Goal: Task Accomplishment & Management: Complete application form

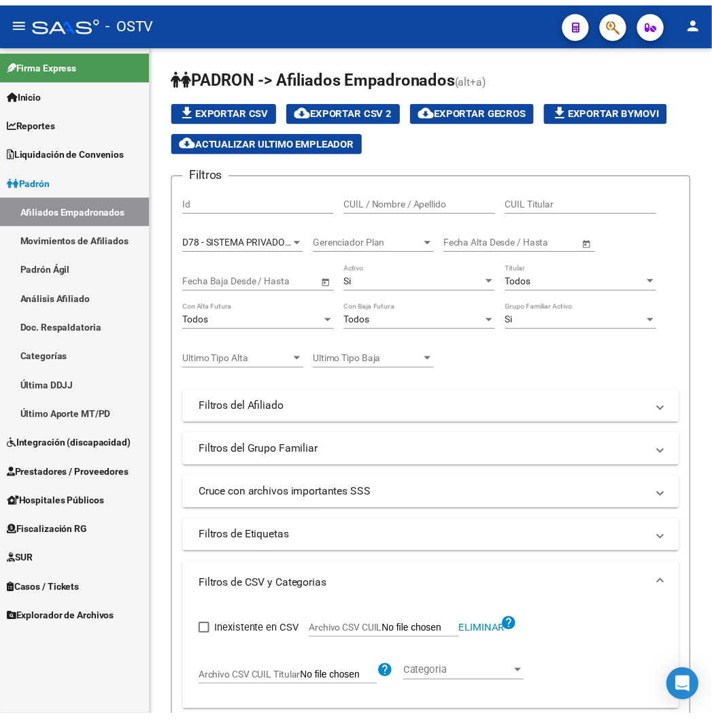
scroll to position [519, 0]
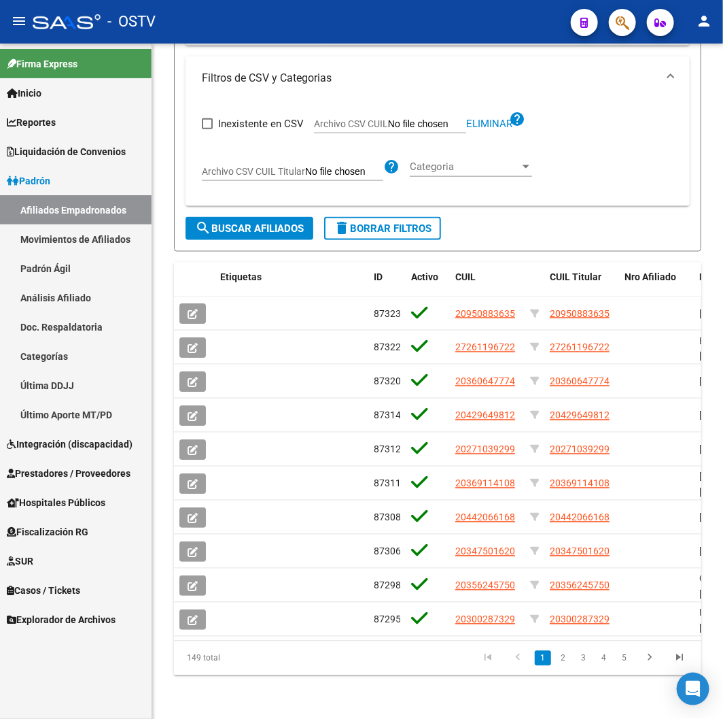
click at [626, 35] on span "button" at bounding box center [623, 23] width 14 height 28
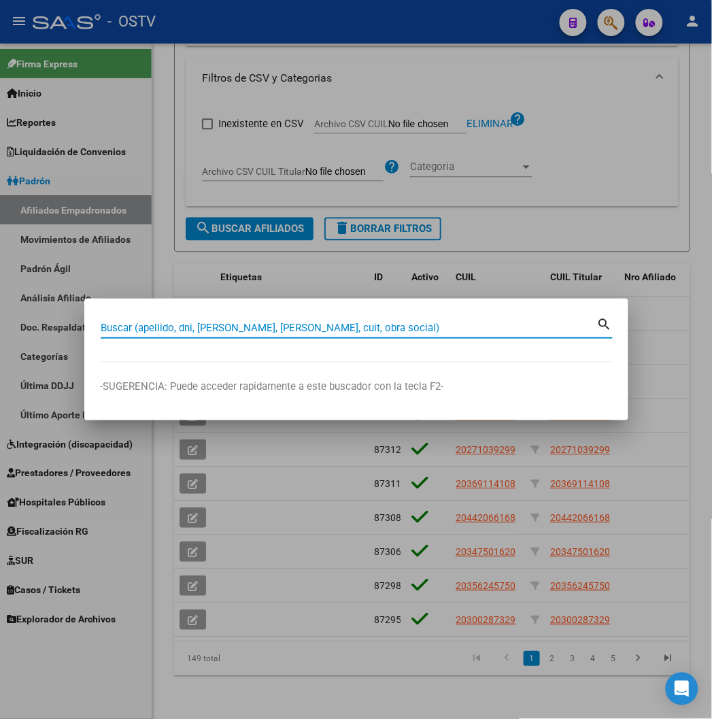
paste input "17423829"
type input "17423829"
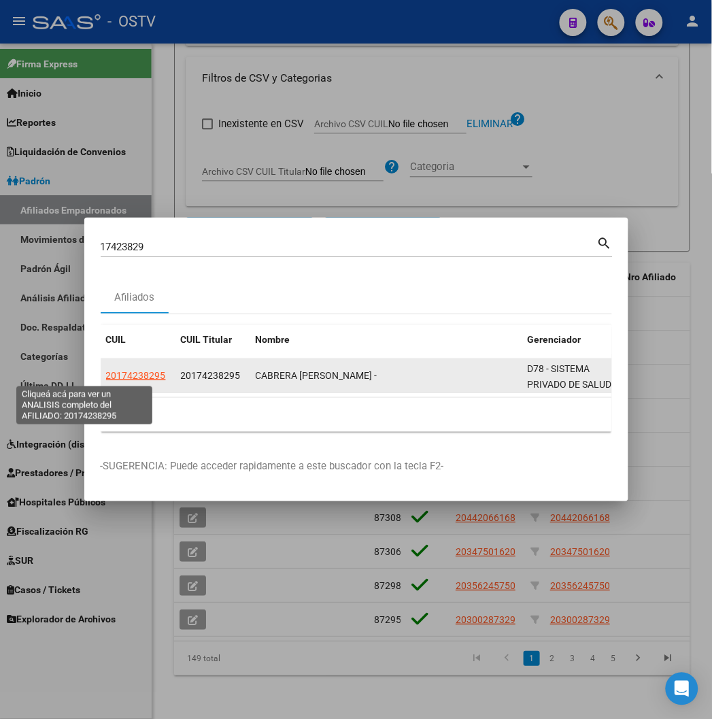
click at [106, 370] on span "20174238295" at bounding box center [136, 375] width 60 height 11
type textarea "20174238295"
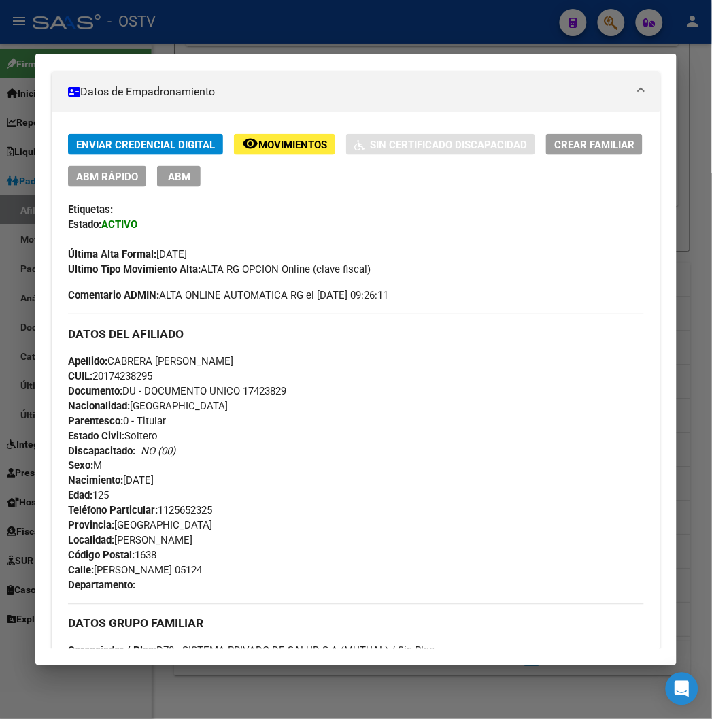
scroll to position [612, 0]
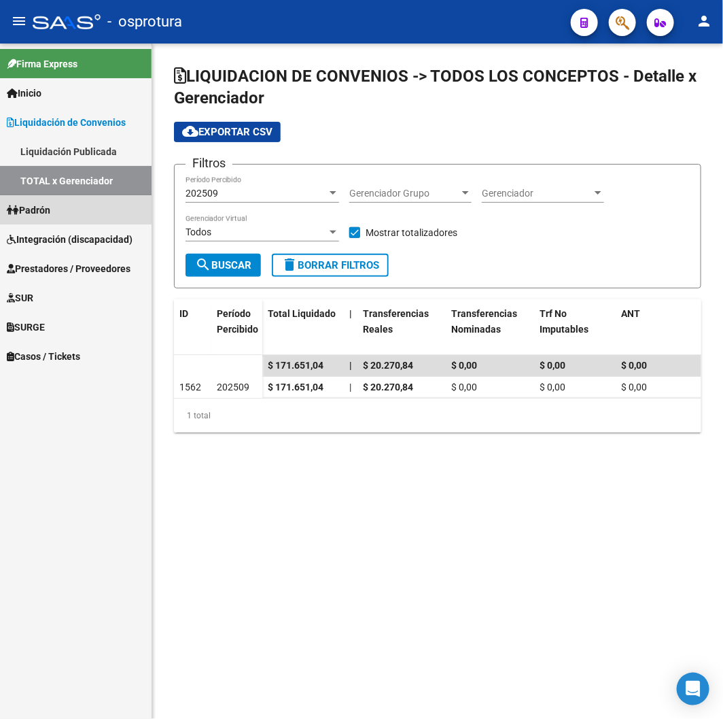
click at [50, 214] on span "Padrón" at bounding box center [29, 210] width 44 height 15
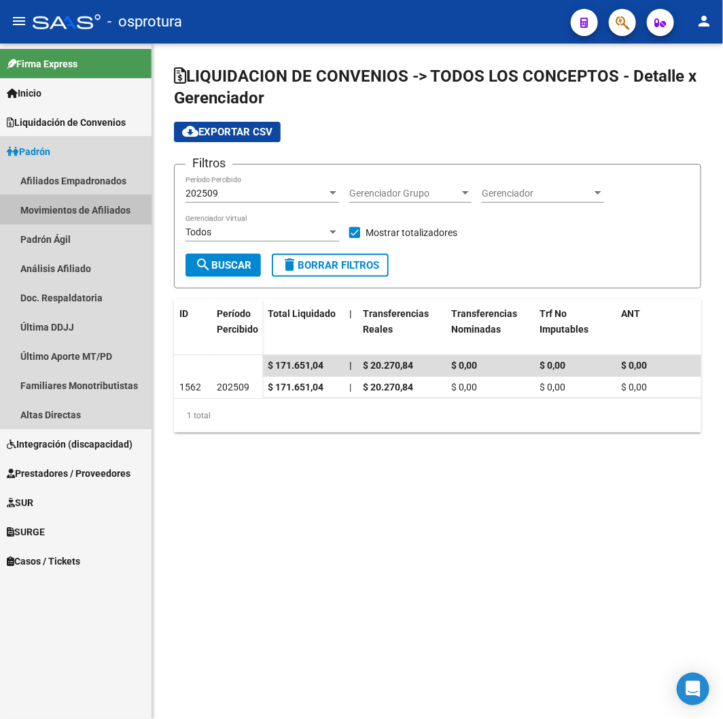
click at [60, 209] on link "Movimientos de Afiliados" at bounding box center [76, 209] width 152 height 29
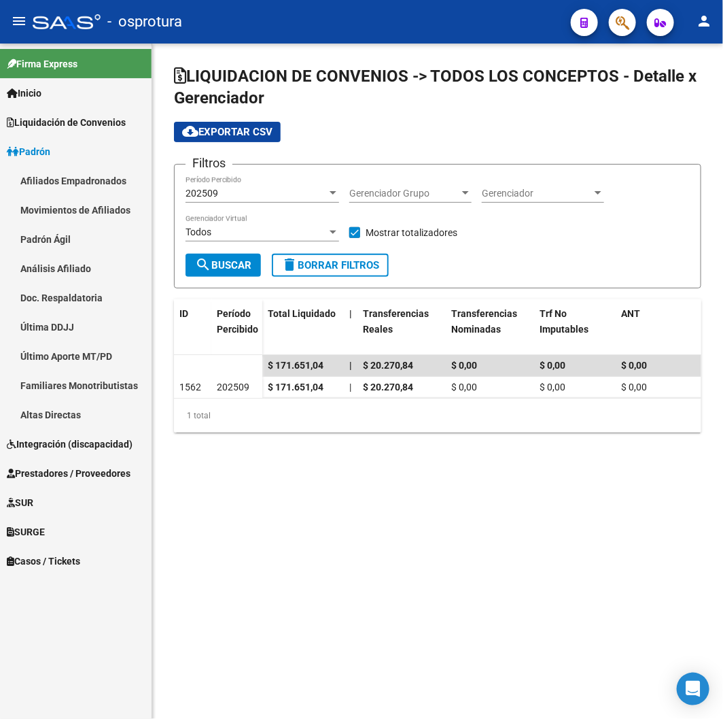
click at [57, 180] on link "Afiliados Empadronados" at bounding box center [76, 180] width 152 height 29
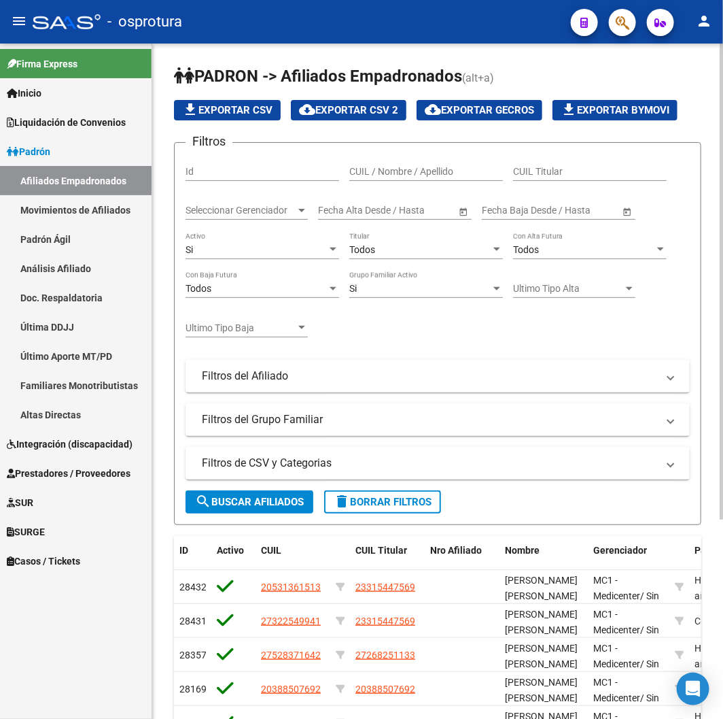
scroll to position [284, 0]
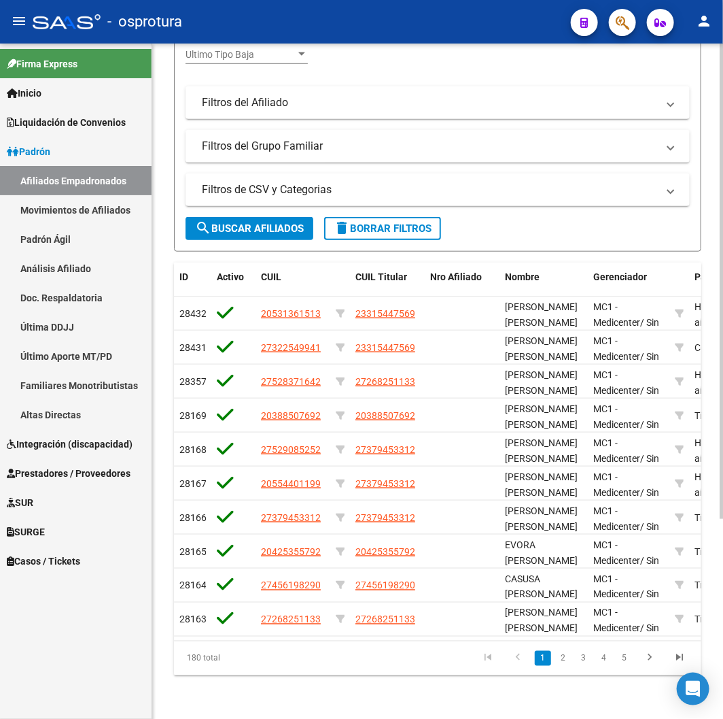
click at [220, 222] on span "search Buscar Afiliados" at bounding box center [249, 228] width 109 height 12
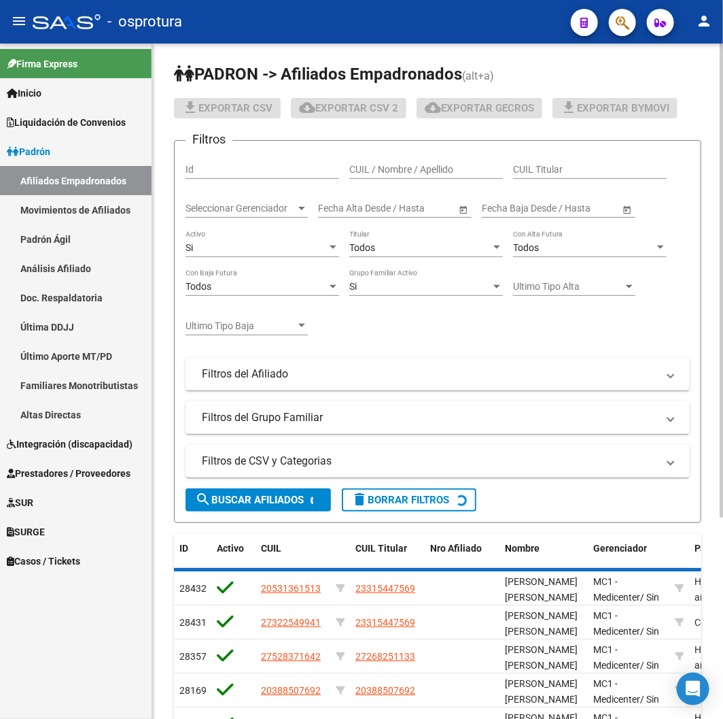
scroll to position [0, 0]
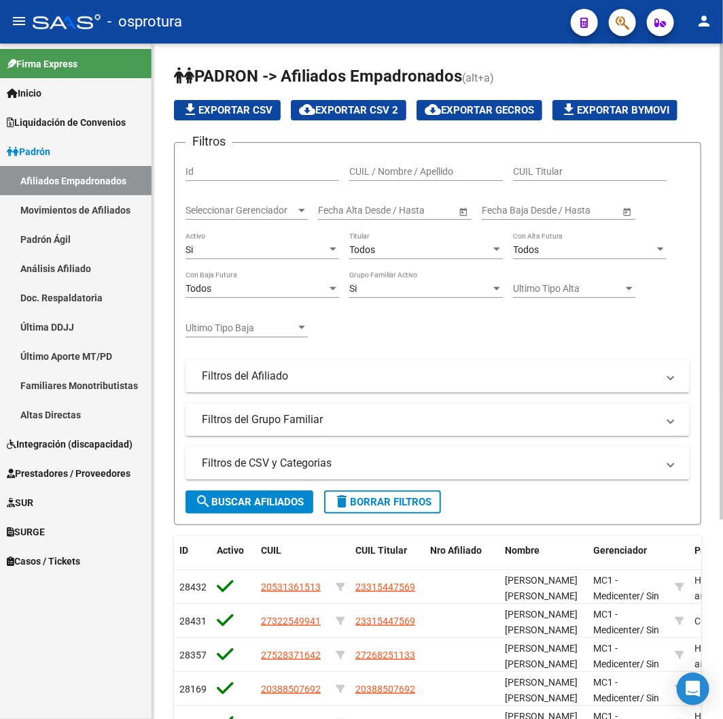
click at [270, 243] on div "Si Activo" at bounding box center [263, 245] width 154 height 27
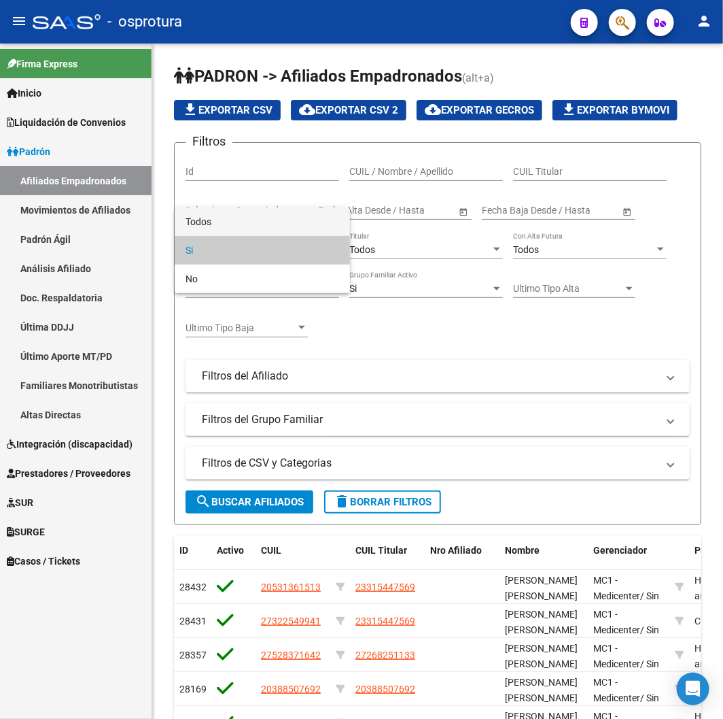
click at [235, 223] on span "Todos" at bounding box center [263, 221] width 154 height 29
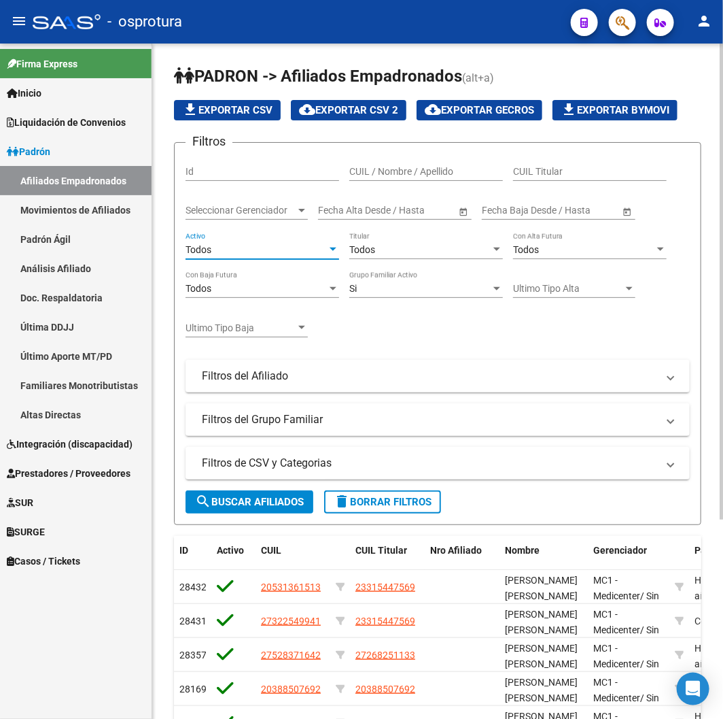
click at [240, 491] on button "search Buscar Afiliados" at bounding box center [250, 501] width 128 height 23
click at [248, 262] on div "Todos Activo" at bounding box center [263, 251] width 154 height 39
click at [228, 241] on div "Todos Activo" at bounding box center [263, 245] width 154 height 27
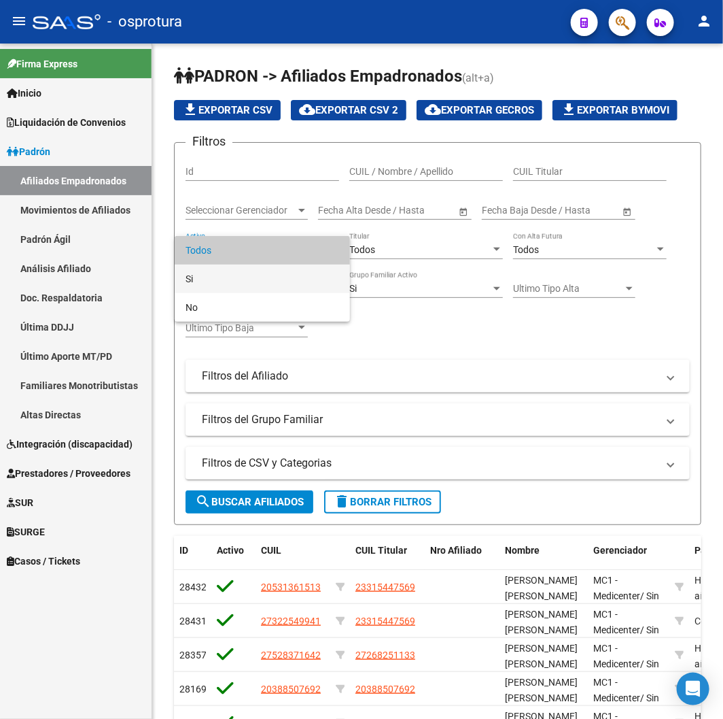
click at [228, 281] on span "Si" at bounding box center [263, 278] width 154 height 29
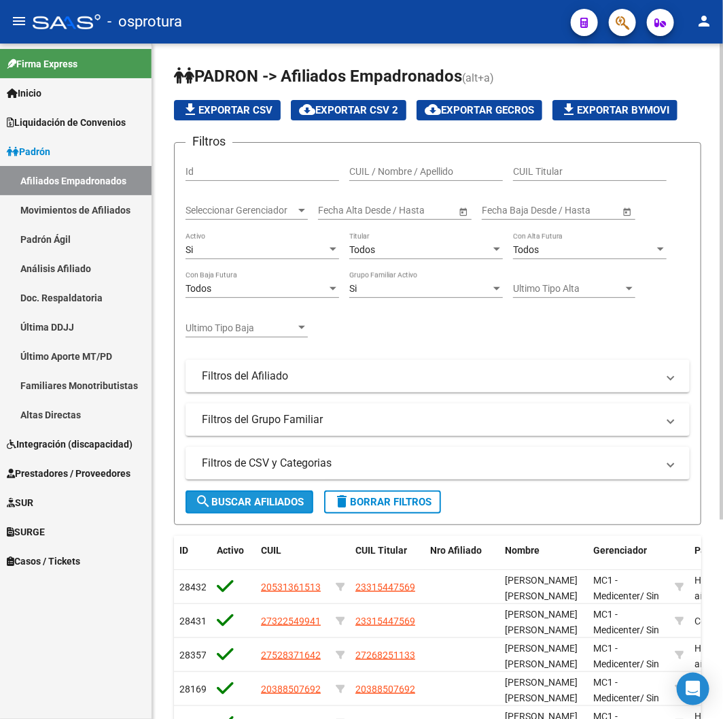
click at [226, 512] on button "search Buscar Afiliados" at bounding box center [250, 501] width 128 height 23
click at [383, 116] on span "cloud_download Exportar CSV 2" at bounding box center [348, 110] width 99 height 12
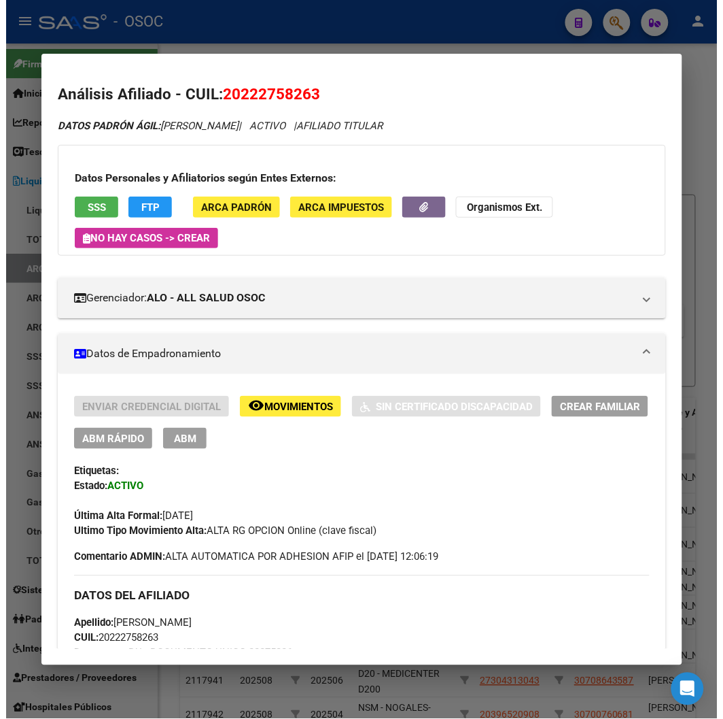
scroll to position [1126, 0]
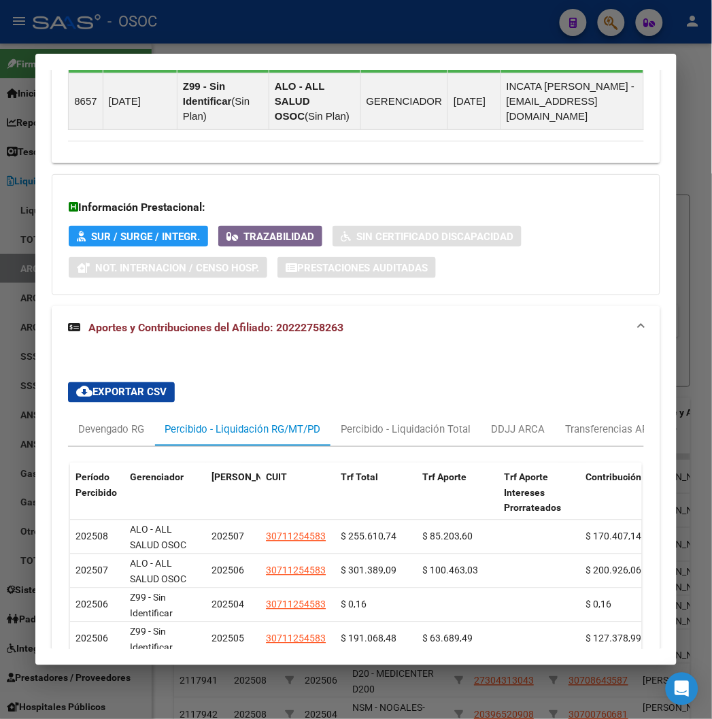
click at [116, 39] on div at bounding box center [356, 359] width 712 height 719
drag, startPoint x: 116, startPoint y: 39, endPoint x: 277, endPoint y: 11, distance: 164.3
click at [116, 39] on div at bounding box center [356, 359] width 712 height 719
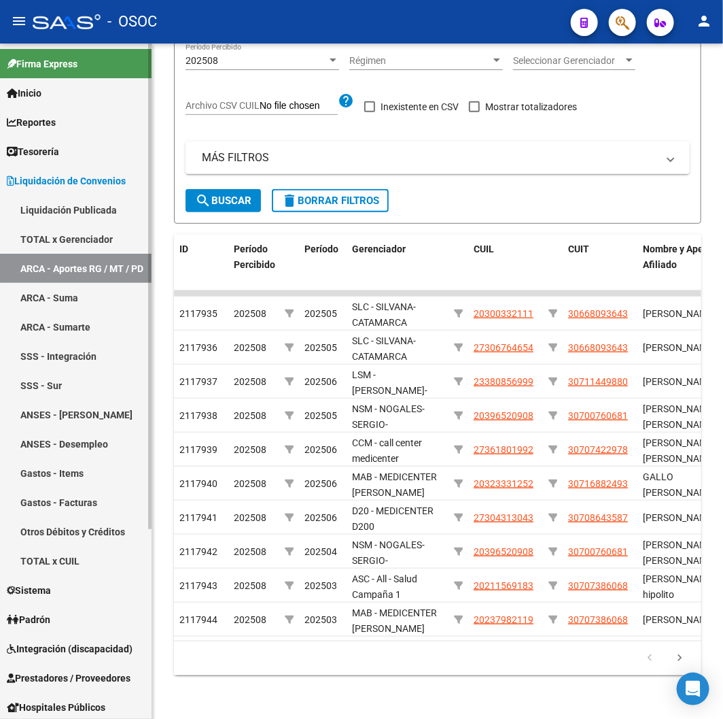
scroll to position [265, 0]
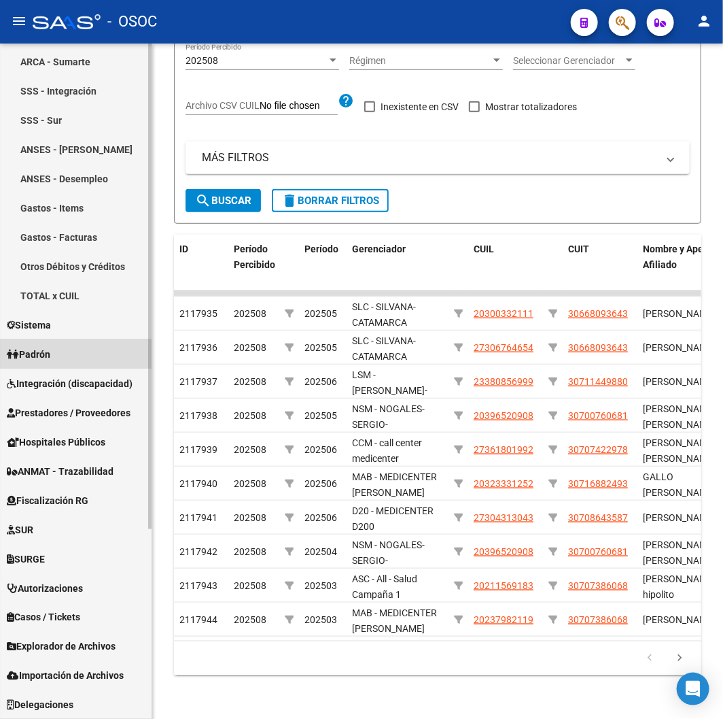
click at [31, 347] on span "Padrón" at bounding box center [29, 354] width 44 height 15
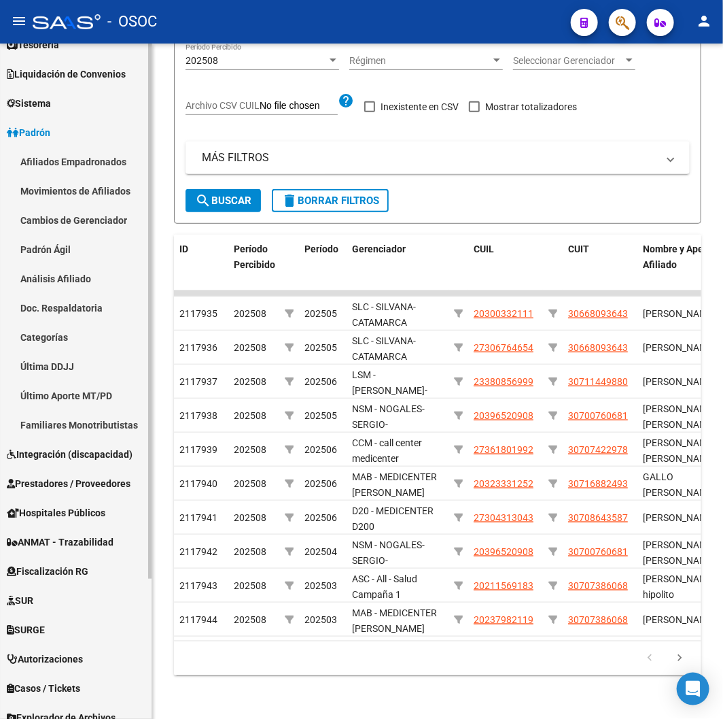
scroll to position [177, 0]
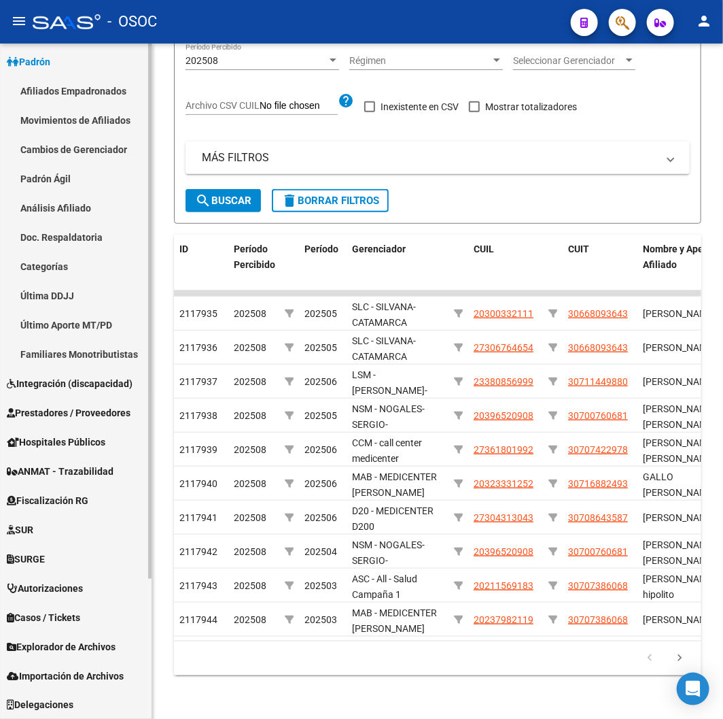
click at [58, 642] on span "Explorador de Archivos" at bounding box center [61, 646] width 109 height 15
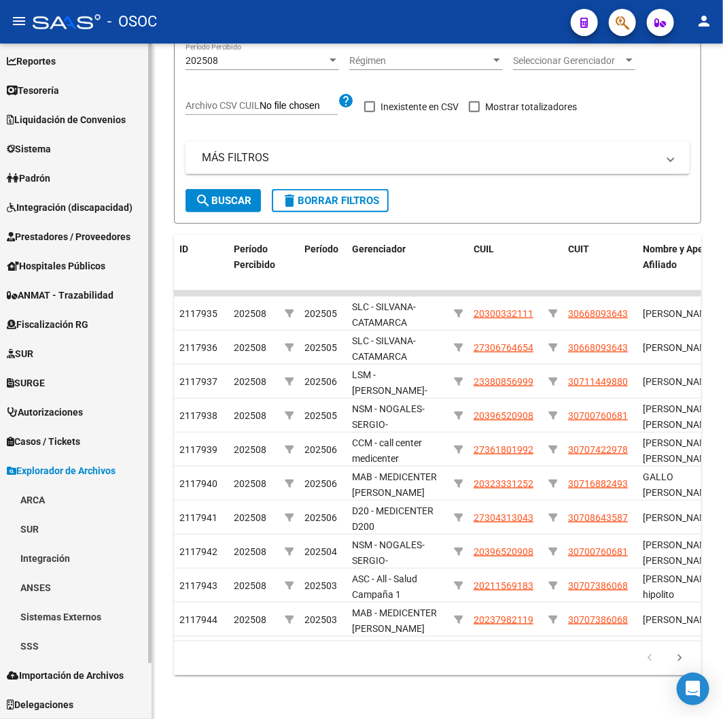
scroll to position [60, 0]
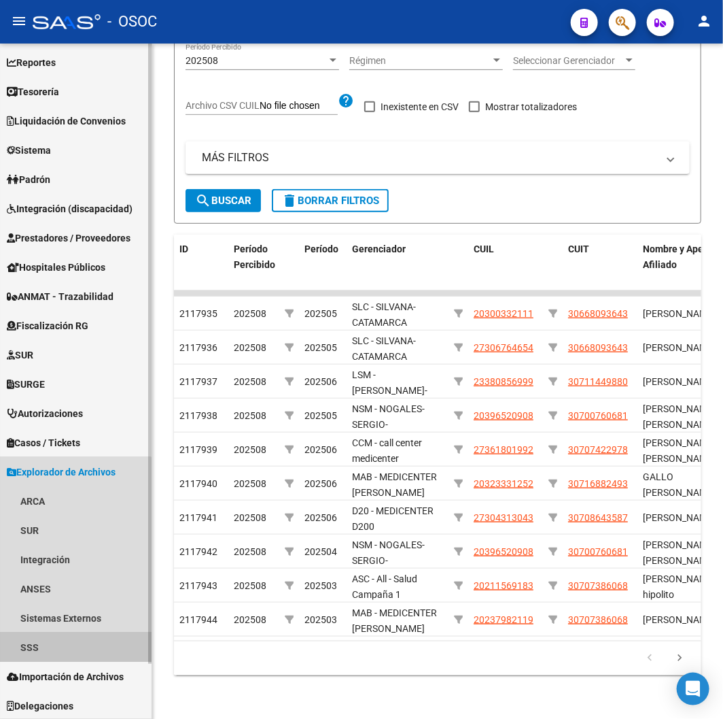
click at [37, 640] on link "SSS" at bounding box center [76, 646] width 152 height 29
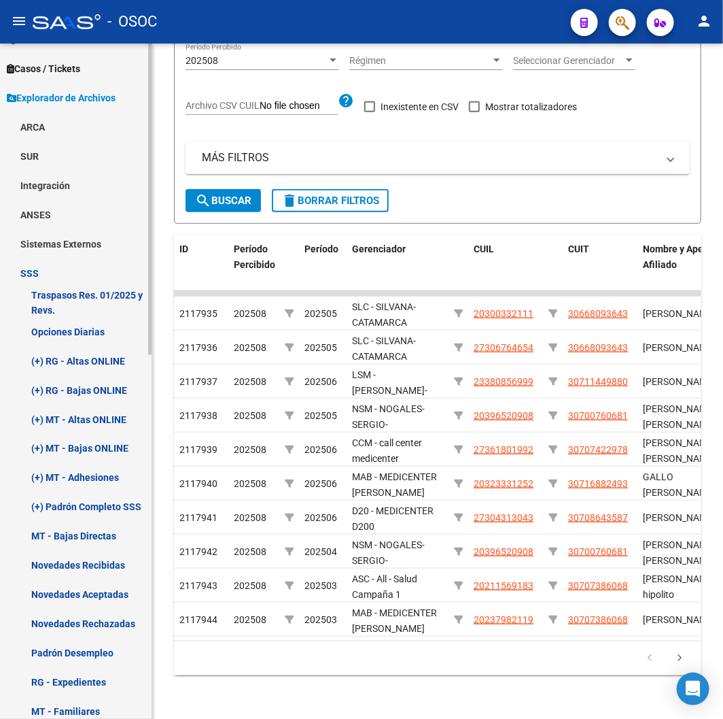
scroll to position [438, 0]
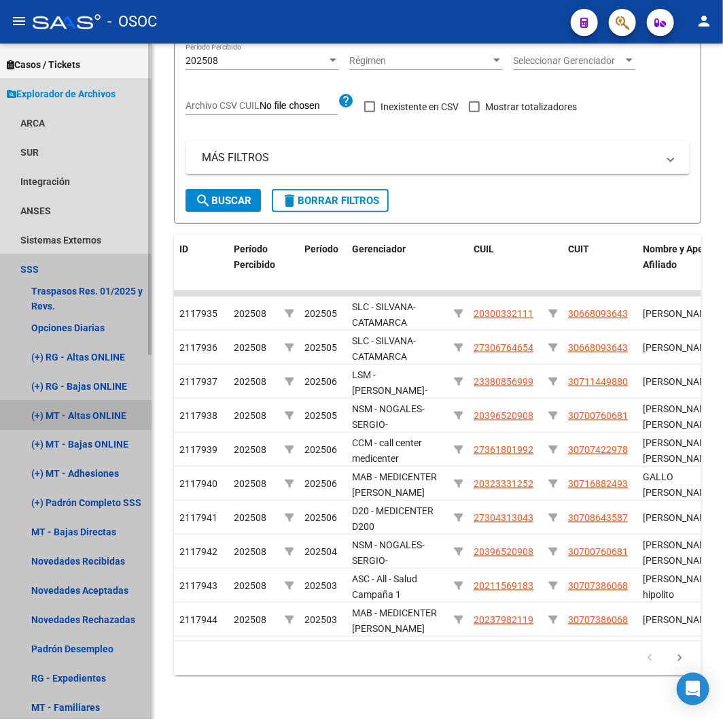
click at [76, 415] on link "(+) MT - Altas ONLINE" at bounding box center [76, 414] width 152 height 29
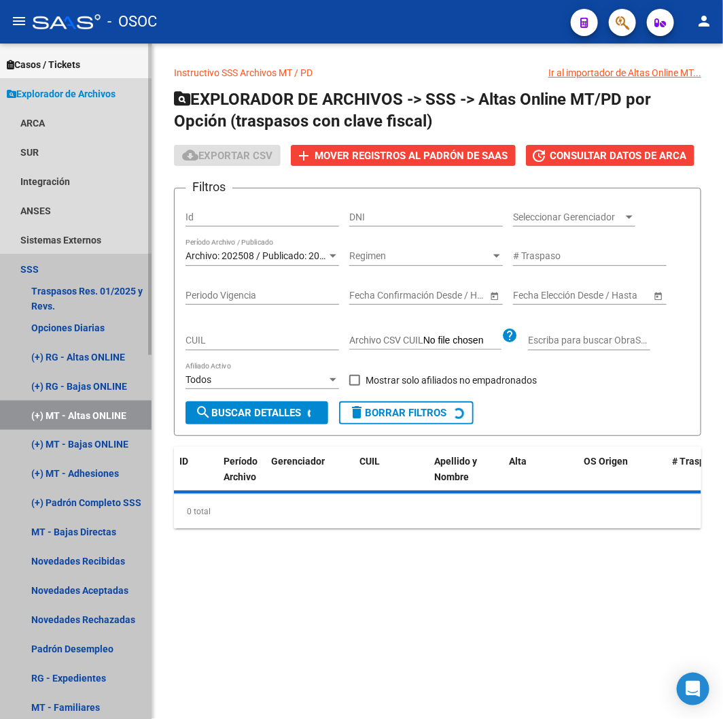
click at [73, 424] on link "(+) MT - Altas ONLINE" at bounding box center [76, 414] width 152 height 29
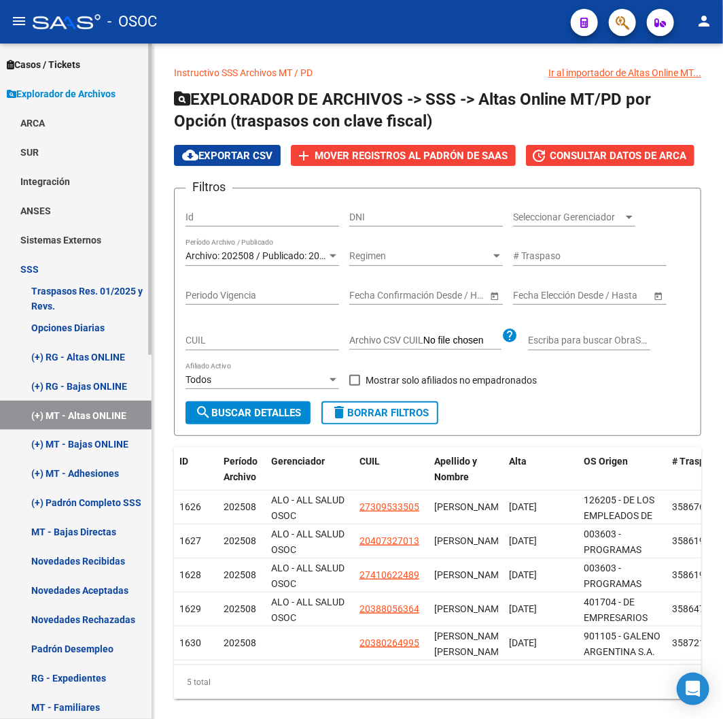
click at [58, 434] on link "(+) MT - Bajas ONLINE" at bounding box center [76, 444] width 152 height 29
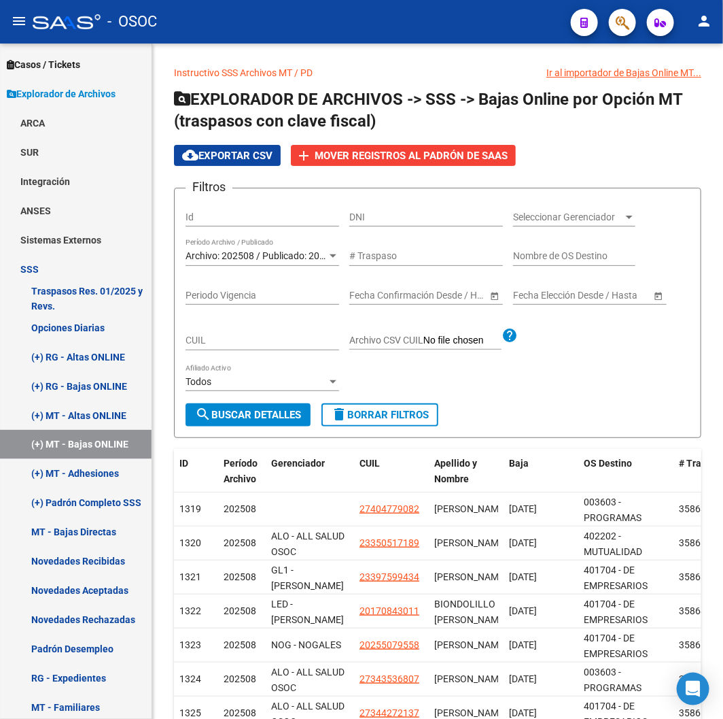
click at [239, 256] on span "Archivo: 202508 / Publicado: 202507" at bounding box center [264, 255] width 156 height 11
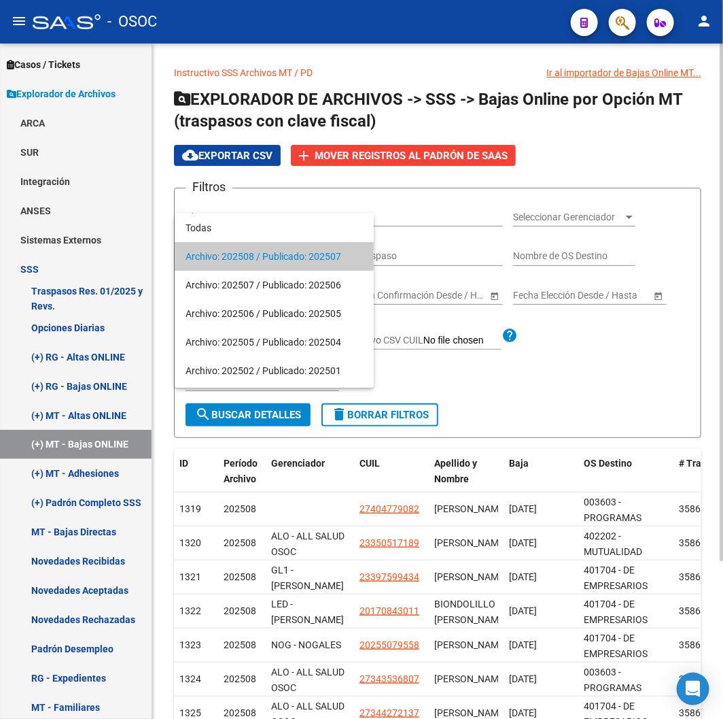
click at [239, 256] on span "Archivo: 202508 / Publicado: 202507" at bounding box center [274, 256] width 177 height 29
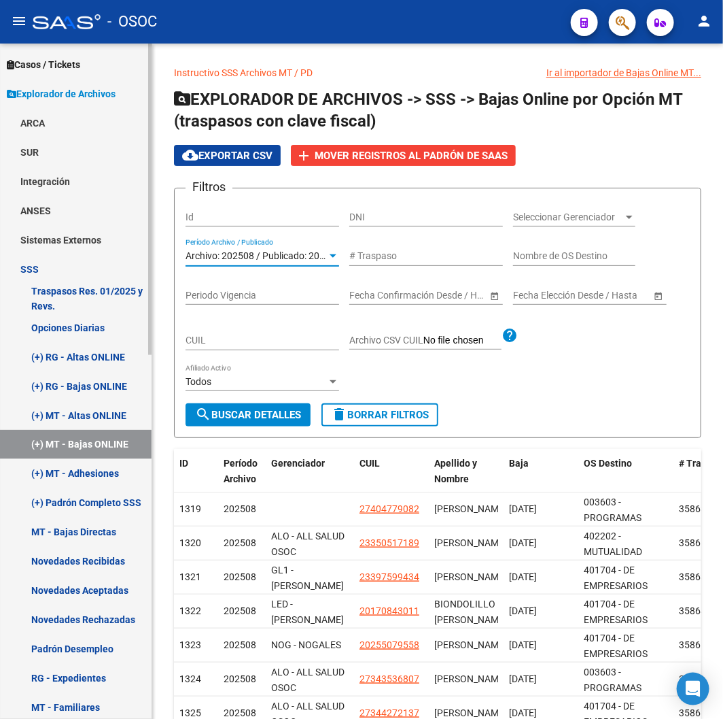
scroll to position [791, 0]
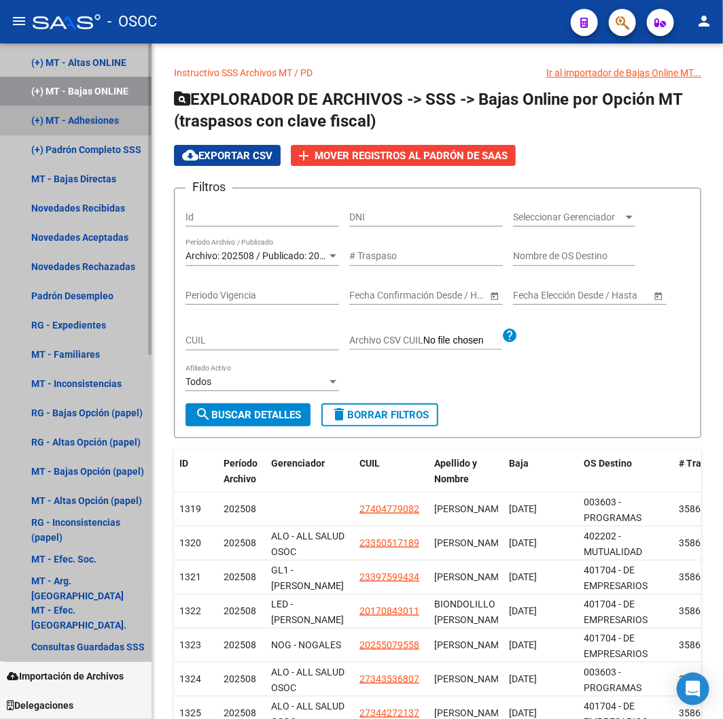
click at [77, 110] on link "(+) MT - Adhesiones" at bounding box center [76, 120] width 152 height 29
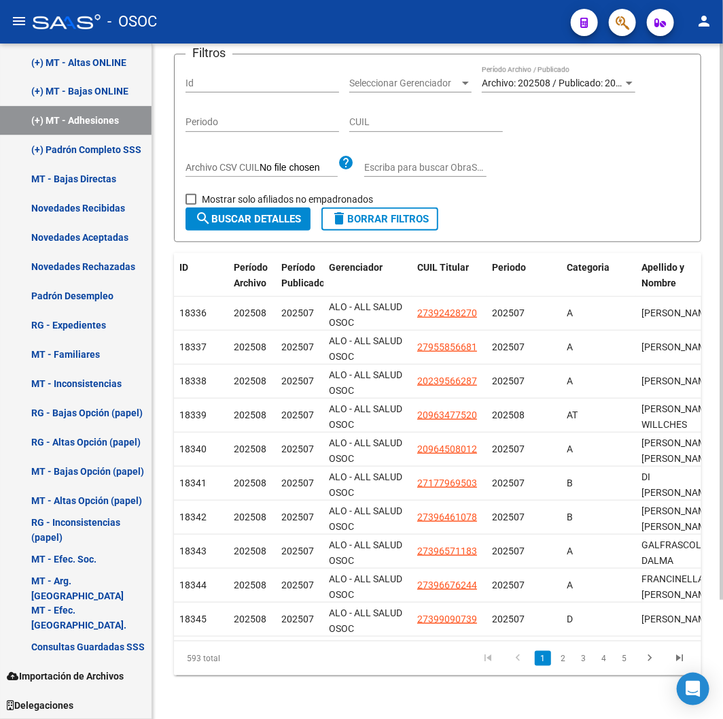
scroll to position [145, 0]
click at [201, 177] on div "Filtros Id Seleccionar Gerenciador Seleccionar Gerenciador Archivo: 202508 / Pu…" at bounding box center [438, 136] width 504 height 142
click at [202, 191] on span "Mostrar solo afiliados no empadronados" at bounding box center [287, 199] width 171 height 16
click at [191, 205] on input "Mostrar solo afiliados no empadronados" at bounding box center [190, 205] width 1 height 1
click at [202, 210] on mat-icon "search" at bounding box center [203, 218] width 16 height 16
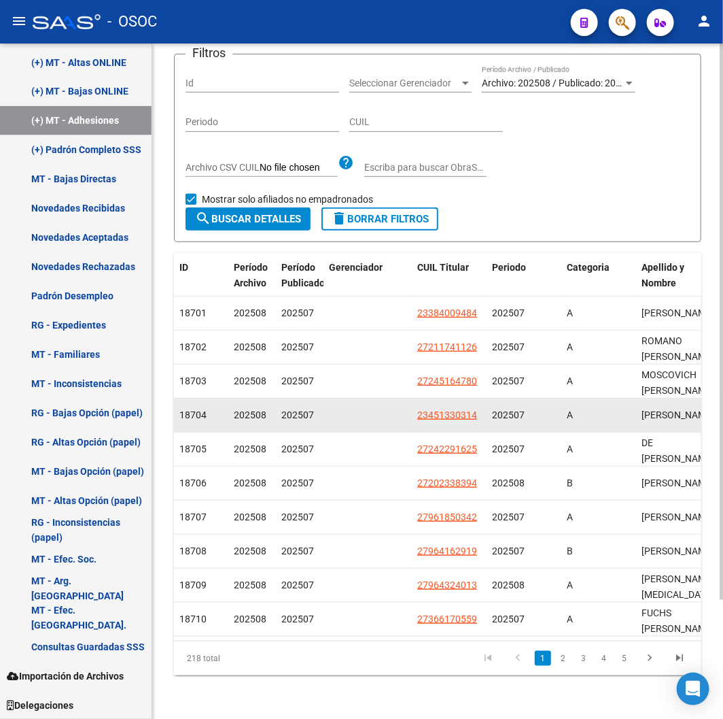
scroll to position [0, 0]
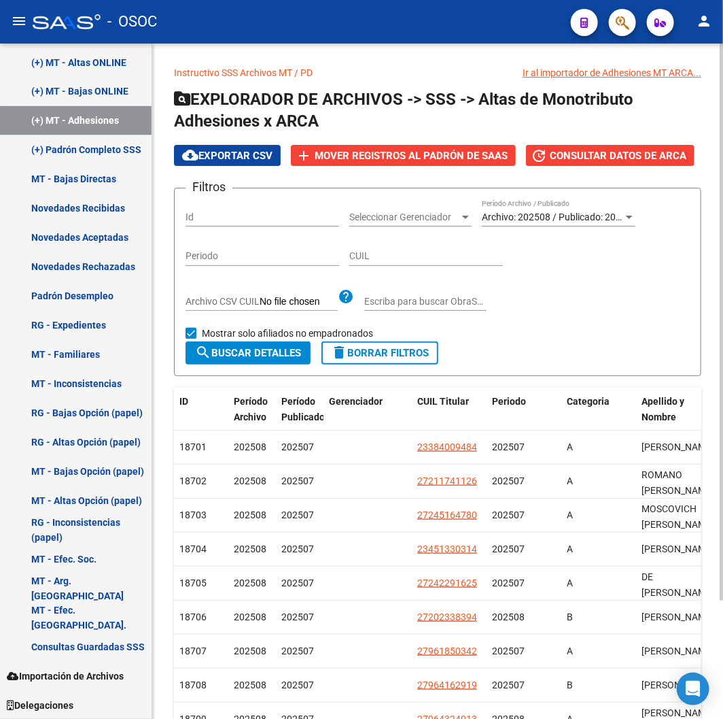
click at [352, 341] on span "Mostrar solo afiliados no empadronados" at bounding box center [287, 333] width 171 height 16
click at [191, 339] on input "Mostrar solo afiliados no empadronados" at bounding box center [190, 339] width 1 height 1
checkbox input "false"
click at [358, 347] on span "delete Borrar Filtros" at bounding box center [380, 353] width 98 height 12
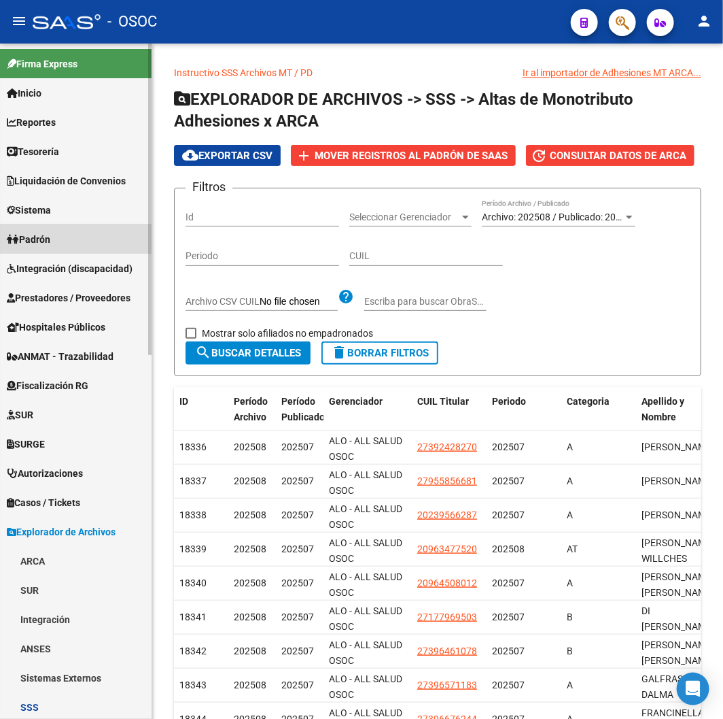
click at [46, 228] on link "Padrón" at bounding box center [76, 238] width 152 height 29
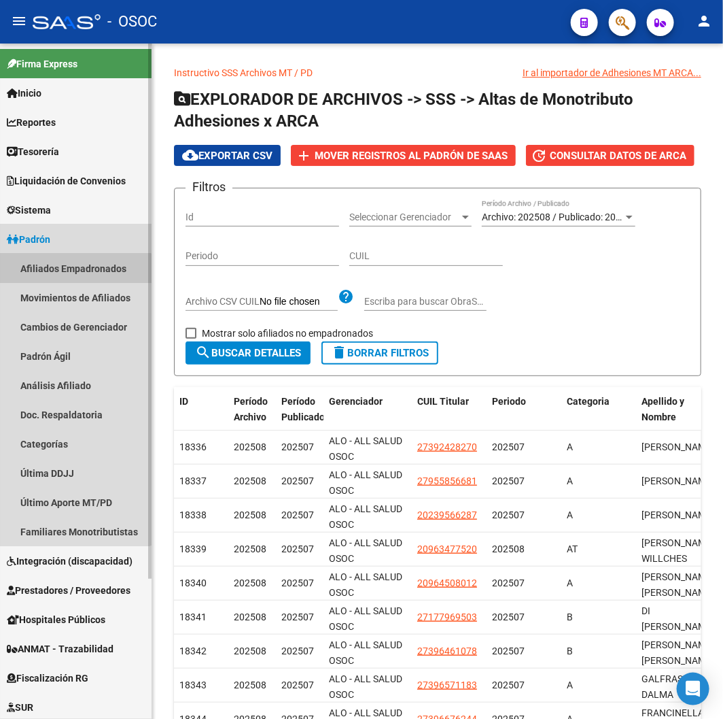
click at [69, 275] on link "Afiliados Empadronados" at bounding box center [76, 268] width 152 height 29
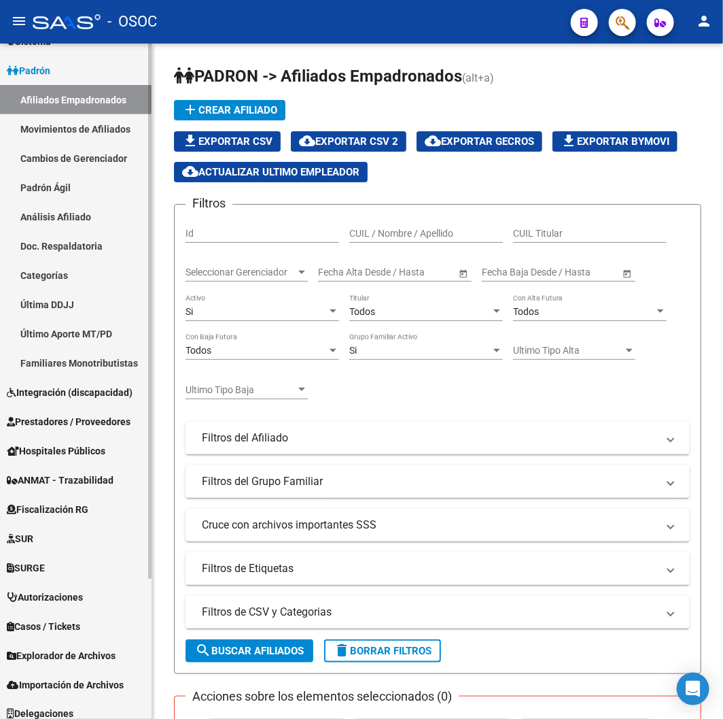
scroll to position [177, 0]
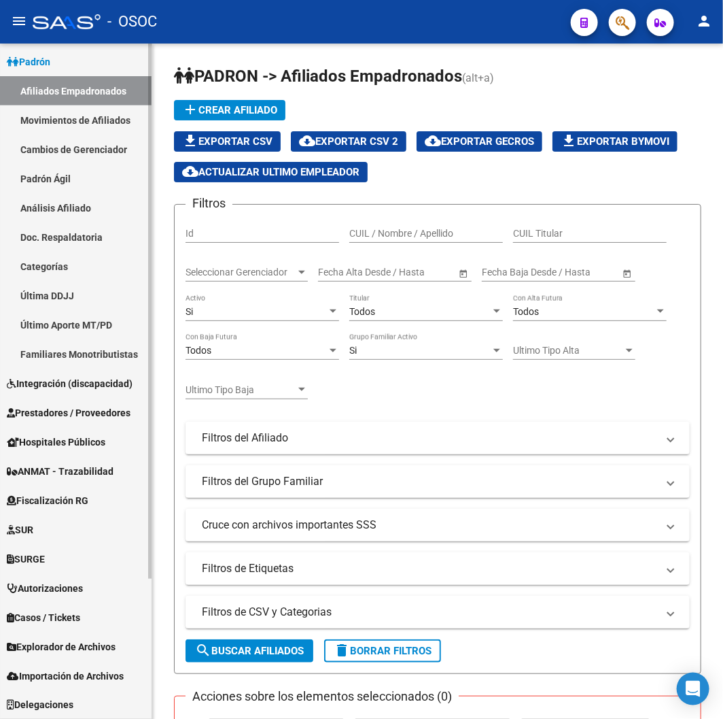
click at [48, 637] on link "Explorador de Archivos" at bounding box center [76, 645] width 152 height 29
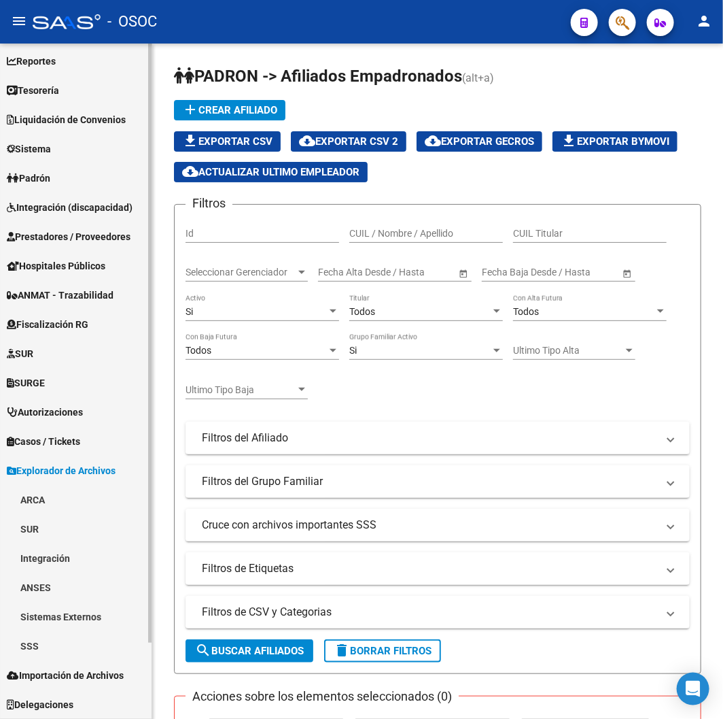
scroll to position [60, 0]
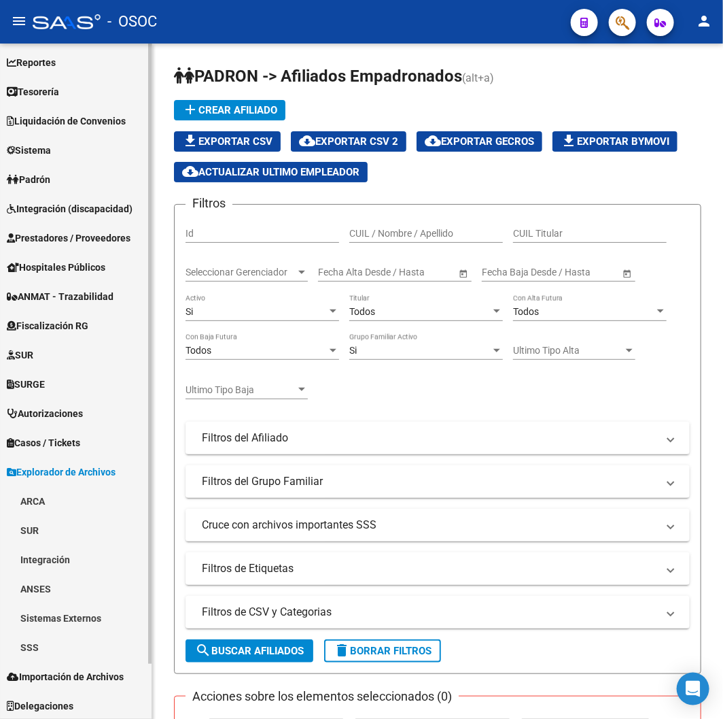
click at [33, 642] on link "SSS" at bounding box center [76, 646] width 152 height 29
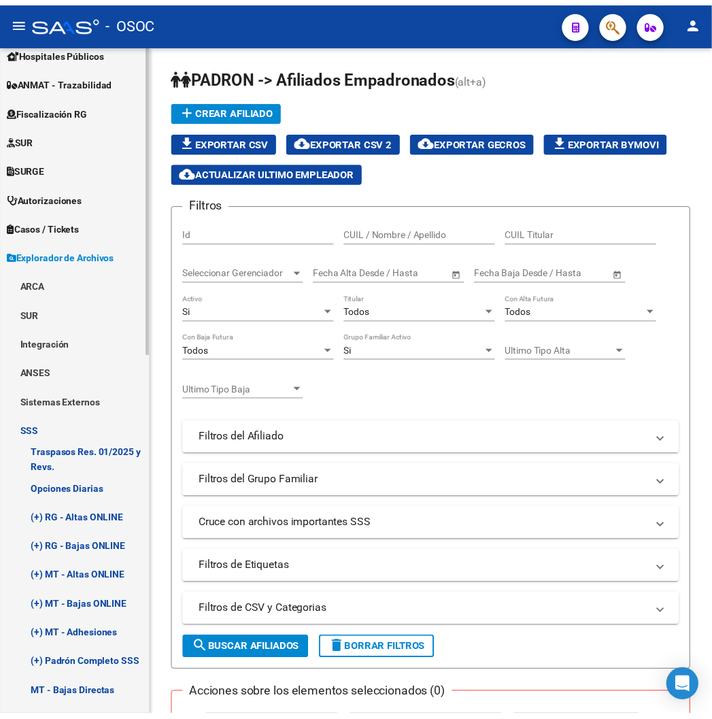
scroll to position [589, 0]
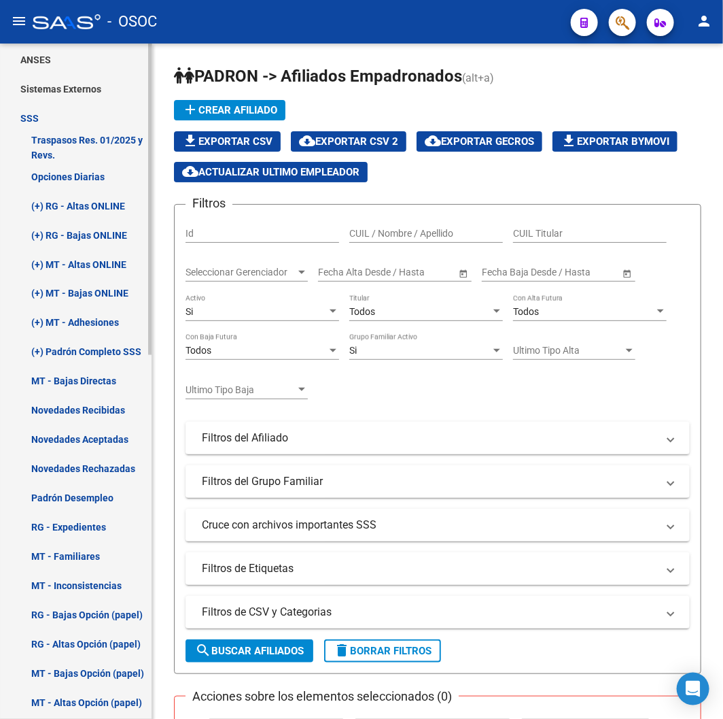
click at [70, 329] on link "(+) MT - Adhesiones" at bounding box center [76, 322] width 152 height 29
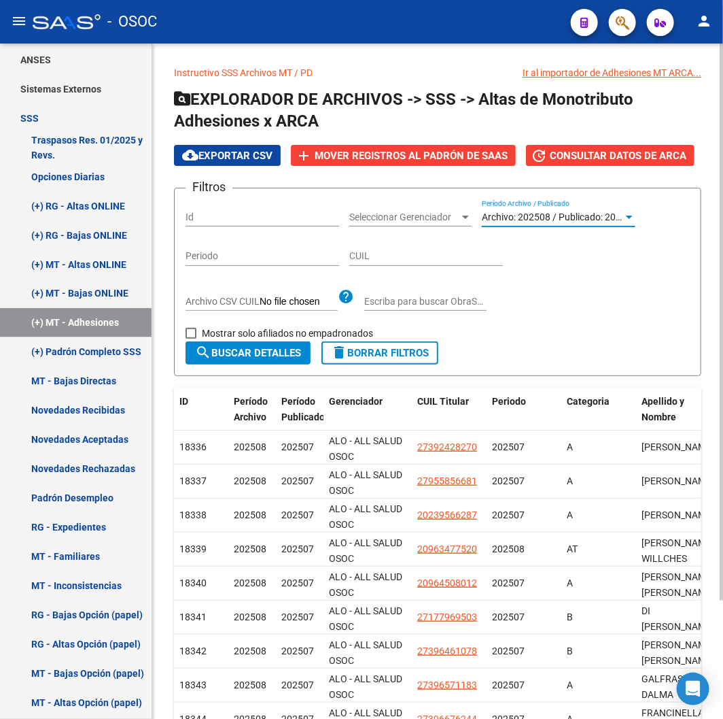
click at [594, 218] on span "Archivo: 202508 / Publicado: 202507" at bounding box center [560, 216] width 156 height 11
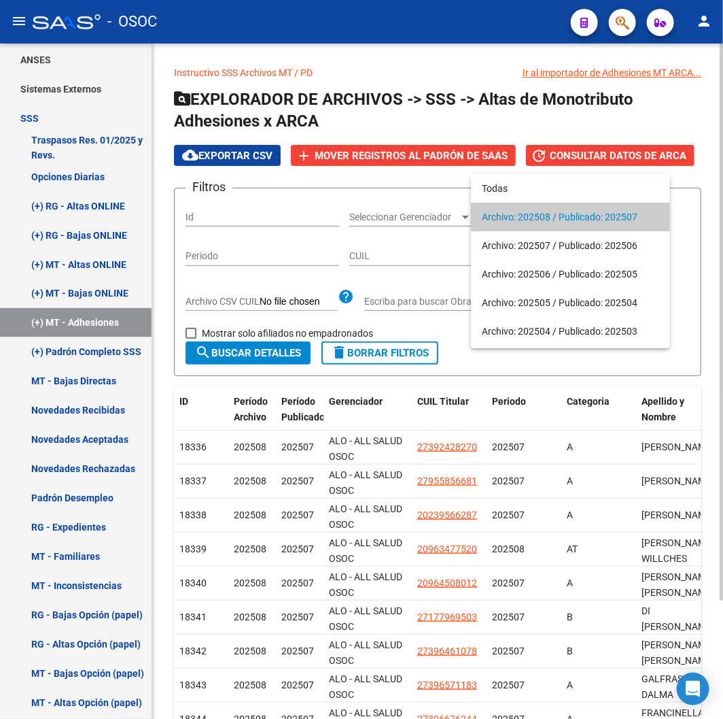
click at [594, 218] on span "Archivo: 202508 / Publicado: 202507" at bounding box center [570, 217] width 177 height 29
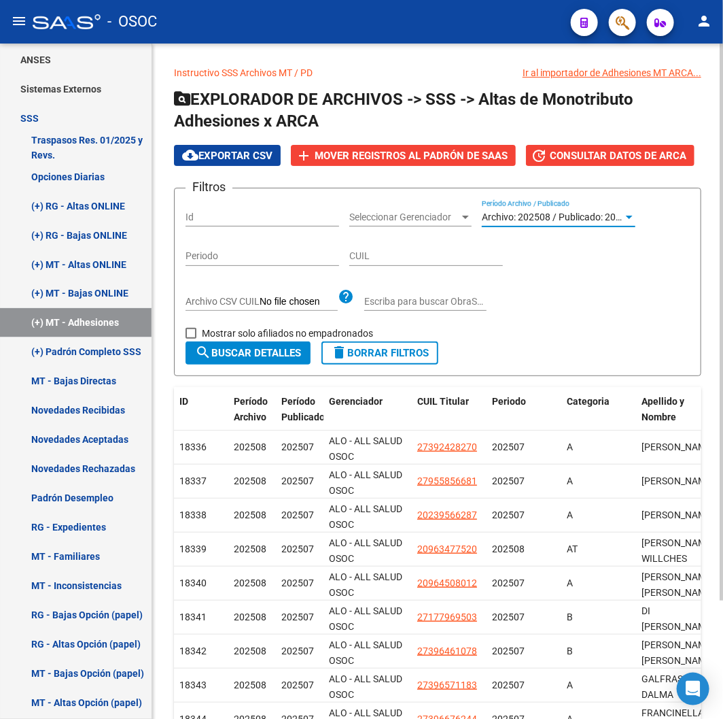
click at [243, 328] on span "Mostrar solo afiliados no empadronados" at bounding box center [287, 333] width 171 height 16
click at [191, 339] on input "Mostrar solo afiliados no empadronados" at bounding box center [190, 339] width 1 height 1
checkbox input "true"
click at [232, 351] on span "search Buscar Detalles" at bounding box center [248, 353] width 106 height 12
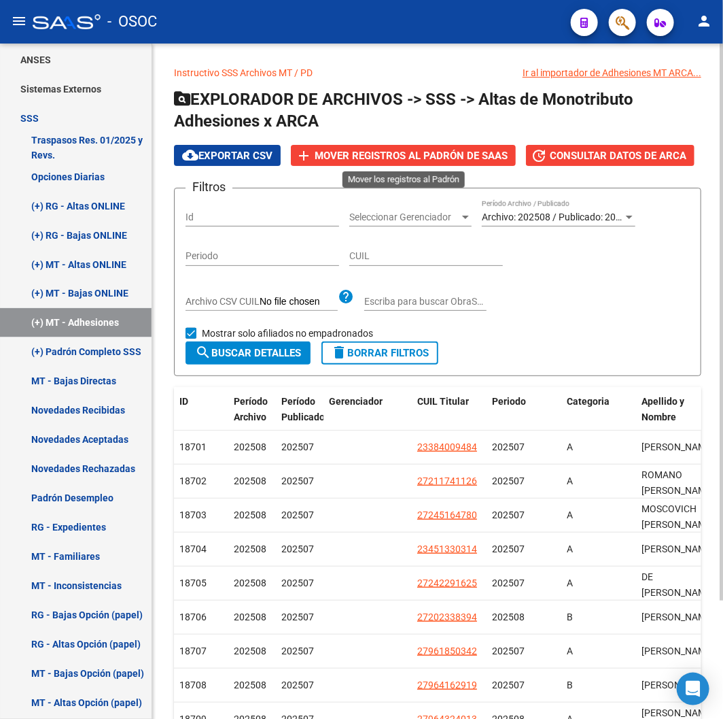
click at [403, 151] on span "Mover registros al PADRÓN de SAAS" at bounding box center [411, 156] width 193 height 12
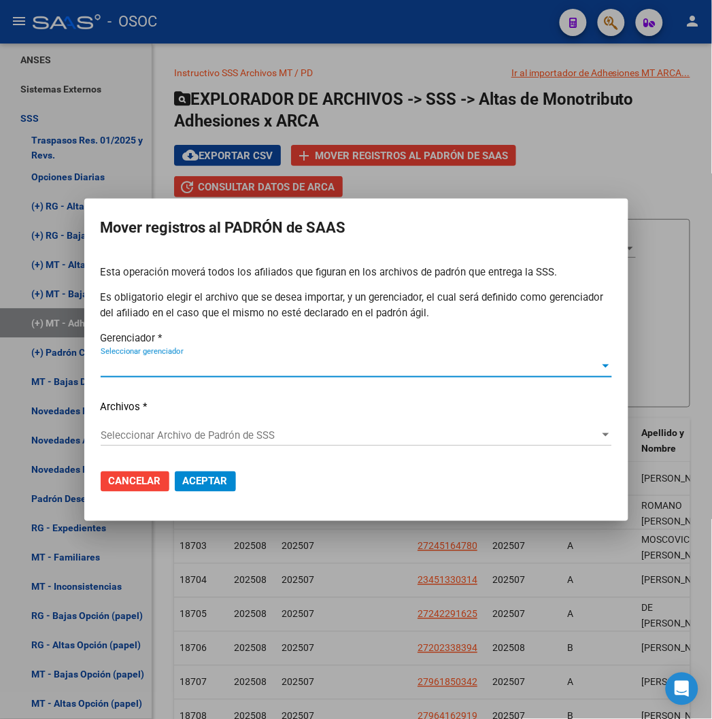
click at [154, 366] on span "Seleccionar gerenciador" at bounding box center [350, 366] width 499 height 12
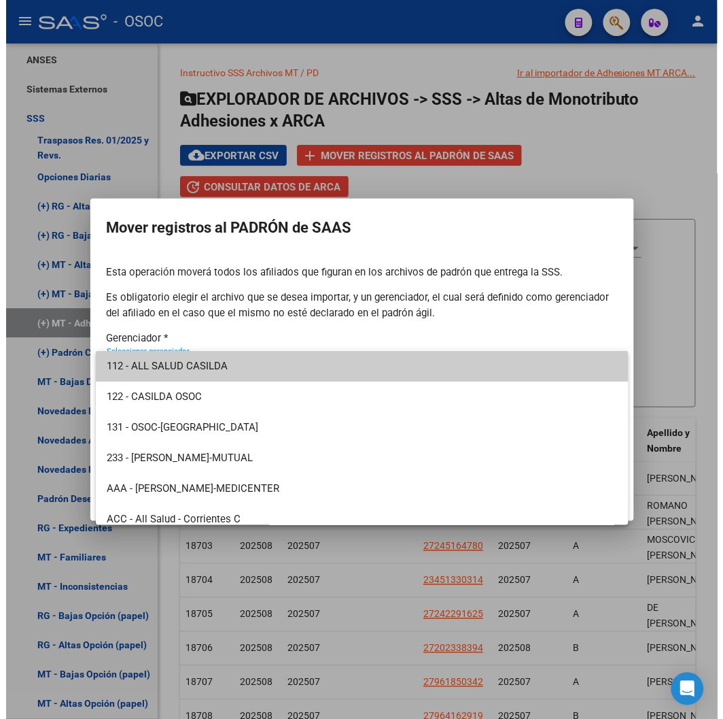
scroll to position [254, 0]
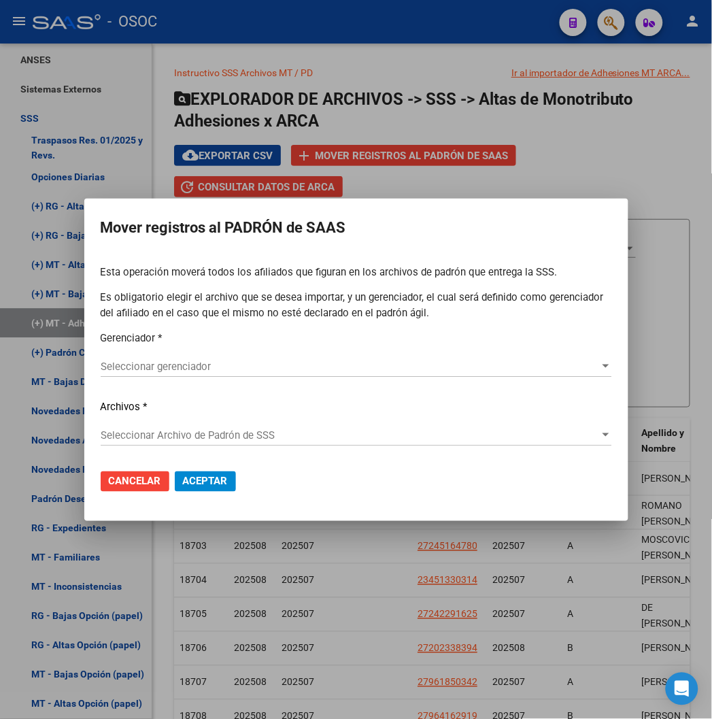
click at [600, 106] on div at bounding box center [356, 359] width 712 height 719
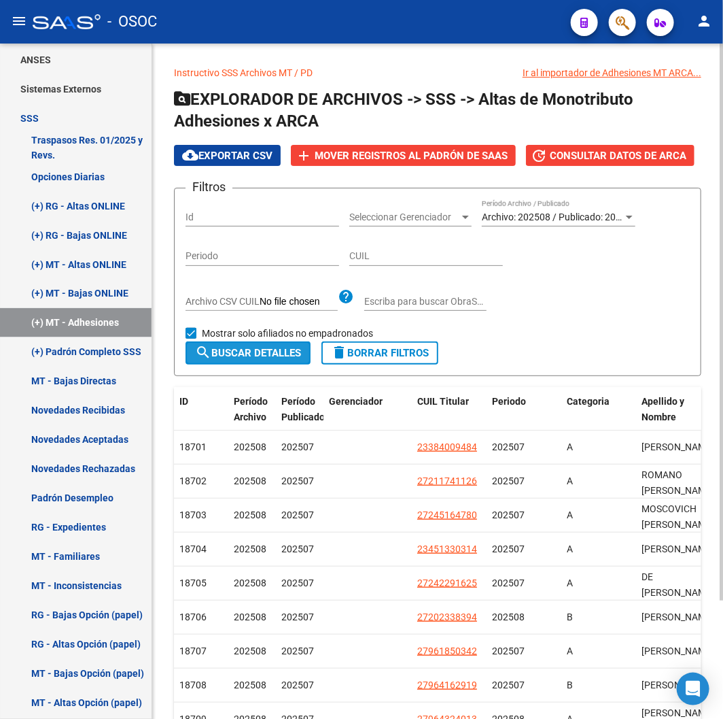
click at [283, 356] on span "search Buscar Detalles" at bounding box center [248, 353] width 106 height 12
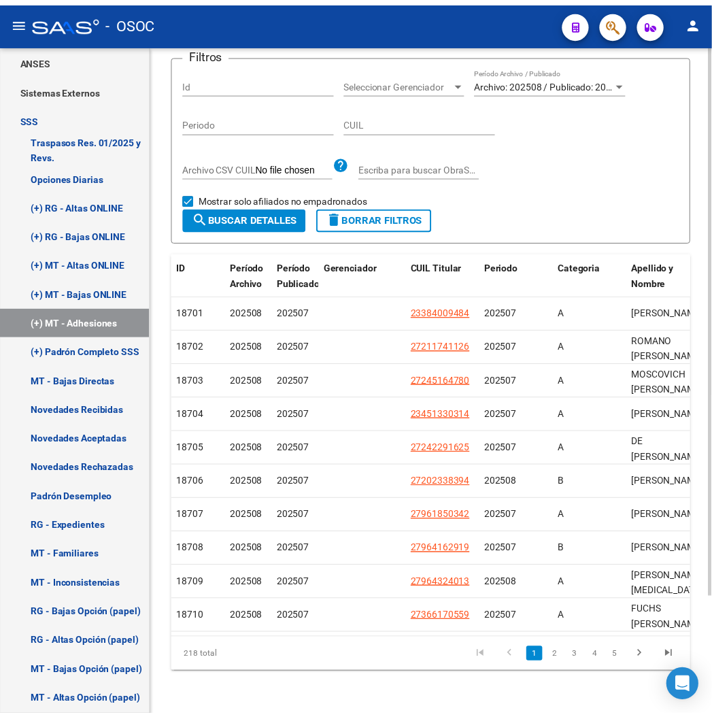
scroll to position [0, 0]
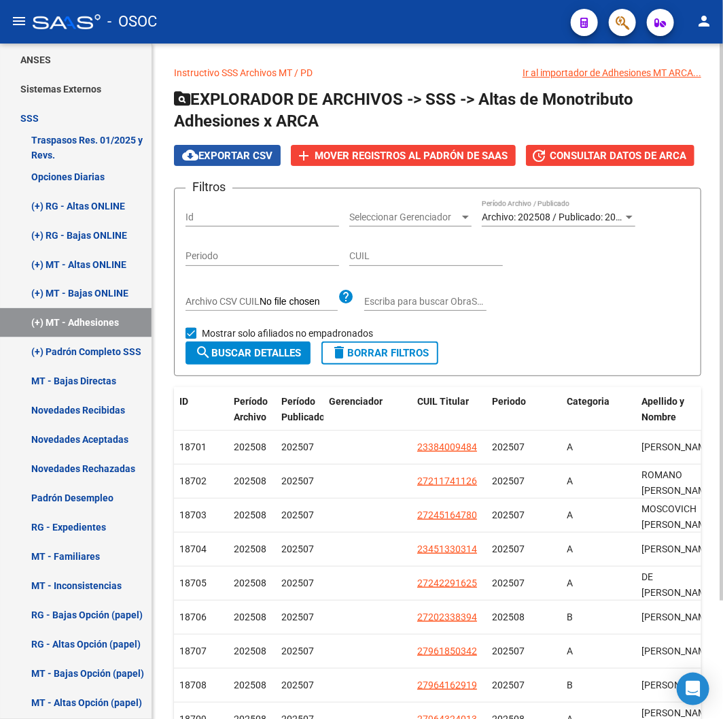
click at [272, 150] on span "cloud_download Exportar CSV" at bounding box center [227, 156] width 90 height 12
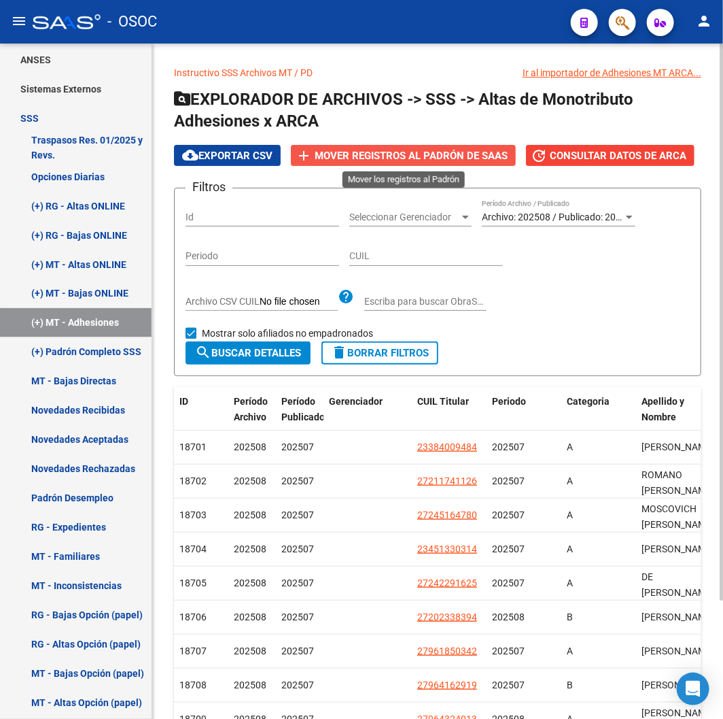
click at [378, 165] on button "add Mover registros al PADRÓN de SAAS" at bounding box center [403, 155] width 225 height 21
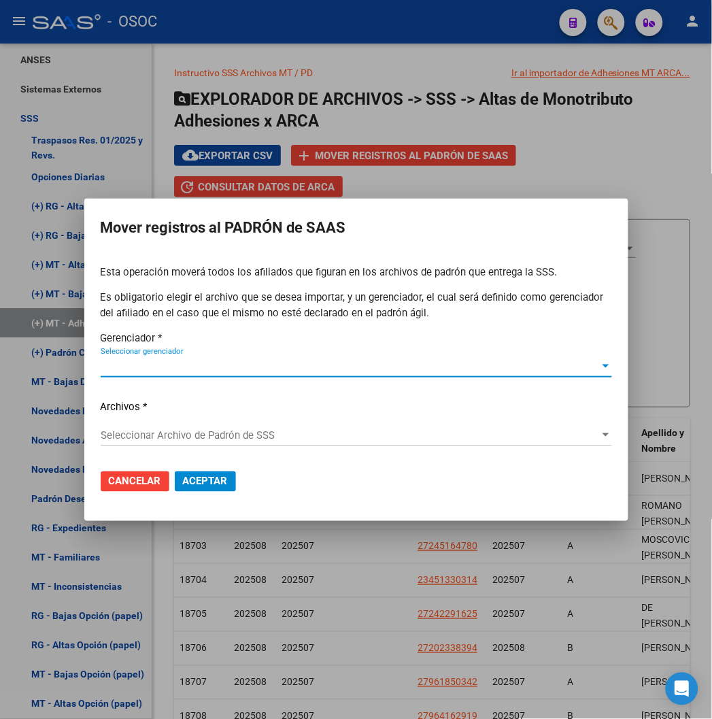
click at [150, 375] on div "Seleccionar gerenciador Seleccionar gerenciador" at bounding box center [356, 366] width 511 height 20
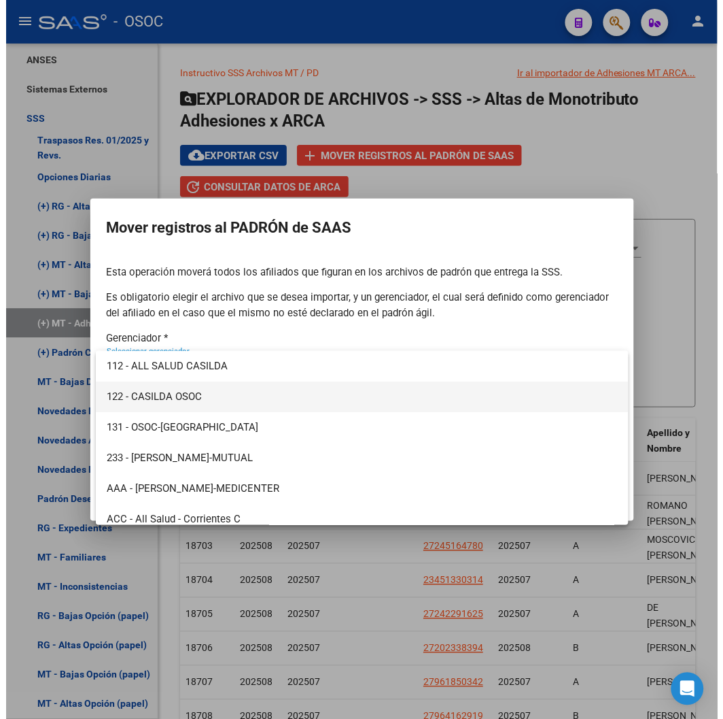
scroll to position [254, 0]
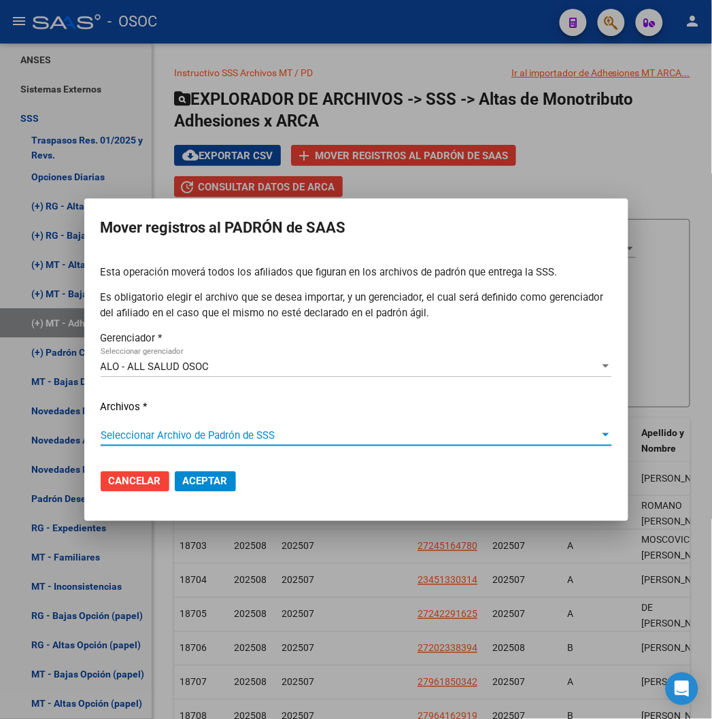
click at [197, 443] on div "Seleccionar Archivo de Padrón de SSS Seleccionar Archivo de Padrón de SSS" at bounding box center [356, 441] width 511 height 33
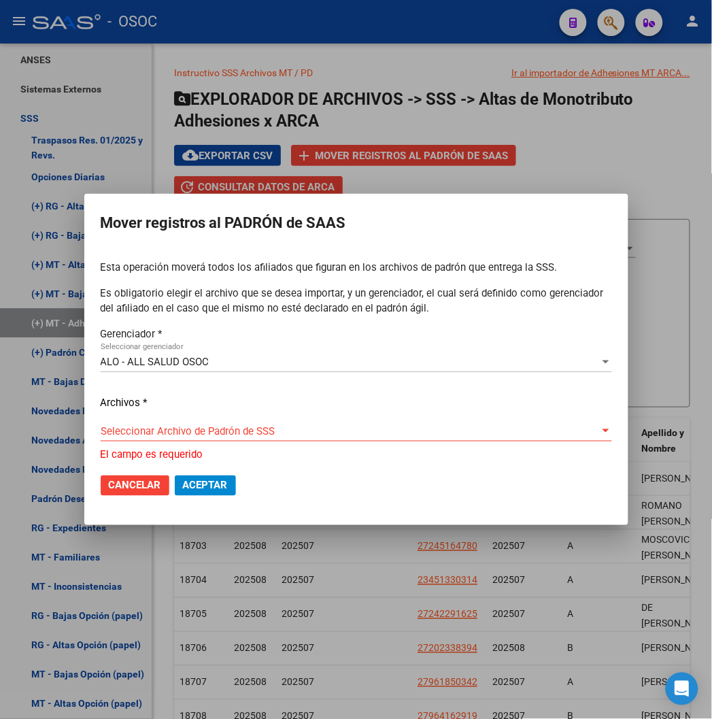
click at [195, 436] on span "Seleccionar Archivo de Padrón de SSS" at bounding box center [350, 431] width 499 height 12
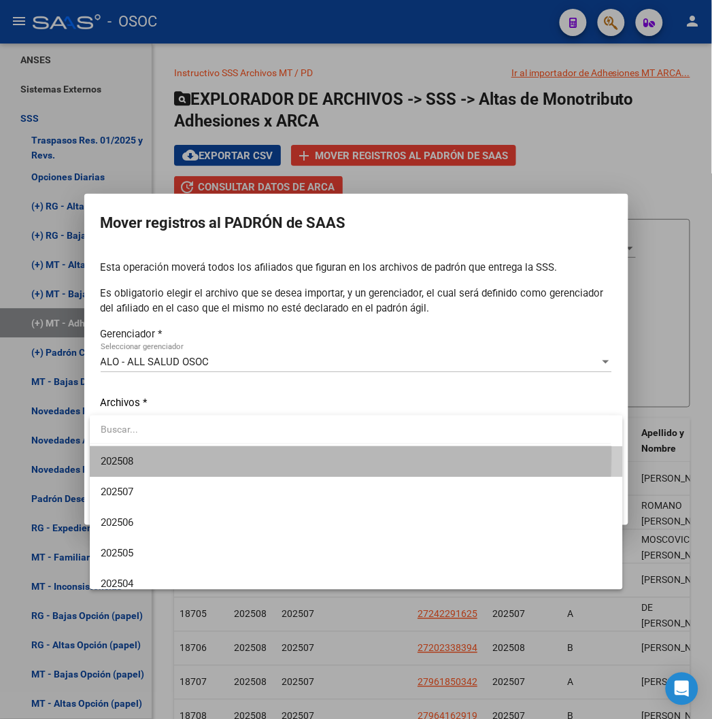
click at [184, 453] on span "202508" at bounding box center [356, 461] width 511 height 31
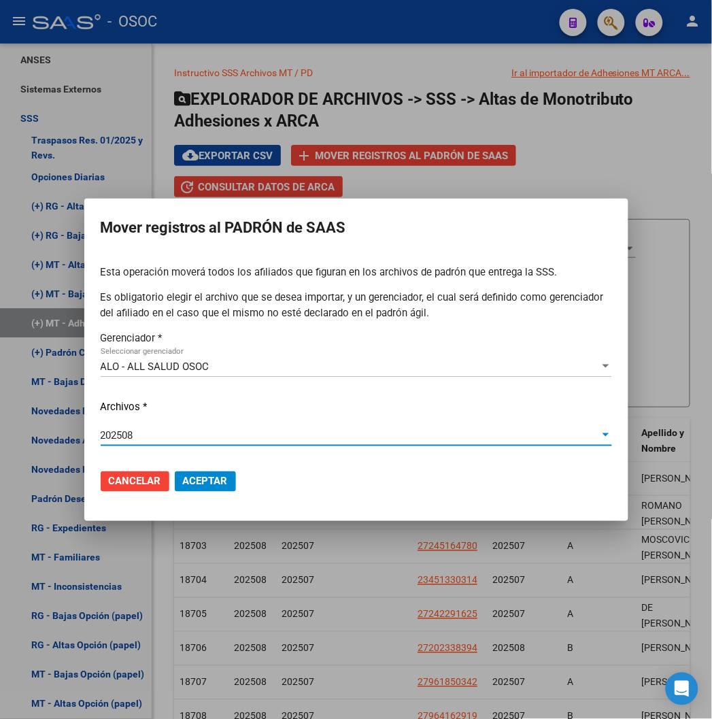
click at [192, 475] on span "Aceptar" at bounding box center [205, 481] width 45 height 12
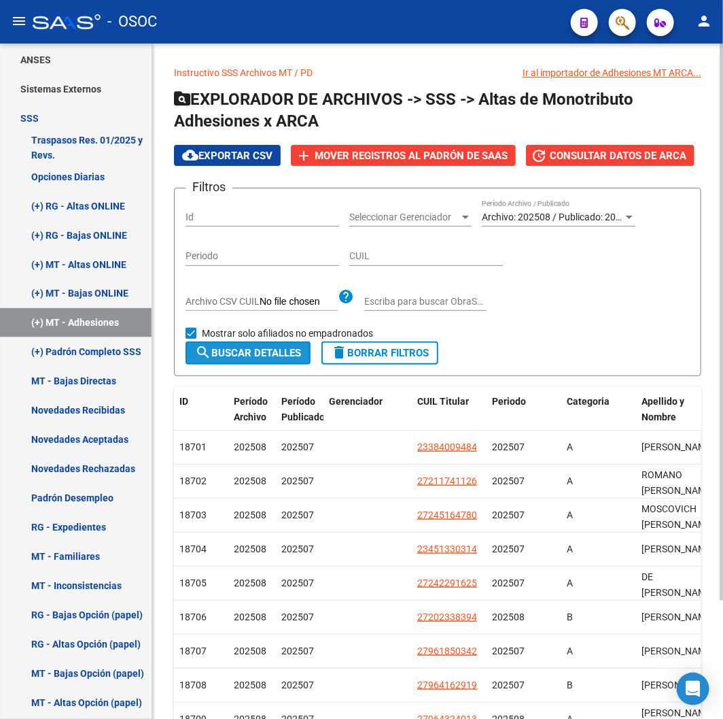
click at [238, 353] on span "search Buscar Detalles" at bounding box center [248, 353] width 106 height 12
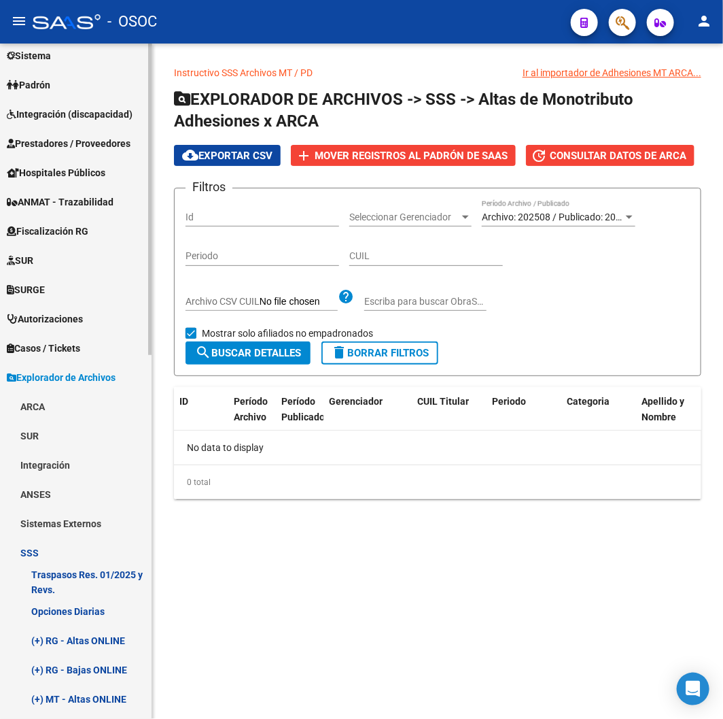
scroll to position [0, 0]
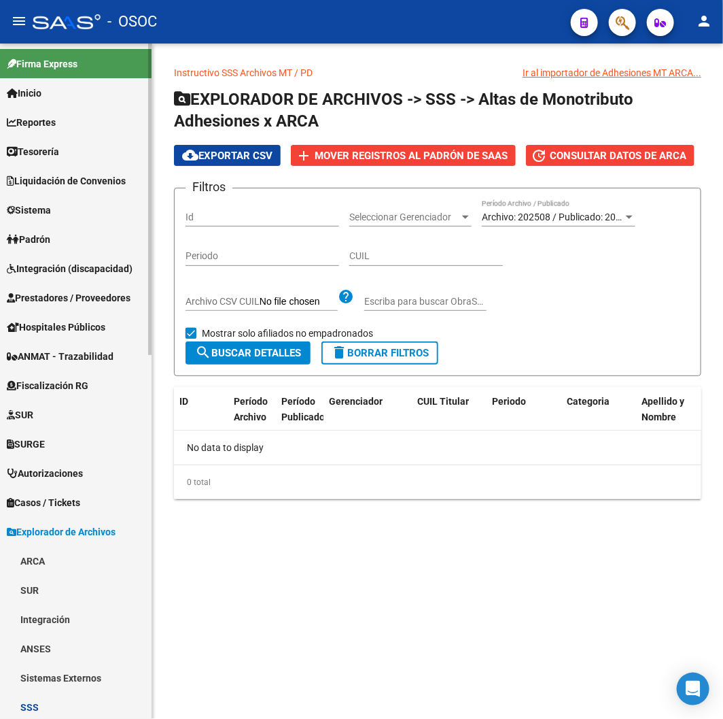
click at [84, 222] on link "Sistema" at bounding box center [76, 209] width 152 height 29
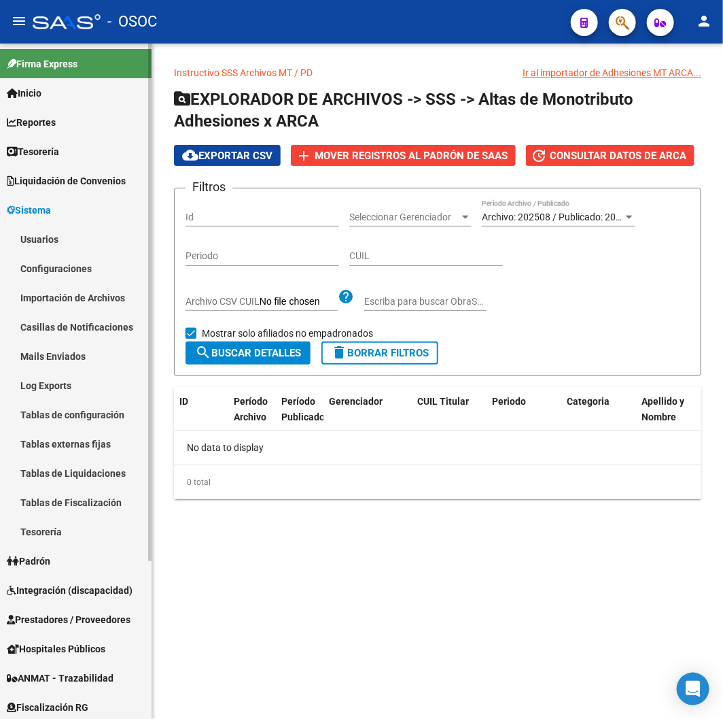
click at [63, 182] on span "Liquidación de Convenios" at bounding box center [66, 180] width 119 height 15
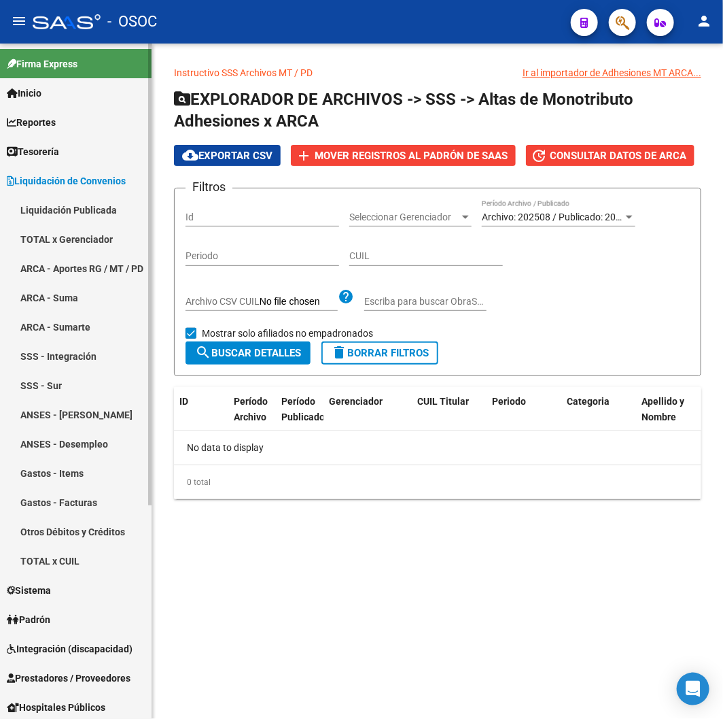
click at [63, 182] on span "Liquidación de Convenios" at bounding box center [66, 180] width 119 height 15
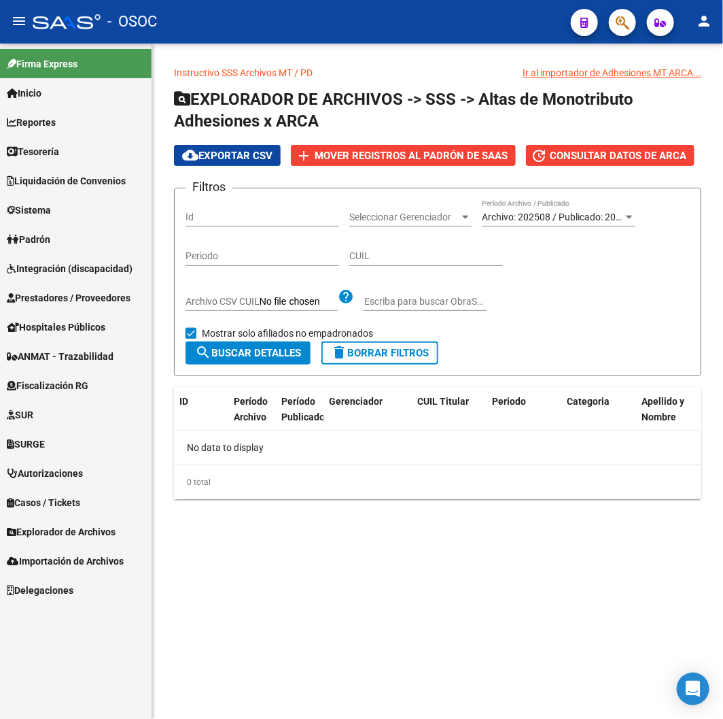
click at [70, 241] on link "Padrón" at bounding box center [76, 238] width 152 height 29
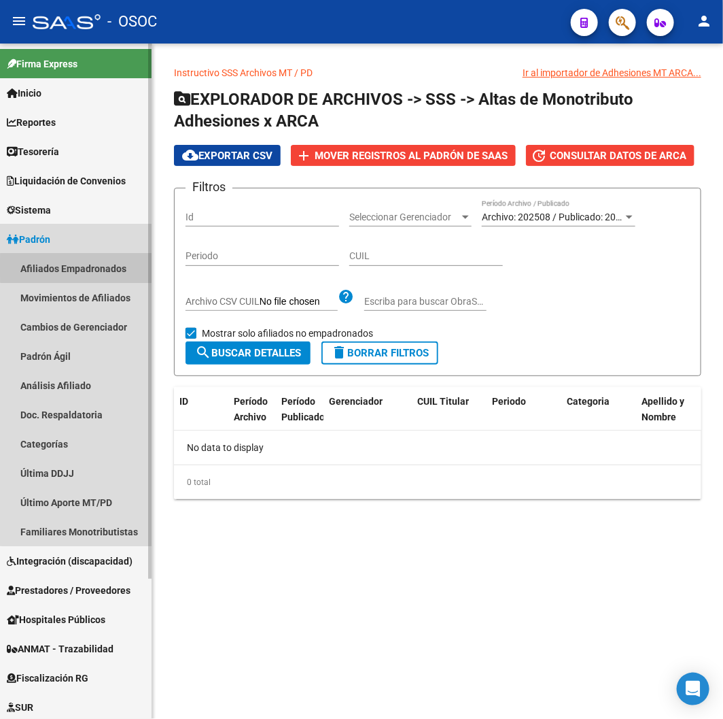
click at [76, 268] on link "Afiliados Empadronados" at bounding box center [76, 268] width 152 height 29
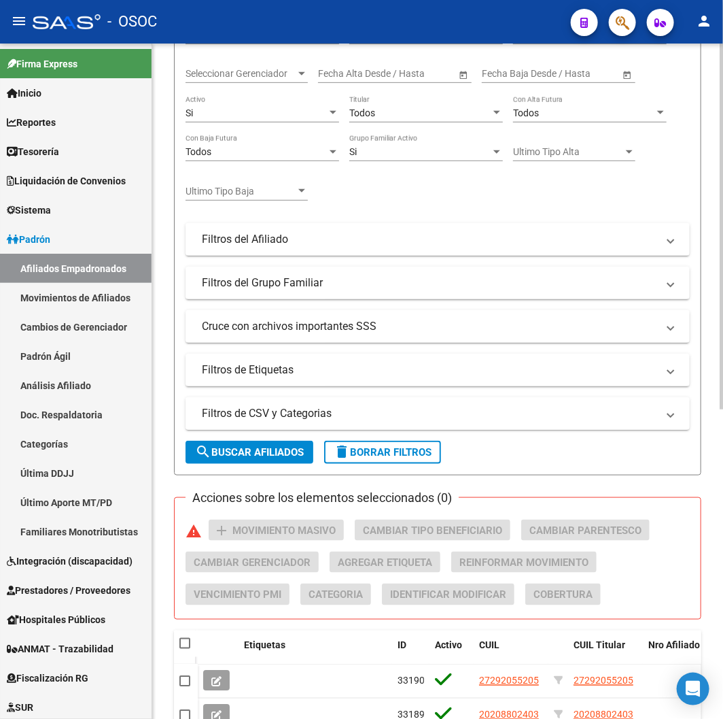
scroll to position [225, 0]
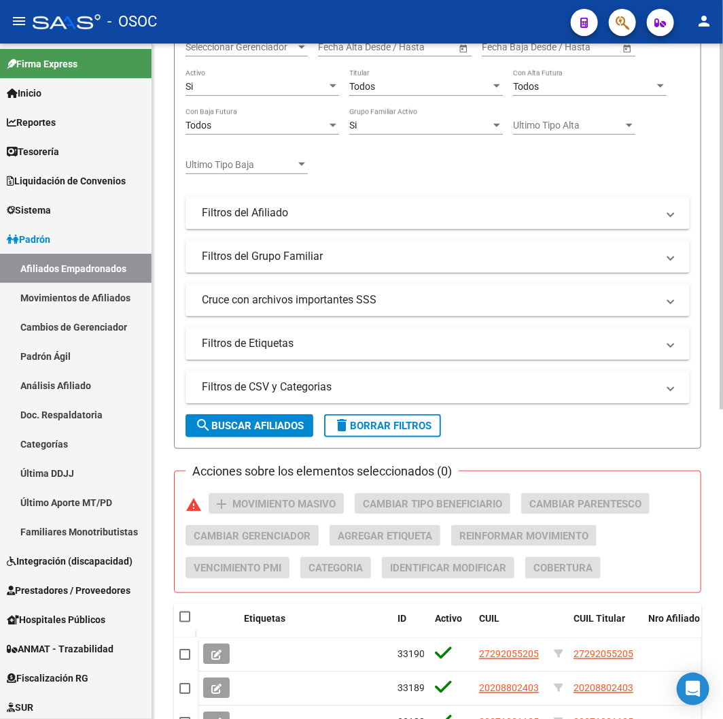
click at [270, 391] on mat-panel-title "Filtros de CSV y Categorias" at bounding box center [429, 386] width 455 height 15
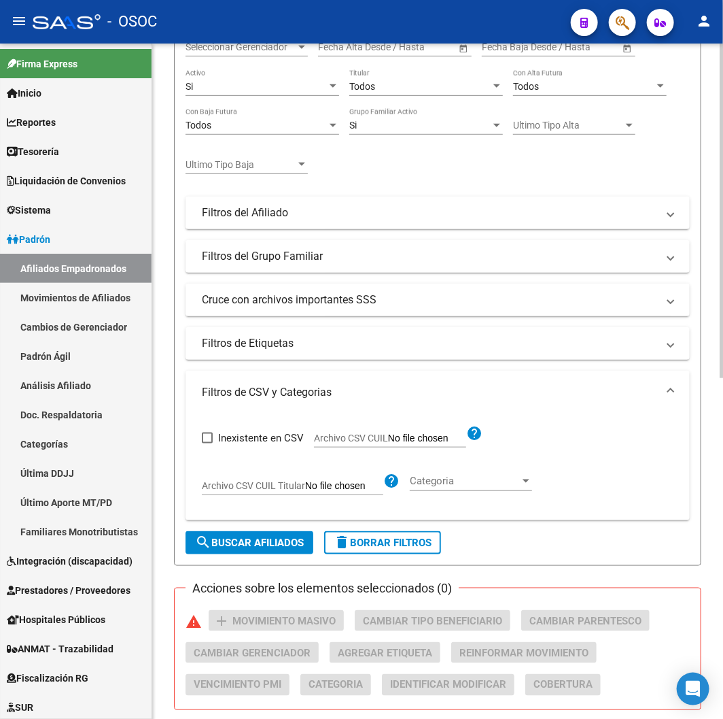
click at [362, 442] on span "Archivo CSV CUIL" at bounding box center [351, 437] width 74 height 11
click at [388, 442] on input "Archivo CSV CUIL" at bounding box center [427, 438] width 78 height 12
type input "C:\fakepath\archivo para filtrar en SAAS.csv"
click at [221, 542] on span "search Buscar Afiliados" at bounding box center [249, 542] width 109 height 12
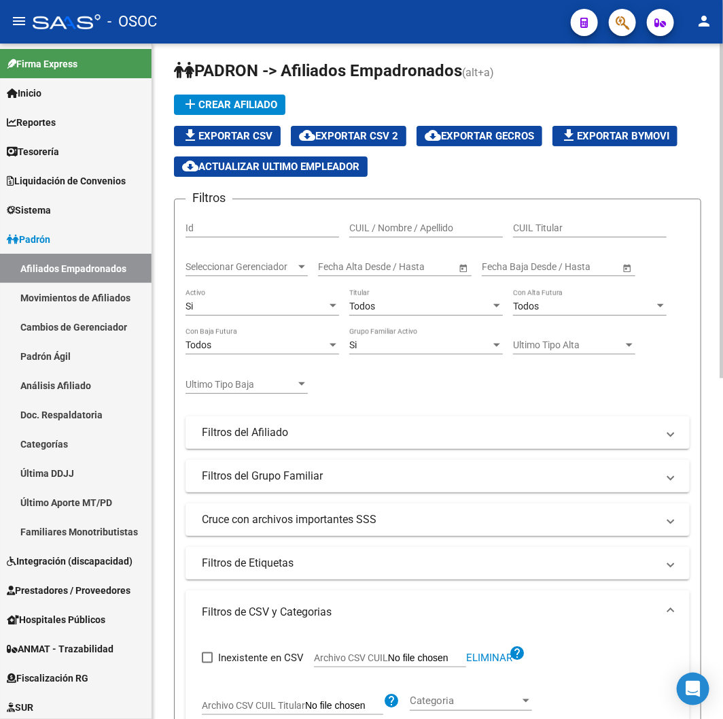
scroll to position [0, 0]
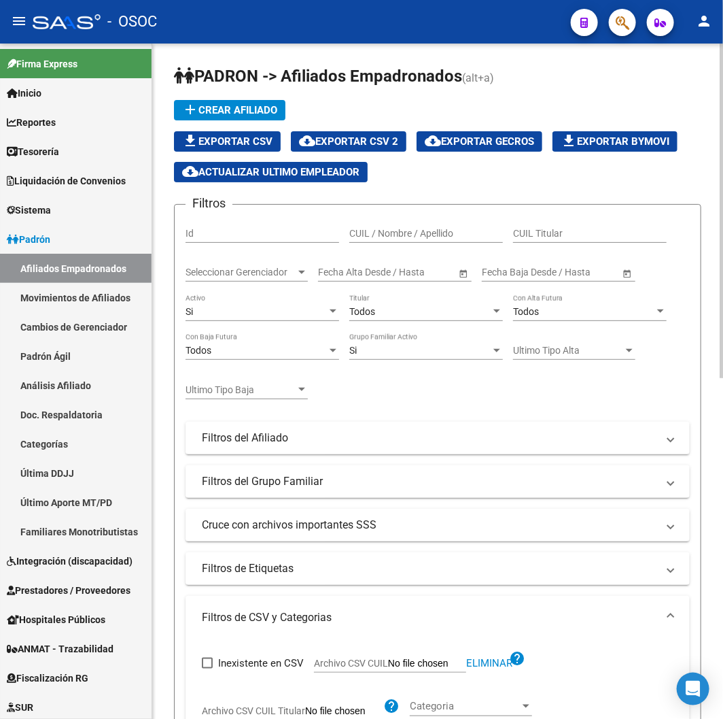
click at [339, 140] on span "cloud_download Exportar CSV 2" at bounding box center [348, 141] width 99 height 12
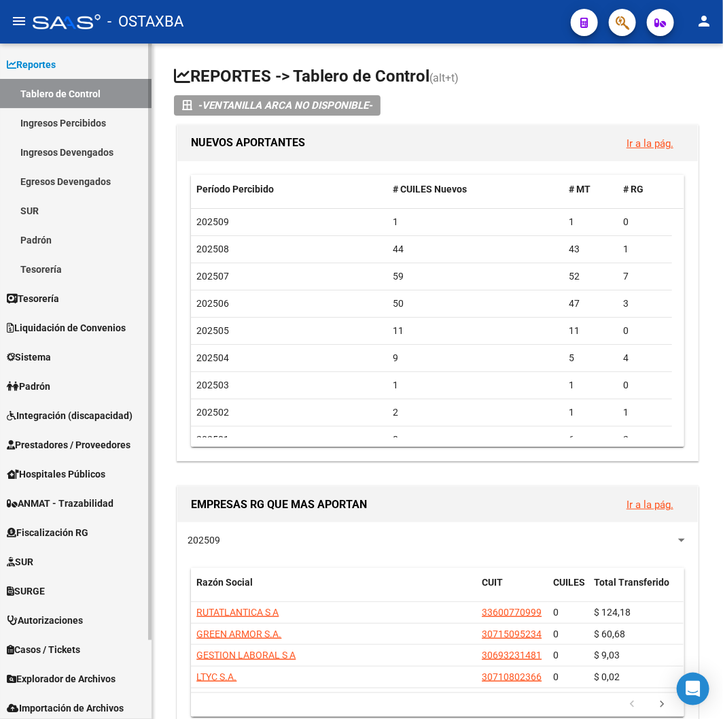
scroll to position [90, 0]
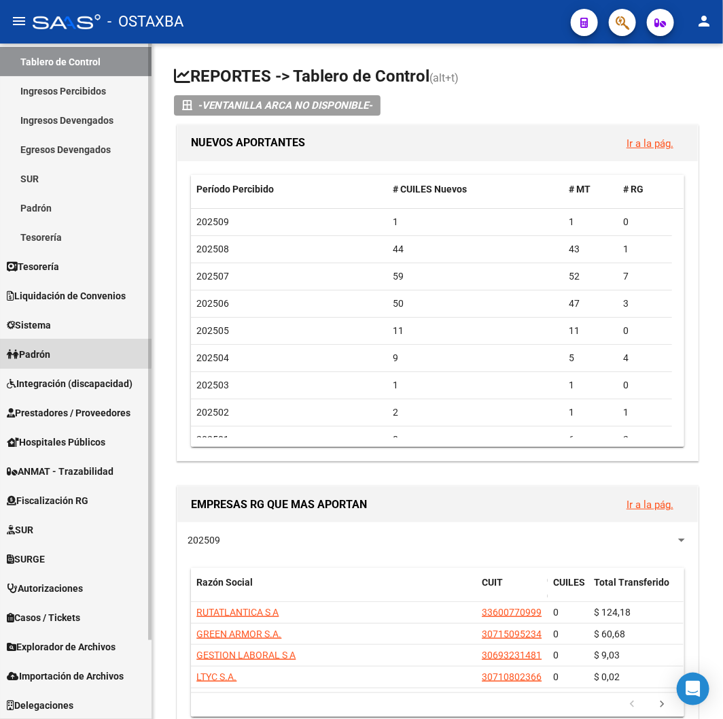
click at [60, 345] on link "Padrón" at bounding box center [76, 353] width 152 height 29
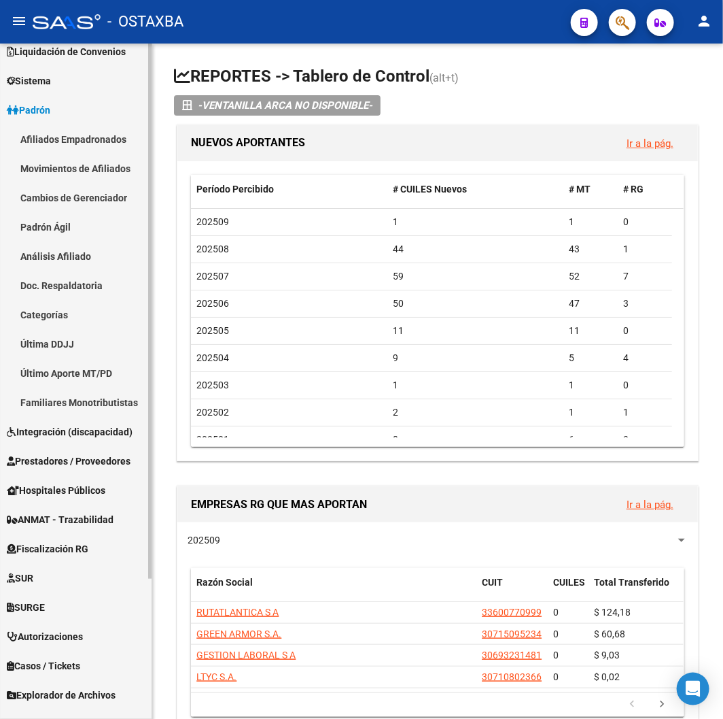
scroll to position [177, 0]
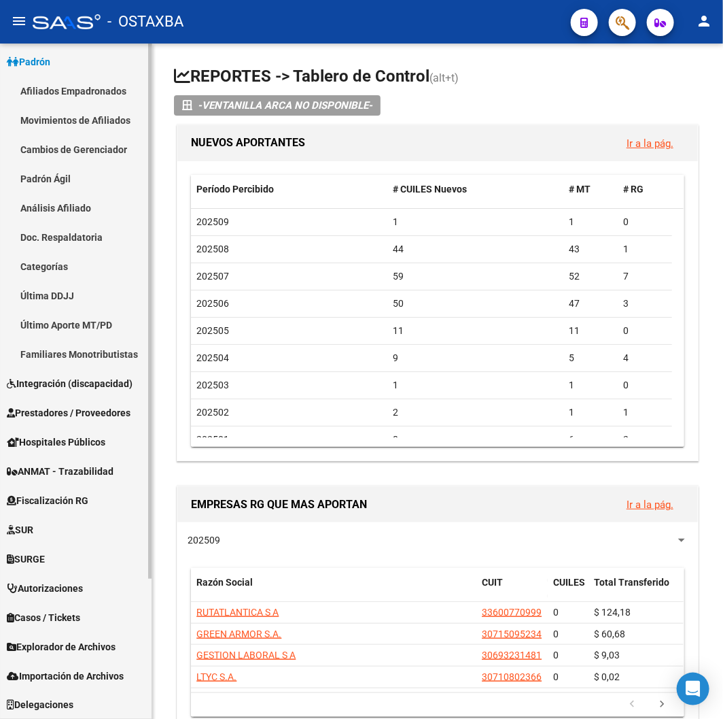
click at [48, 642] on span "Explorador de Archivos" at bounding box center [61, 646] width 109 height 15
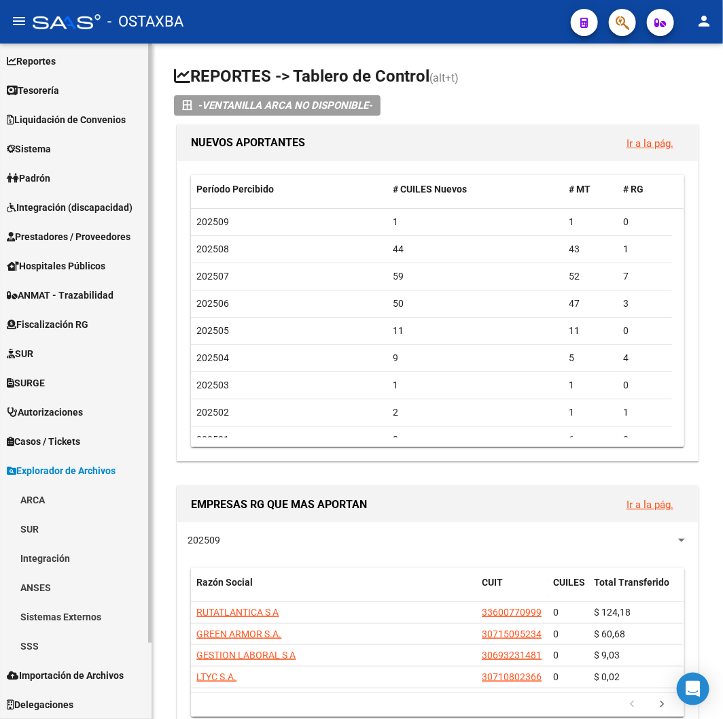
scroll to position [60, 0]
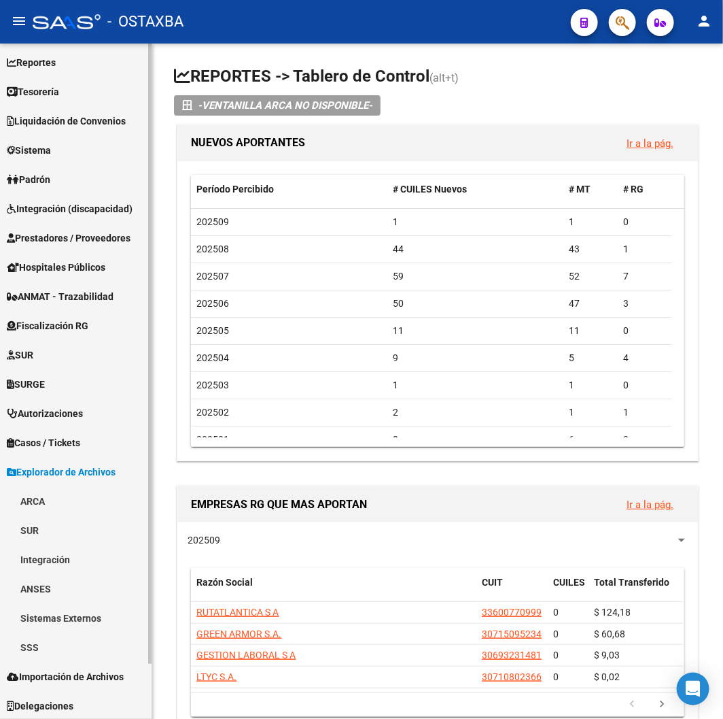
click at [68, 629] on link "Sistemas Externos" at bounding box center [76, 617] width 152 height 29
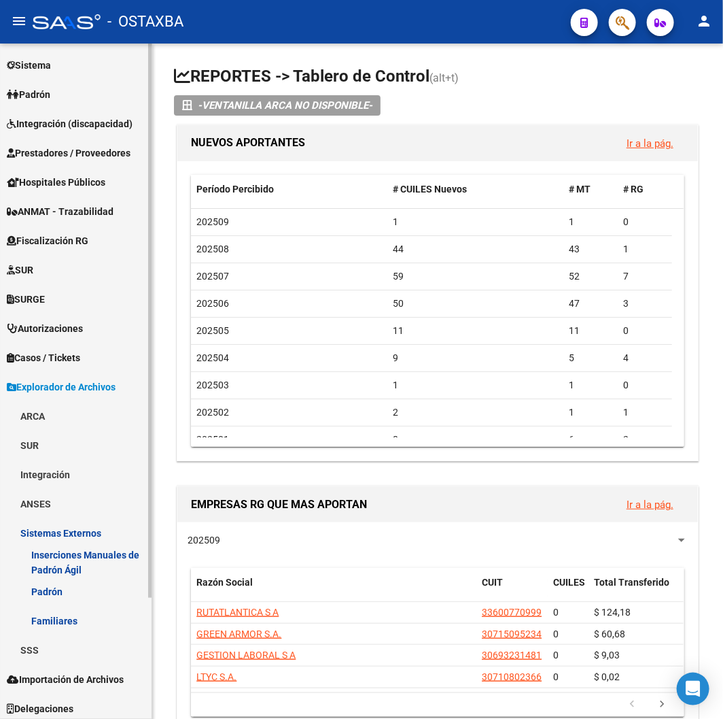
scroll to position [148, 0]
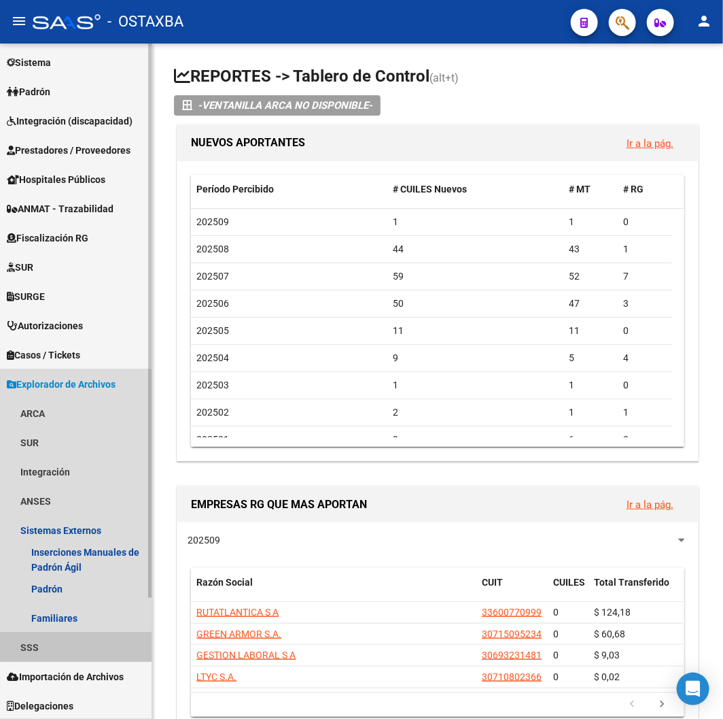
click at [50, 644] on link "SSS" at bounding box center [76, 646] width 152 height 29
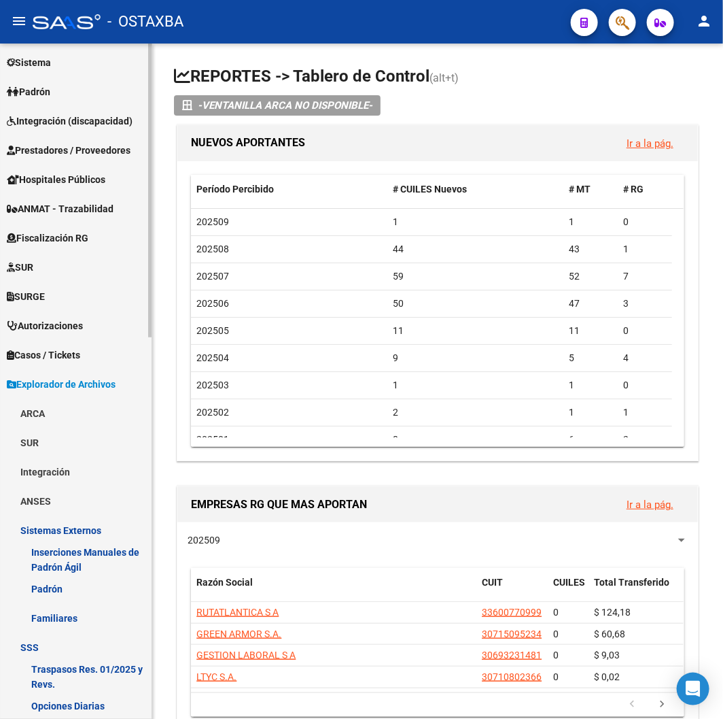
click at [84, 500] on link "ANSES" at bounding box center [76, 500] width 152 height 29
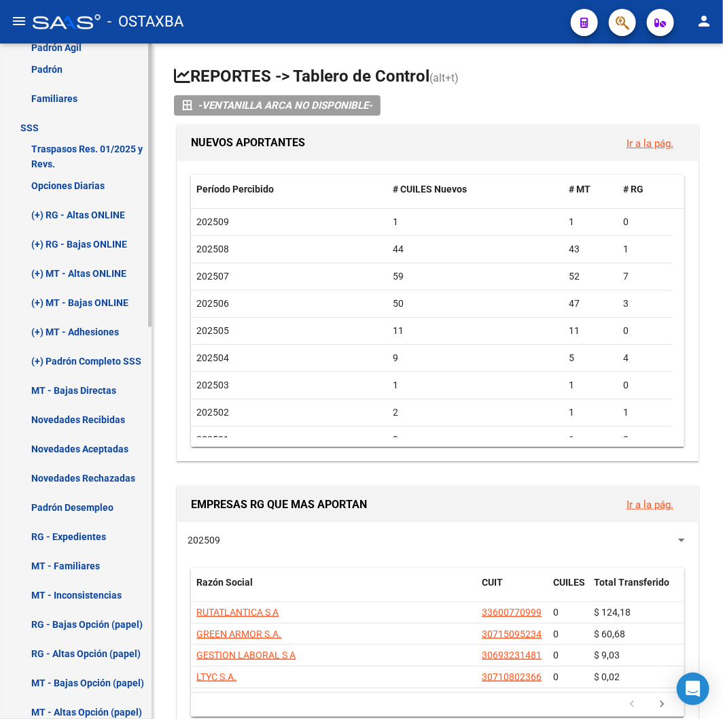
scroll to position [752, 0]
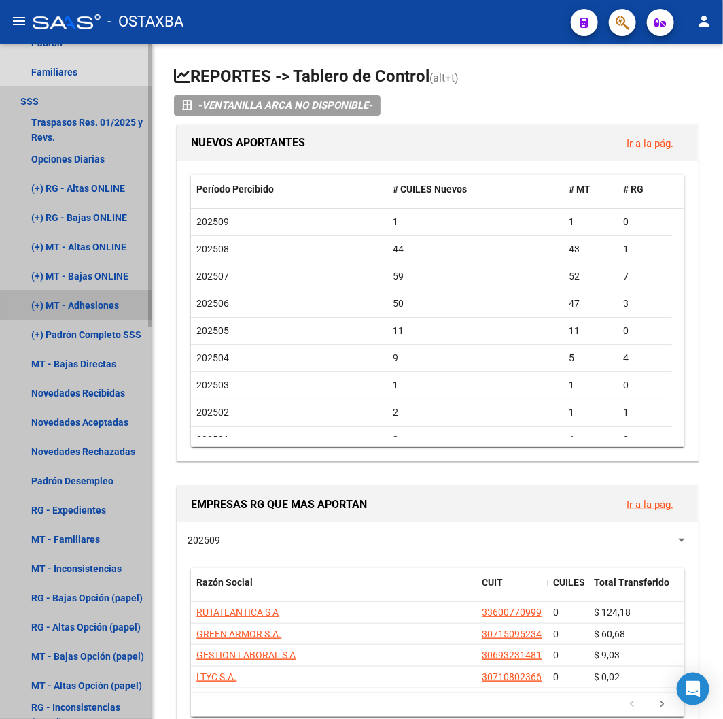
click at [71, 301] on link "(+) MT - Adhesiones" at bounding box center [76, 305] width 152 height 29
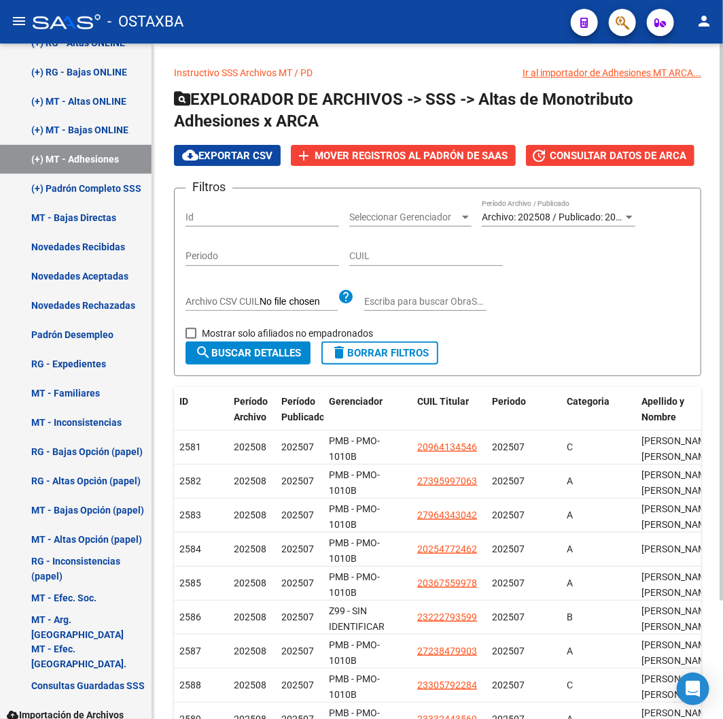
click at [237, 321] on div "Filtros Id Seleccionar Gerenciador Seleccionar Gerenciador Archivo: 202508 / Pu…" at bounding box center [438, 270] width 504 height 142
click at [242, 330] on span "Mostrar solo afiliados no empadronados" at bounding box center [287, 333] width 171 height 16
click at [191, 339] on input "Mostrar solo afiliados no empadronados" at bounding box center [190, 339] width 1 height 1
click at [252, 344] on button "search Buscar Detalles" at bounding box center [248, 352] width 125 height 23
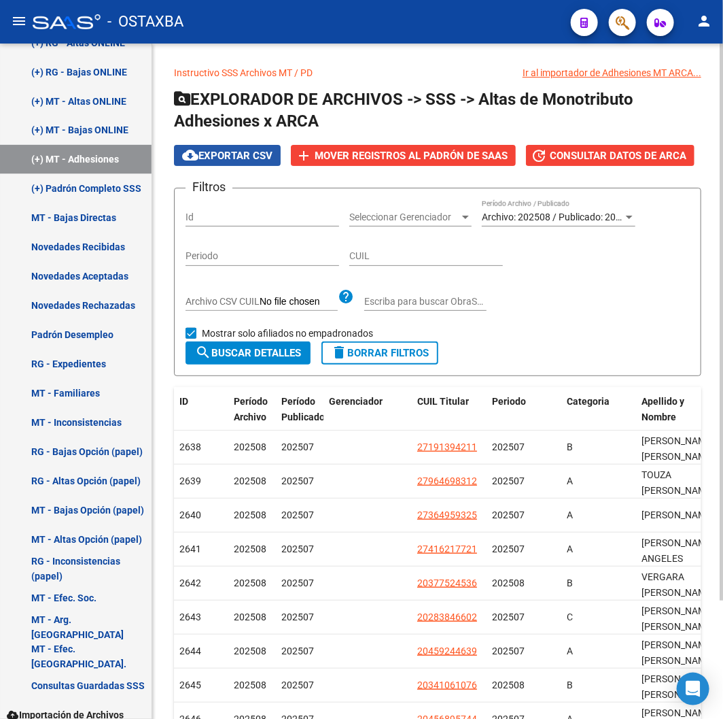
click at [232, 147] on button "cloud_download Exportar CSV" at bounding box center [227, 155] width 107 height 21
click at [249, 350] on span "search Buscar Detalles" at bounding box center [248, 353] width 106 height 12
click at [372, 160] on span "Mover registros al PADRÓN de SAAS" at bounding box center [411, 156] width 193 height 12
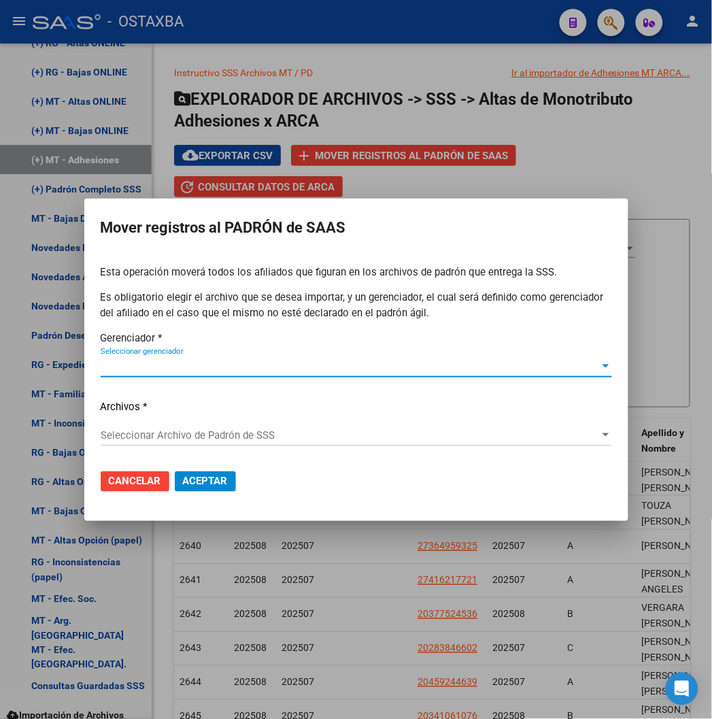
click at [167, 363] on span "Seleccionar gerenciador" at bounding box center [350, 366] width 499 height 12
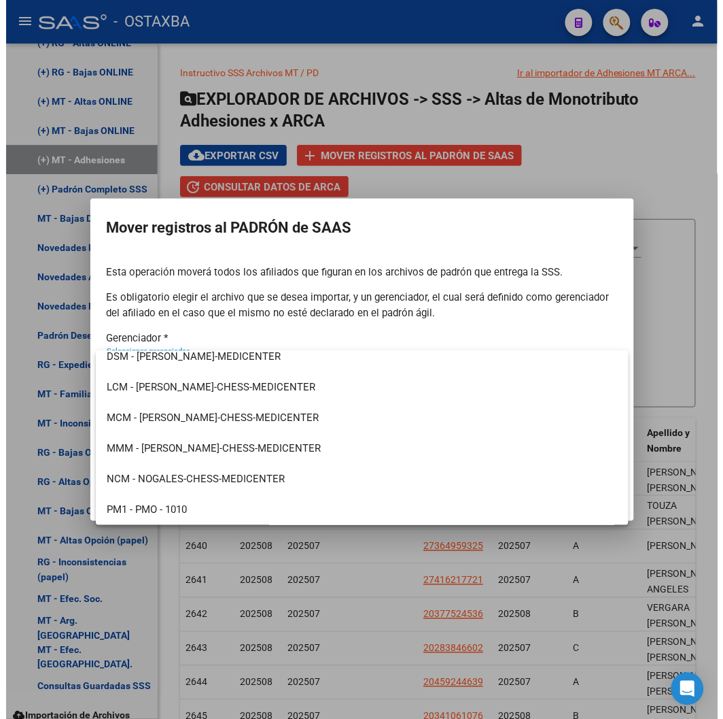
scroll to position [284, 0]
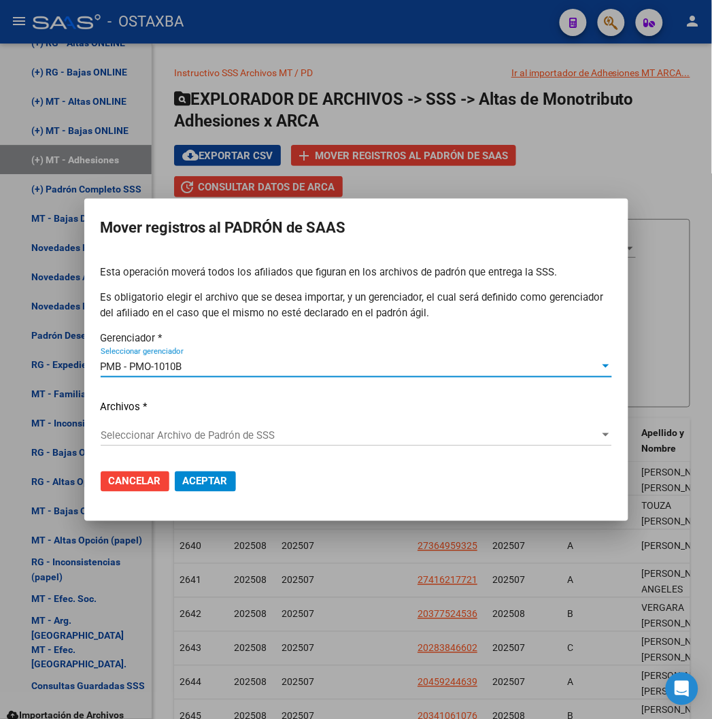
click at [162, 426] on div "Seleccionar Archivo de Padrón de SSS Seleccionar Archivo de Padrón de SSS" at bounding box center [356, 435] width 511 height 20
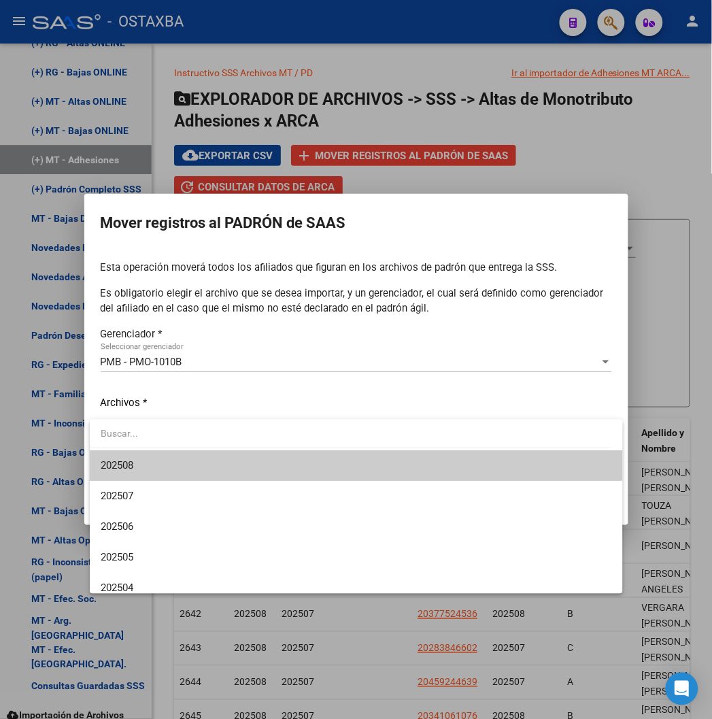
click at [156, 457] on span "202508" at bounding box center [356, 465] width 511 height 31
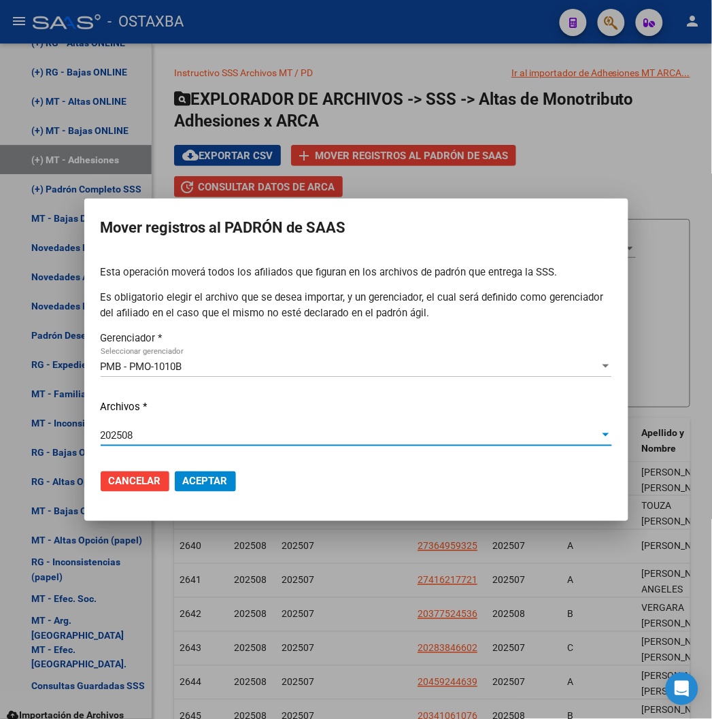
click at [192, 484] on span "Aceptar" at bounding box center [205, 481] width 45 height 12
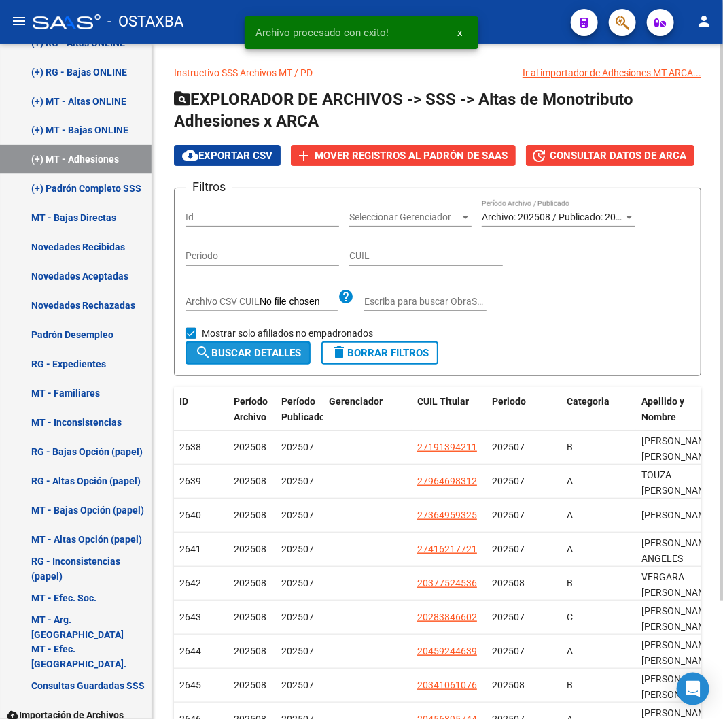
click at [207, 350] on mat-icon "search" at bounding box center [203, 352] width 16 height 16
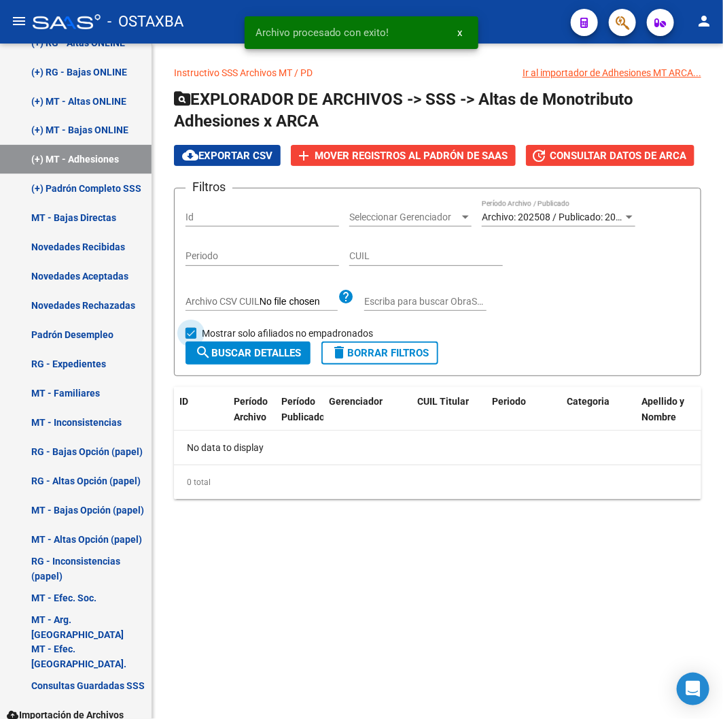
click at [221, 331] on span "Mostrar solo afiliados no empadronados" at bounding box center [287, 333] width 171 height 16
click at [191, 339] on input "Mostrar solo afiliados no empadronados" at bounding box center [190, 339] width 1 height 1
checkbox input "false"
click at [226, 345] on button "search Buscar Detalles" at bounding box center [248, 352] width 125 height 23
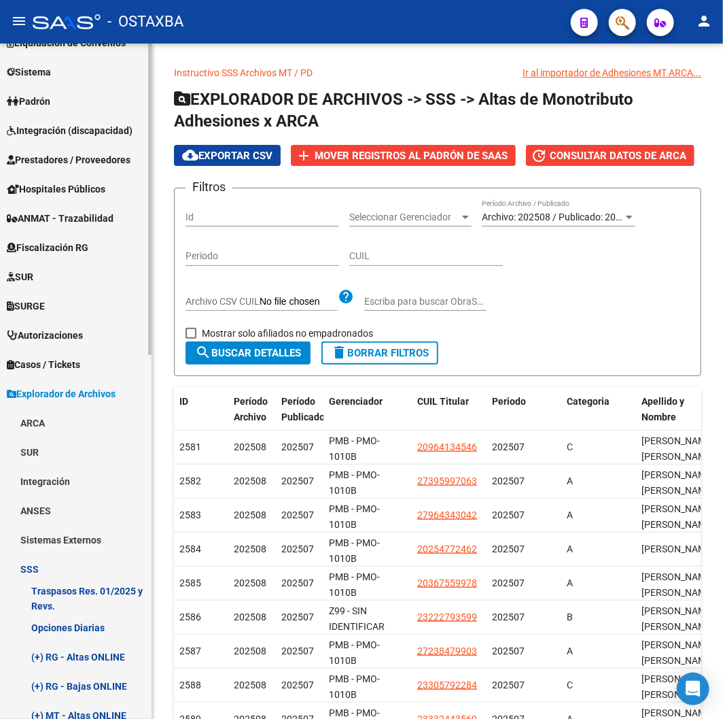
scroll to position [0, 0]
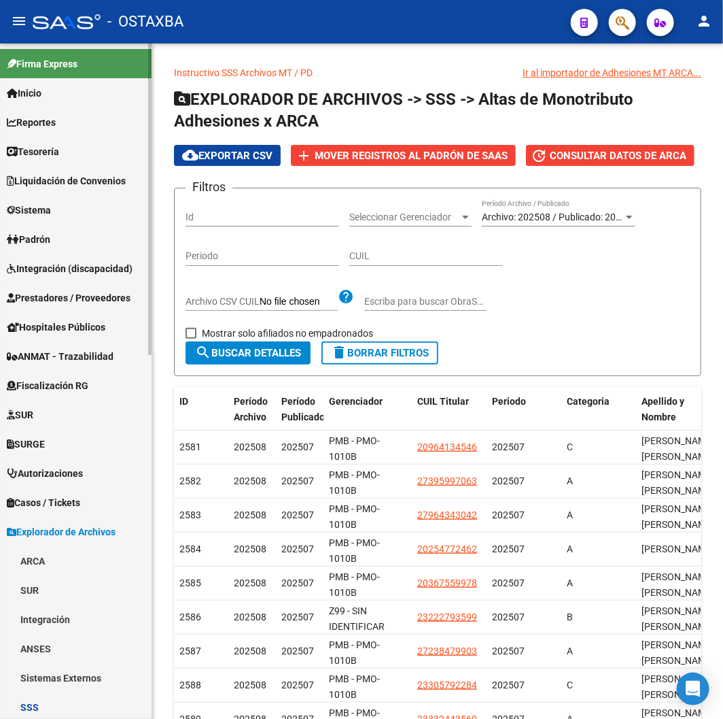
click at [50, 224] on link "Padrón" at bounding box center [76, 238] width 152 height 29
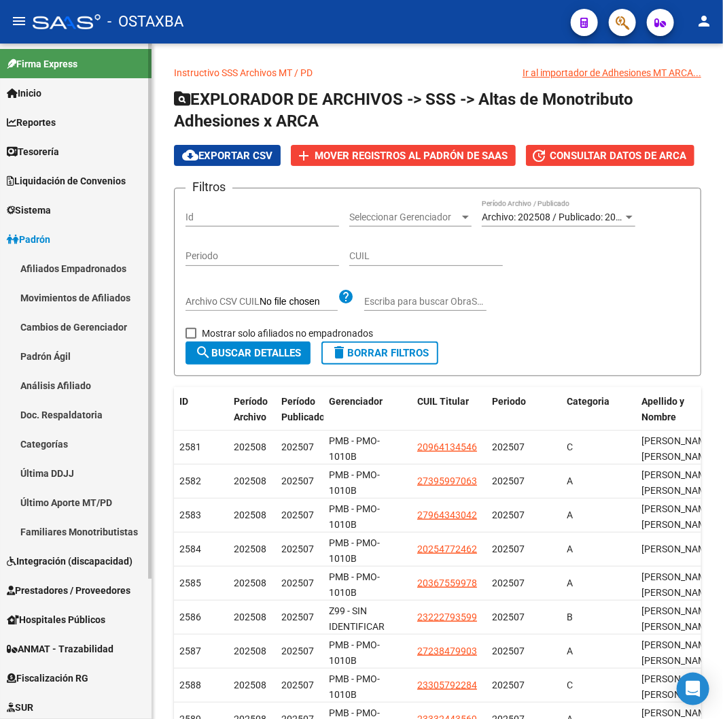
click at [66, 254] on link "Afiliados Empadronados" at bounding box center [76, 268] width 152 height 29
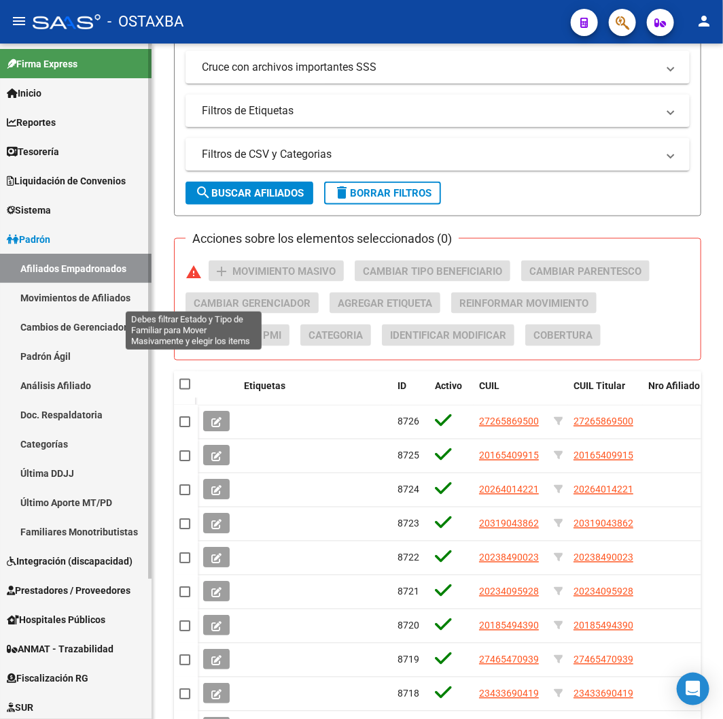
scroll to position [421, 0]
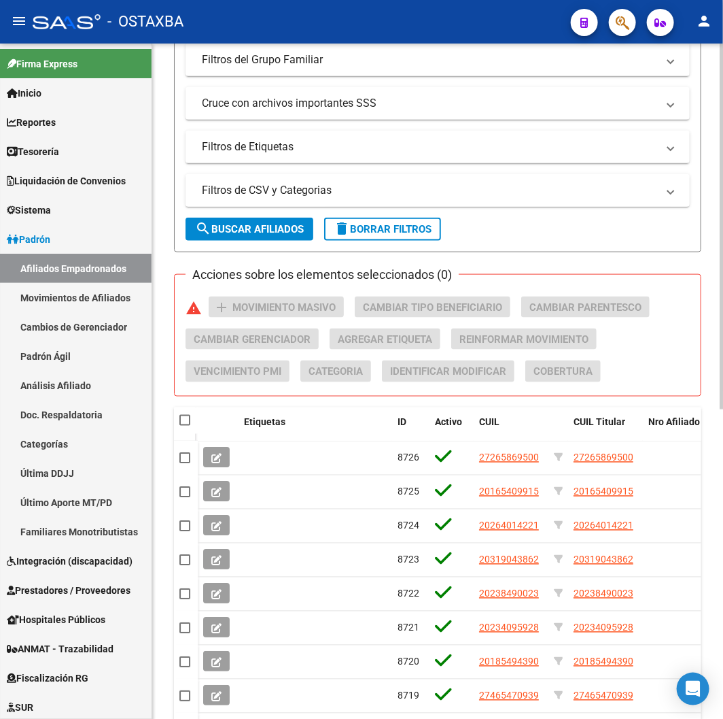
click at [295, 197] on mat-panel-title "Filtros de CSV y Categorias" at bounding box center [429, 190] width 455 height 15
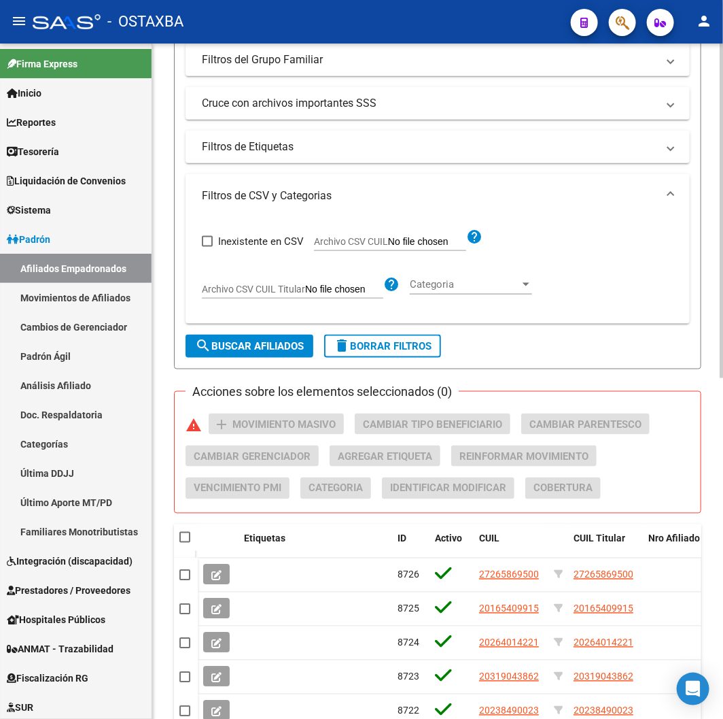
click at [388, 243] on input "Archivo CSV CUIL" at bounding box center [427, 242] width 78 height 12
type input "C:\fakepath\archivo para filtrar en SAAS.csv"
click at [246, 340] on button "search Buscar Afiliados" at bounding box center [250, 345] width 128 height 23
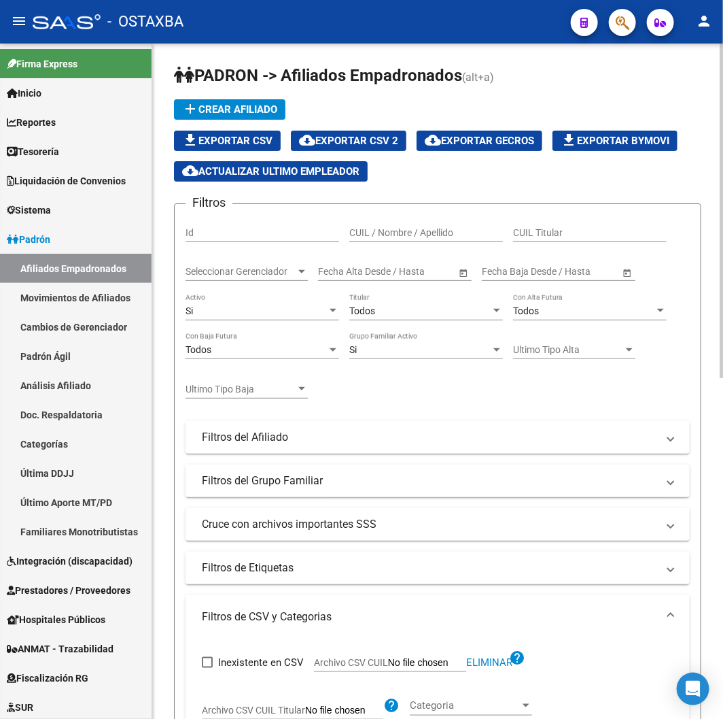
scroll to position [0, 0]
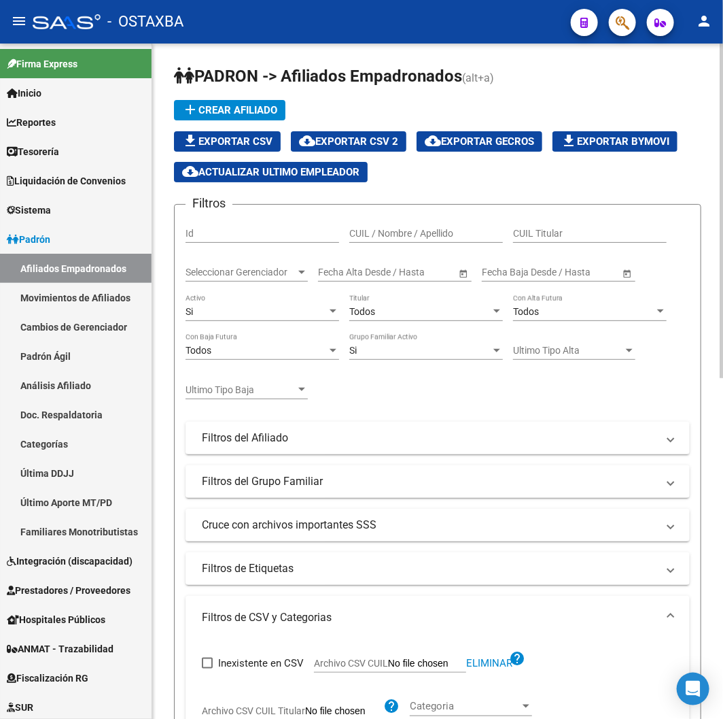
click at [370, 141] on span "cloud_download Exportar CSV 2" at bounding box center [348, 141] width 99 height 12
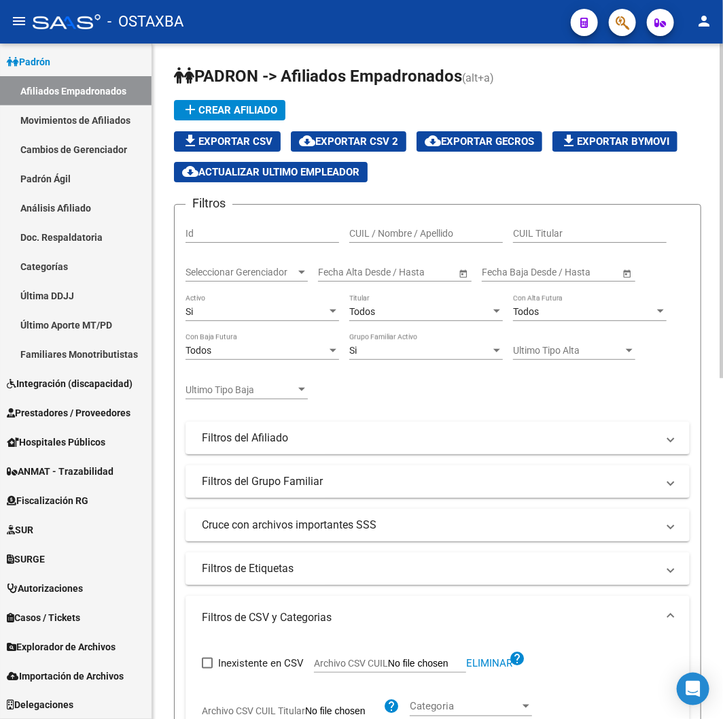
scroll to position [377, 0]
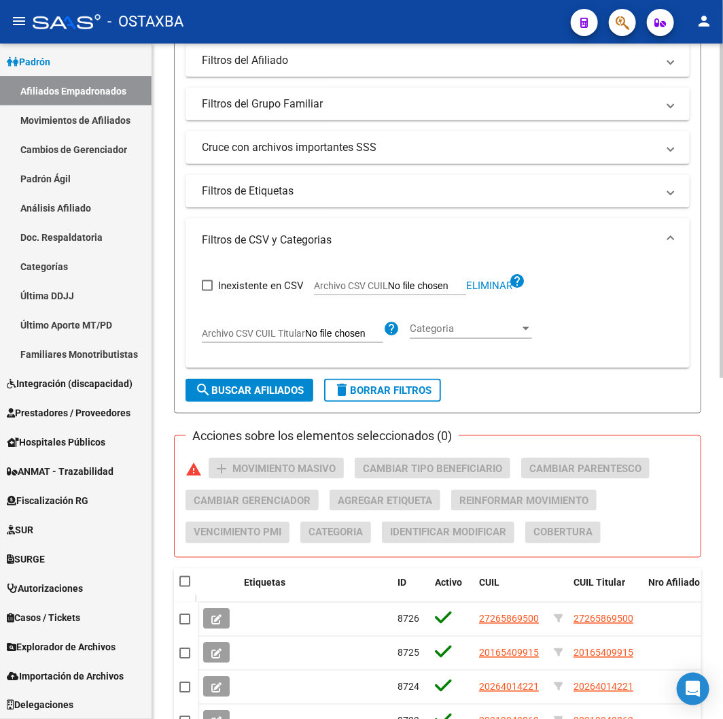
click at [272, 384] on span "search Buscar Afiliados" at bounding box center [249, 390] width 109 height 12
click at [360, 390] on span "delete Borrar Filtros" at bounding box center [383, 390] width 98 height 12
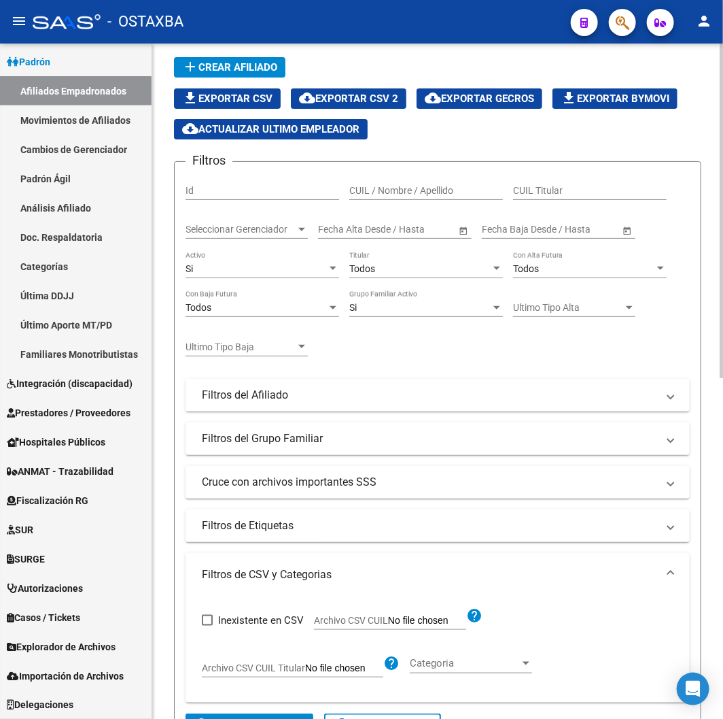
scroll to position [0, 0]
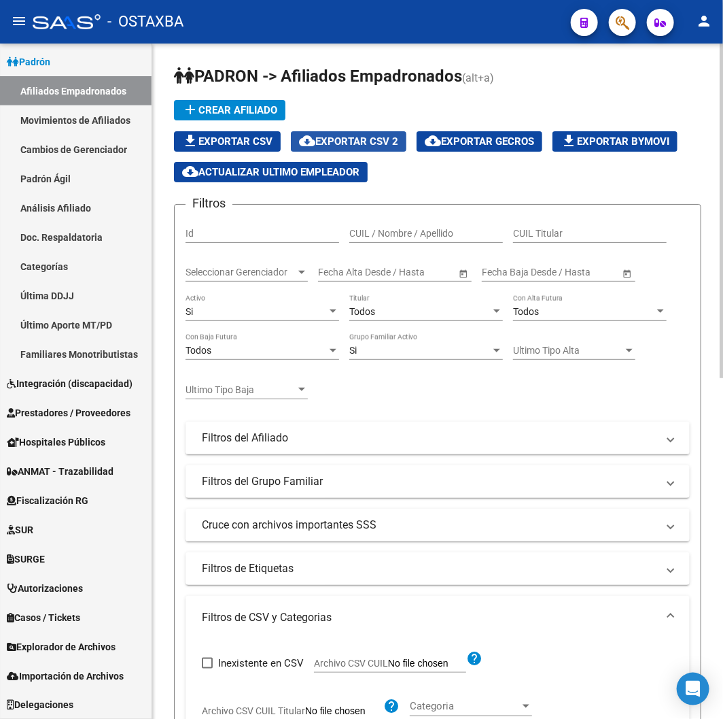
click at [362, 133] on button "cloud_download Exportar CSV 2" at bounding box center [349, 141] width 116 height 20
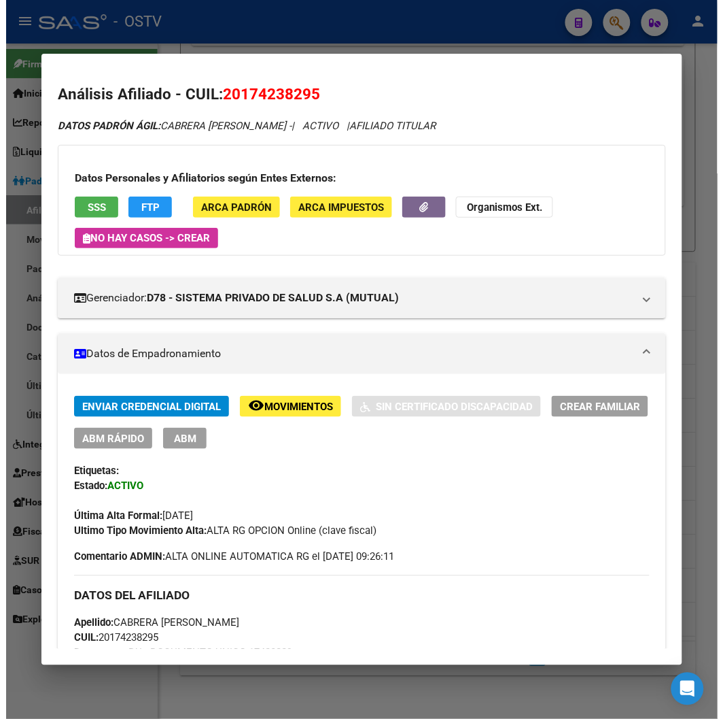
scroll to position [612, 0]
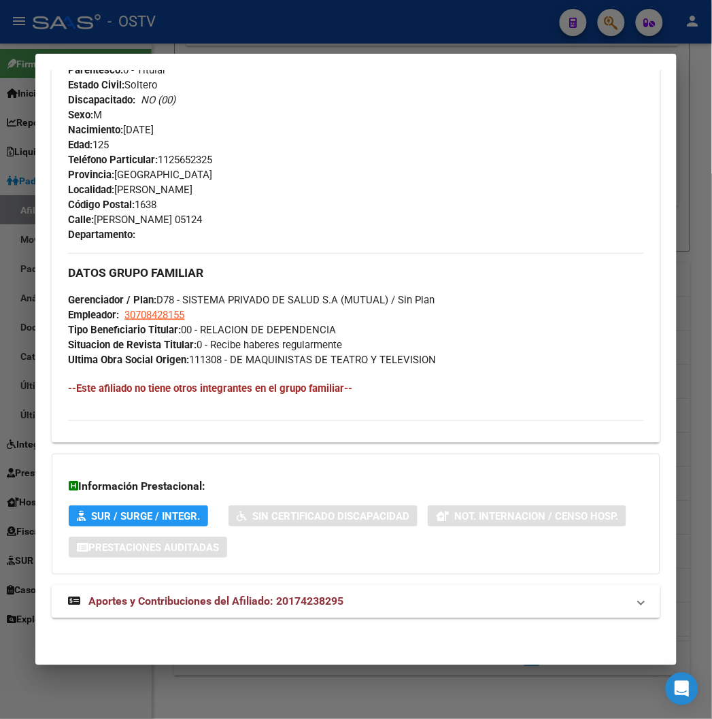
click at [195, 29] on div at bounding box center [356, 359] width 712 height 719
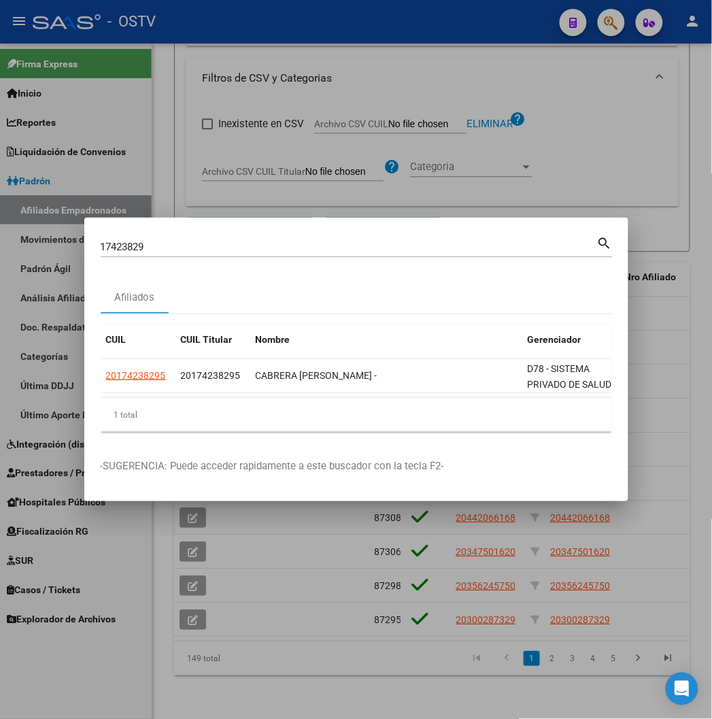
click at [327, 98] on div at bounding box center [356, 359] width 712 height 719
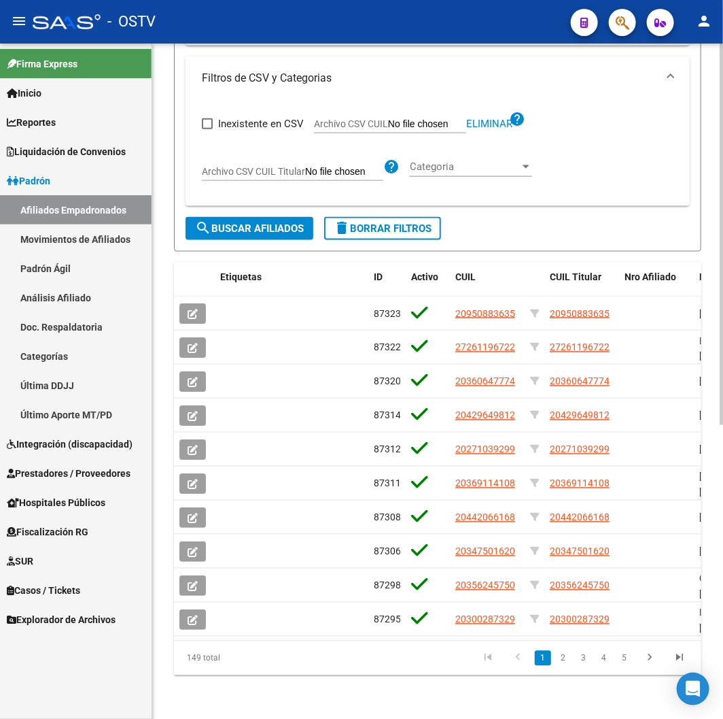
scroll to position [0, 0]
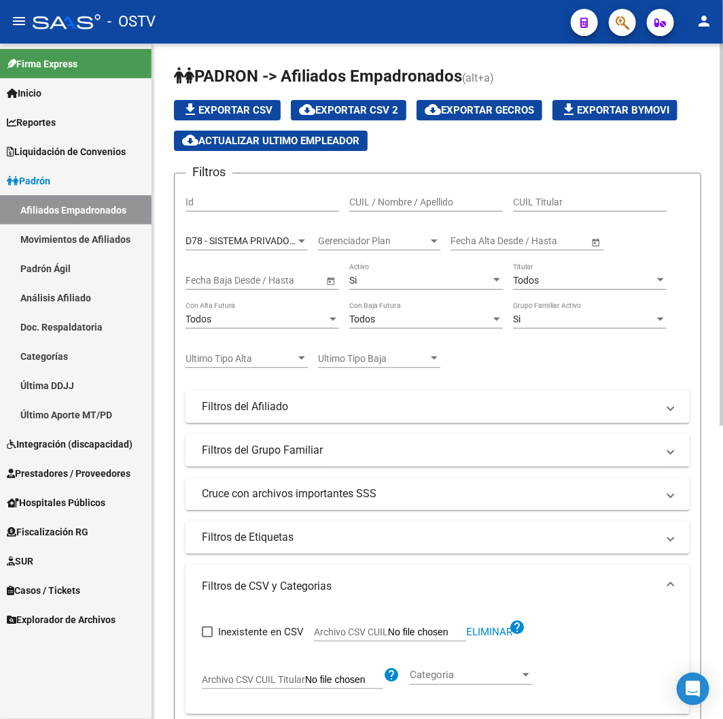
click at [299, 253] on div "D78 - SISTEMA PRIVADO DE SALUD S.A (MUTUAL) Seleccionar Gerenciador" at bounding box center [247, 242] width 122 height 39
click at [291, 248] on div "D78 - SISTEMA PRIVADO DE SALUD S.A (MUTUAL) Seleccionar Gerenciador" at bounding box center [247, 236] width 122 height 27
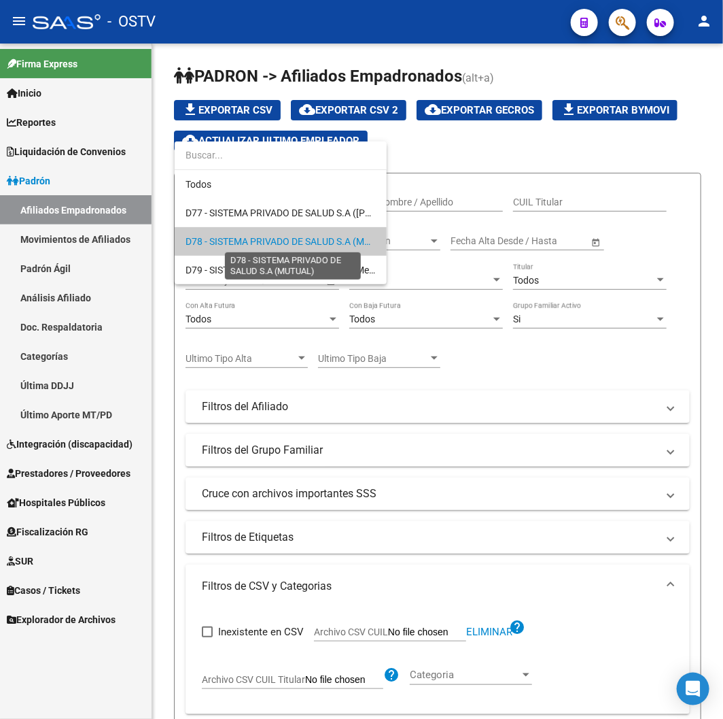
click at [287, 237] on span "D78 - SISTEMA PRIVADO DE SALUD S.A (MUTUAL)" at bounding box center [291, 241] width 211 height 11
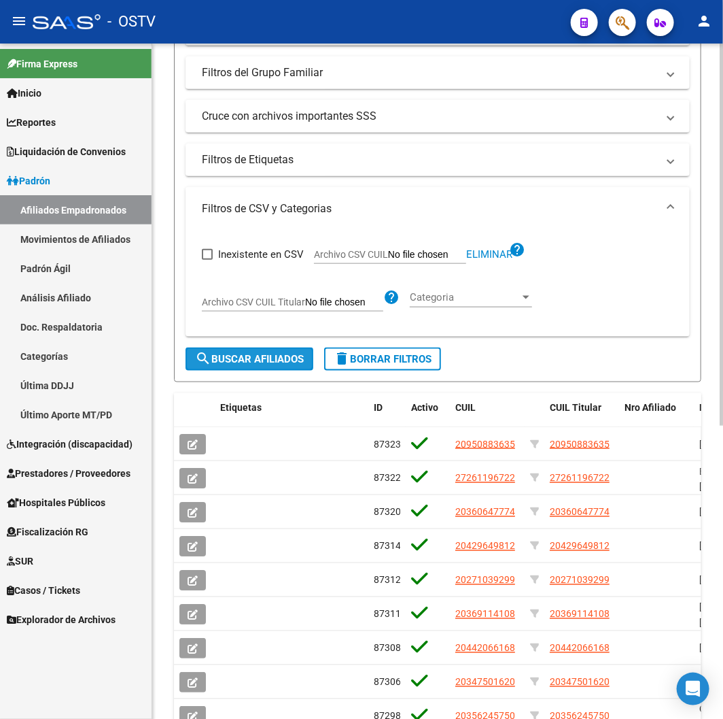
click at [252, 356] on span "search Buscar Afiliados" at bounding box center [249, 359] width 109 height 12
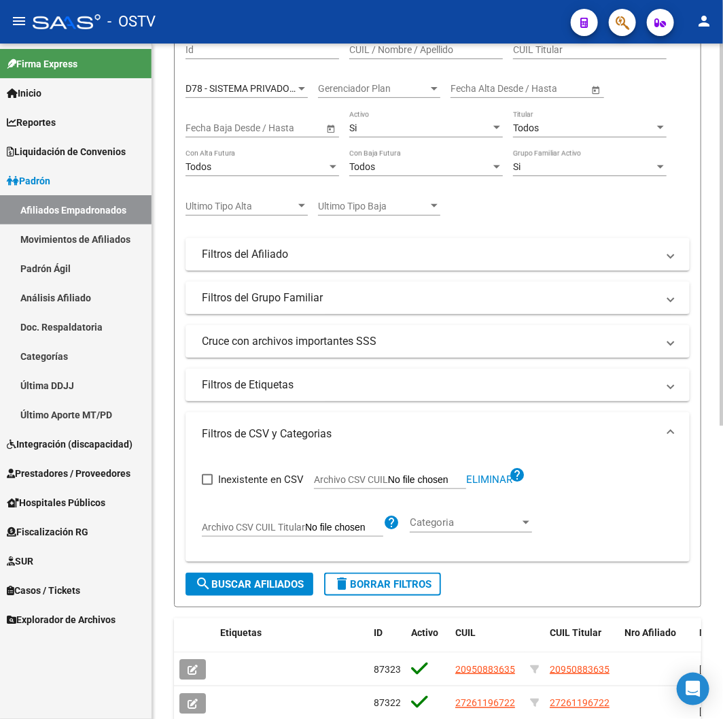
scroll to position [66, 0]
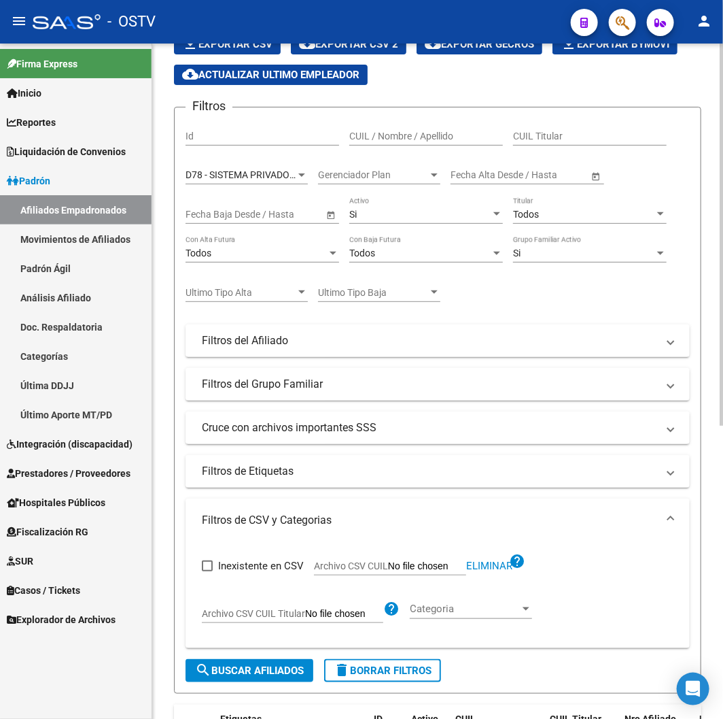
click at [277, 175] on span "D78 - SISTEMA PRIVADO DE SALUD S.A (MUTUAL)" at bounding box center [291, 174] width 211 height 11
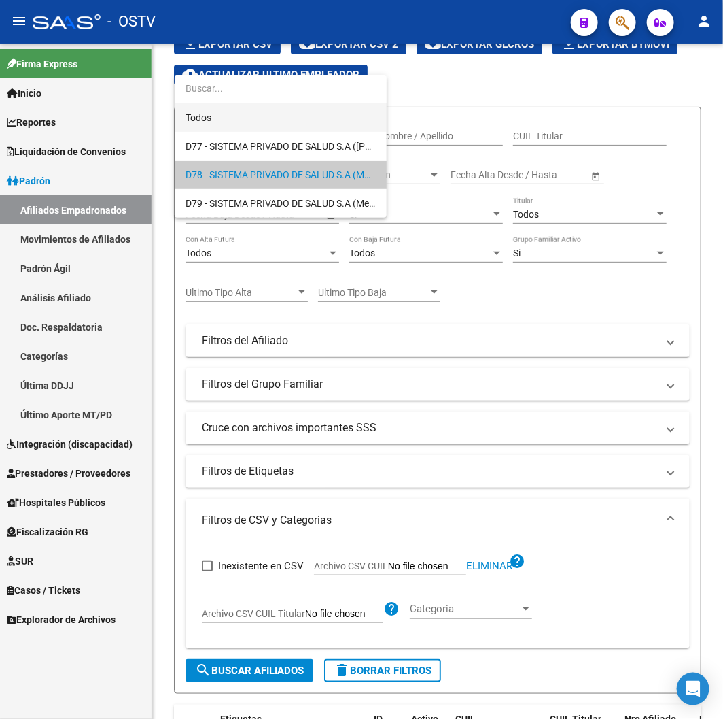
click at [269, 109] on span "Todos" at bounding box center [281, 117] width 190 height 29
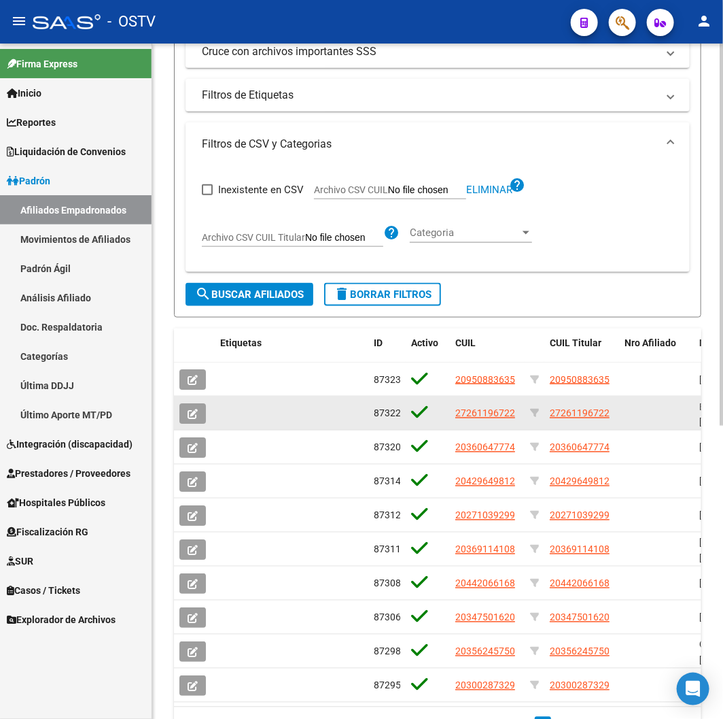
scroll to position [519, 0]
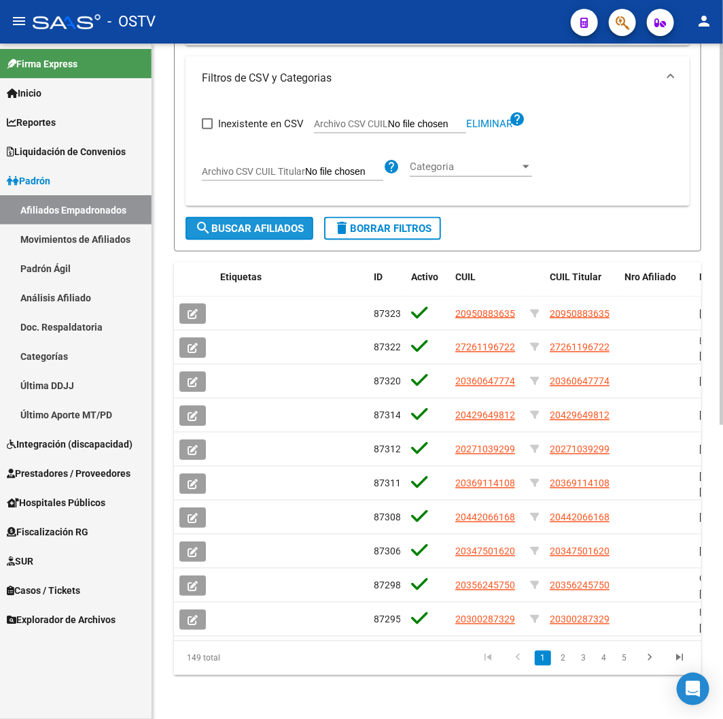
click at [259, 222] on span "search Buscar Afiliados" at bounding box center [249, 228] width 109 height 12
click at [358, 222] on span "delete Borrar Filtros" at bounding box center [383, 228] width 98 height 12
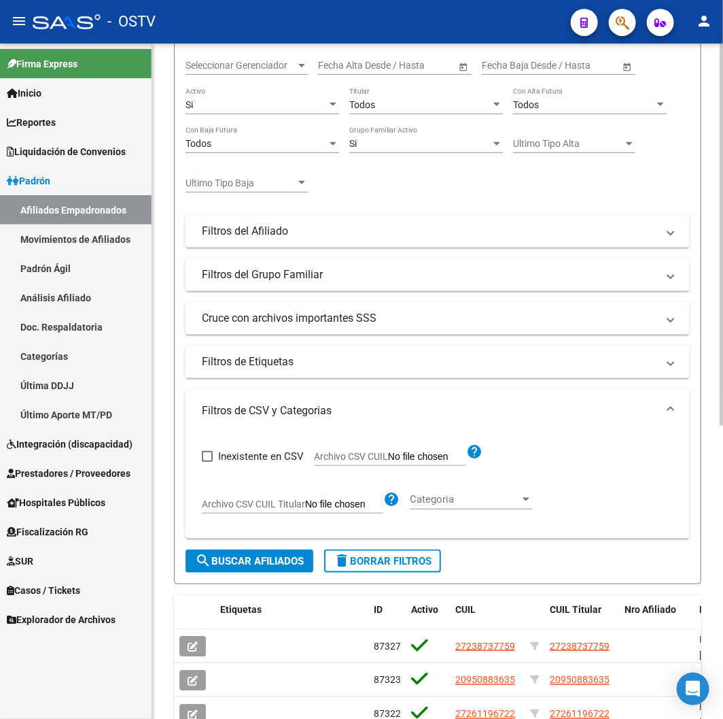
scroll to position [141, 0]
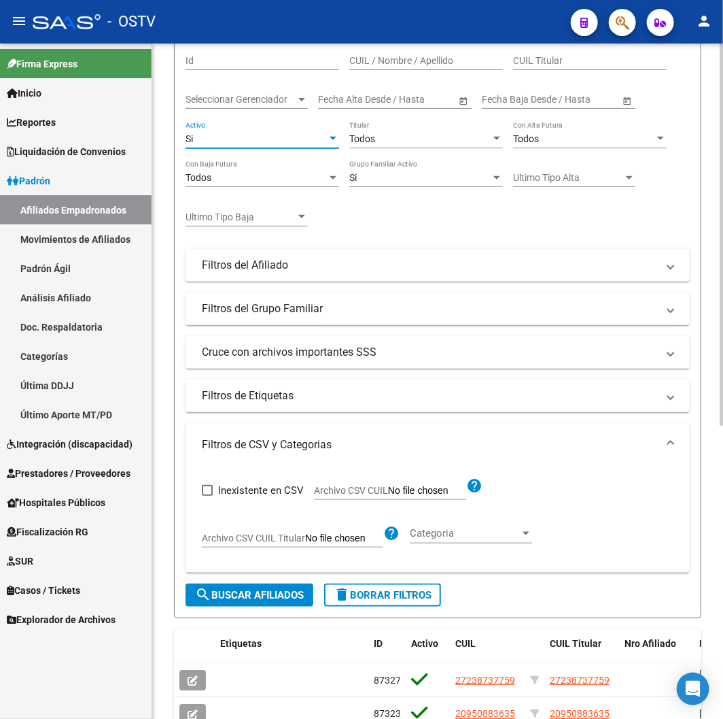
click at [253, 139] on div "Si" at bounding box center [256, 139] width 141 height 12
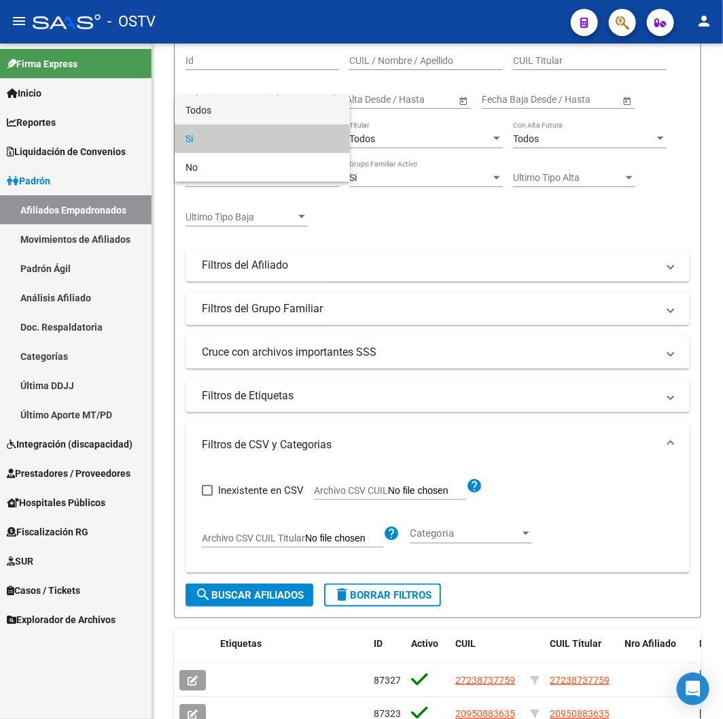
click at [245, 110] on span "Todos" at bounding box center [263, 110] width 154 height 29
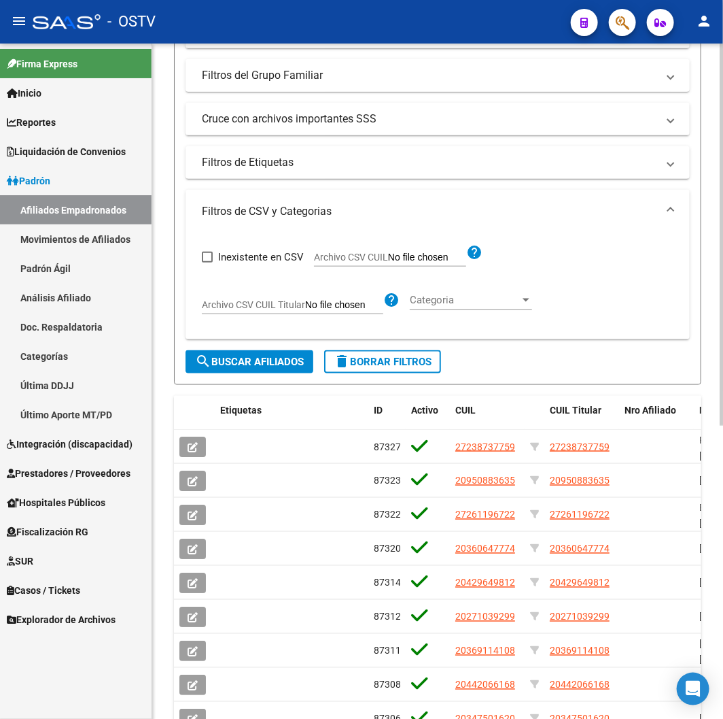
scroll to position [66, 0]
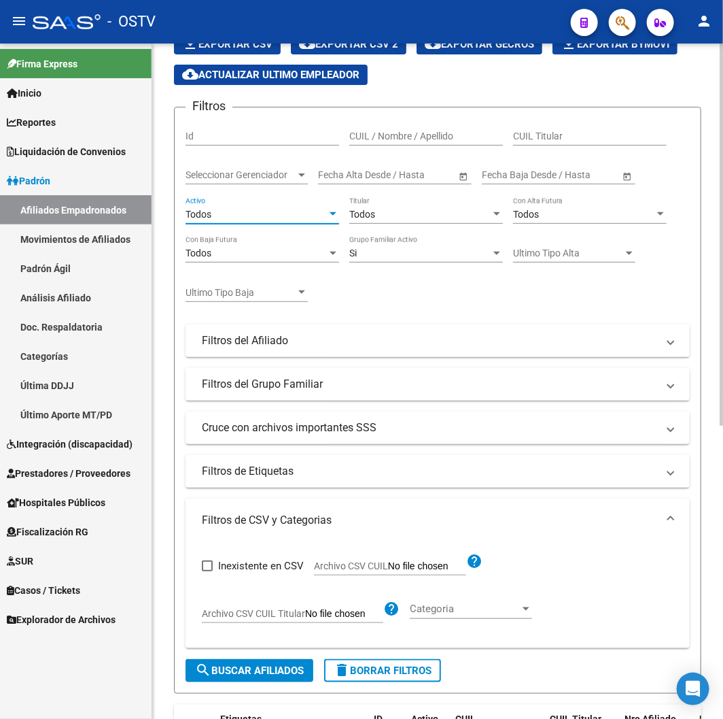
click at [264, 213] on div "Todos" at bounding box center [256, 215] width 141 height 12
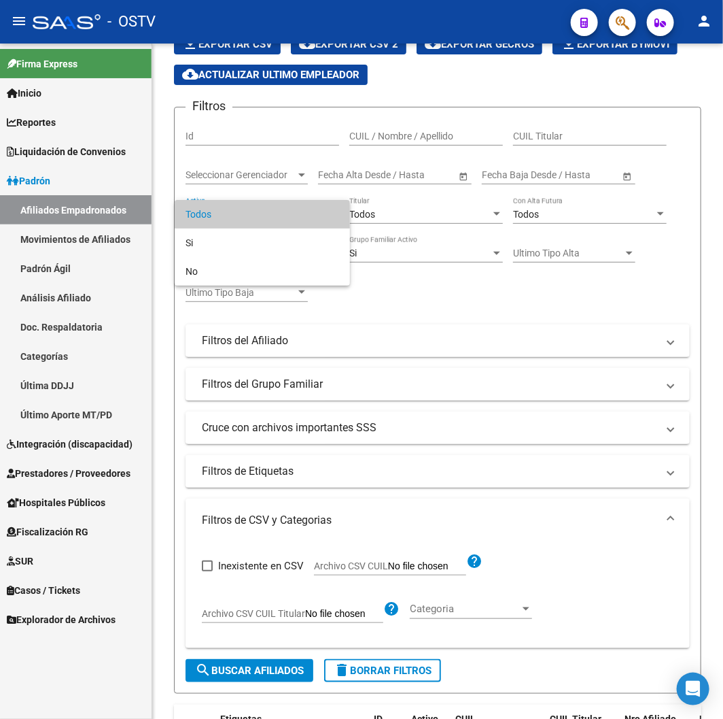
click at [262, 215] on span "Todos" at bounding box center [263, 214] width 154 height 29
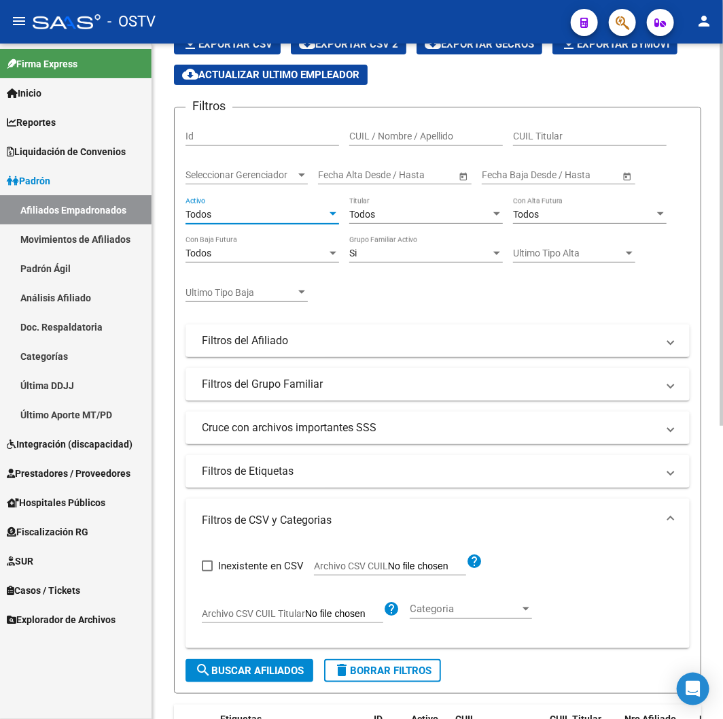
click at [294, 186] on div "Seleccionar Gerenciador Seleccionar Gerenciador" at bounding box center [247, 176] width 122 height 39
click at [269, 170] on span "Seleccionar Gerenciador" at bounding box center [241, 175] width 110 height 12
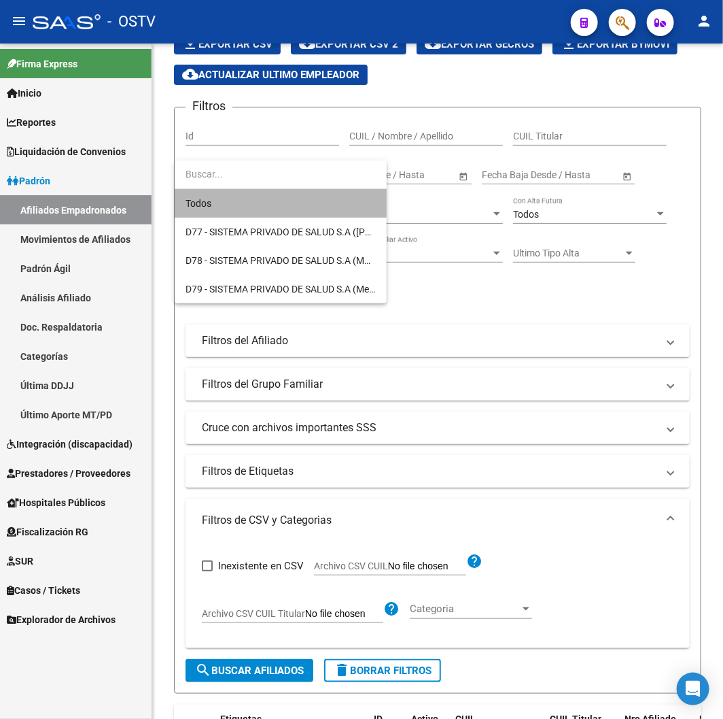
click at [215, 202] on span "Todos" at bounding box center [281, 203] width 190 height 29
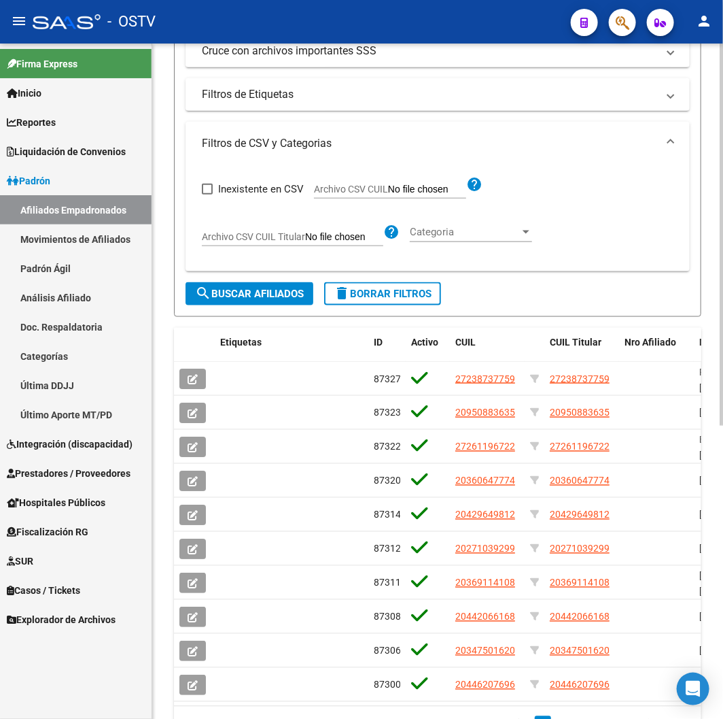
scroll to position [444, 0]
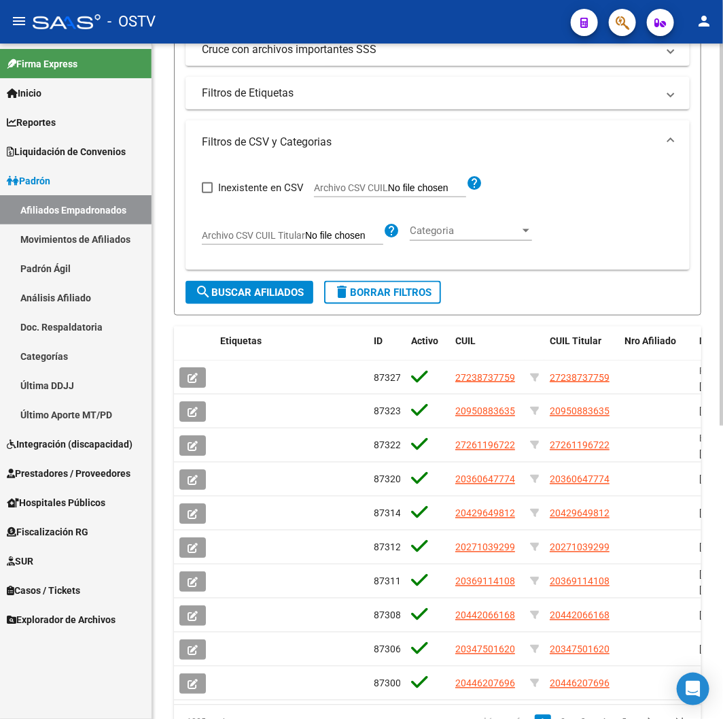
click at [247, 281] on form "Filtros Id CUIL / Nombre / Apellido CUIL Titular Todos Seleccionar Gerenciador …" at bounding box center [437, 22] width 527 height 587
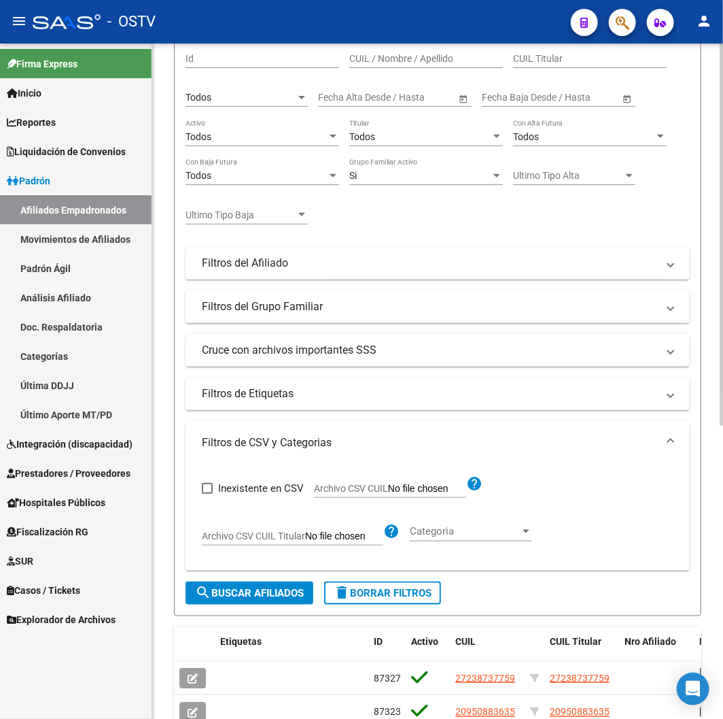
scroll to position [141, 0]
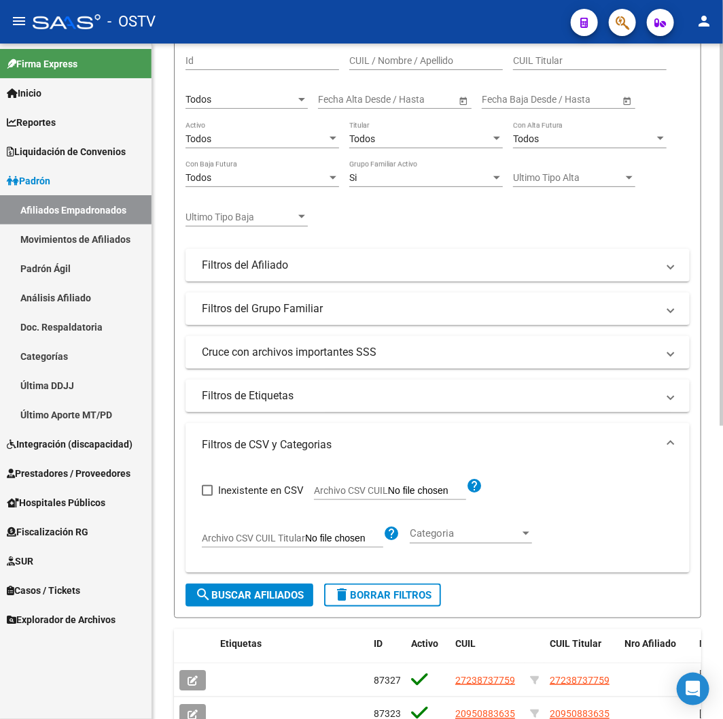
click at [220, 148] on div "Todos Activo" at bounding box center [263, 134] width 154 height 27
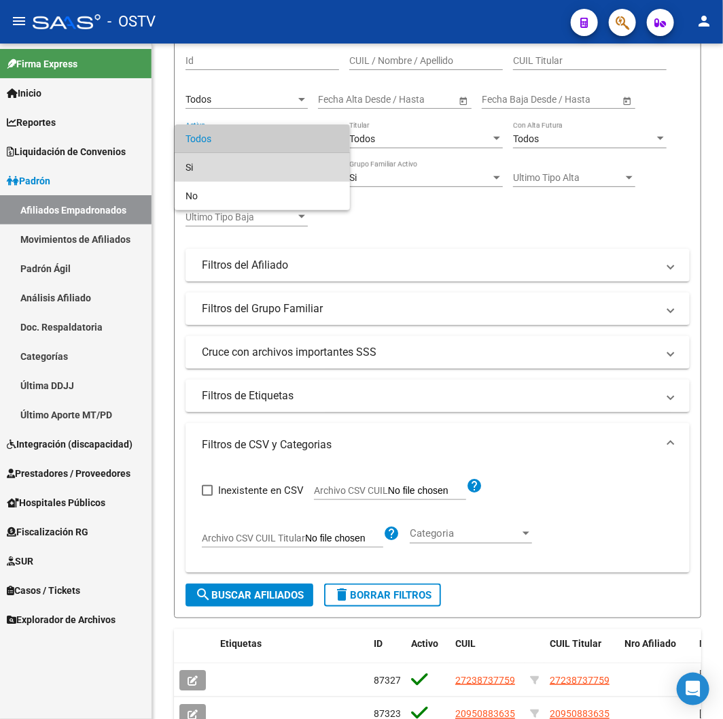
click at [222, 163] on span "Si" at bounding box center [263, 167] width 154 height 29
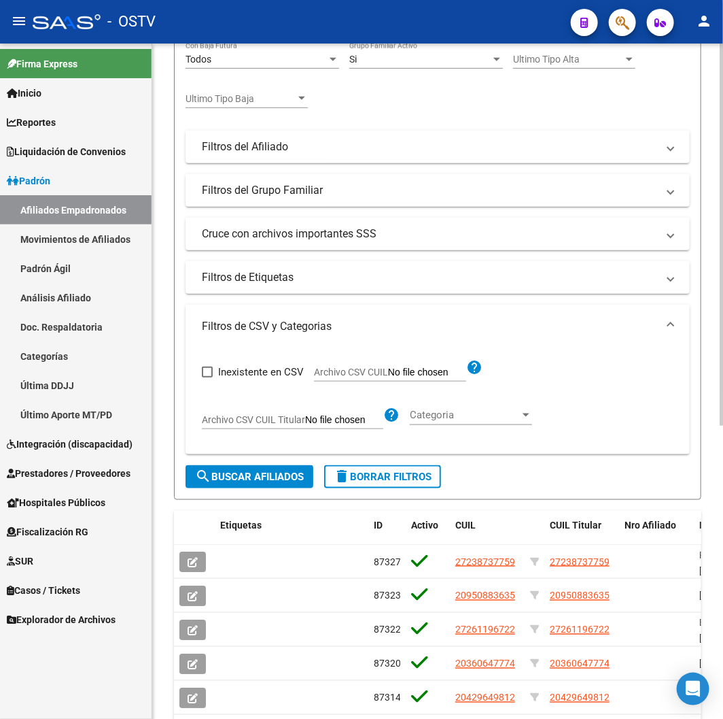
scroll to position [519, 0]
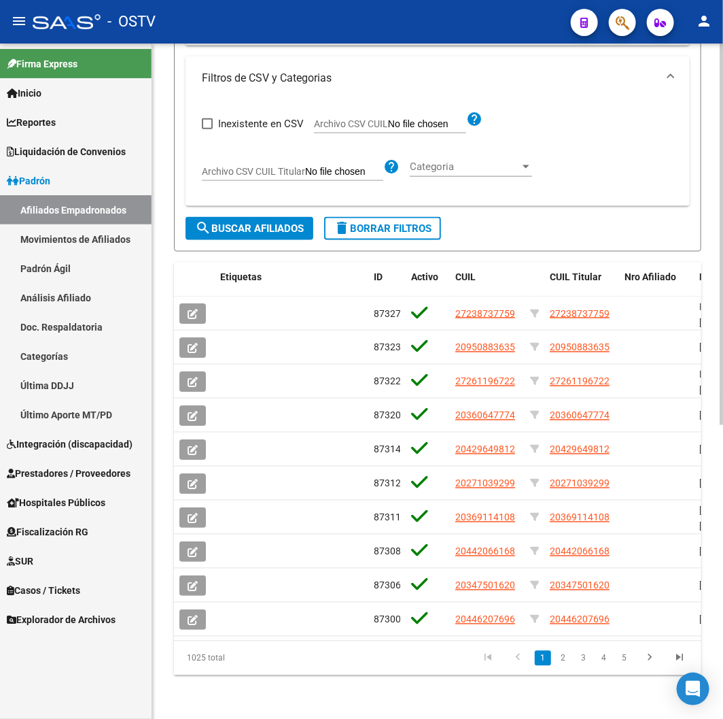
click at [242, 222] on span "search Buscar Afiliados" at bounding box center [249, 228] width 109 height 12
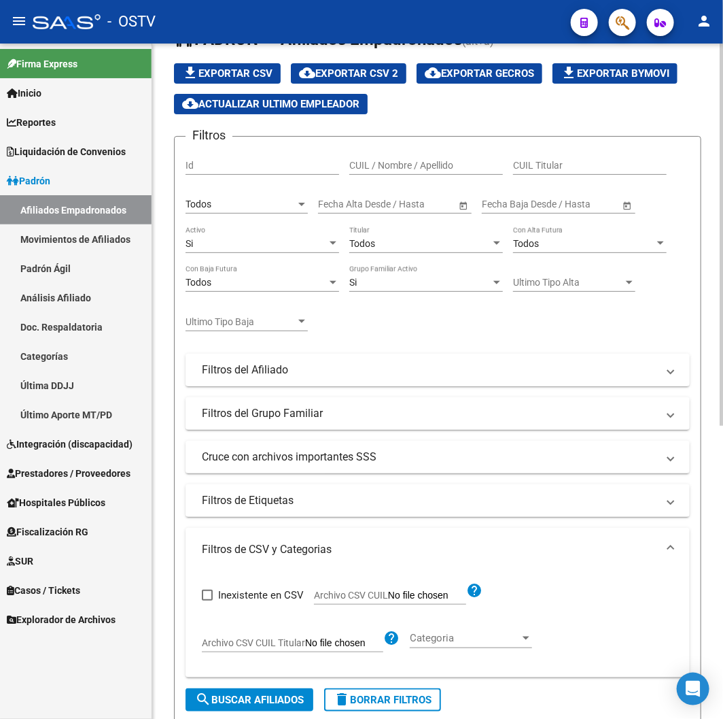
scroll to position [0, 0]
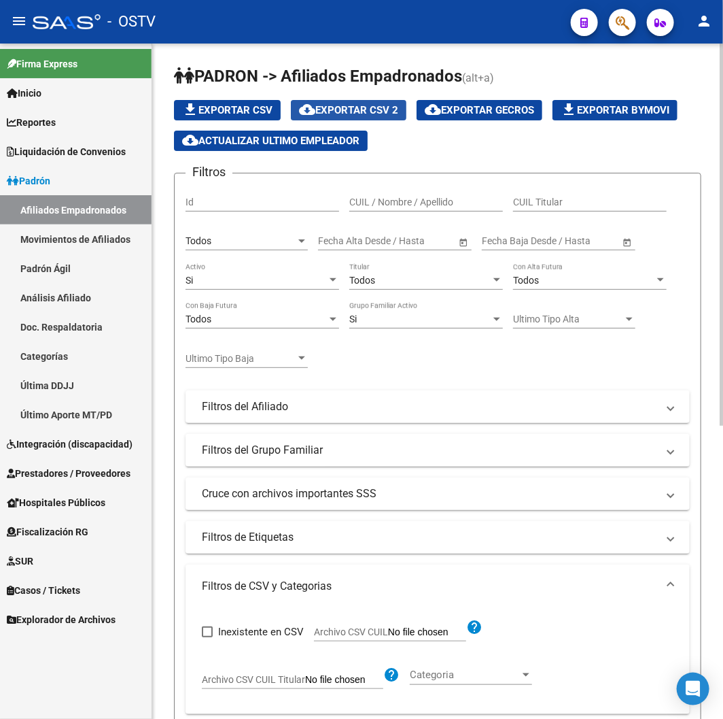
click at [341, 114] on span "cloud_download Exportar CSV 2" at bounding box center [348, 110] width 99 height 12
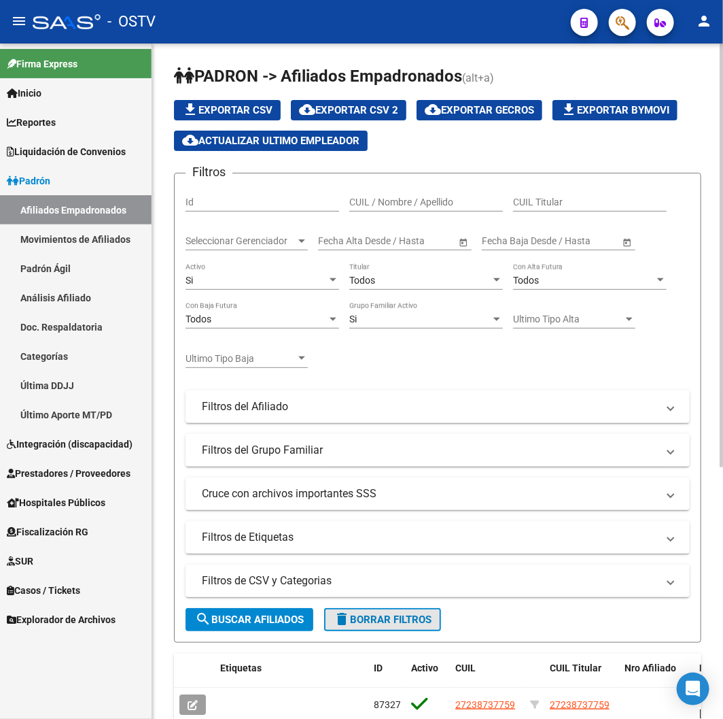
click at [373, 614] on span "delete Borrar Filtros" at bounding box center [383, 619] width 98 height 12
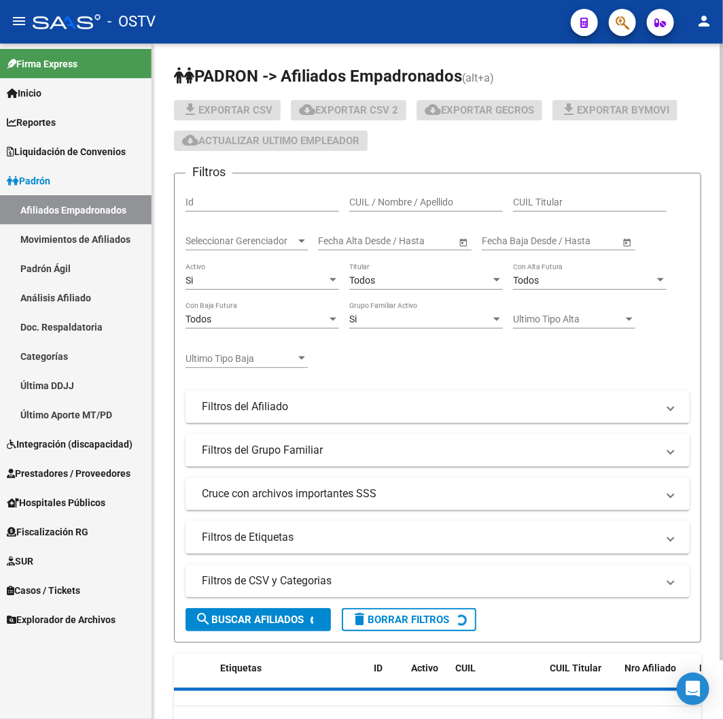
click at [366, 590] on mat-expansion-panel-header "Filtros de CSV y Categorias" at bounding box center [438, 580] width 504 height 33
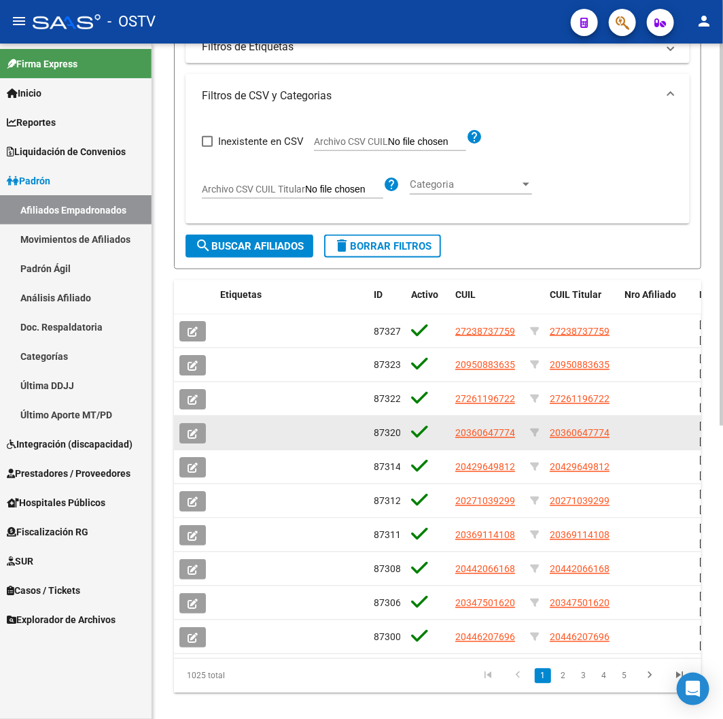
scroll to position [519, 0]
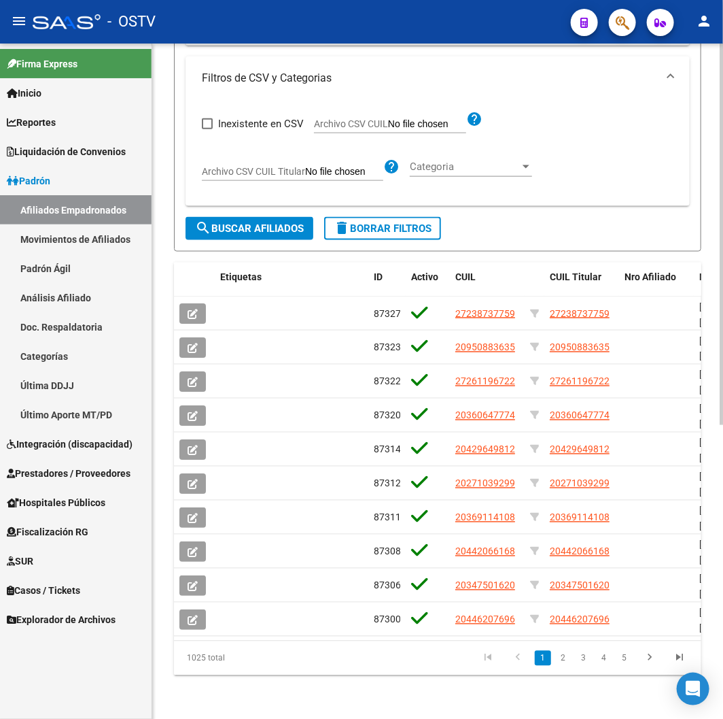
click at [353, 118] on span "Archivo CSV CUIL" at bounding box center [351, 123] width 74 height 11
click at [388, 118] on input "Archivo CSV CUIL" at bounding box center [427, 124] width 78 height 12
type input "C:\fakepath\archivo para filtrar en SAAS.csv"
click at [219, 222] on span "search Buscar Afiliados" at bounding box center [249, 228] width 109 height 12
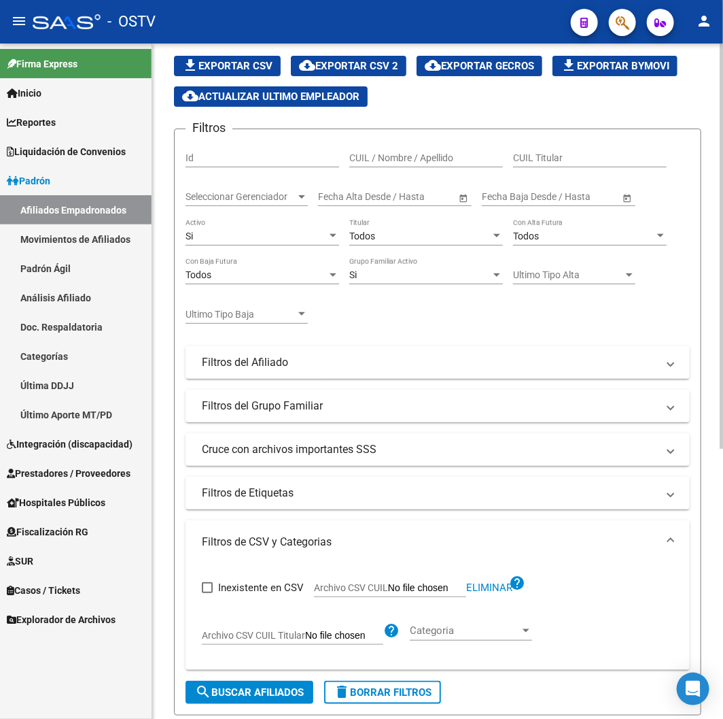
scroll to position [0, 0]
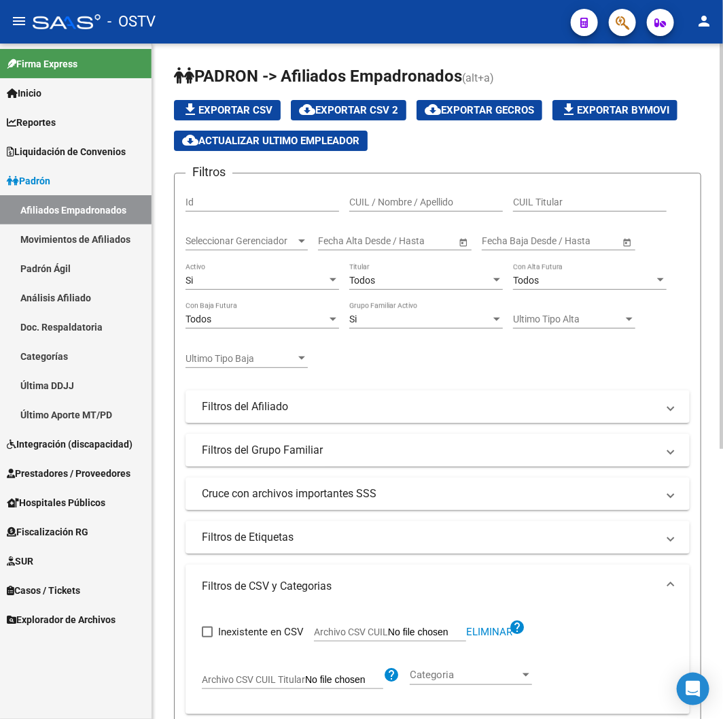
click at [245, 287] on div "Si Activo" at bounding box center [263, 275] width 154 height 27
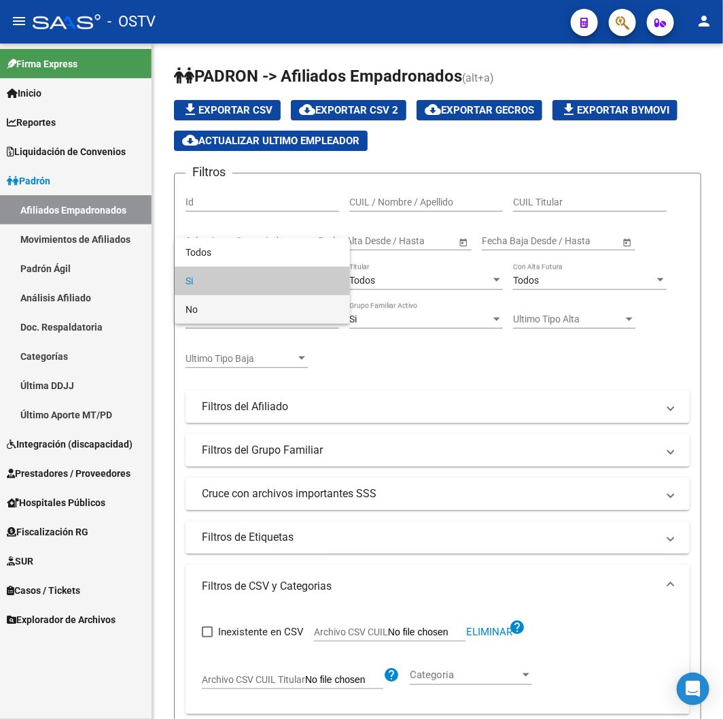
click at [249, 315] on span "No" at bounding box center [263, 309] width 154 height 29
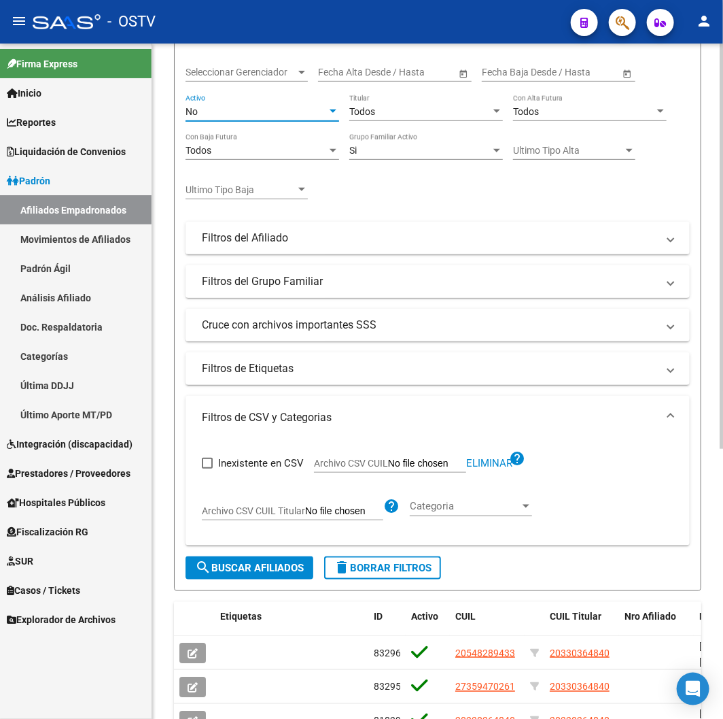
scroll to position [377, 0]
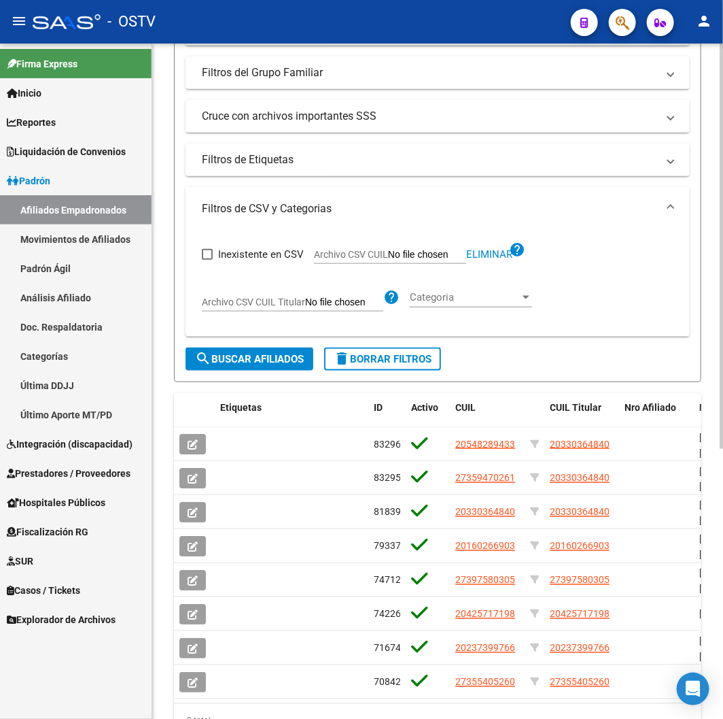
click at [271, 349] on button "search Buscar Afiliados" at bounding box center [250, 358] width 128 height 23
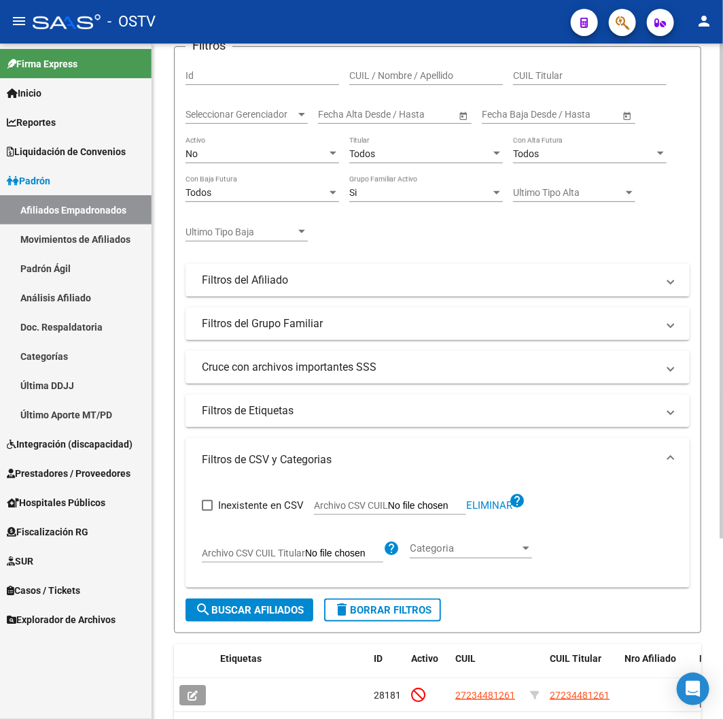
scroll to position [0, 0]
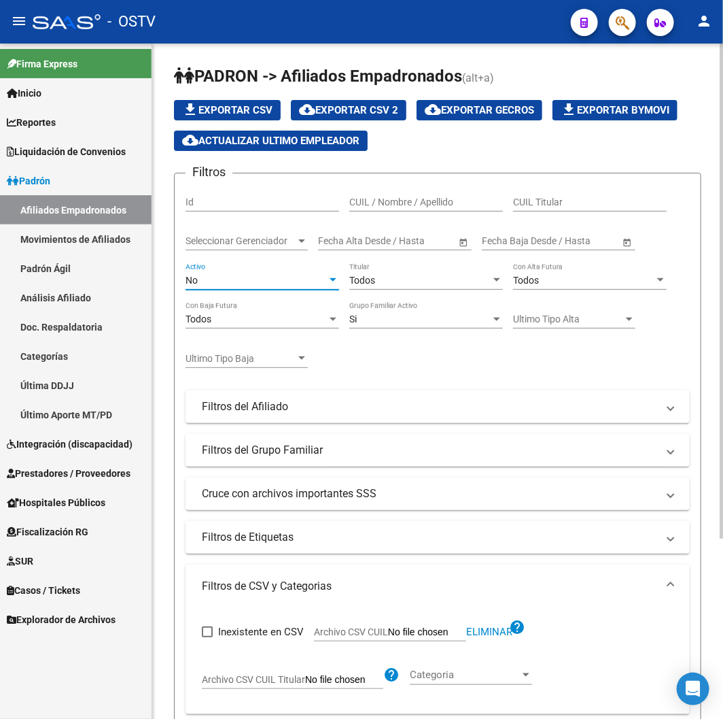
click at [246, 279] on div "No" at bounding box center [256, 281] width 141 height 12
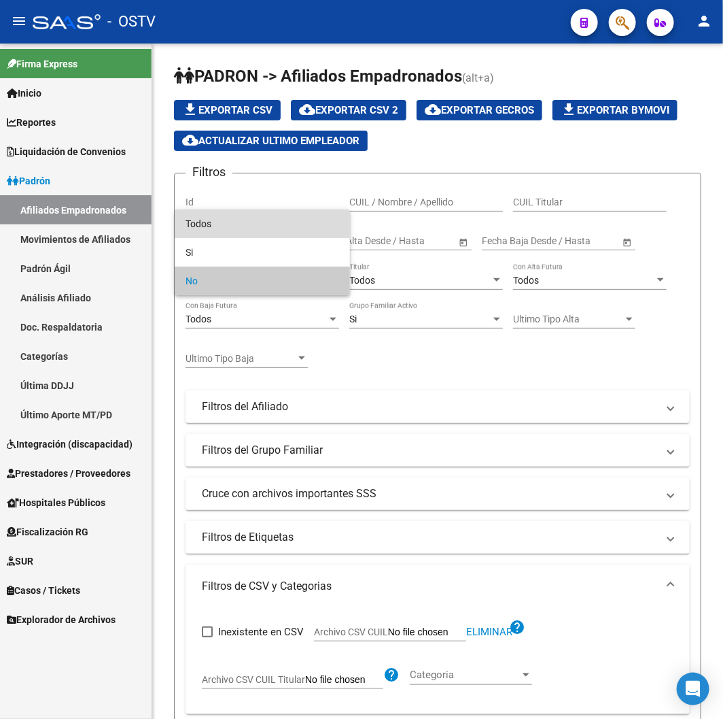
click at [220, 213] on span "Todos" at bounding box center [263, 223] width 154 height 29
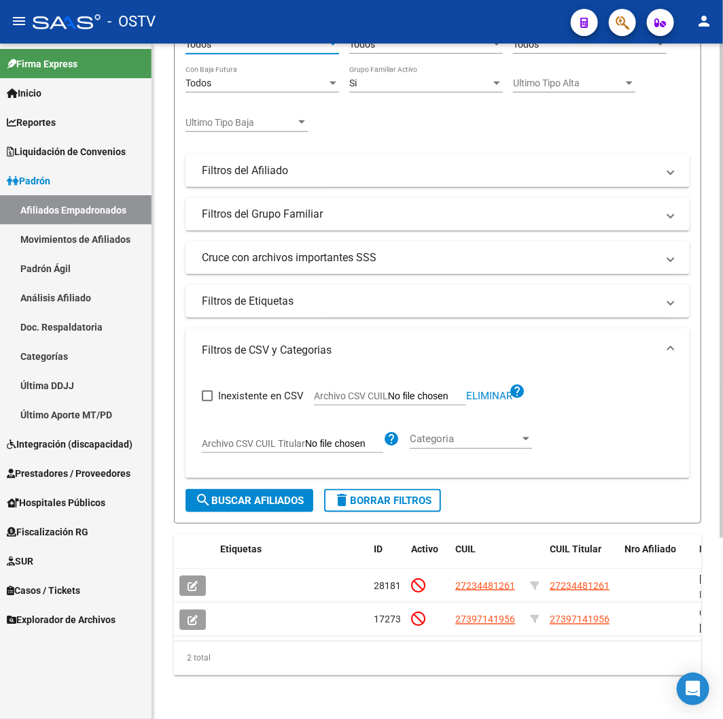
scroll to position [247, 0]
click at [255, 489] on button "search Buscar Afiliados" at bounding box center [250, 500] width 128 height 23
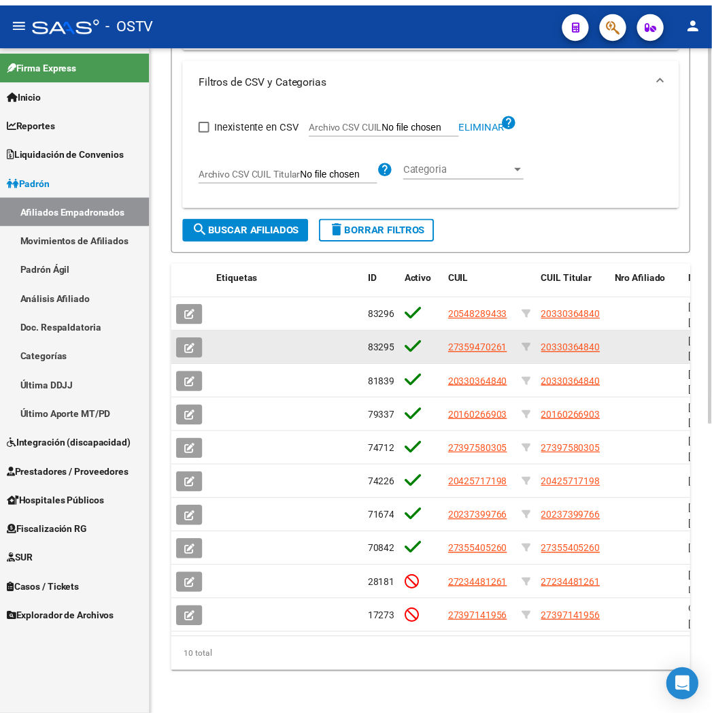
scroll to position [519, 0]
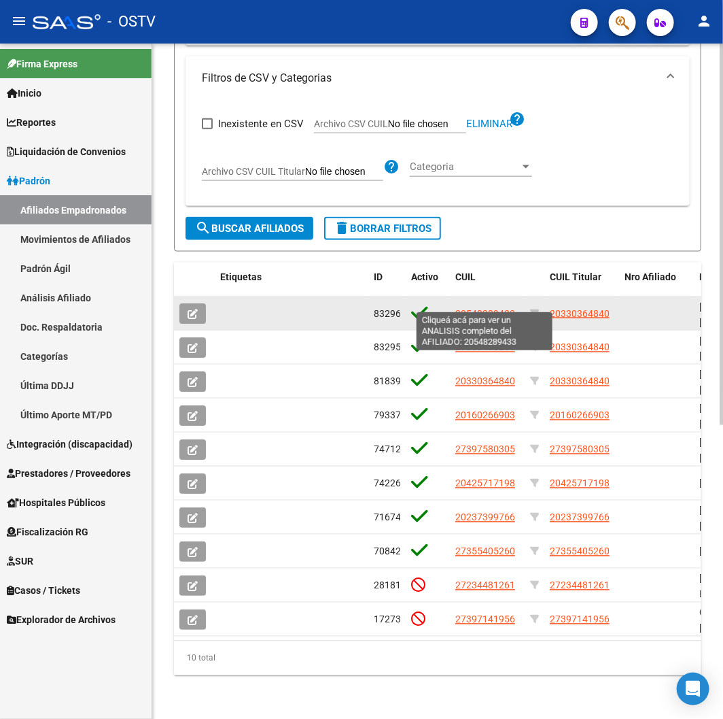
click at [487, 308] on span "20548289433" at bounding box center [485, 313] width 60 height 11
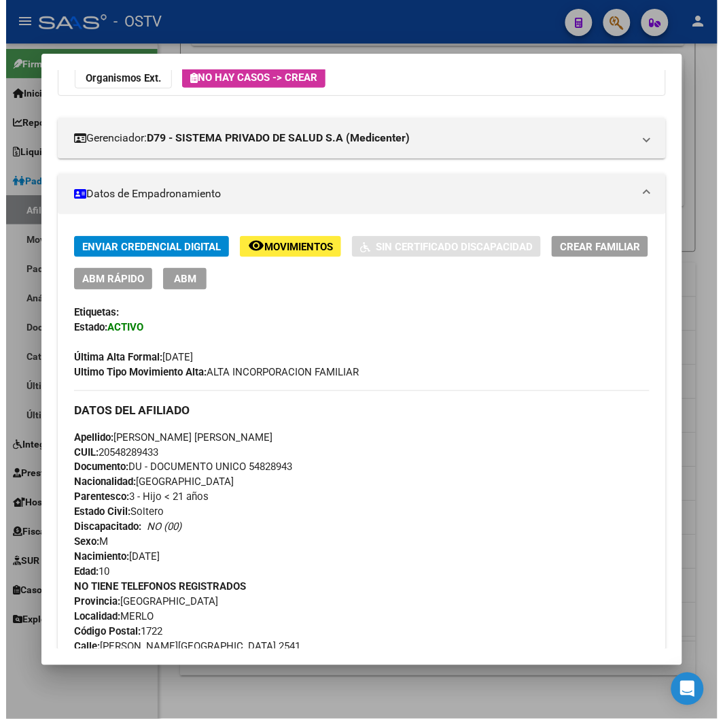
scroll to position [0, 0]
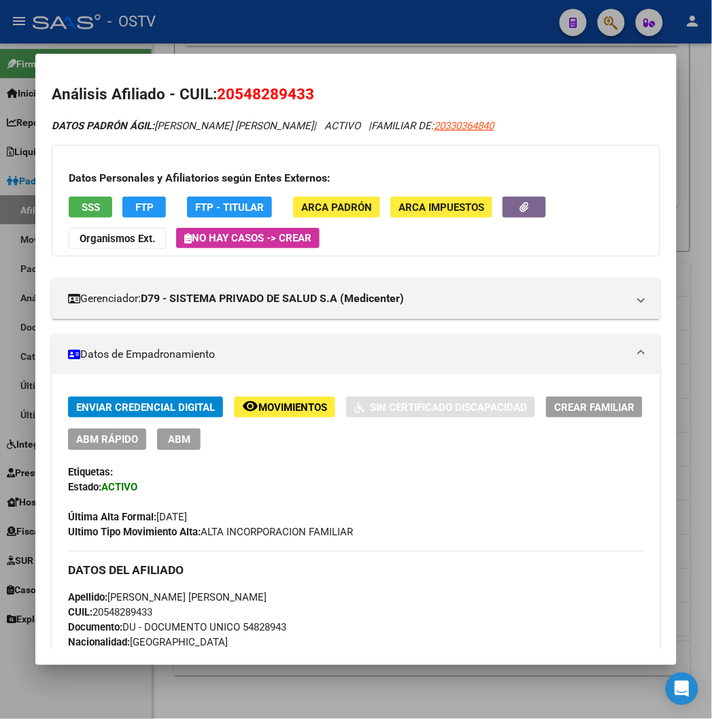
click at [275, 28] on div at bounding box center [356, 359] width 712 height 719
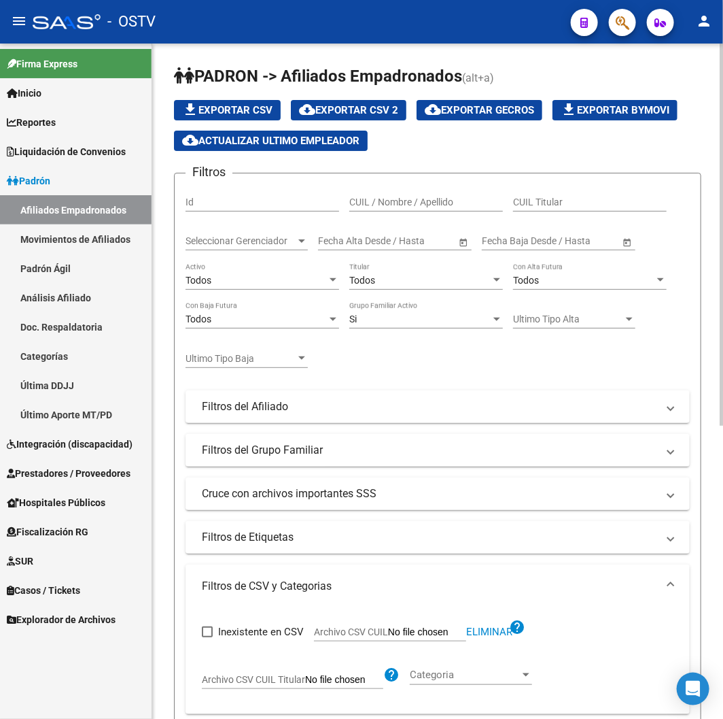
click at [242, 277] on div "Todos" at bounding box center [256, 281] width 141 height 12
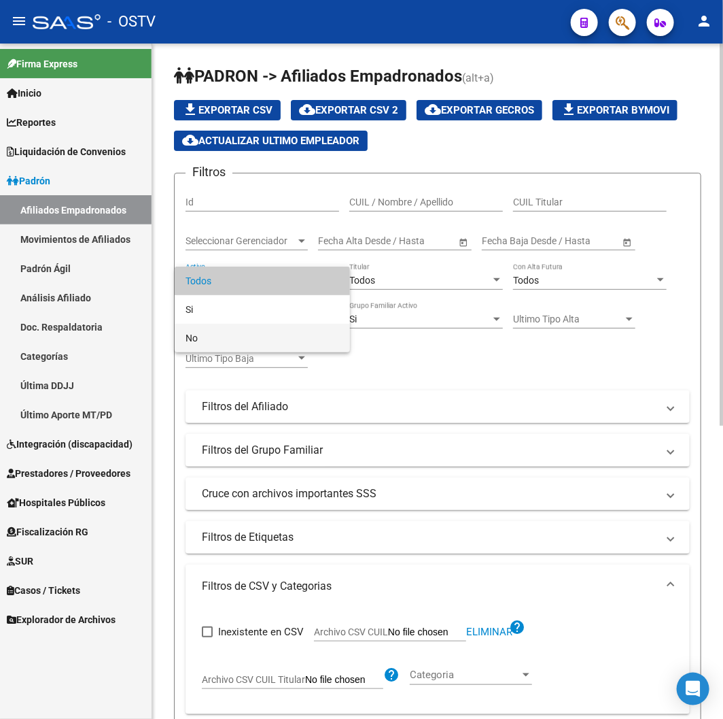
click at [243, 325] on span "No" at bounding box center [263, 338] width 154 height 29
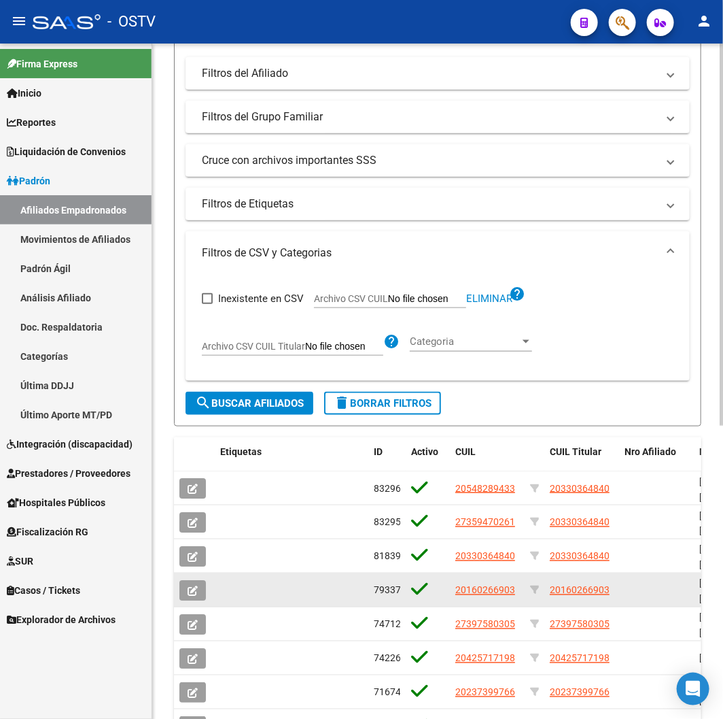
scroll to position [453, 0]
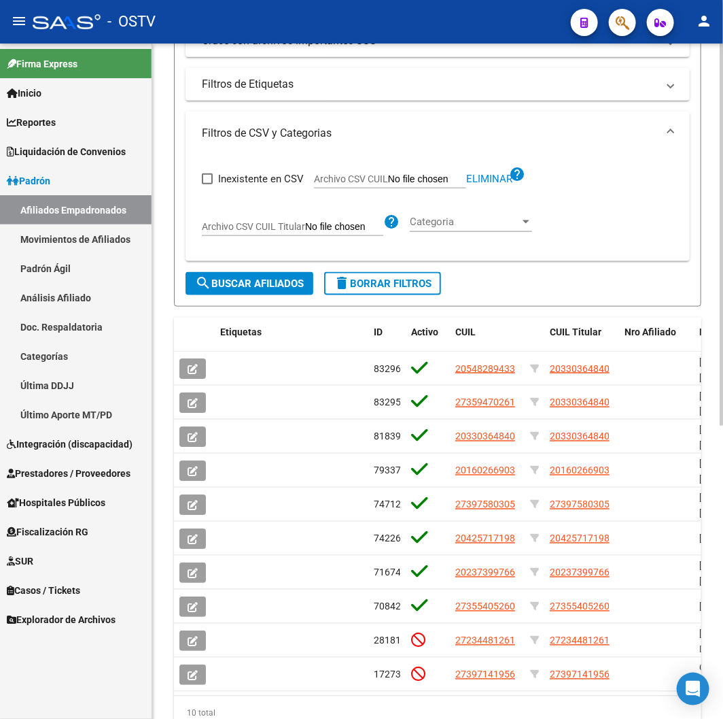
click at [218, 299] on form "Filtros Id CUIL / Nombre / Apellido CUIL Titular Seleccionar Gerenciador Selecc…" at bounding box center [437, 13] width 527 height 587
click at [215, 290] on button "search Buscar Afiliados" at bounding box center [250, 283] width 128 height 23
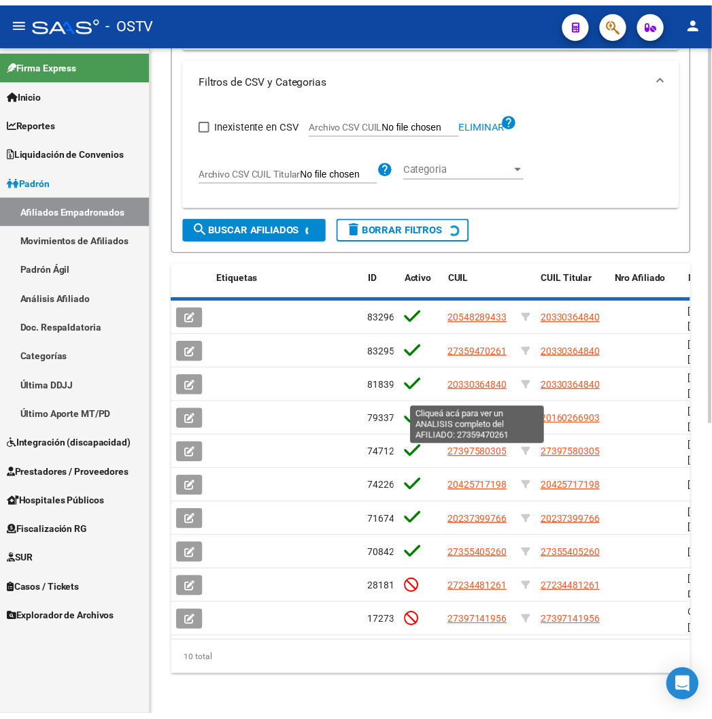
scroll to position [247, 0]
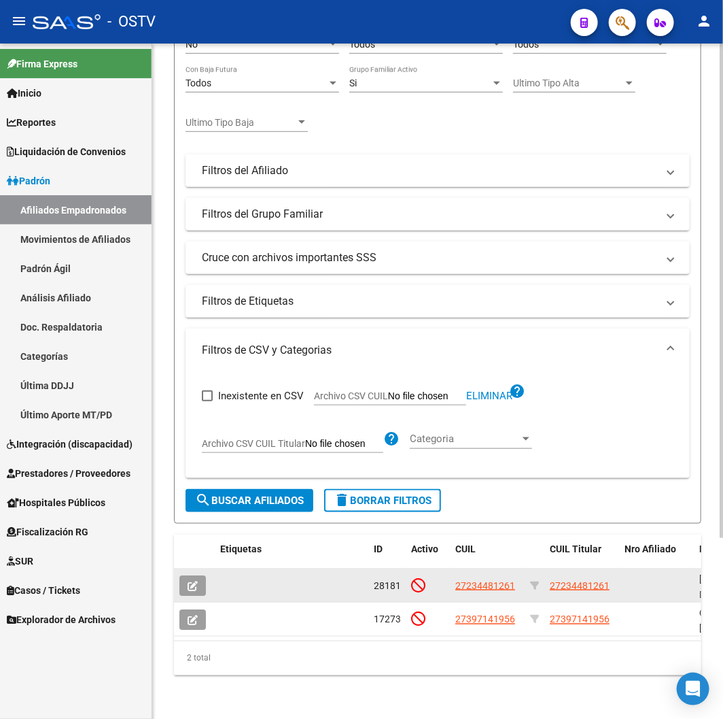
click at [556, 583] on datatable-body-cell "27234481261" at bounding box center [581, 584] width 75 height 33
click at [555, 580] on span "27234481261" at bounding box center [580, 585] width 60 height 11
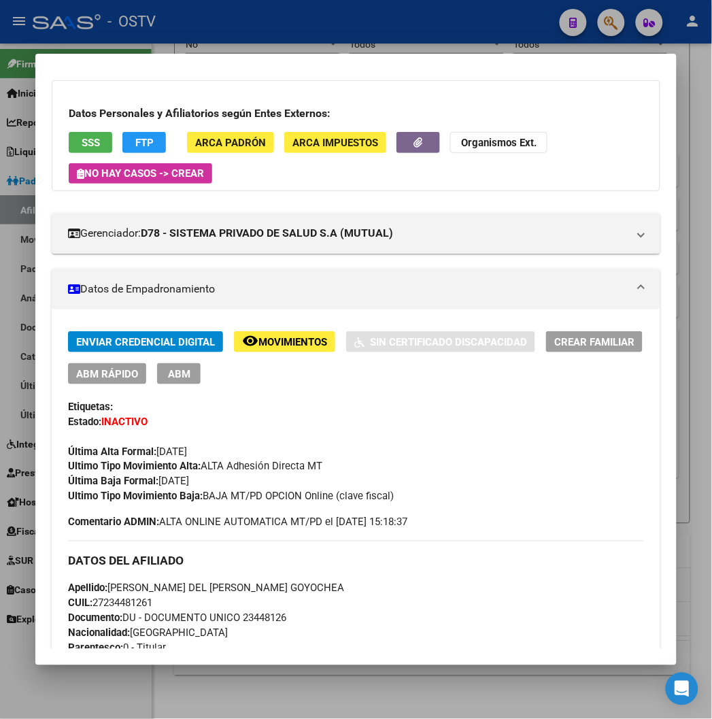
scroll to position [302, 0]
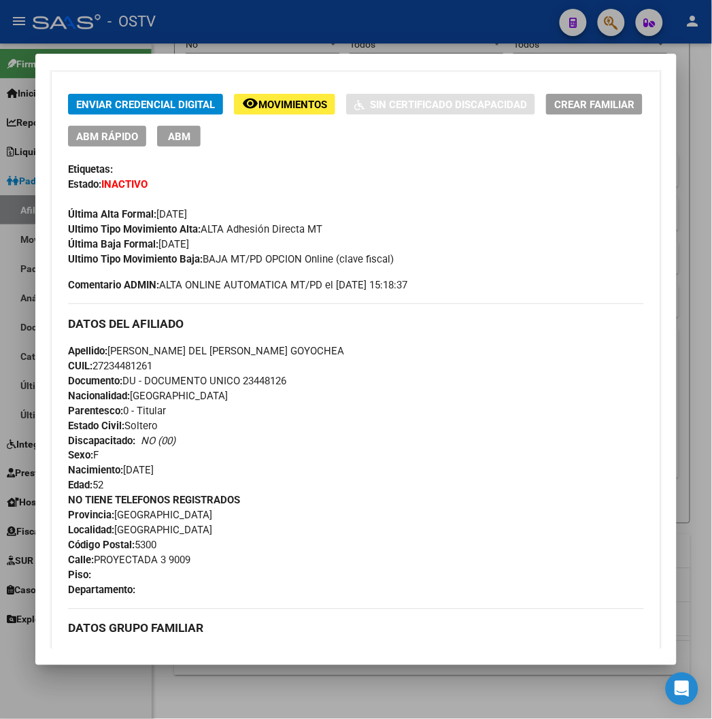
click at [263, 379] on span "Documento: DU - DOCUMENTO UNICO 23448126" at bounding box center [177, 381] width 218 height 12
copy span "23448126"
click at [143, 391] on span "Nacionalidad: ARGENTINA" at bounding box center [148, 396] width 160 height 12
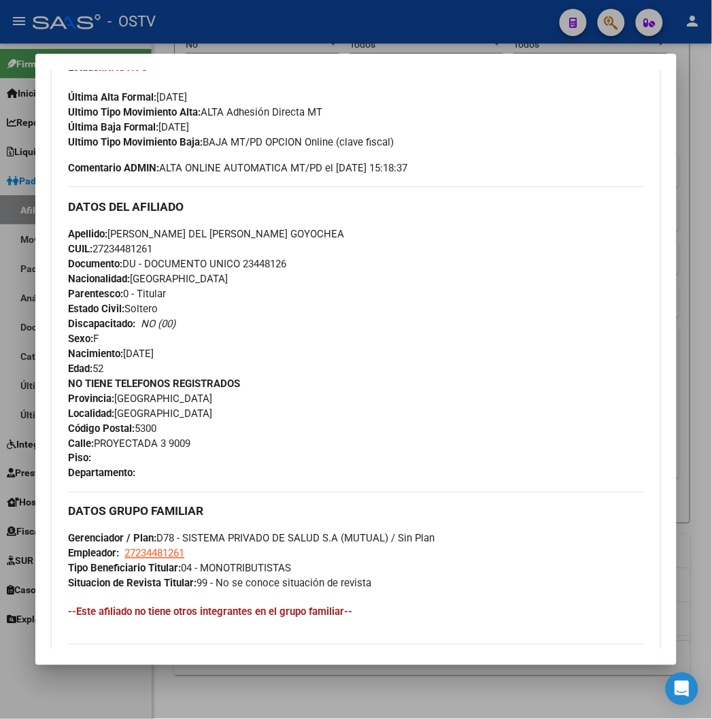
scroll to position [188, 0]
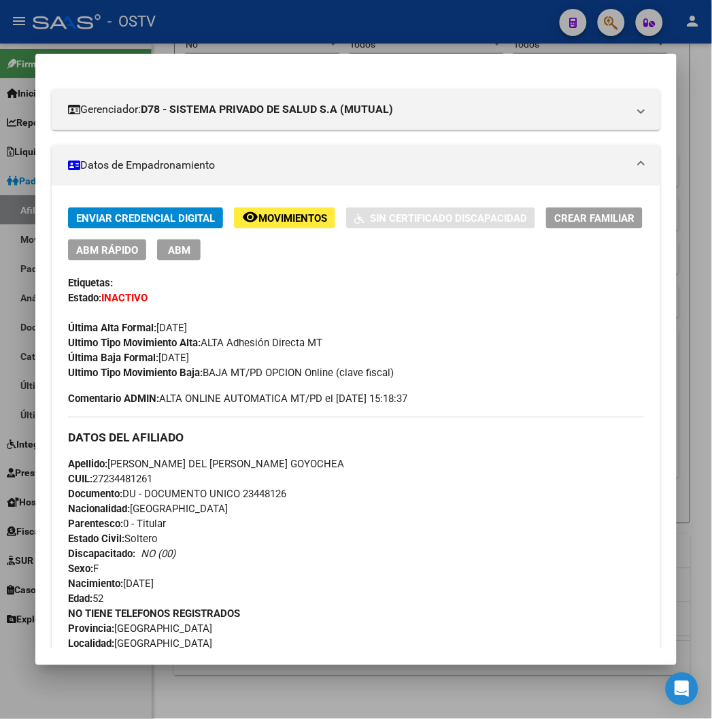
drag, startPoint x: 185, startPoint y: 372, endPoint x: 368, endPoint y: 373, distance: 182.9
click at [387, 373] on div "Ultimo Tipo Movimiento Baja: BAJA MT/PD OPCION Online (clave fiscal)" at bounding box center [355, 372] width 575 height 15
copy span "BAJA MT/PD OPCION Online (clave fiscal)"
click at [110, 468] on span "Apellido: ELIZABET DEL VALLE GOYOCHEA" at bounding box center [206, 464] width 276 height 12
click at [324, 49] on div at bounding box center [356, 359] width 712 height 719
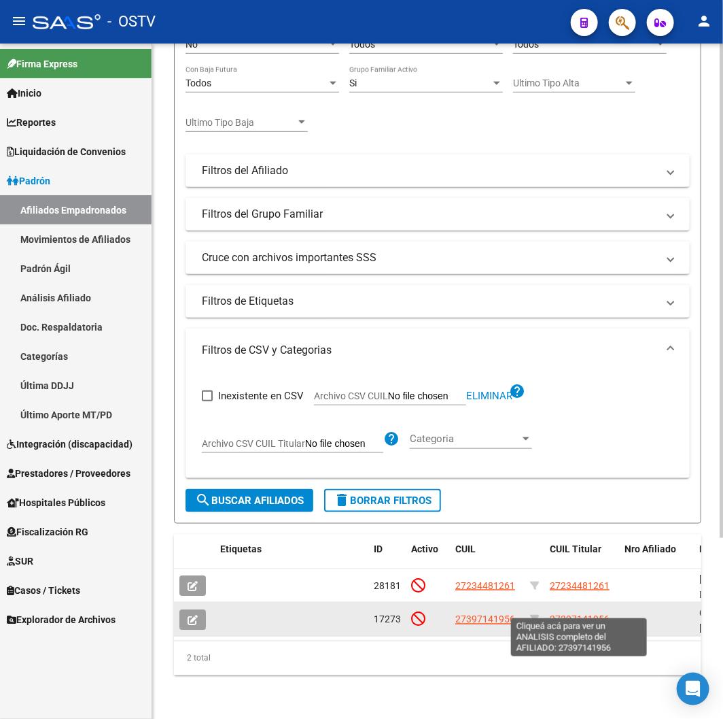
click at [571, 614] on span "27397141956" at bounding box center [580, 619] width 60 height 11
type textarea "27397141956"
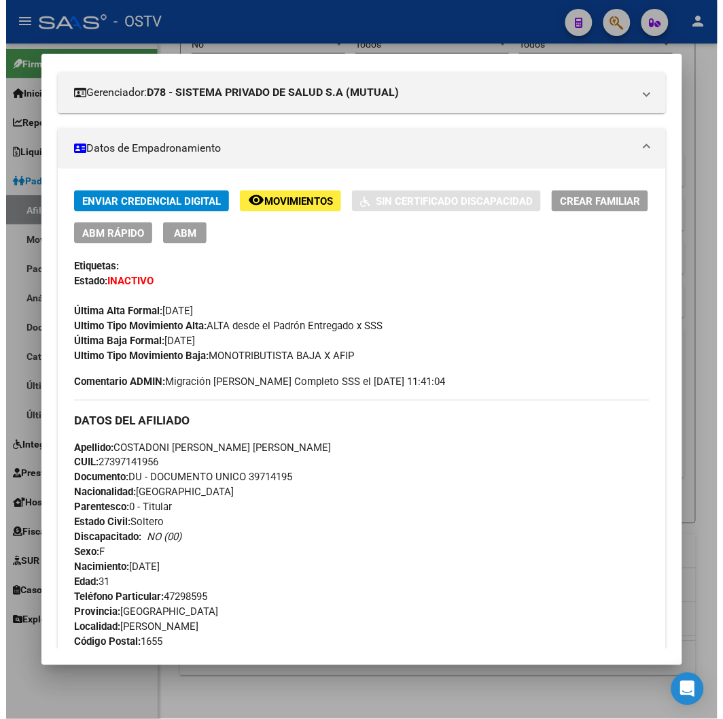
scroll to position [226, 0]
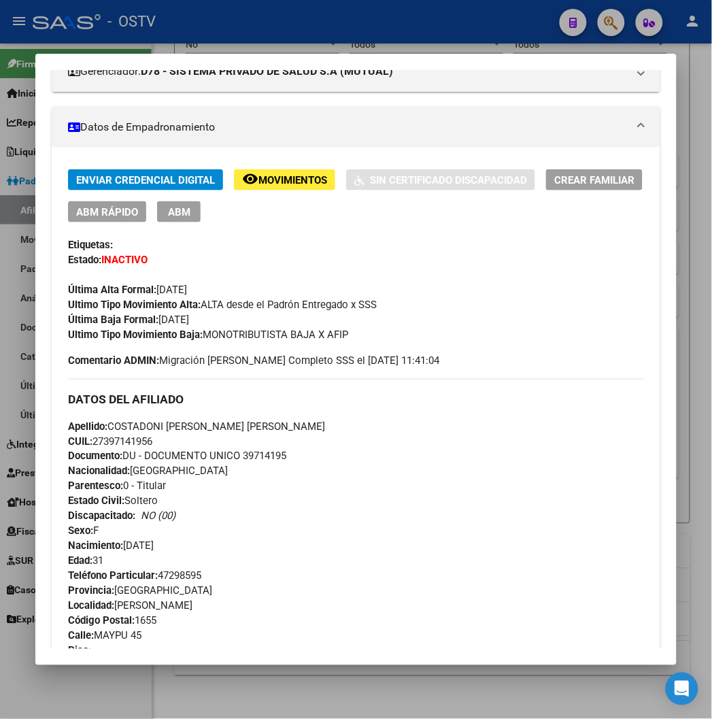
click at [262, 456] on span "Documento: DU - DOCUMENTO UNICO 39714195" at bounding box center [177, 456] width 218 height 12
click at [261, 456] on span "Documento: DU - DOCUMENTO UNICO 39714195" at bounding box center [177, 456] width 218 height 12
copy span "39714195"
drag, startPoint x: 188, startPoint y: 334, endPoint x: 342, endPoint y: 335, distance: 153.6
click at [343, 335] on div "Ultimo Tipo Movimiento Baja: MONOTRIBUTISTA BAJA X AFIP" at bounding box center [355, 334] width 575 height 15
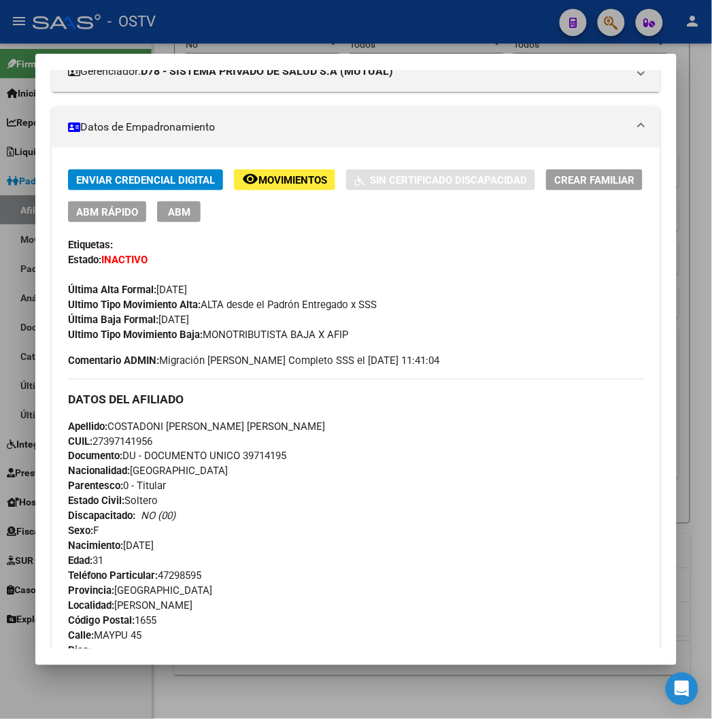
copy span "MONOTRIBUTISTA BAJA X AFIP"
click at [177, 28] on div at bounding box center [356, 359] width 712 height 719
click at [177, 28] on div "- OSTV" at bounding box center [291, 22] width 516 height 30
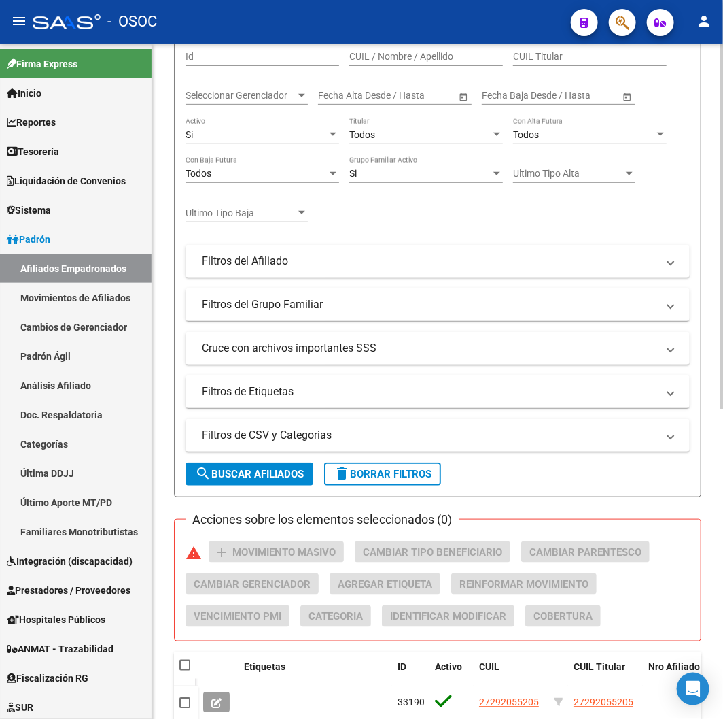
scroll to position [226, 0]
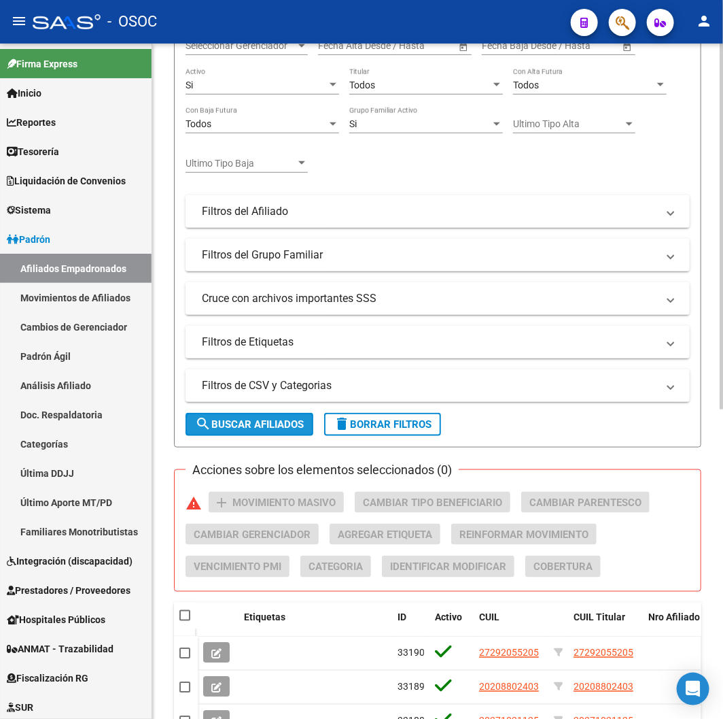
click at [302, 429] on span "search Buscar Afiliados" at bounding box center [249, 424] width 109 height 12
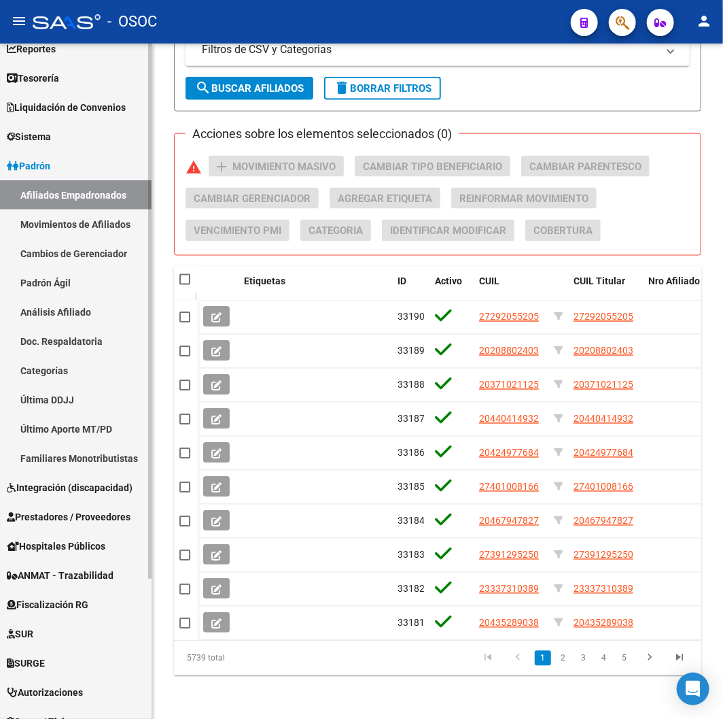
scroll to position [0, 0]
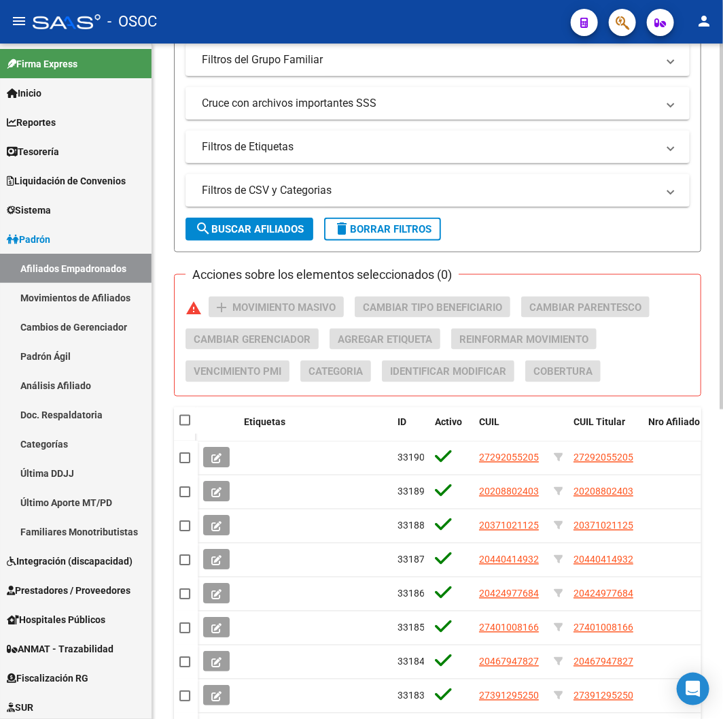
click at [379, 229] on span "delete Borrar Filtros" at bounding box center [383, 229] width 98 height 12
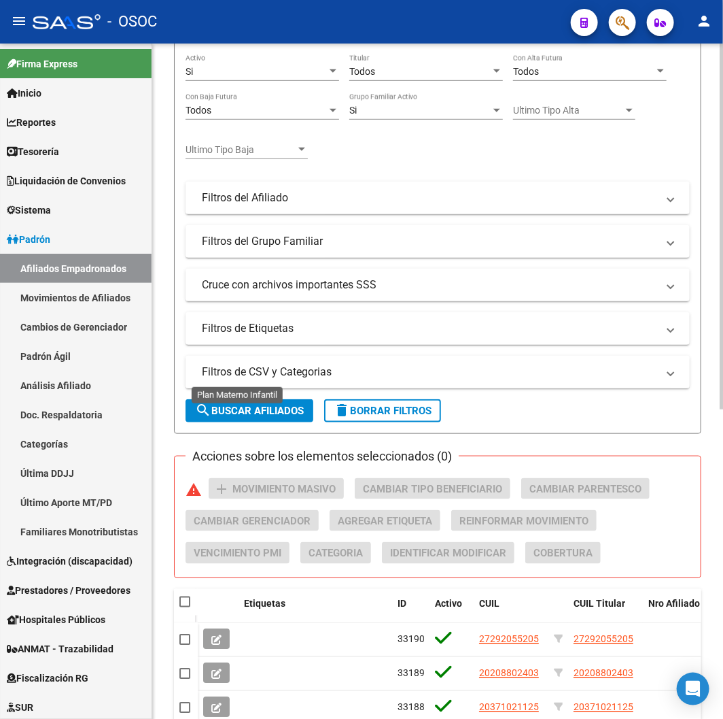
scroll to position [421, 0]
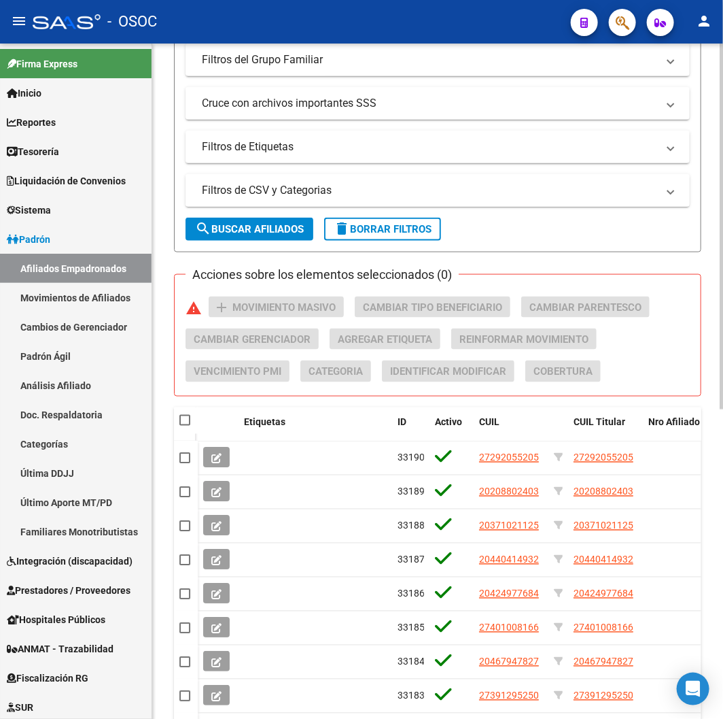
click at [329, 198] on mat-panel-title "Filtros de CSV y Categorias" at bounding box center [429, 190] width 455 height 15
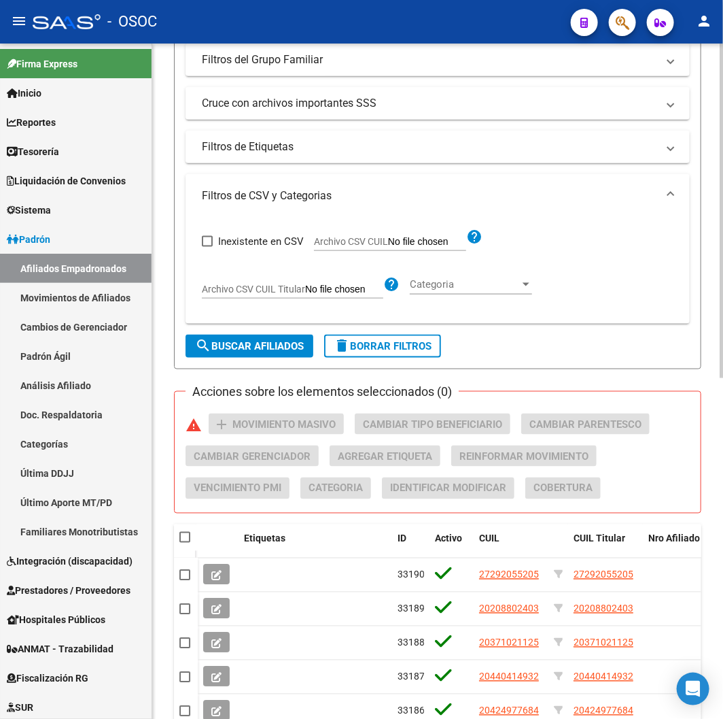
click at [350, 248] on label "Archivo CSV CUIL" at bounding box center [390, 243] width 152 height 15
click at [388, 248] on input "Archivo CSV CUIL" at bounding box center [427, 242] width 78 height 12
type input "C:\fakepath\archivo para filtrar en SAAS.csv"
click at [254, 345] on span "search Buscar Afiliados" at bounding box center [249, 346] width 109 height 12
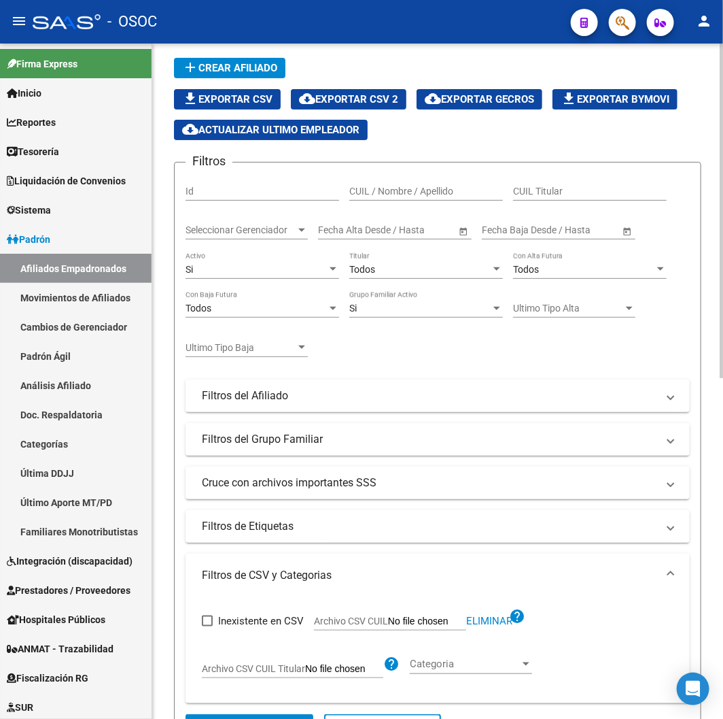
scroll to position [0, 0]
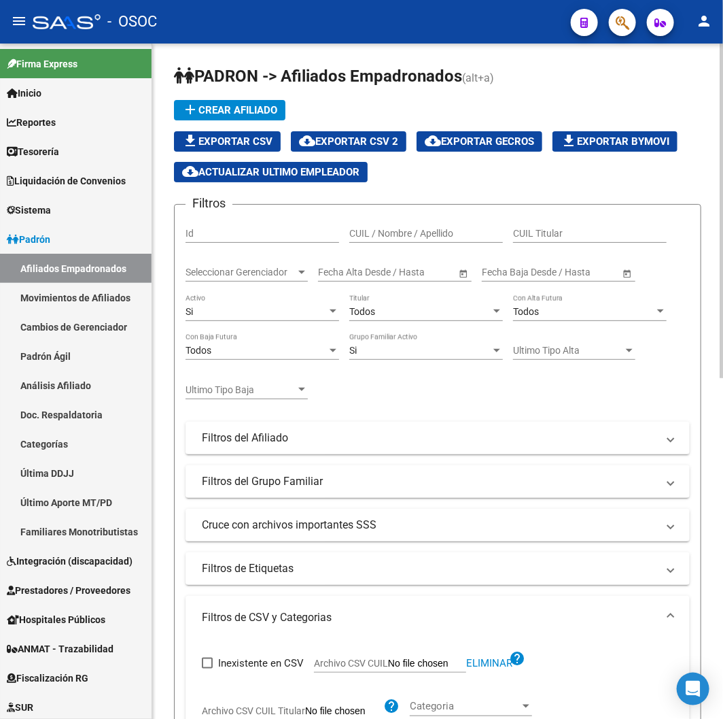
click at [288, 317] on div "Si" at bounding box center [256, 312] width 141 height 12
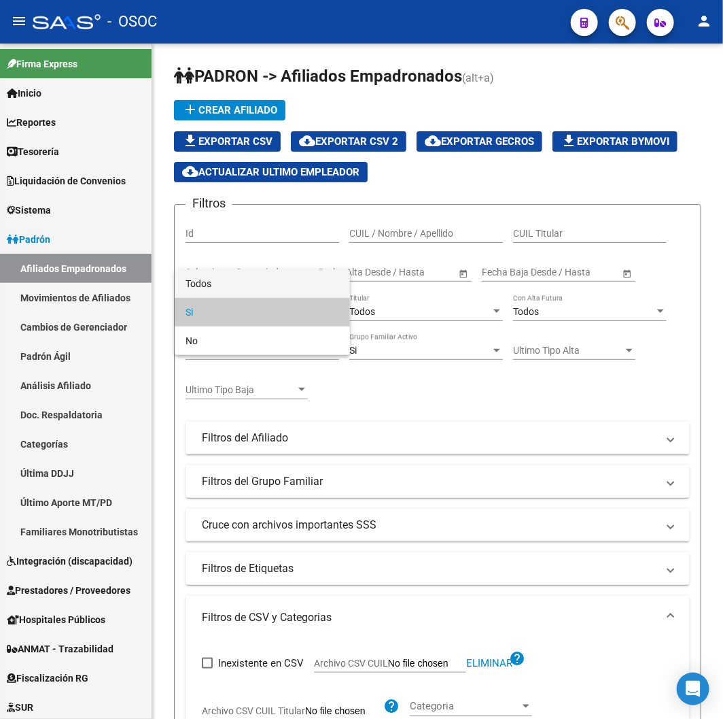
click at [252, 269] on span "Todos" at bounding box center [263, 283] width 154 height 29
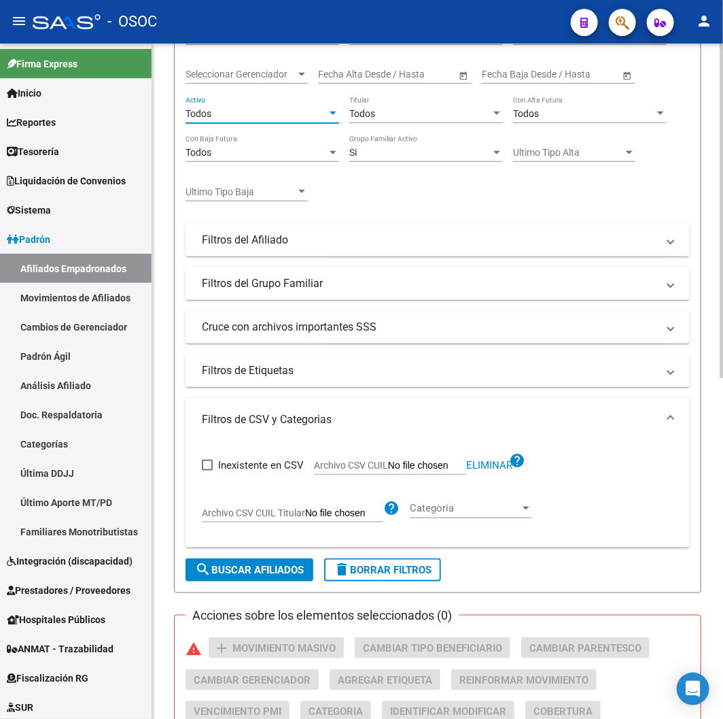
scroll to position [453, 0]
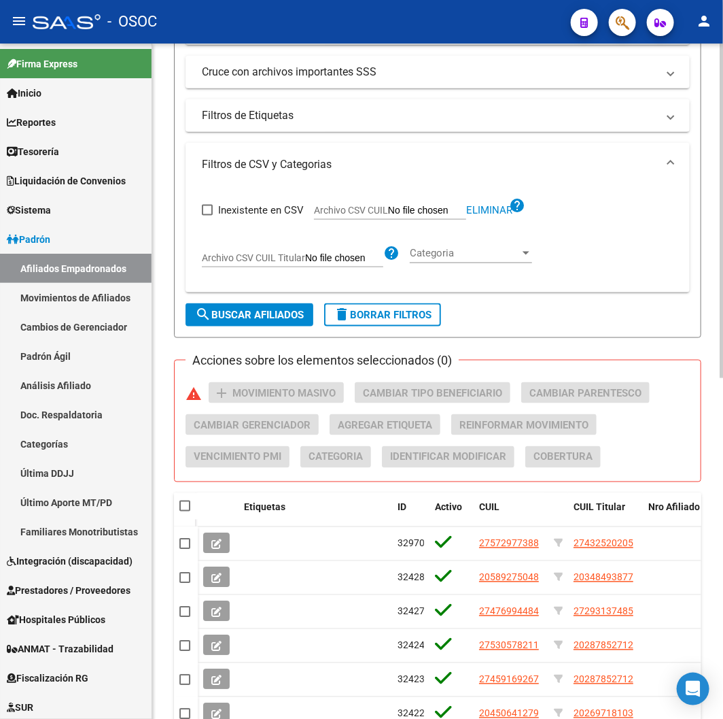
click at [211, 317] on span "search Buscar Afiliados" at bounding box center [249, 315] width 109 height 12
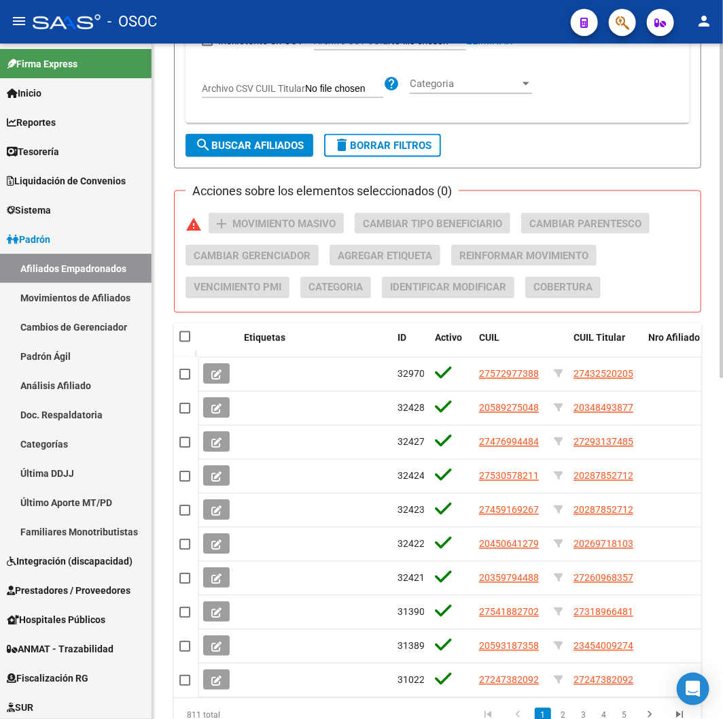
scroll to position [464, 0]
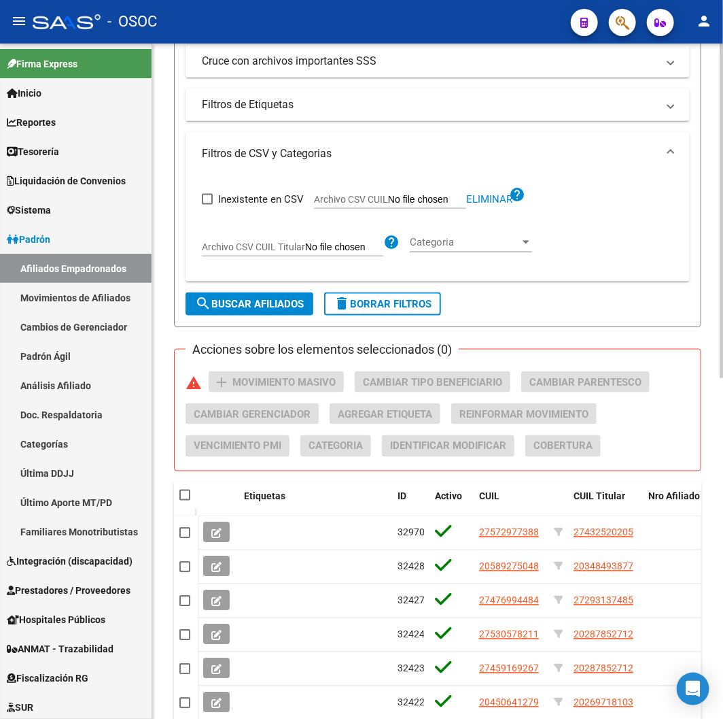
click at [255, 301] on span "search Buscar Afiliados" at bounding box center [249, 304] width 109 height 12
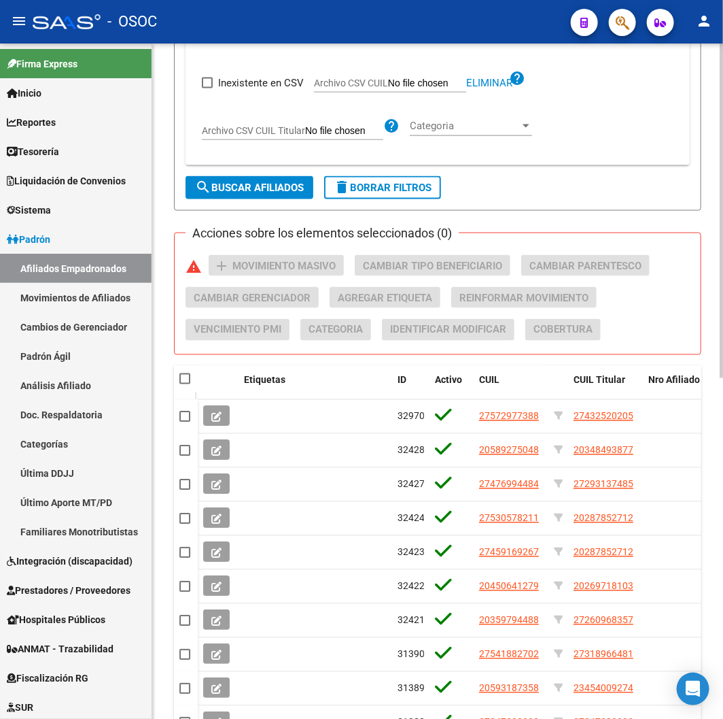
scroll to position [690, 0]
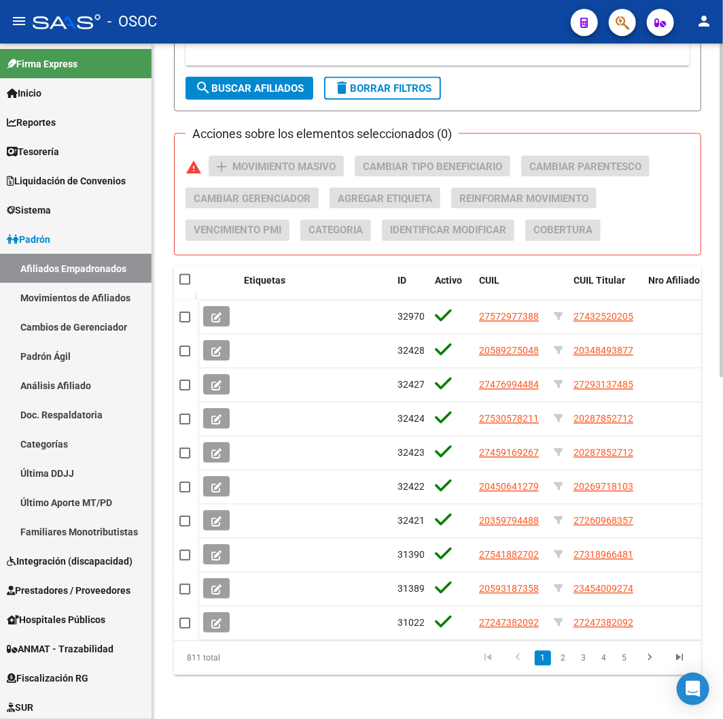
click at [265, 89] on button "search Buscar Afiliados" at bounding box center [250, 88] width 128 height 23
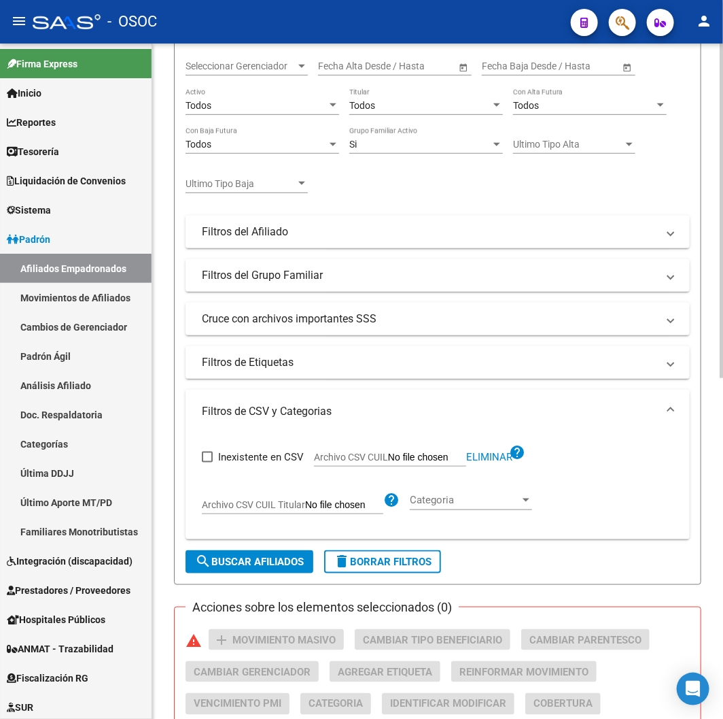
scroll to position [161, 0]
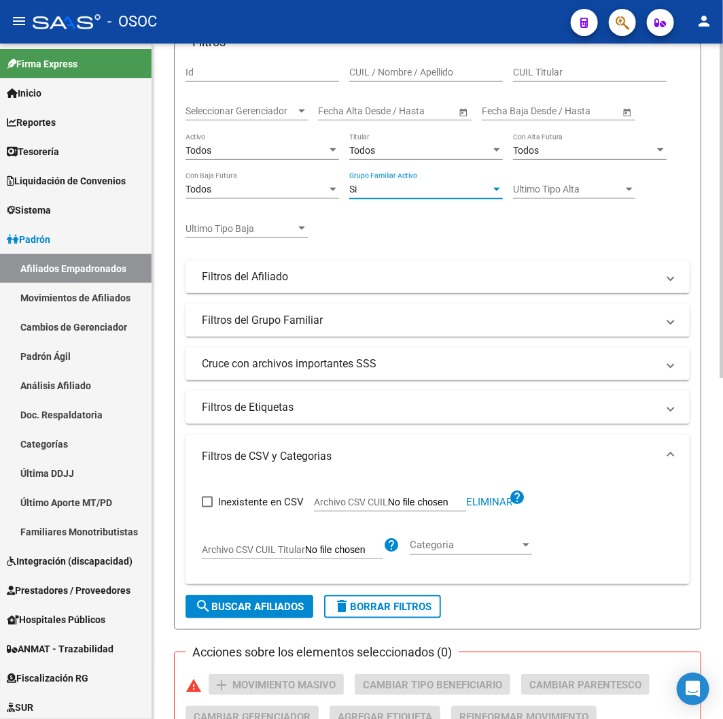
click at [400, 193] on div "Si" at bounding box center [419, 190] width 141 height 12
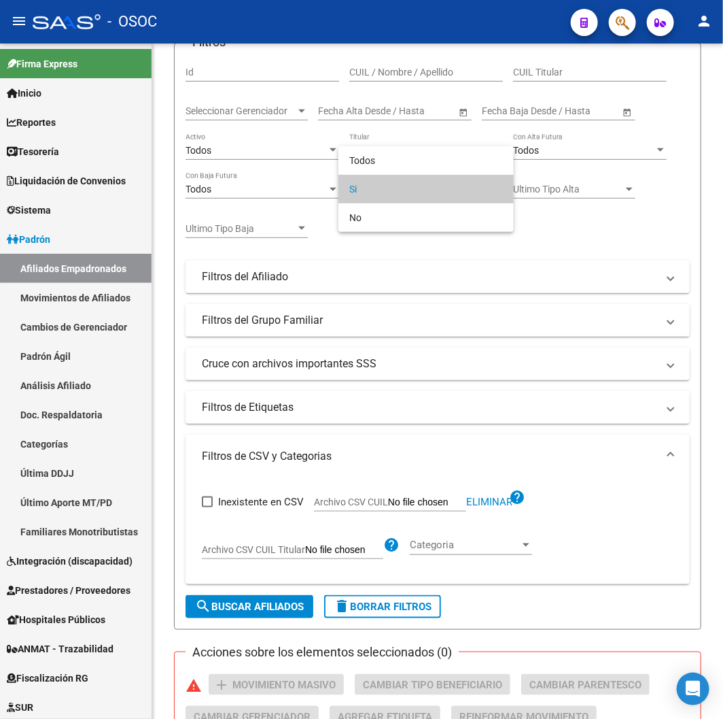
click at [386, 175] on span "Si" at bounding box center [426, 189] width 154 height 29
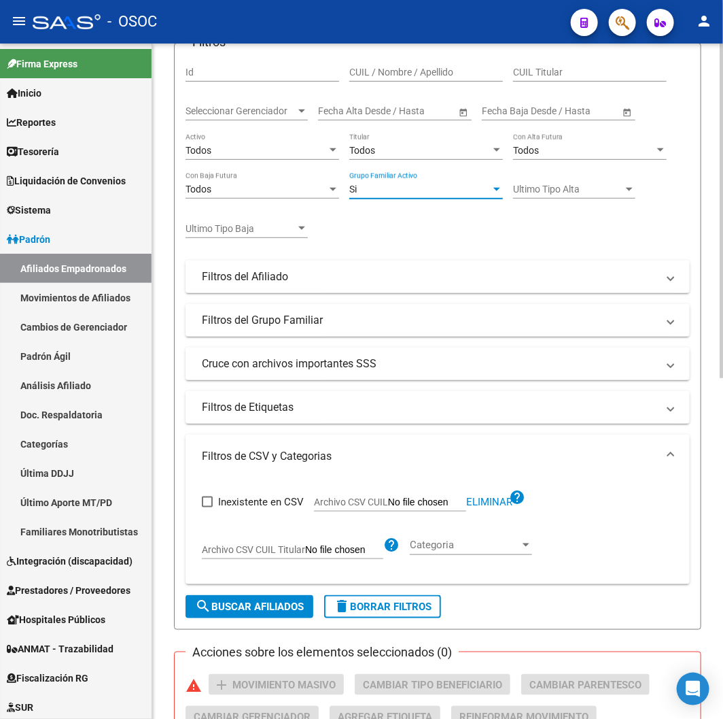
click at [388, 192] on div "Si" at bounding box center [419, 190] width 141 height 12
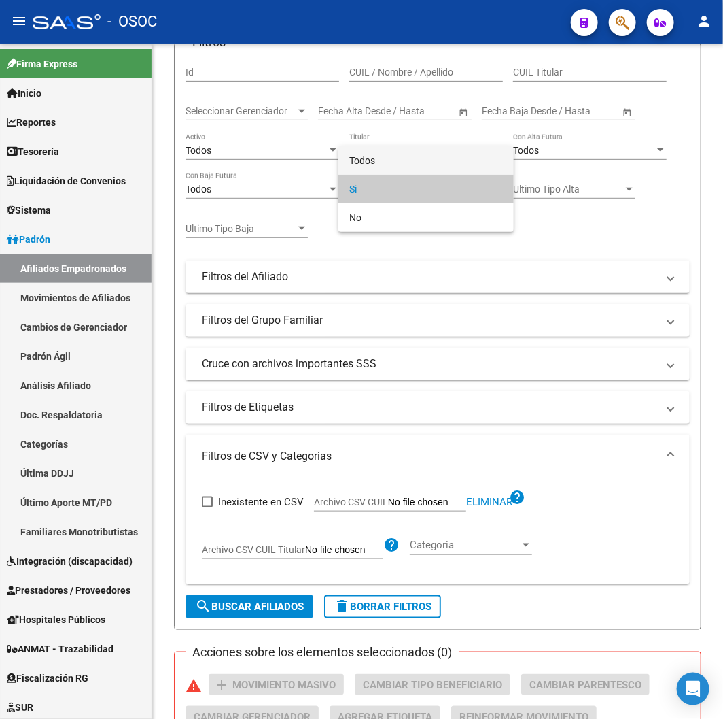
click at [379, 160] on span "Todos" at bounding box center [426, 160] width 154 height 29
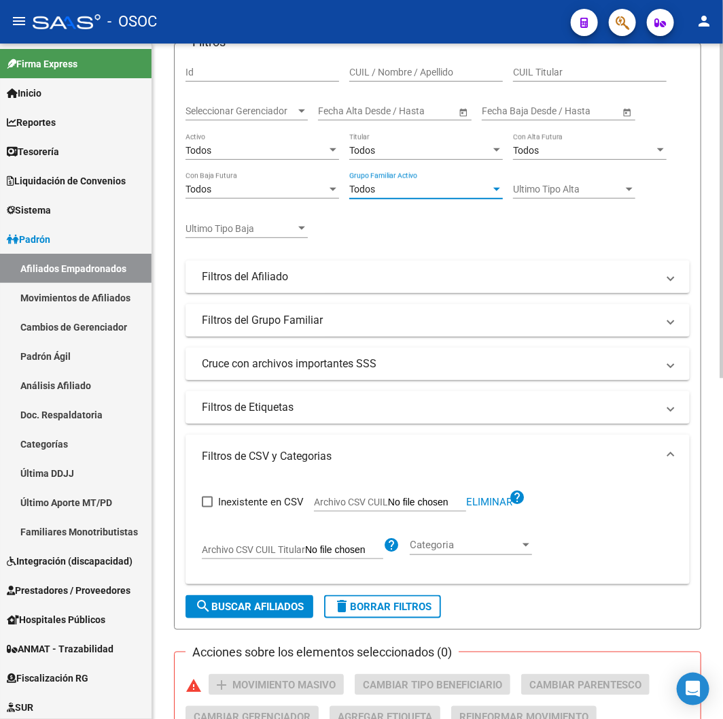
click at [269, 615] on button "search Buscar Afiliados" at bounding box center [250, 606] width 128 height 23
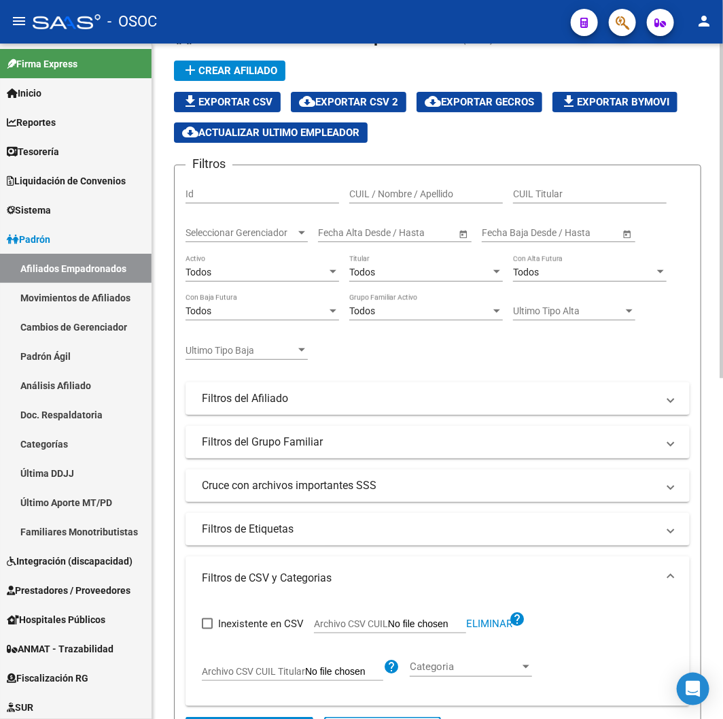
scroll to position [0, 0]
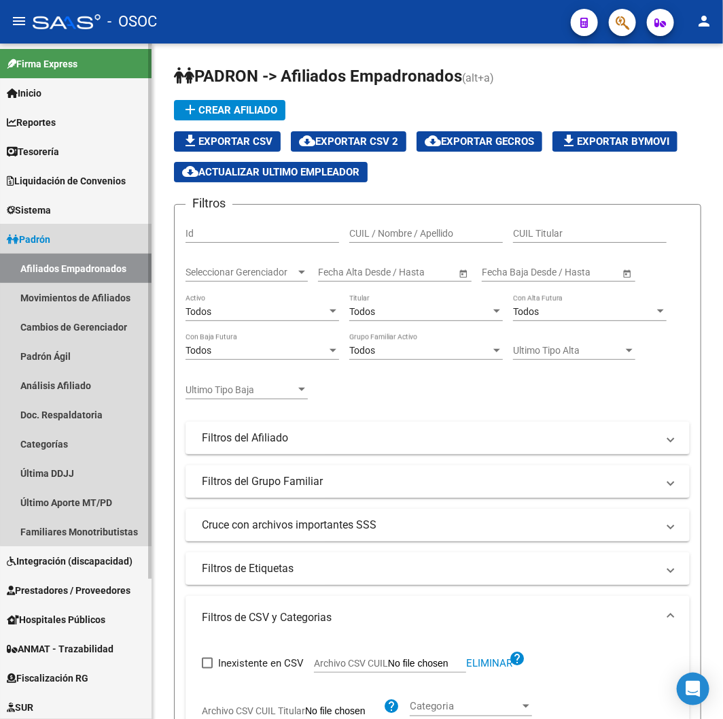
click at [77, 254] on link "Afiliados Empadronados" at bounding box center [76, 268] width 152 height 29
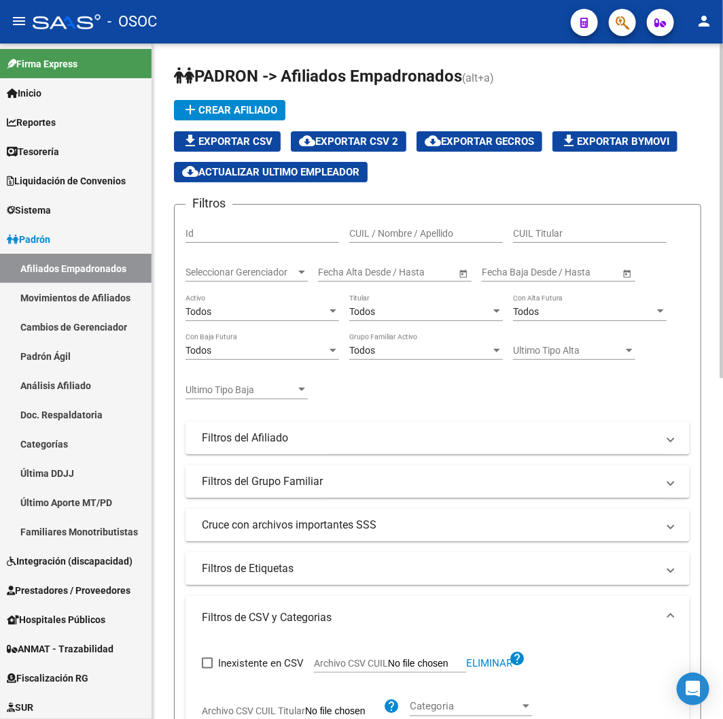
click at [371, 144] on span "cloud_download Exportar CSV 2" at bounding box center [348, 141] width 99 height 12
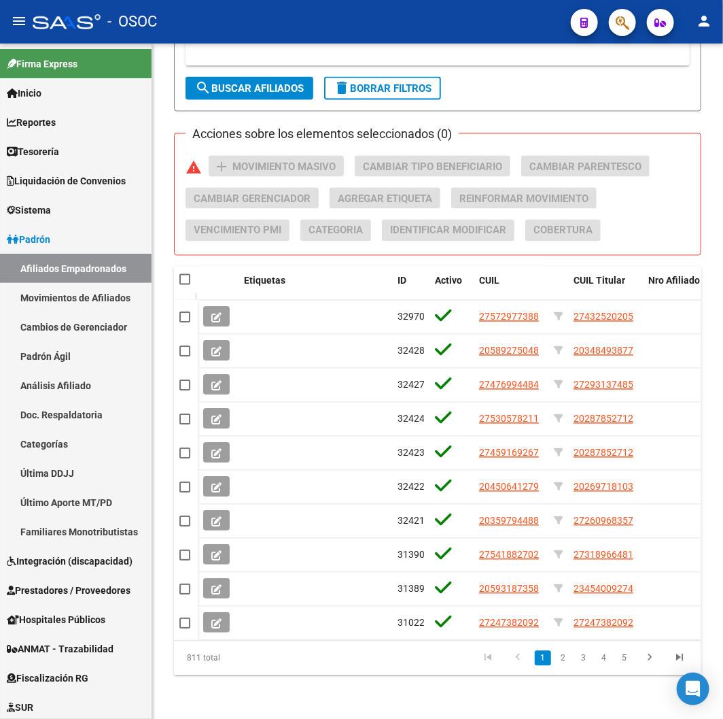
scroll to position [237, 0]
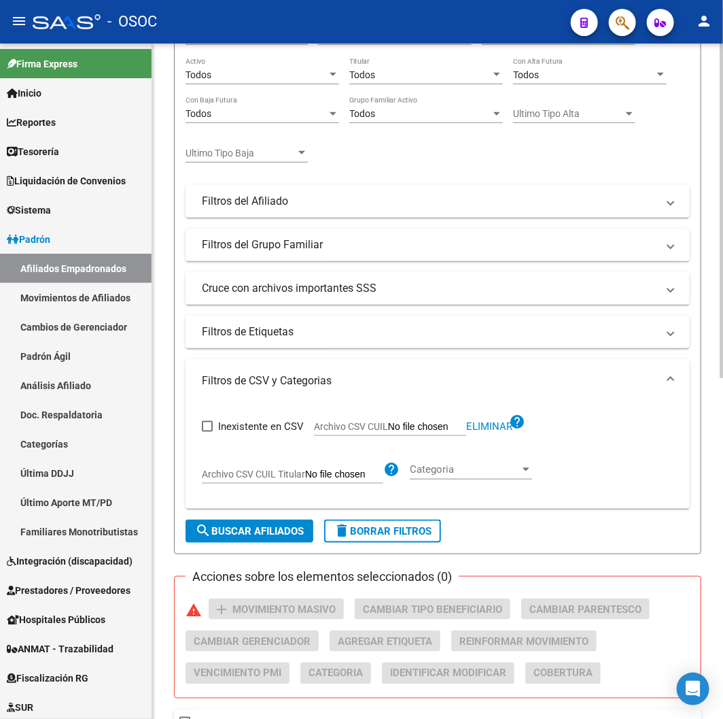
click at [359, 530] on span "delete Borrar Filtros" at bounding box center [383, 531] width 98 height 12
click at [381, 422] on span "Archivo CSV CUIL" at bounding box center [351, 426] width 74 height 11
click at [388, 422] on input "Archivo CSV CUIL" at bounding box center [427, 427] width 78 height 12
type input "C:\fakepath\archivo para filtrar en SAAS.csv"
click at [249, 540] on button "search Buscar Afiliados" at bounding box center [250, 530] width 128 height 23
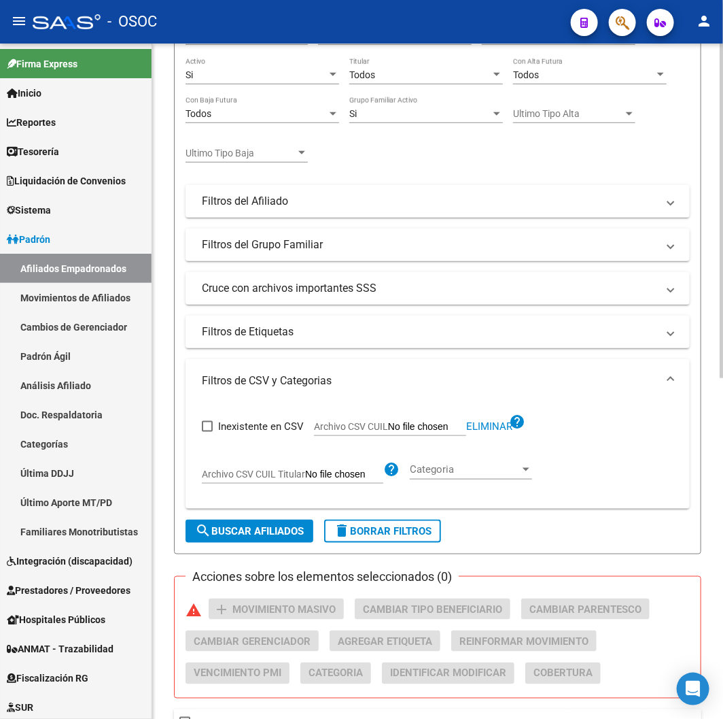
scroll to position [86, 0]
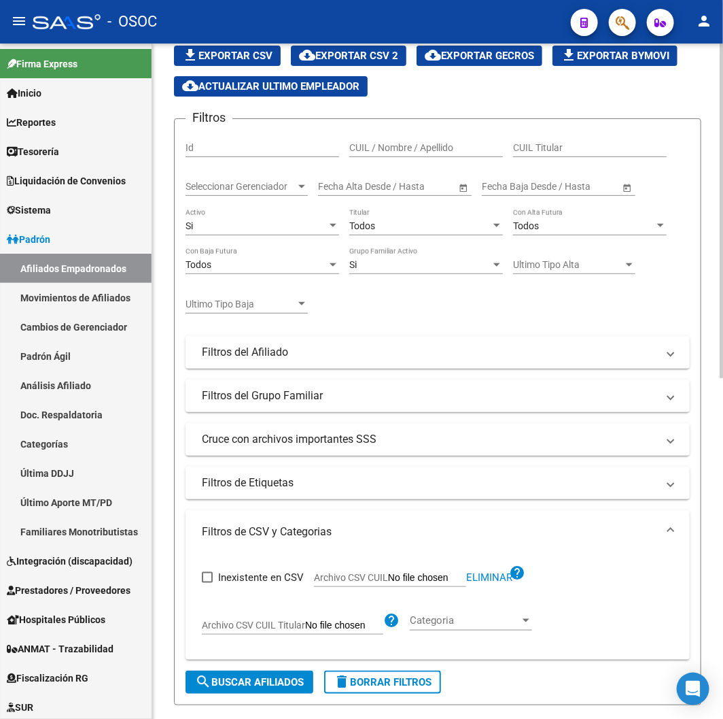
click at [235, 216] on div "Si Activo" at bounding box center [263, 221] width 154 height 27
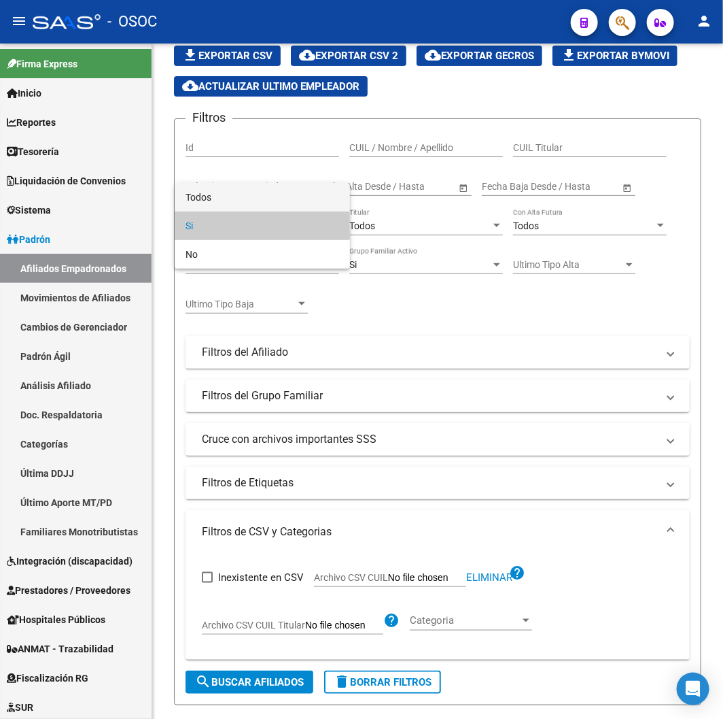
click at [228, 191] on span "Todos" at bounding box center [263, 197] width 154 height 29
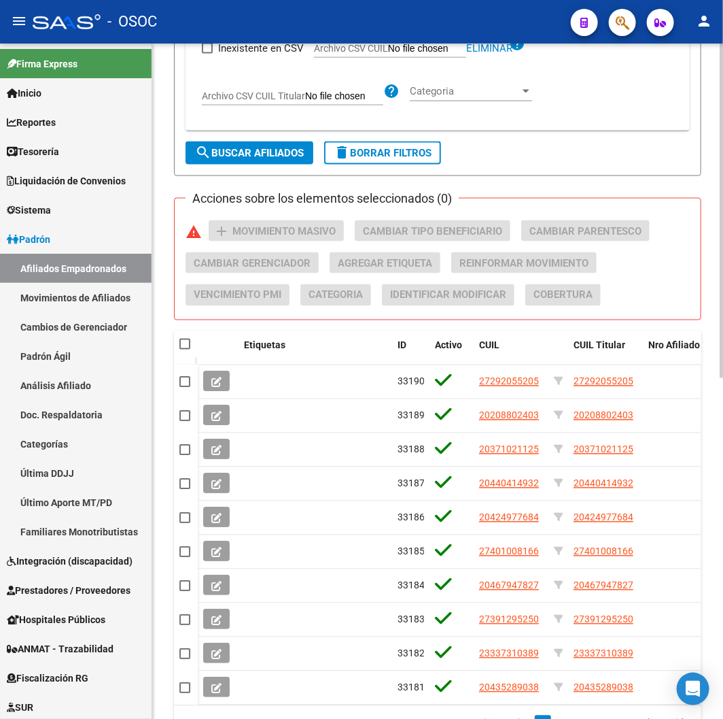
click at [235, 155] on span "search Buscar Afiliados" at bounding box center [249, 153] width 109 height 12
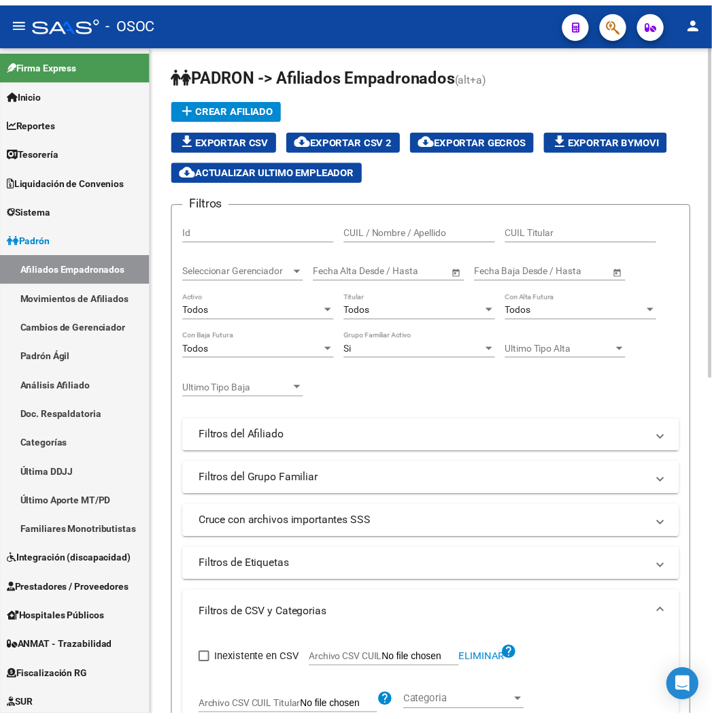
scroll to position [0, 0]
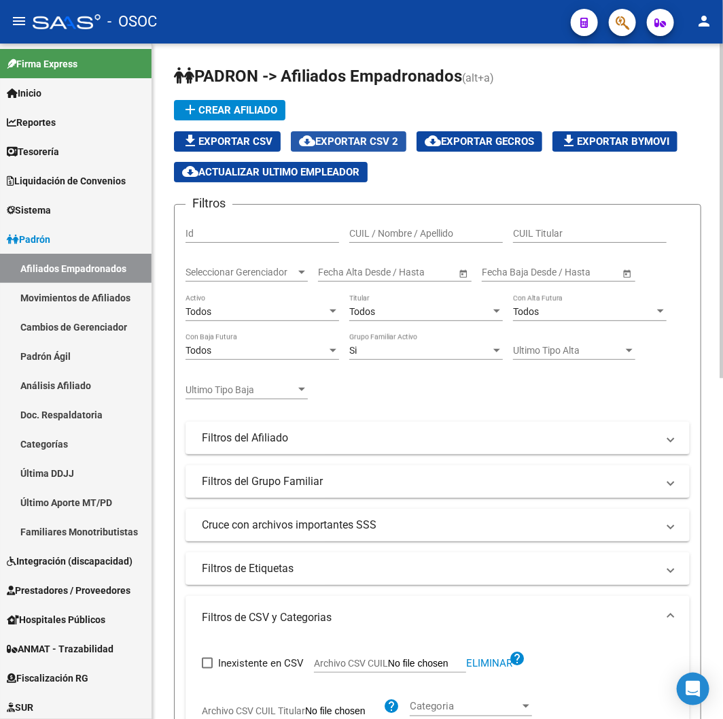
click at [376, 143] on span "cloud_download Exportar CSV 2" at bounding box center [348, 141] width 99 height 12
click at [447, 73] on span "PADRON -> Afiliados Empadronados" at bounding box center [318, 76] width 288 height 19
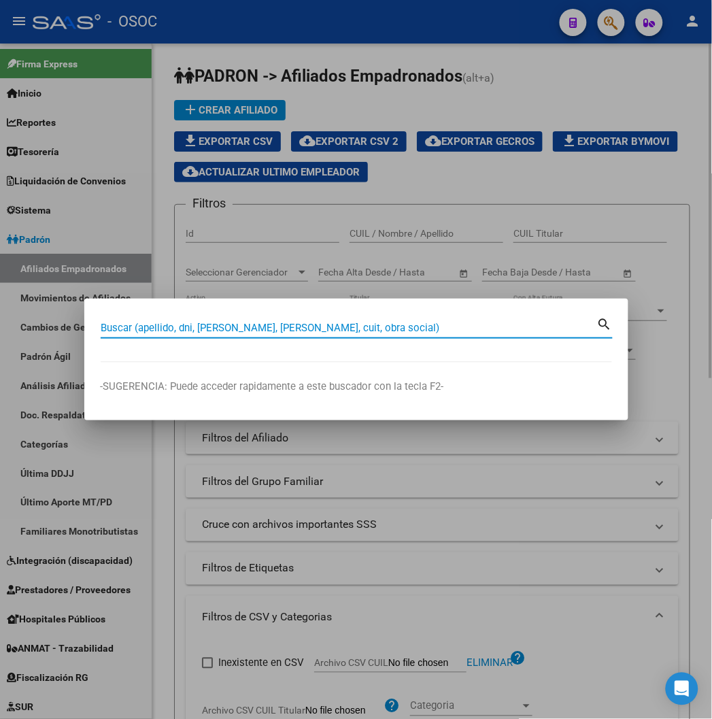
paste input "20233199363"
type input "20233199363"
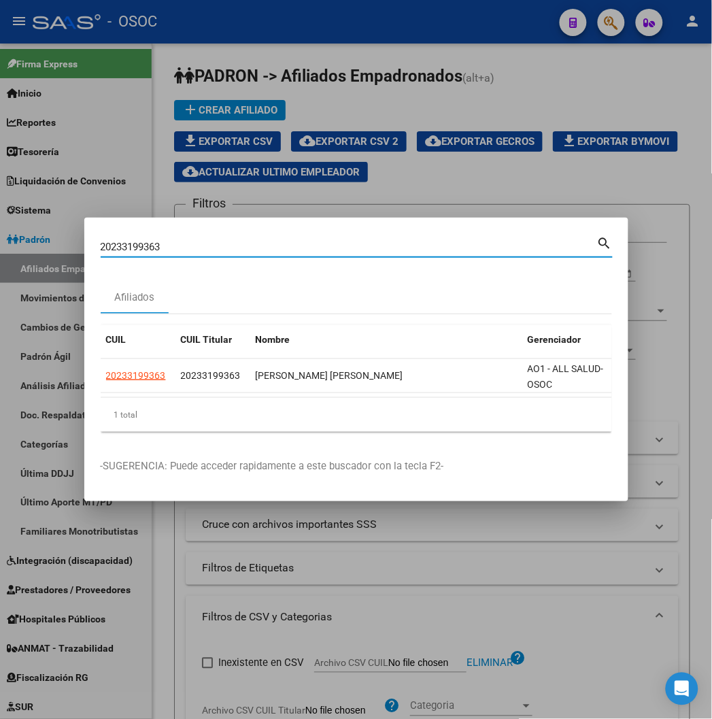
click at [410, 92] on div at bounding box center [356, 359] width 712 height 719
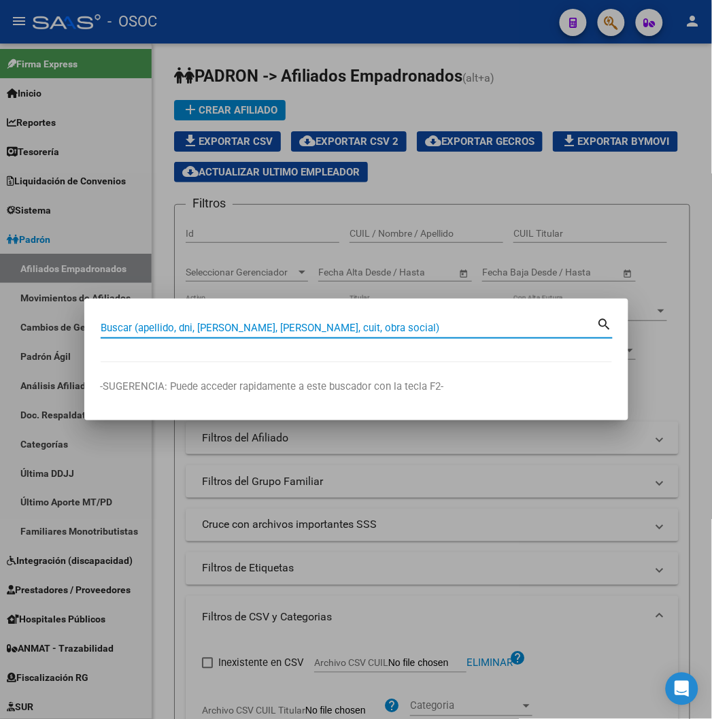
paste input "27380100113"
type input "27380100113"
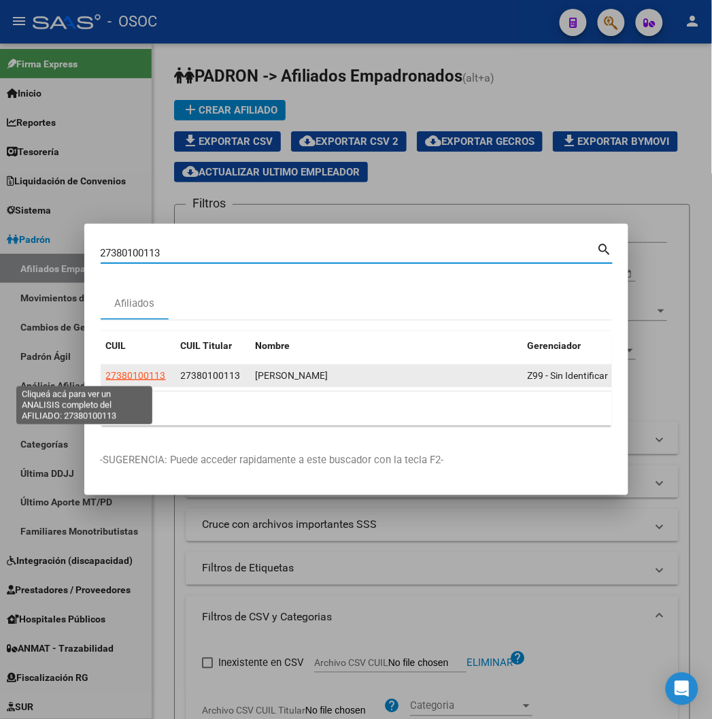
click at [106, 370] on span "27380100113" at bounding box center [136, 375] width 60 height 11
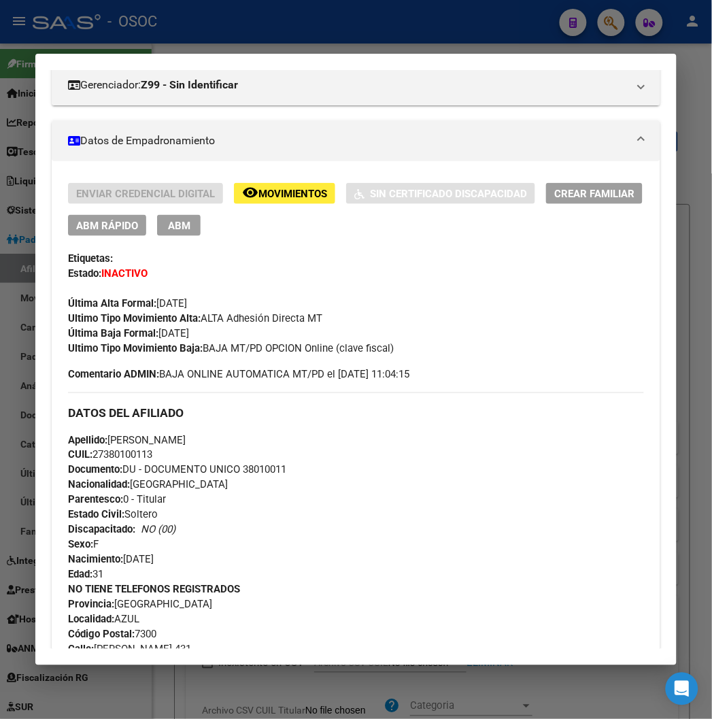
scroll to position [226, 0]
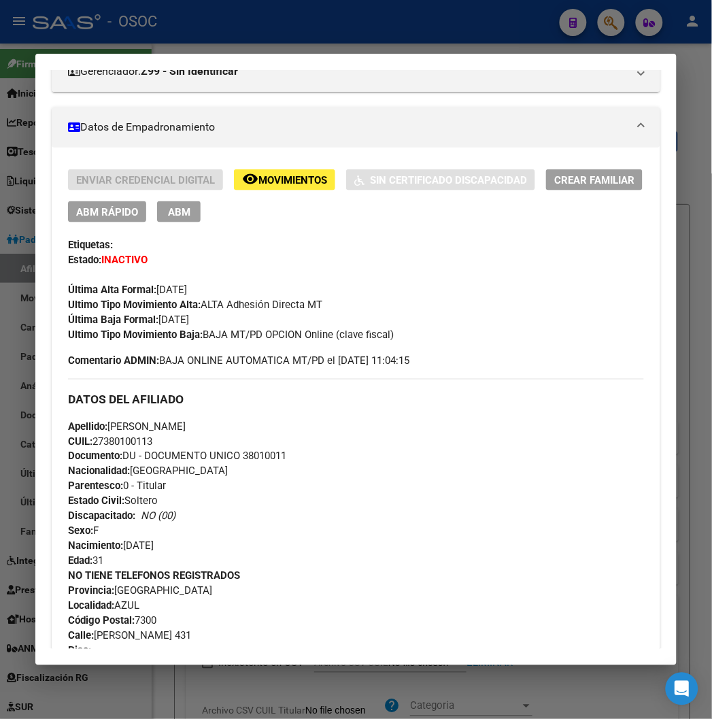
click at [382, 43] on div at bounding box center [356, 359] width 712 height 719
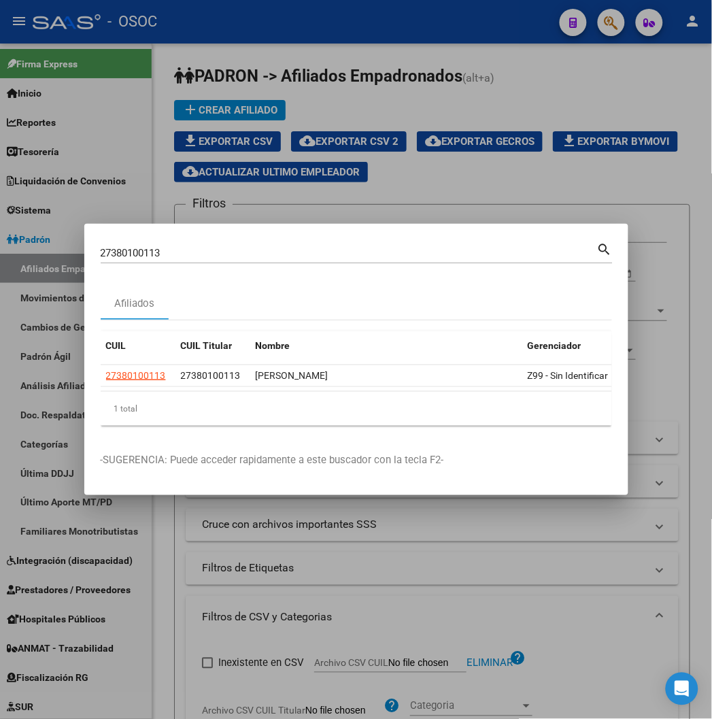
click at [247, 33] on div at bounding box center [356, 359] width 712 height 719
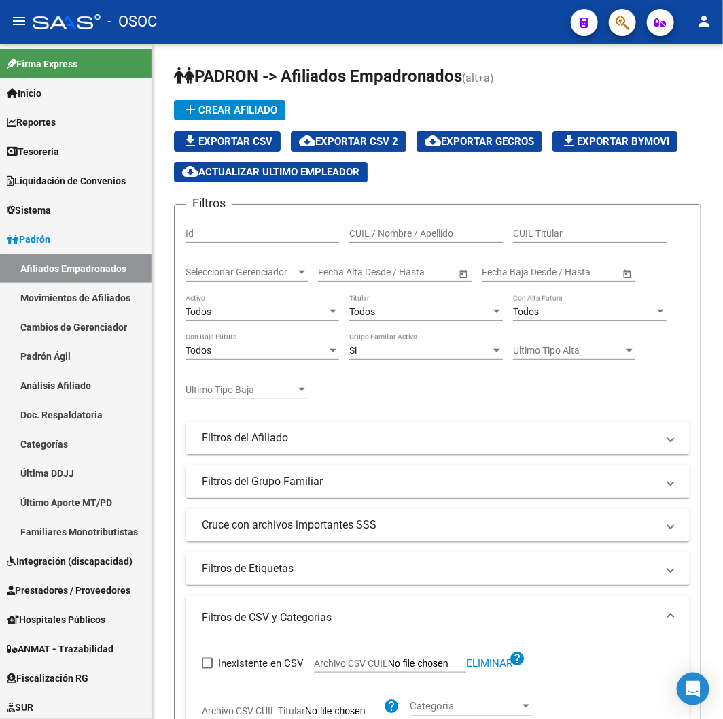
click at [305, 37] on mat-toolbar "menu - OSOC person" at bounding box center [361, 22] width 723 height 44
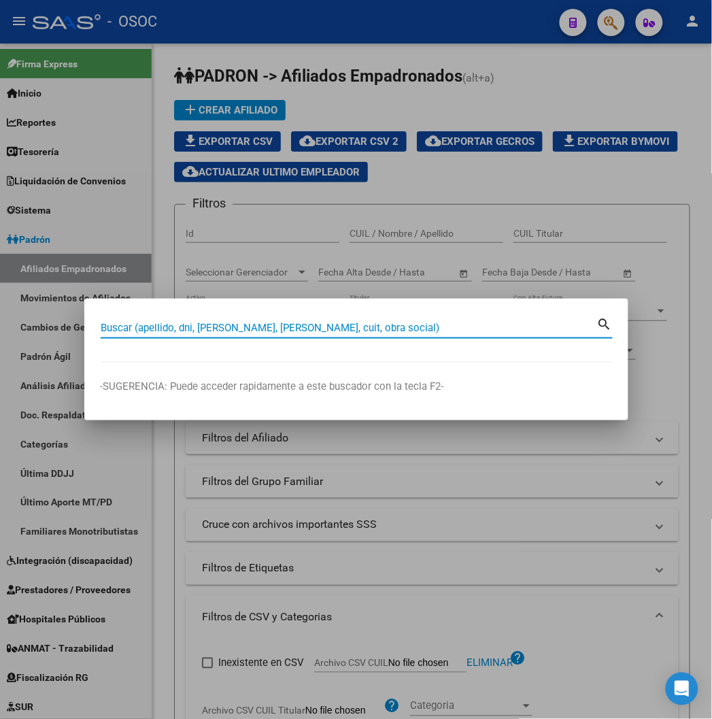
paste input "26845308"
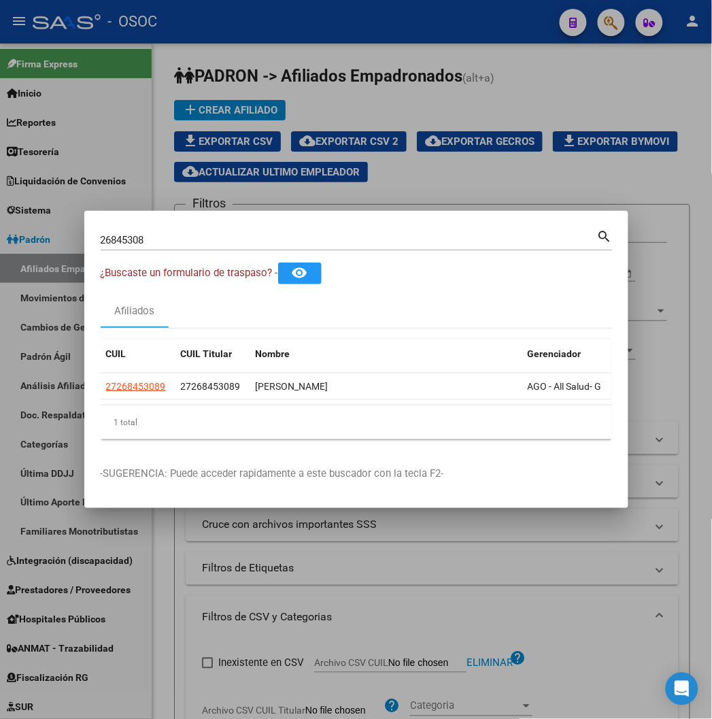
click at [125, 243] on input "26845308" at bounding box center [349, 240] width 496 height 12
paste input "11080736"
type input "11080736"
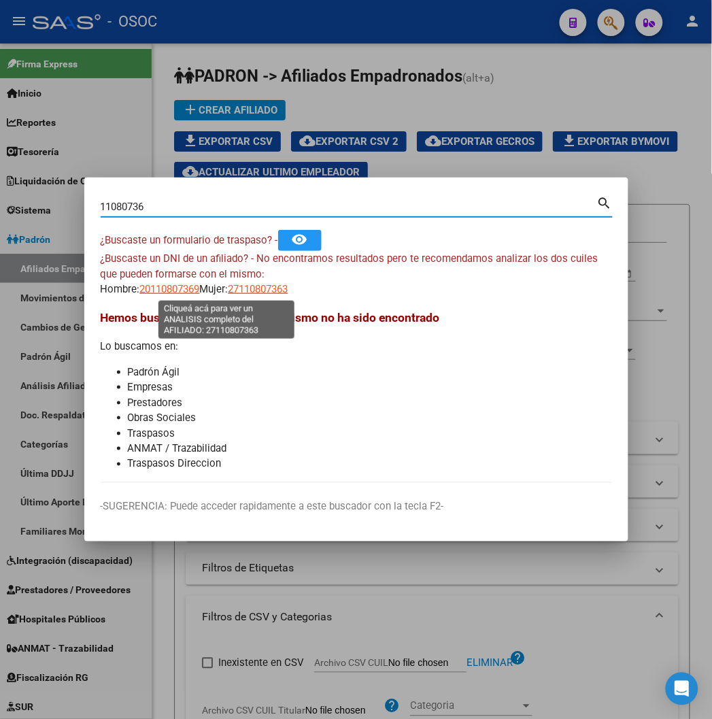
click at [228, 291] on span "27110807363" at bounding box center [258, 289] width 60 height 12
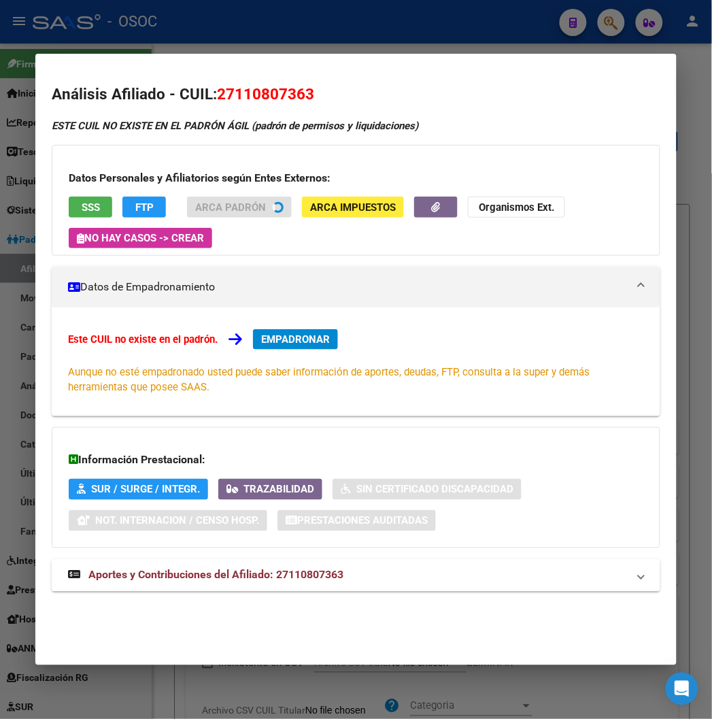
click at [199, 54] on mat-dialog-container "Análisis Afiliado - CUIL: 27110807363 ESTE CUIL NO EXISTE EN EL PADRÓN ÁGIL (pa…" at bounding box center [355, 359] width 640 height 610
click at [239, 58] on mat-dialog-container "Análisis Afiliado - CUIL: 27110807363 ESTE CUIL NO EXISTE EN EL PADRÓN ÁGIL (pa…" at bounding box center [355, 359] width 640 height 610
click at [234, 44] on div at bounding box center [356, 359] width 712 height 719
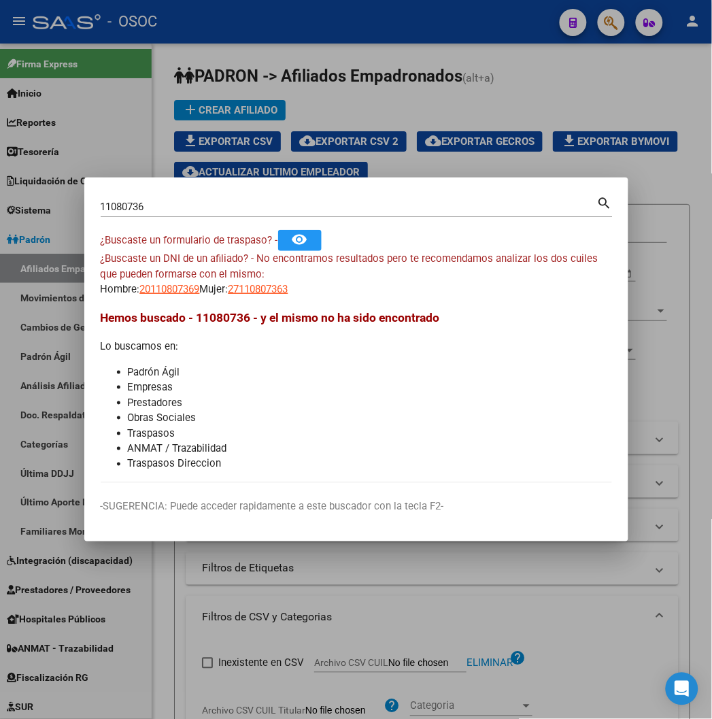
click at [118, 297] on mat-dialog-content "11080736 Buscar (apellido, dni, cuil, nro traspaso, cuit, obra social) search ¿…" at bounding box center [356, 338] width 544 height 289
click at [140, 284] on span "20110807369" at bounding box center [170, 289] width 60 height 12
type textarea "20110807369"
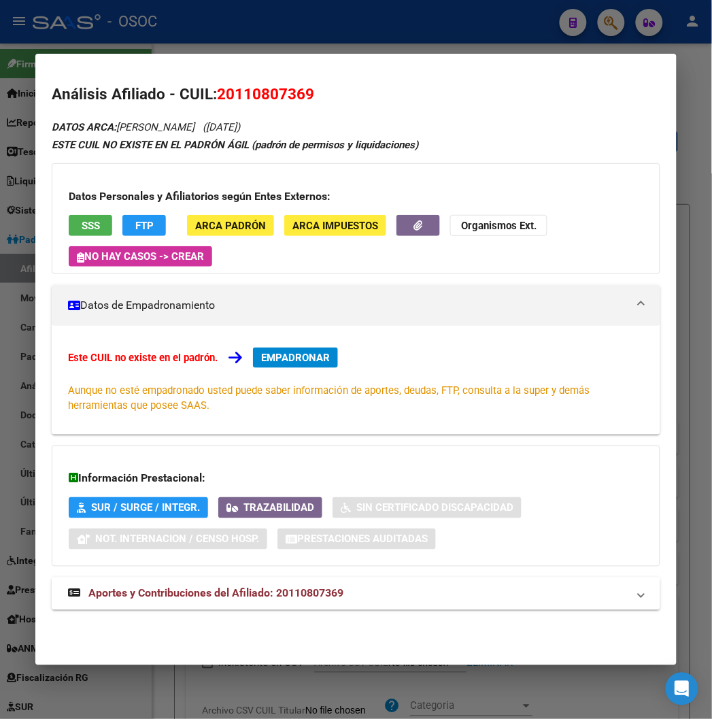
click at [83, 233] on button "SSS" at bounding box center [91, 225] width 44 height 21
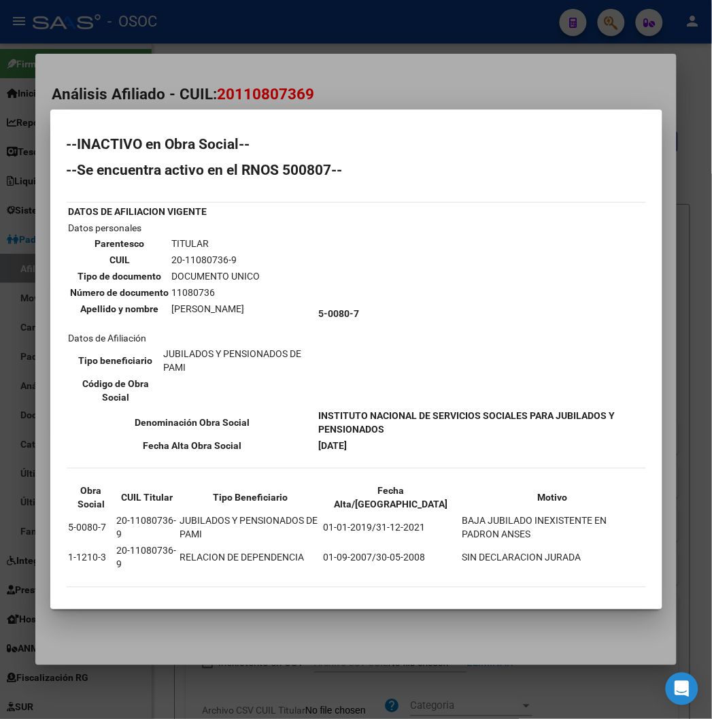
click at [384, 112] on div at bounding box center [356, 359] width 712 height 719
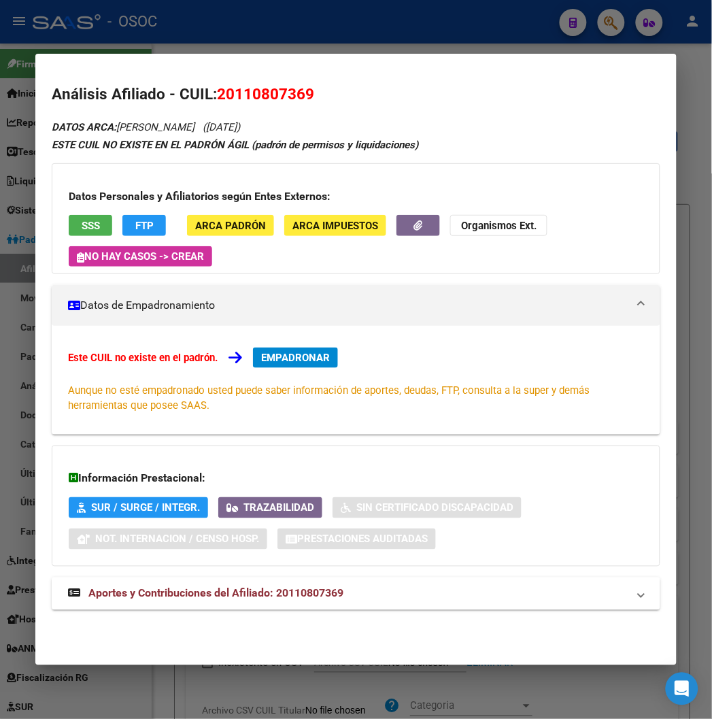
click at [219, 28] on div at bounding box center [356, 359] width 712 height 719
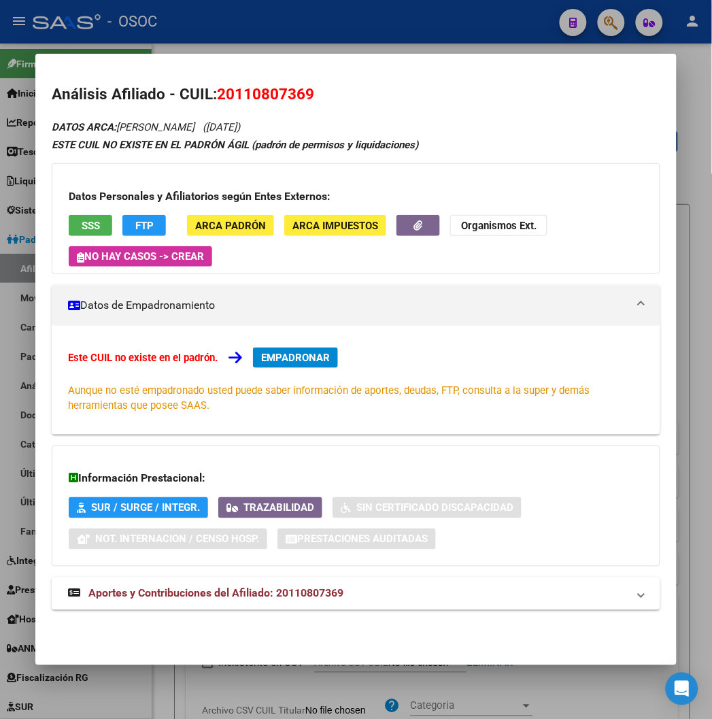
click at [219, 28] on div at bounding box center [356, 359] width 712 height 719
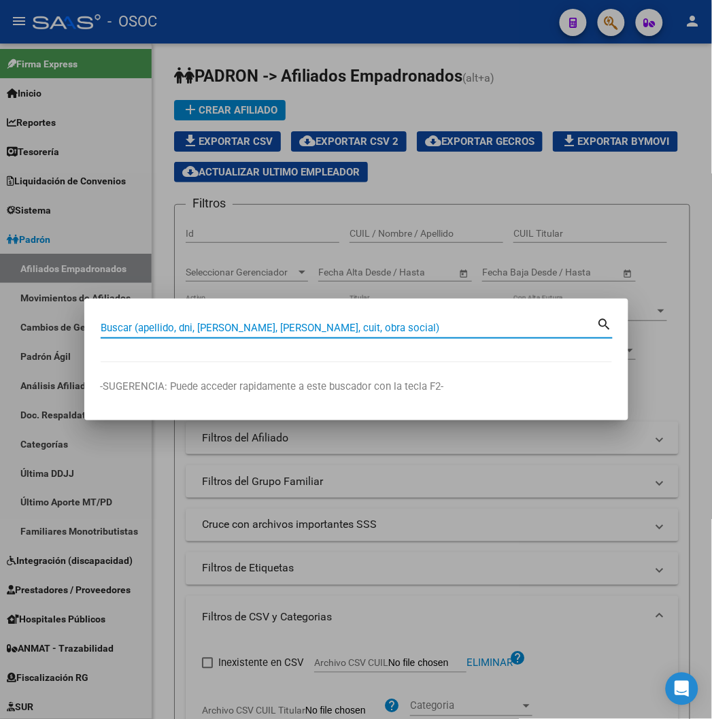
paste input "31176651"
type input "31176651"
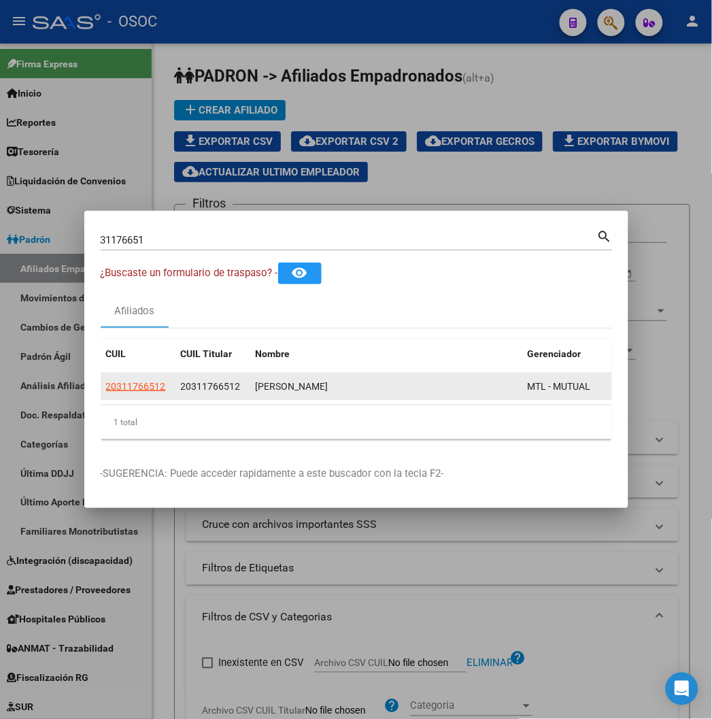
click at [106, 379] on app-link-go-to "20311766512" at bounding box center [136, 387] width 60 height 16
click at [106, 388] on span "20311766512" at bounding box center [136, 386] width 60 height 11
type textarea "20311766512"
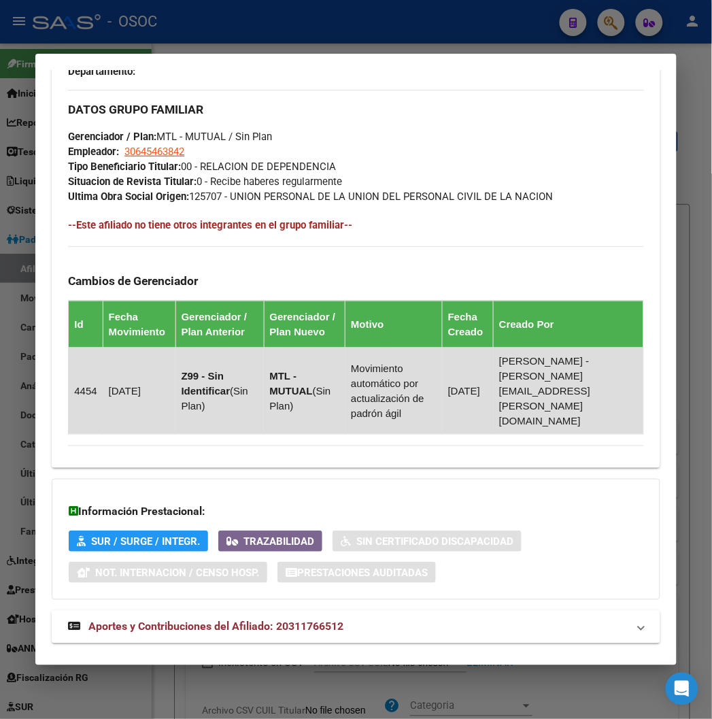
scroll to position [786, 0]
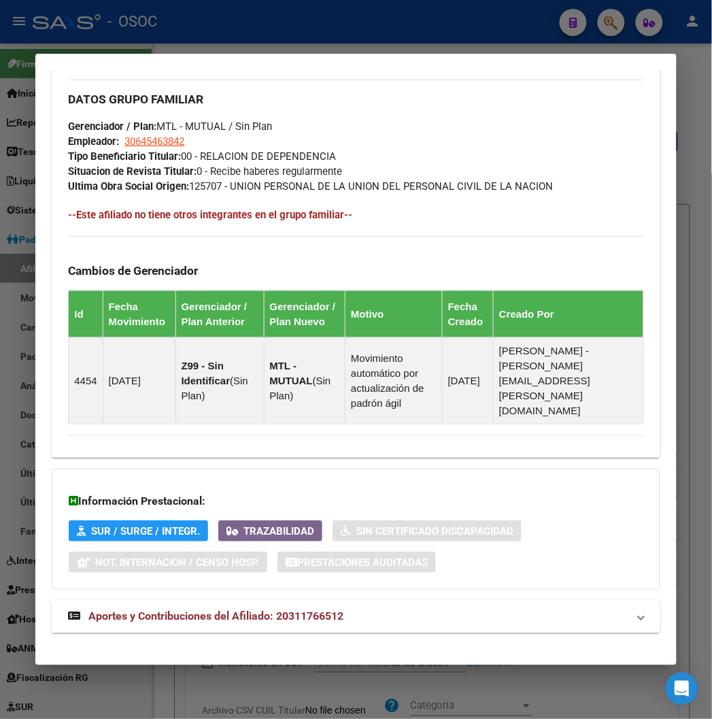
click at [215, 610] on span "Aportes y Contribuciones del Afiliado: 20311766512" at bounding box center [215, 616] width 255 height 13
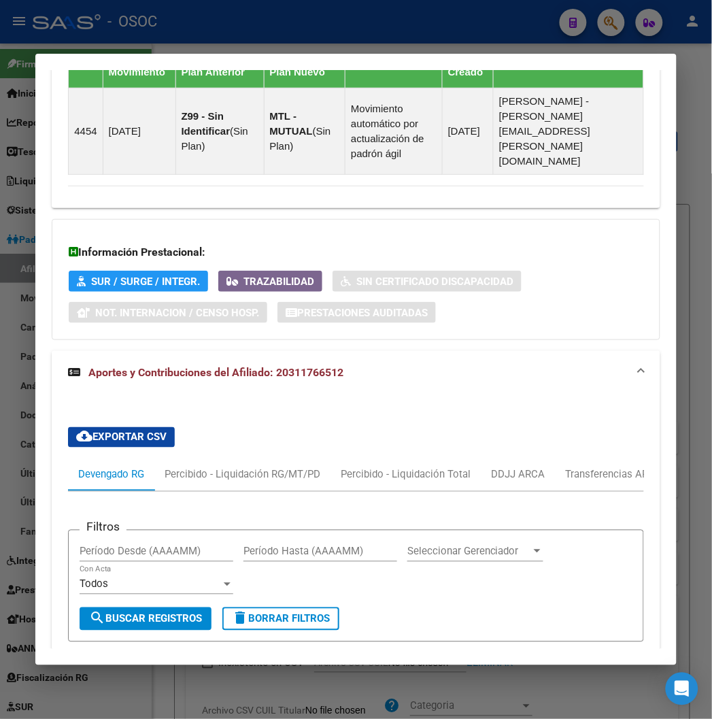
scroll to position [1013, 0]
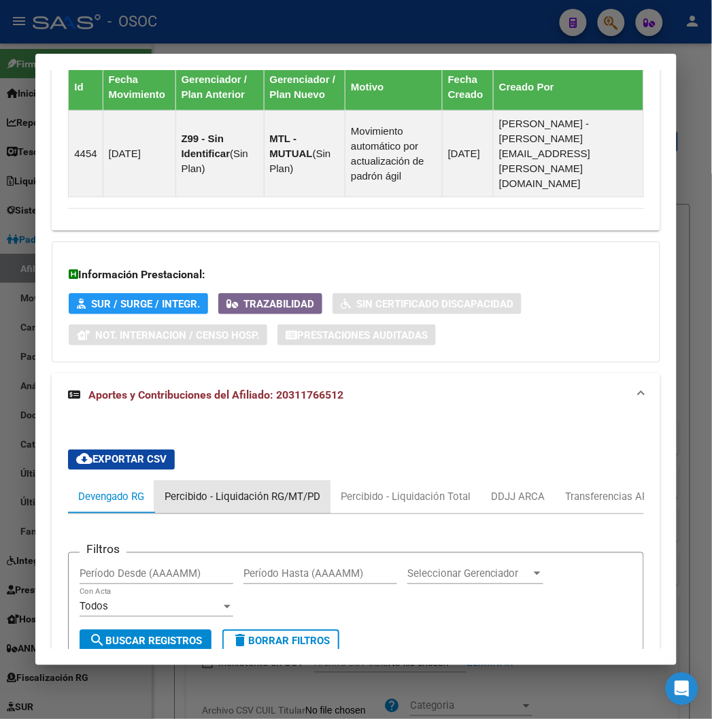
click at [224, 489] on div "Percibido - Liquidación RG/MT/PD" at bounding box center [243, 496] width 156 height 15
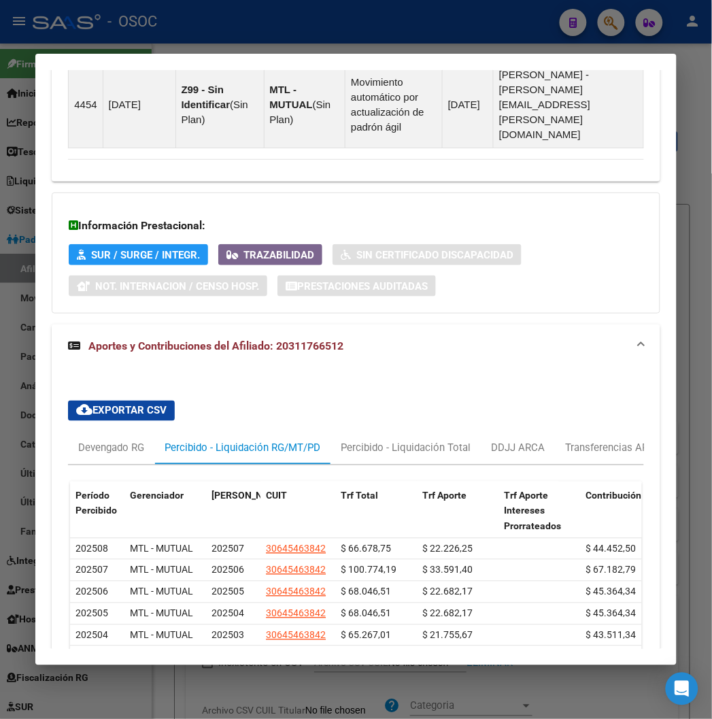
scroll to position [1096, 0]
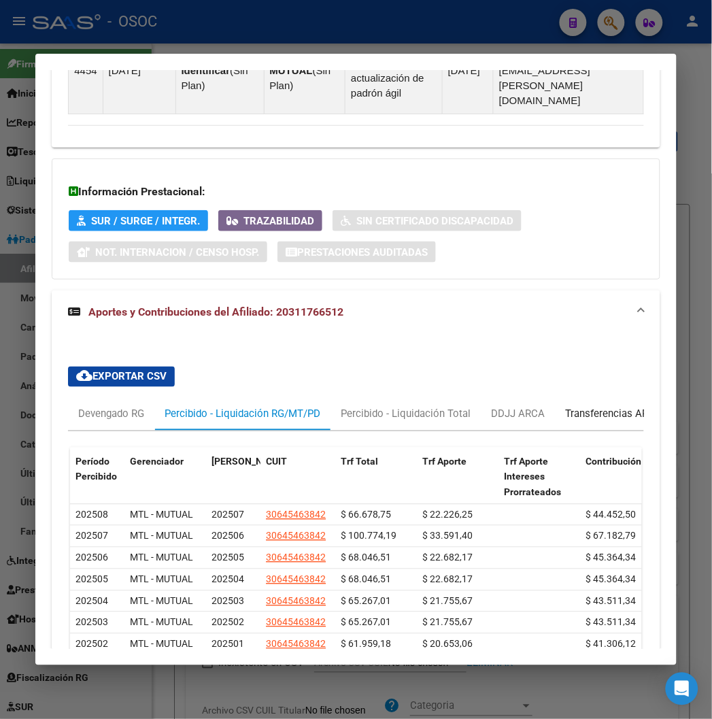
click at [582, 413] on div "Transferencias ARCA" at bounding box center [613, 414] width 117 height 33
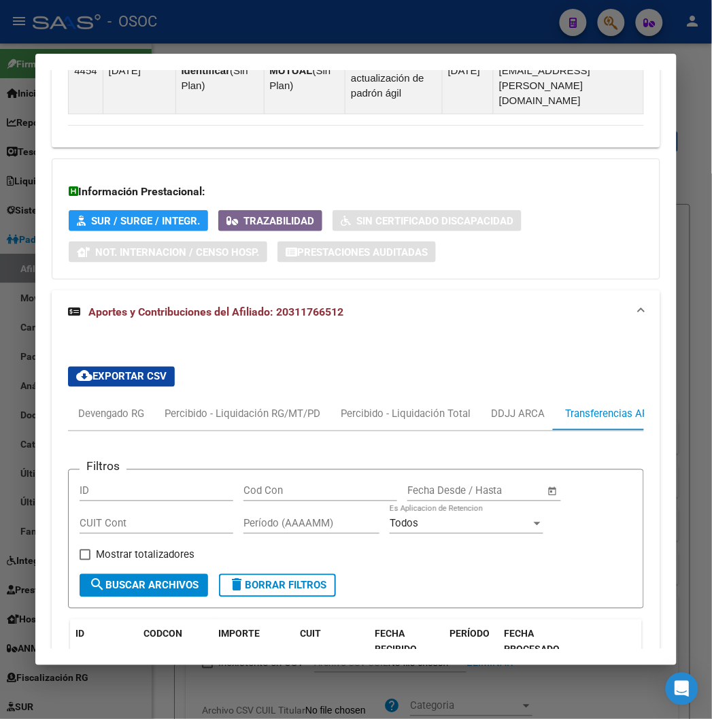
scroll to position [1398, 0]
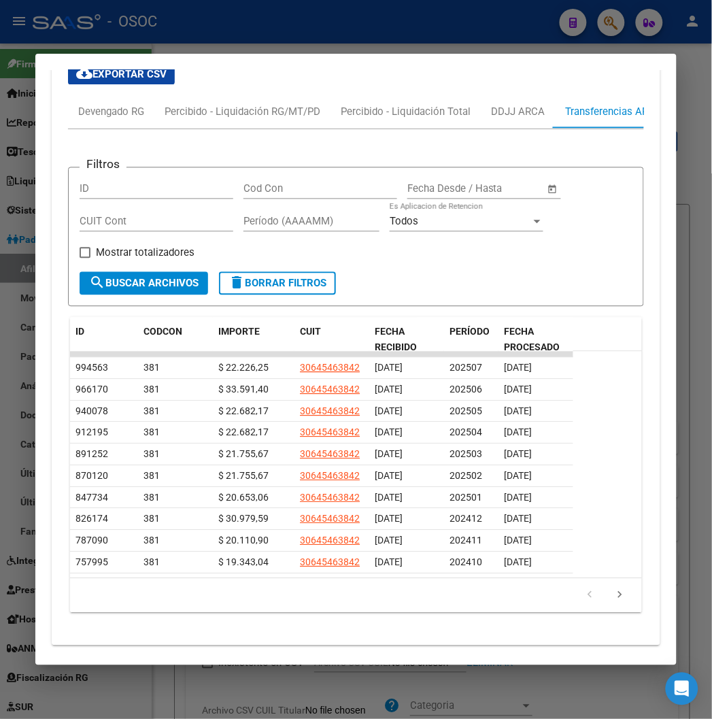
click at [230, 37] on div at bounding box center [356, 359] width 712 height 719
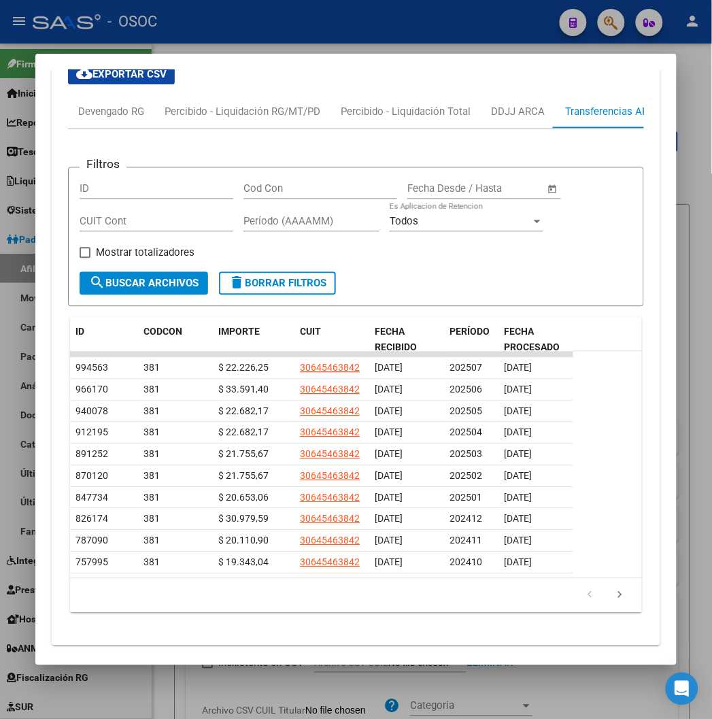
click at [230, 37] on div at bounding box center [356, 359] width 712 height 719
click at [230, 37] on mat-toolbar "menu - OSOC person" at bounding box center [356, 22] width 712 height 44
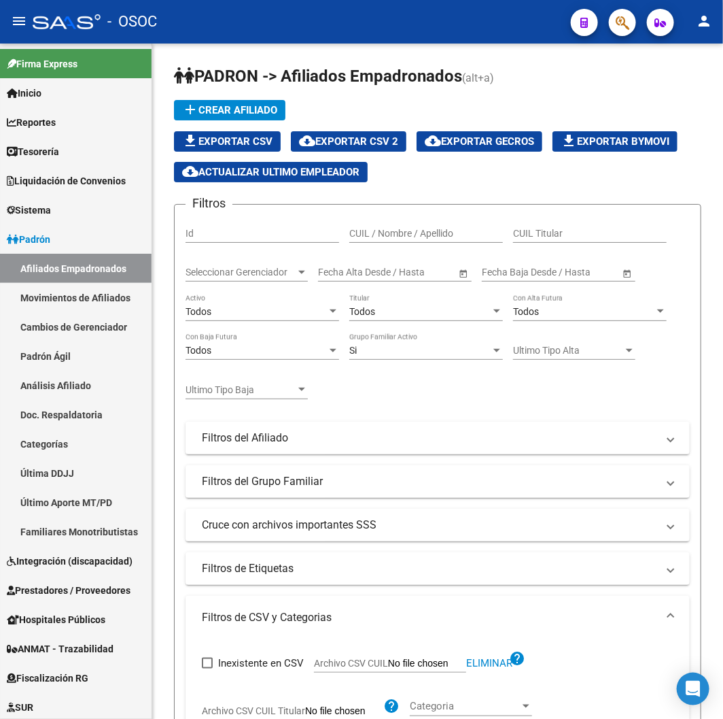
click at [230, 37] on mat-toolbar "menu - OSOC person" at bounding box center [361, 22] width 723 height 44
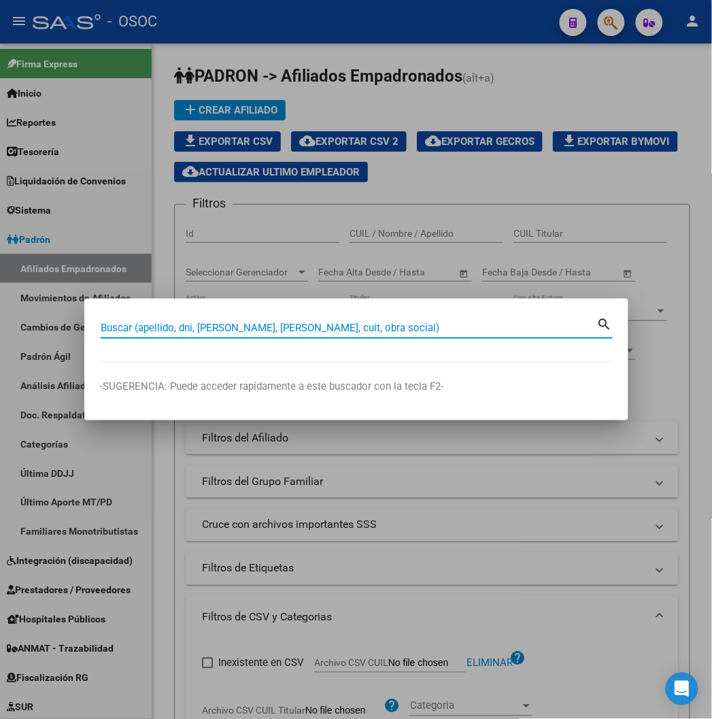
paste input "27418523137"
type input "27418523137"
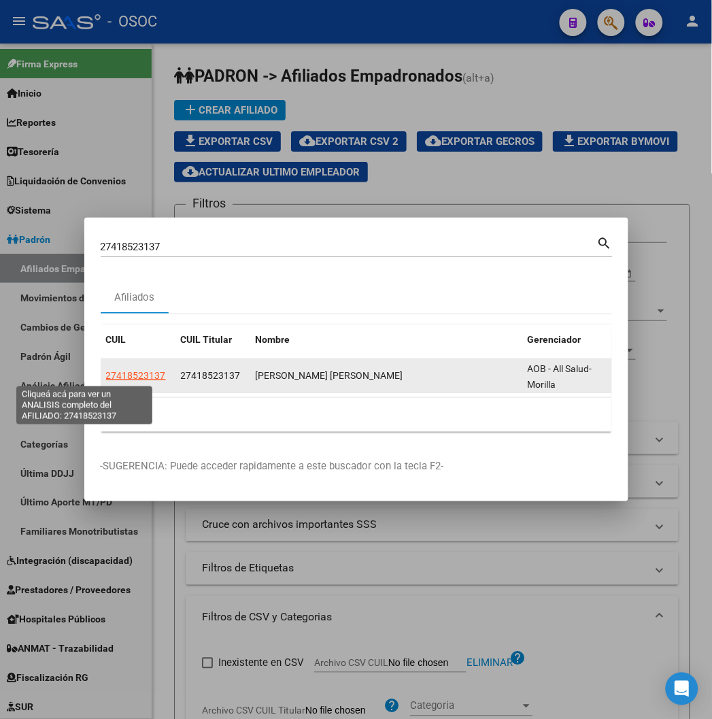
click at [106, 376] on span "27418523137" at bounding box center [136, 375] width 60 height 11
type textarea "27418523137"
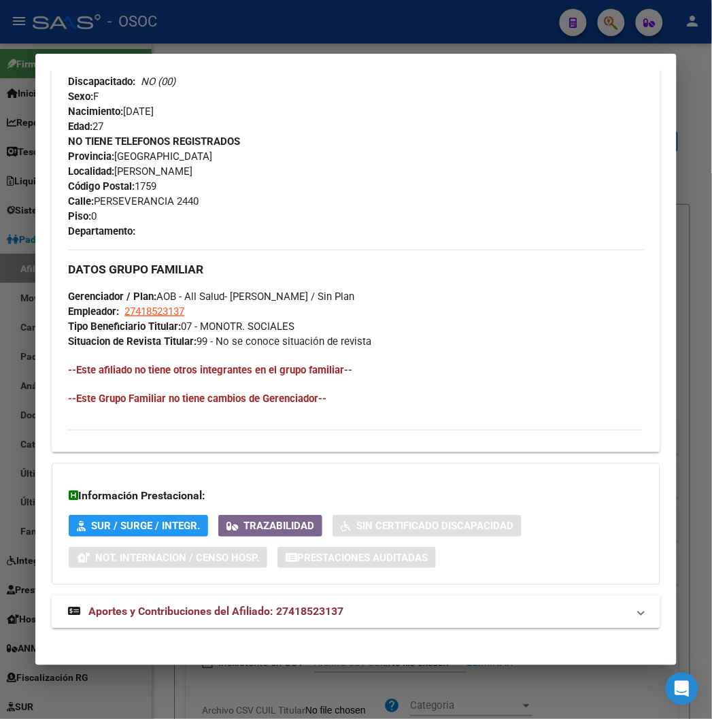
scroll to position [670, 0]
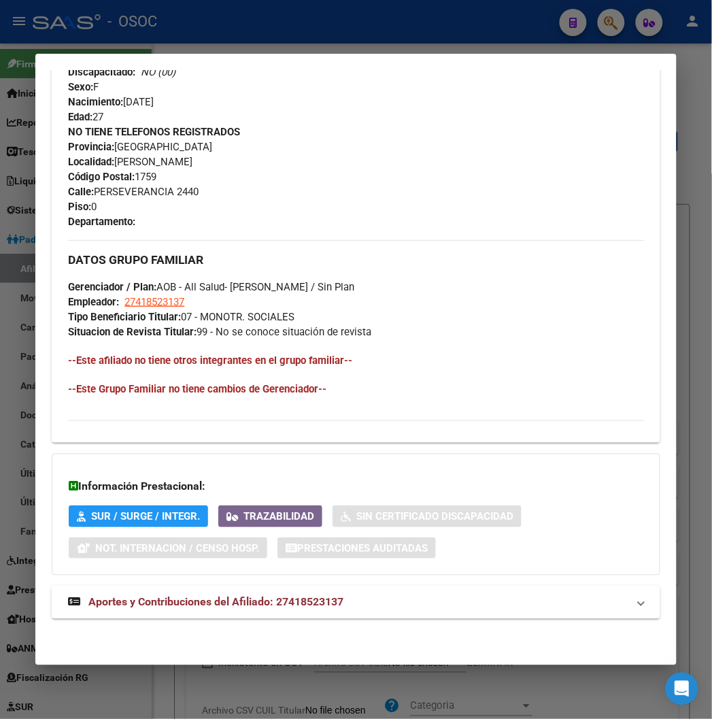
click at [209, 602] on span "Aportes y Contribuciones del Afiliado: 27418523137" at bounding box center [215, 601] width 255 height 13
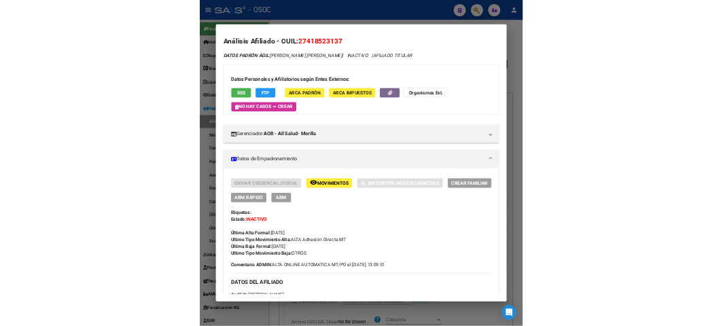
scroll to position [0, 0]
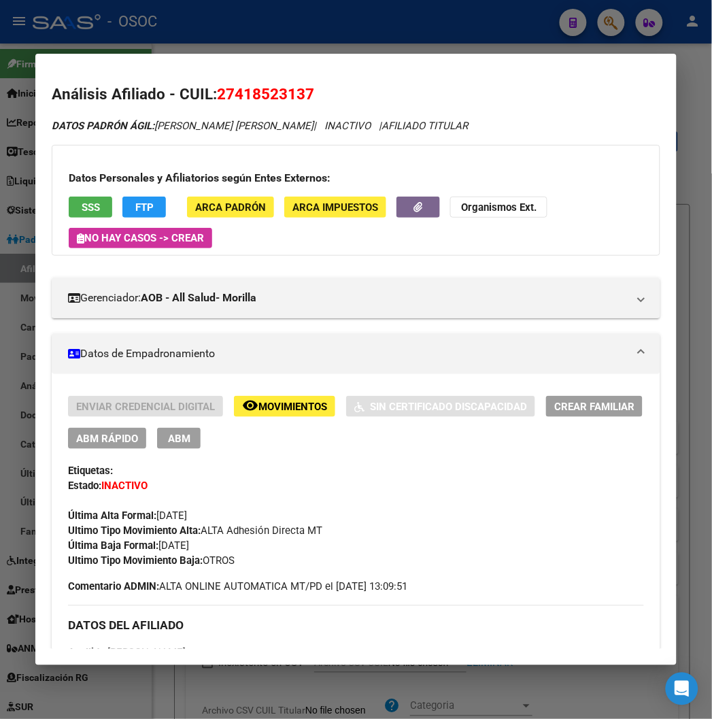
click at [283, 44] on div at bounding box center [356, 359] width 712 height 719
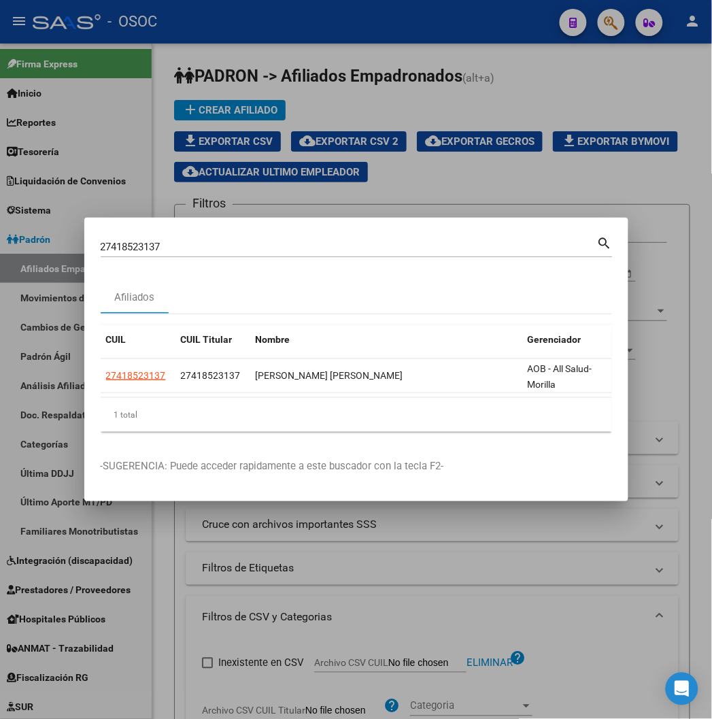
click at [426, 92] on div at bounding box center [356, 359] width 712 height 719
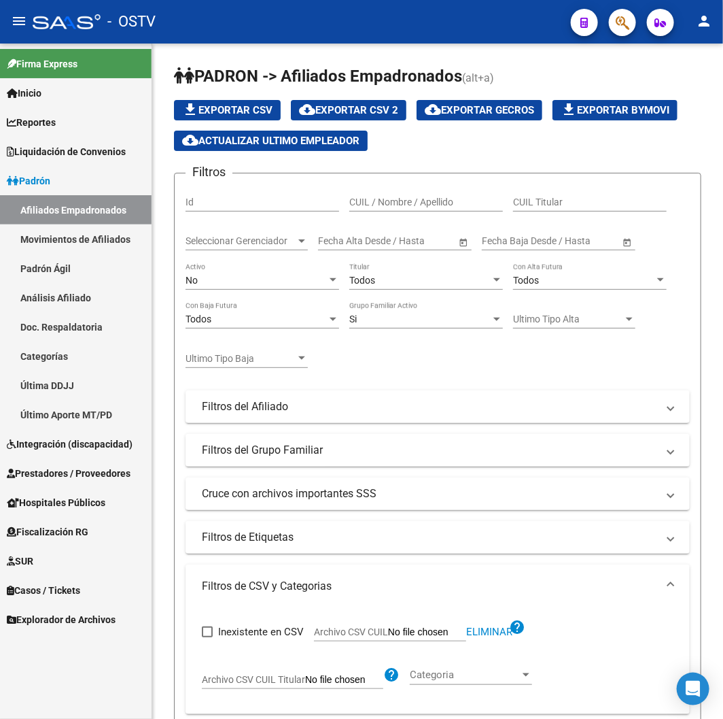
click at [277, 262] on div "No Activo" at bounding box center [263, 281] width 154 height 39
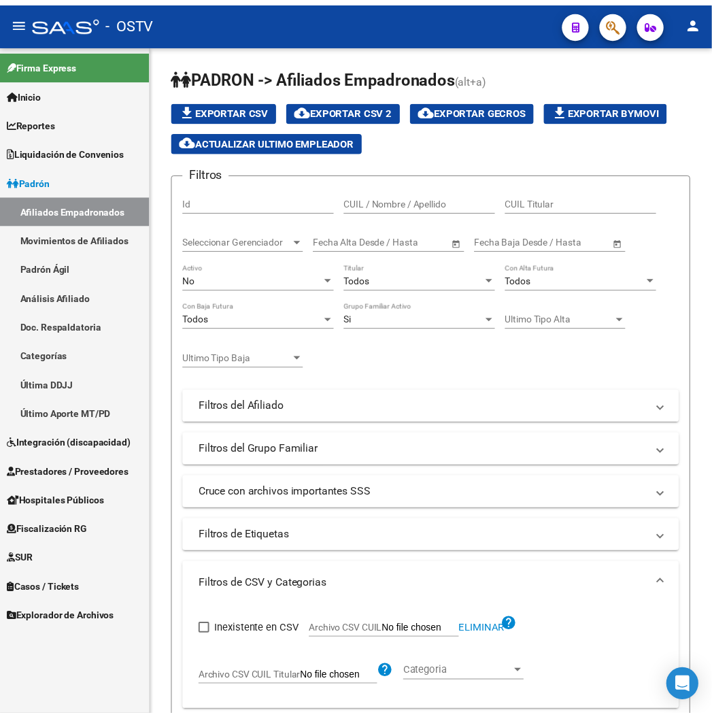
scroll to position [247, 0]
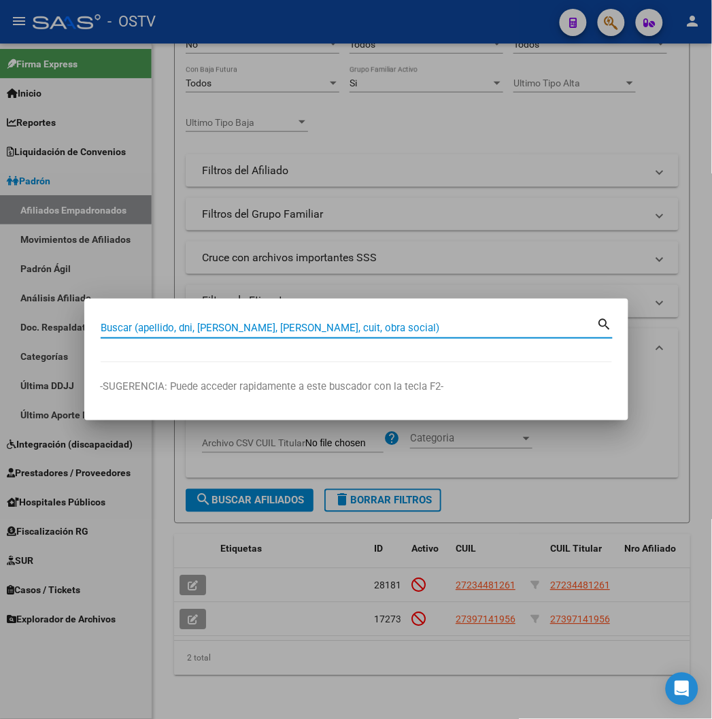
paste input "20214978947"
type input "20214978947"
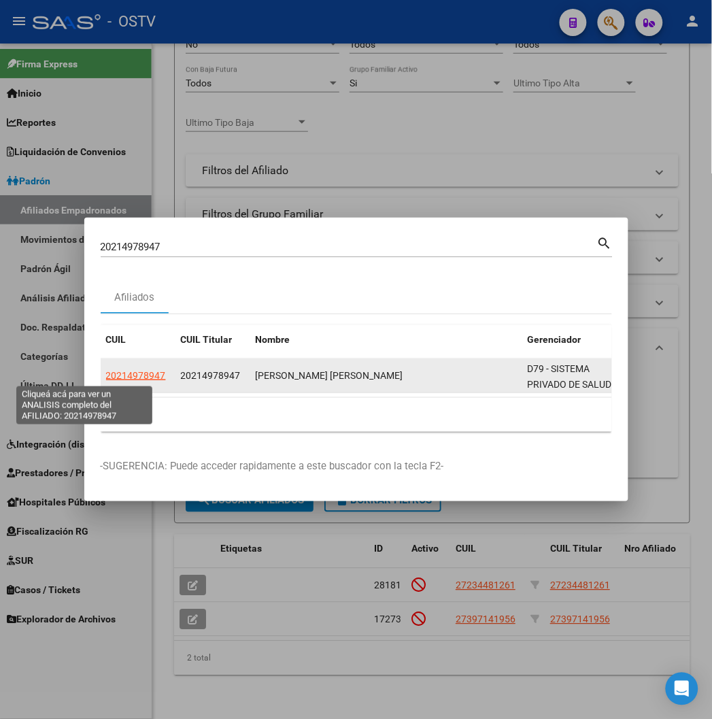
click at [107, 375] on span "20214978947" at bounding box center [136, 375] width 60 height 11
type textarea "20214978947"
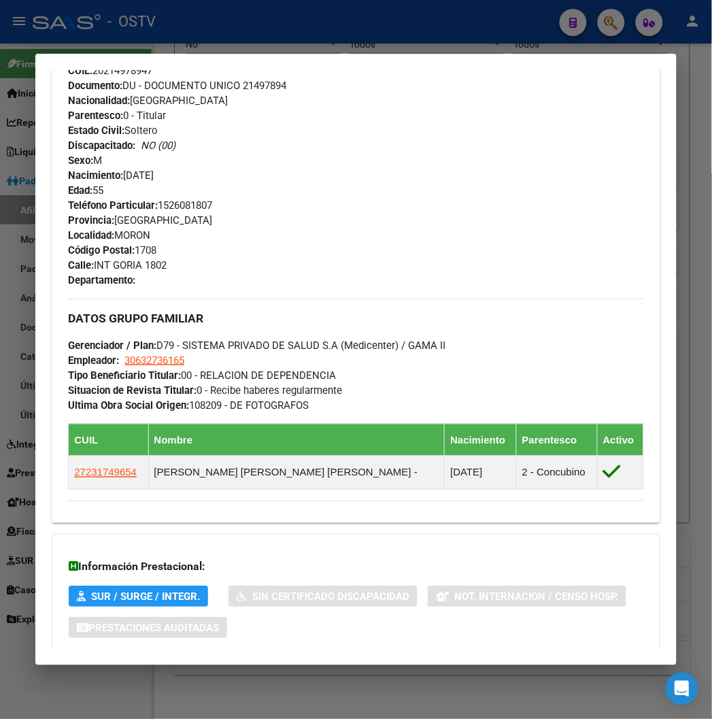
scroll to position [647, 0]
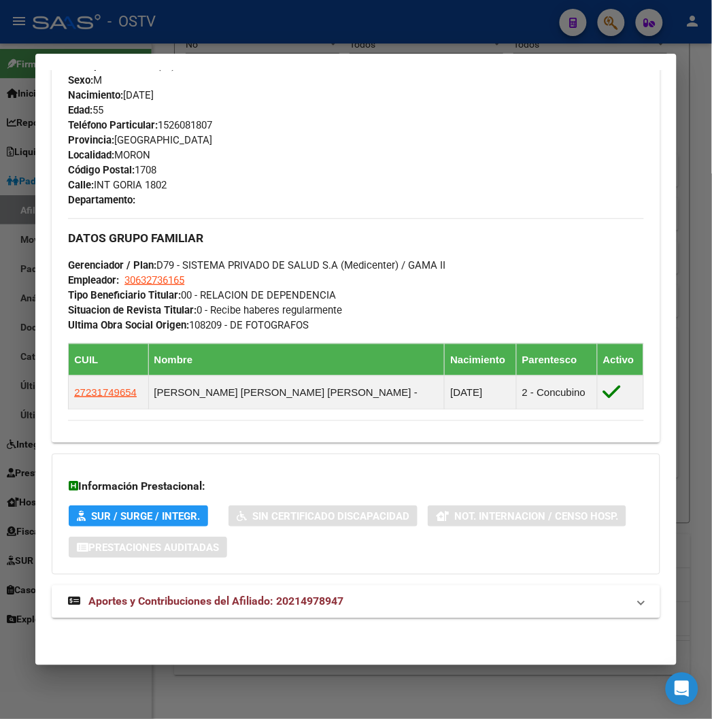
click at [139, 593] on strong "Aportes y Contribuciones del Afiliado: 20214978947" at bounding box center [205, 601] width 275 height 16
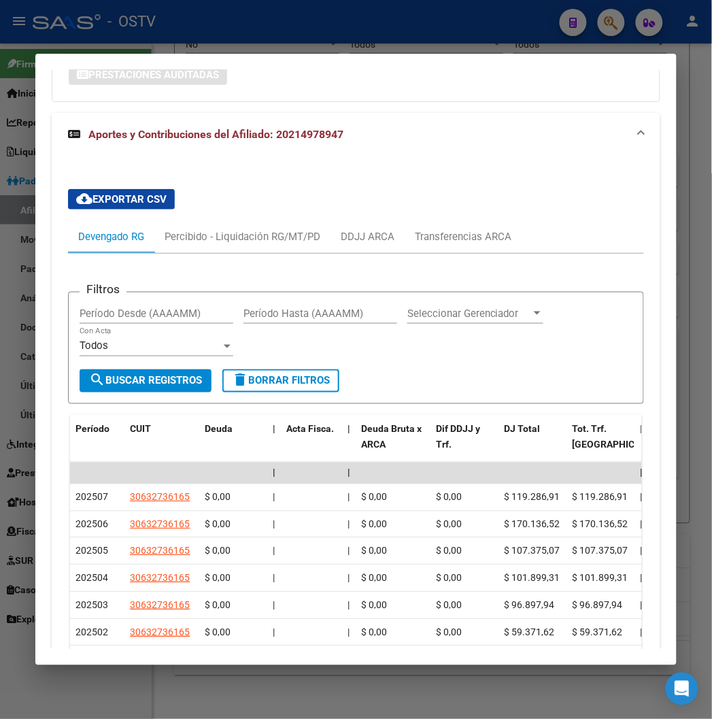
scroll to position [1289, 0]
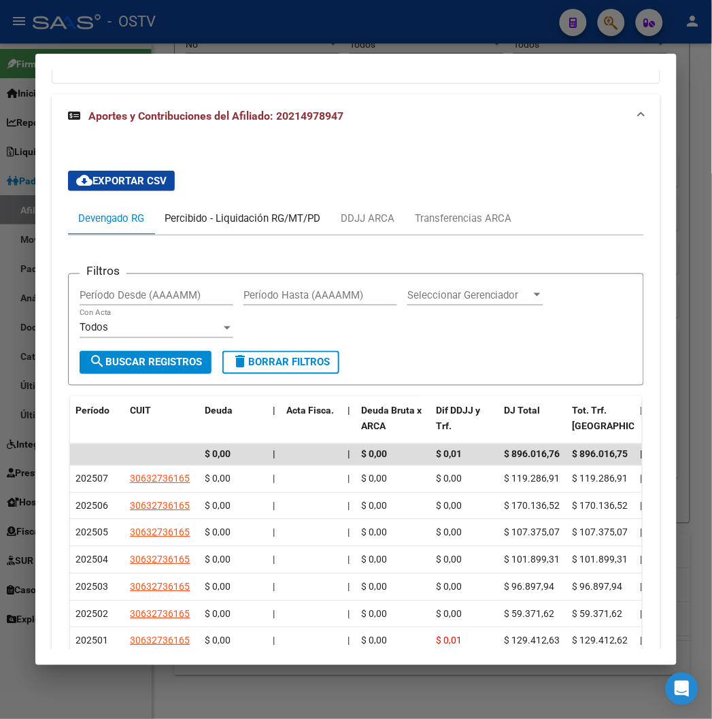
click at [195, 211] on div "Percibido - Liquidación RG/MT/PD" at bounding box center [243, 218] width 156 height 15
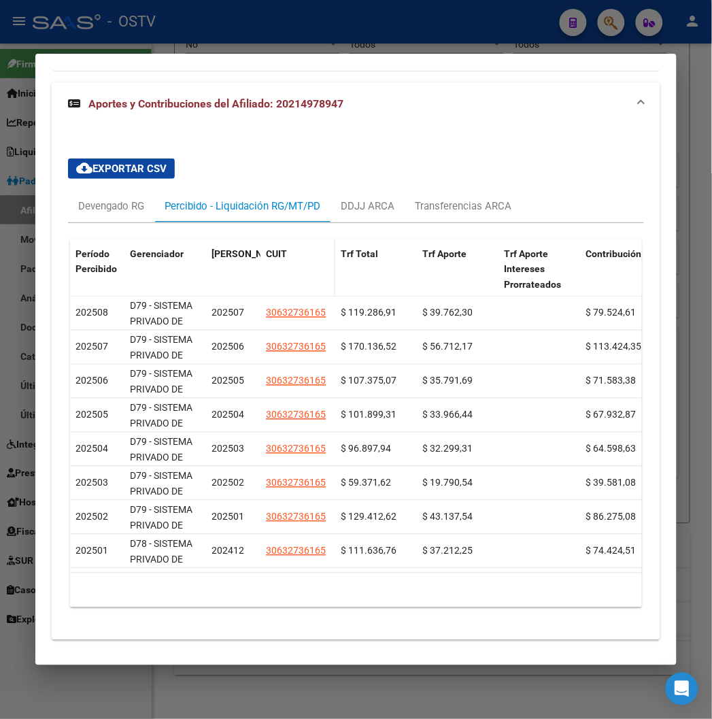
scroll to position [1183, 0]
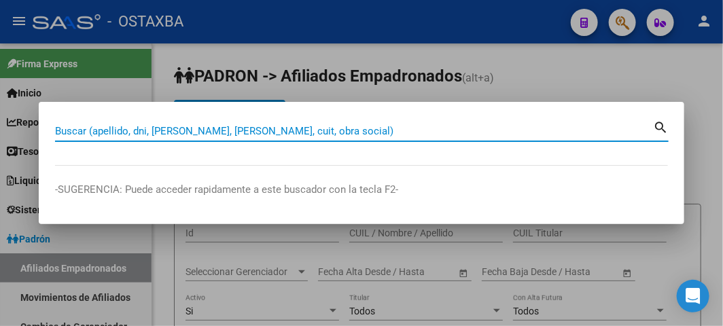
paste input "20182555852"
type input "20182555852"
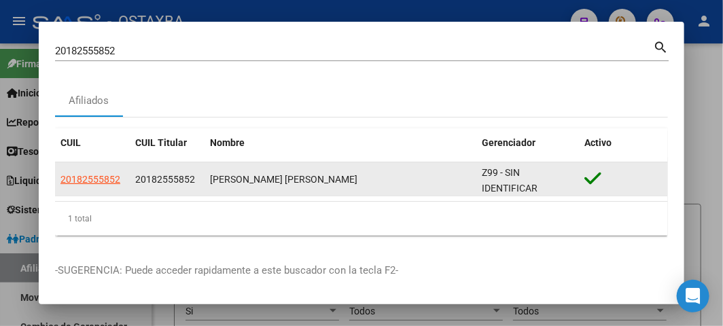
click at [93, 170] on datatable-body-cell "20182555852" at bounding box center [92, 178] width 75 height 33
click at [96, 178] on span "20182555852" at bounding box center [90, 179] width 60 height 11
copy span "5"
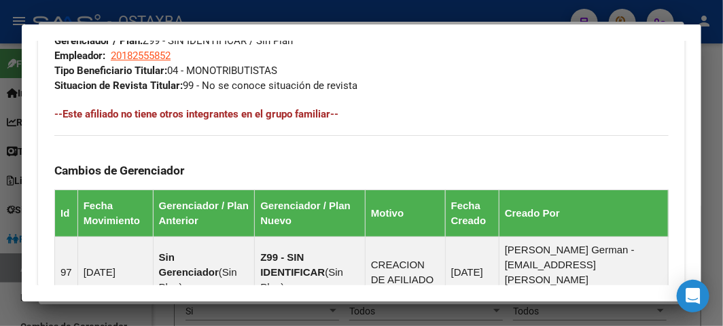
scroll to position [755, 0]
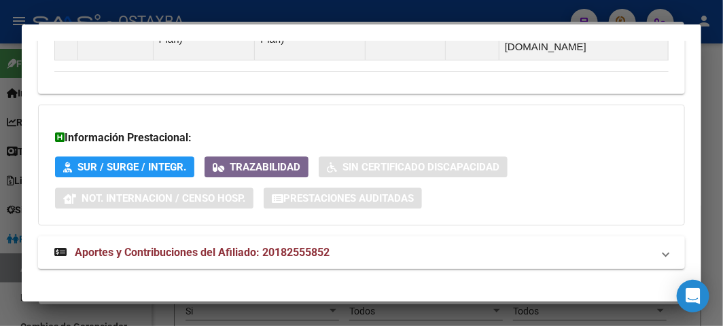
click at [213, 246] on span "Aportes y Contribuciones del Afiliado: 20182555852" at bounding box center [202, 252] width 255 height 13
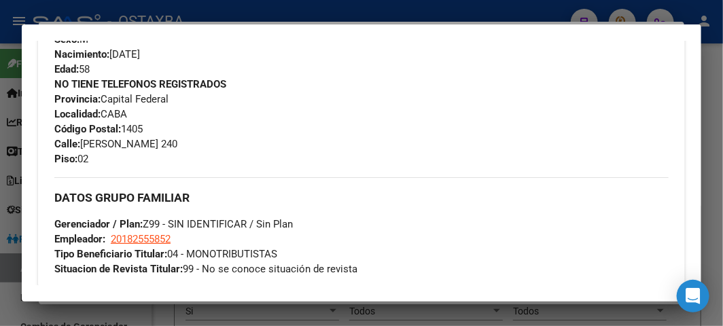
scroll to position [572, 0]
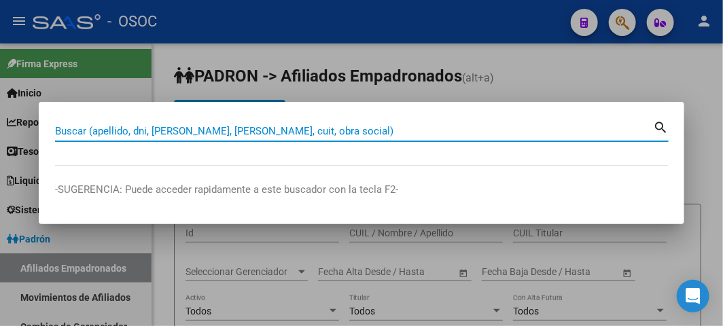
paste input "43054206"
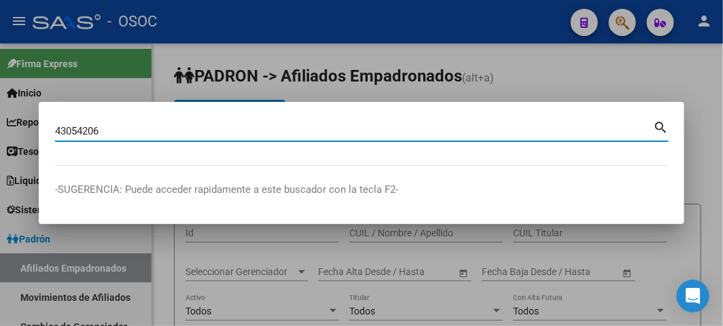
type input "43054206"
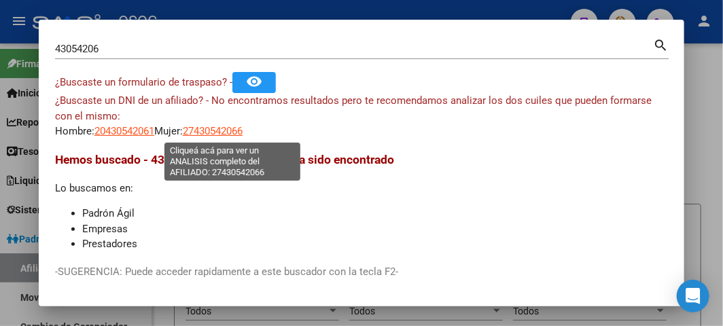
click at [226, 135] on span "27430542066" at bounding box center [213, 131] width 60 height 12
type textarea "27430542066"
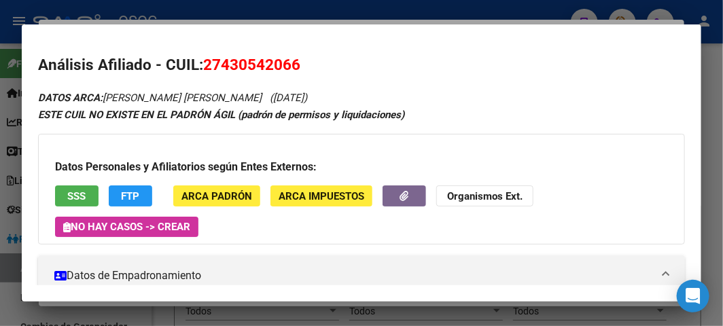
click at [236, 63] on span "27430542066" at bounding box center [251, 65] width 97 height 18
click at [254, 65] on span "27430542066" at bounding box center [251, 65] width 97 height 18
copy span "27430542066"
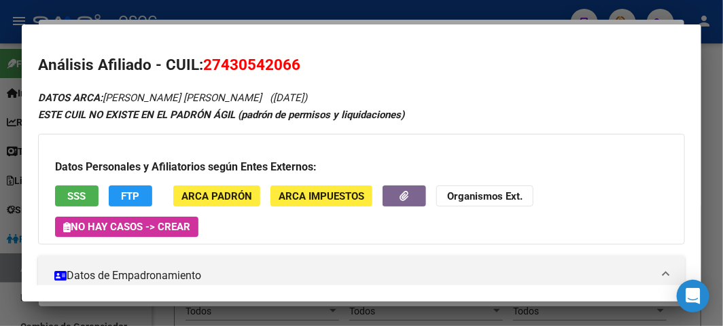
click at [162, 17] on div at bounding box center [361, 163] width 723 height 326
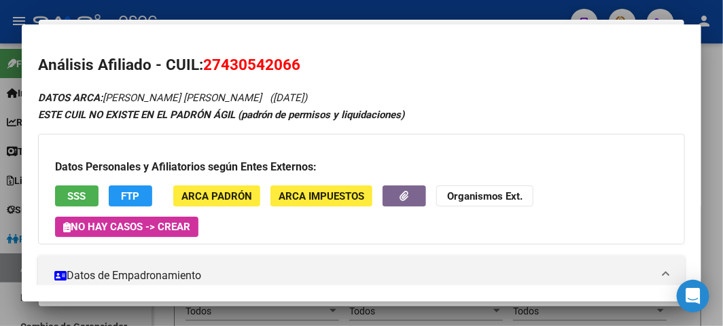
click at [160, 17] on div at bounding box center [361, 163] width 723 height 326
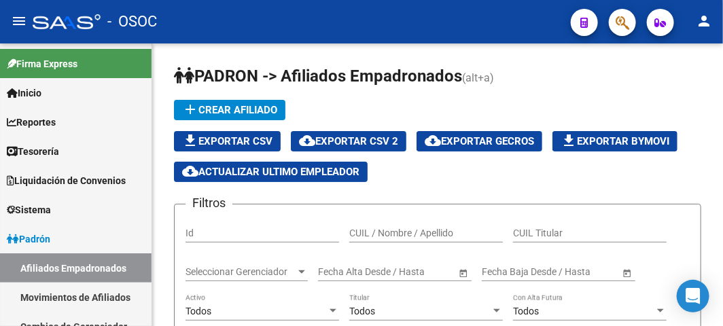
click at [634, 25] on button "button" at bounding box center [622, 22] width 27 height 27
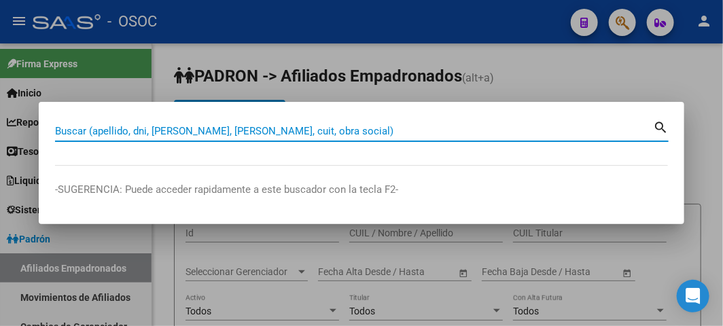
paste input "27-43105526-6"
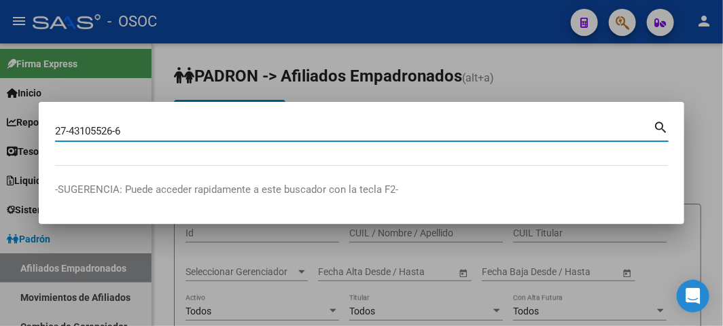
type input "27431055266"
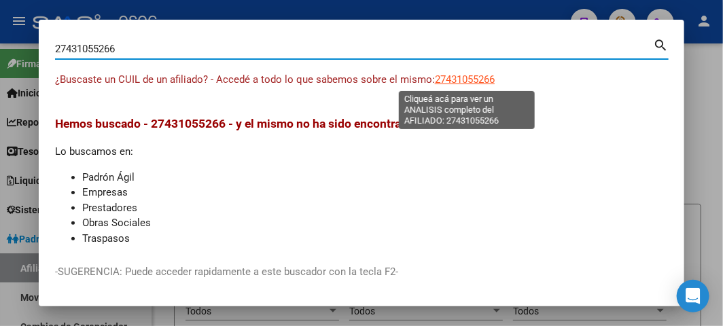
click at [472, 80] on span "27431055266" at bounding box center [465, 79] width 60 height 12
type textarea "27431055266"
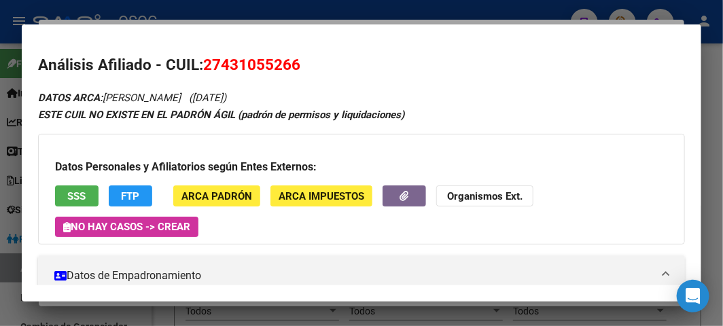
click at [68, 182] on div "Datos Personales y Afiliatorios según Entes Externos: SSS FTP ARCA Padrón ARCA …" at bounding box center [361, 189] width 647 height 111
click at [71, 187] on button "SSS" at bounding box center [77, 196] width 44 height 21
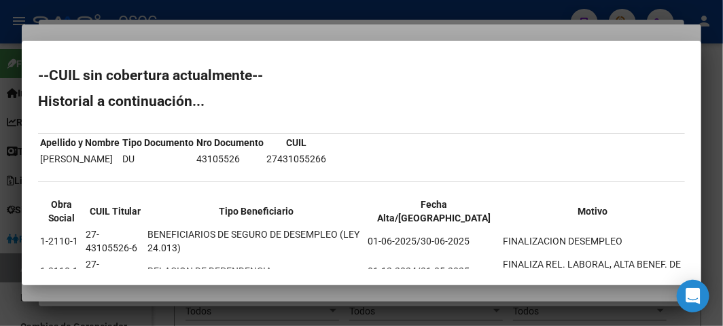
click at [221, 23] on div at bounding box center [361, 163] width 723 height 326
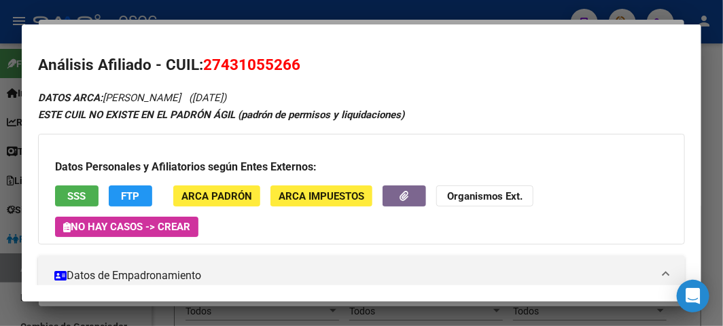
click at [196, 10] on div at bounding box center [361, 163] width 723 height 326
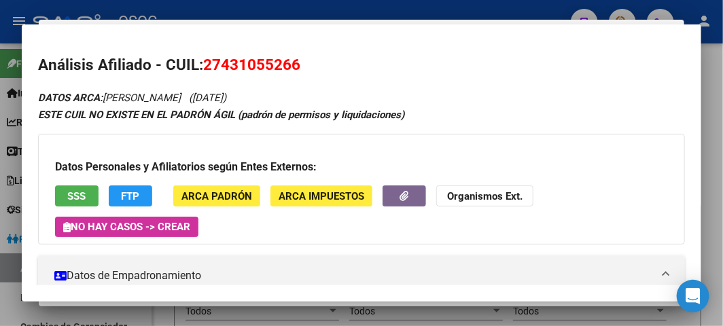
click at [196, 10] on div at bounding box center [361, 163] width 723 height 326
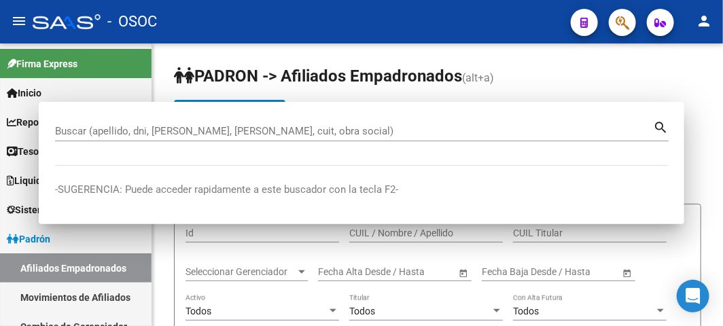
click at [196, 10] on div "- OSOC" at bounding box center [296, 22] width 527 height 30
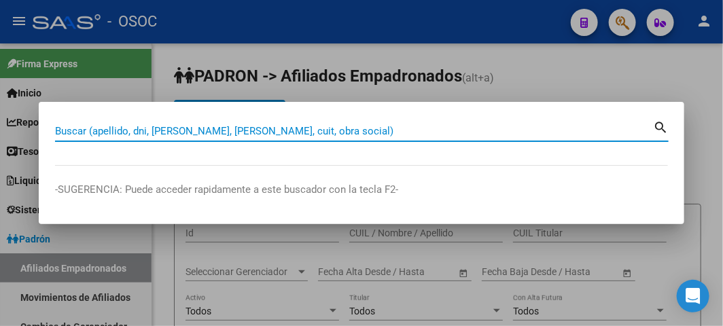
paste input "31176651"
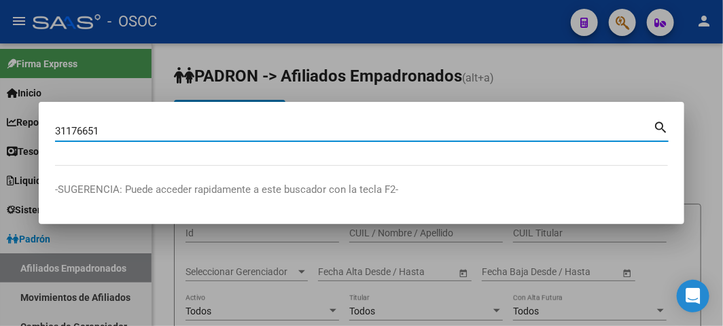
type input "31176651"
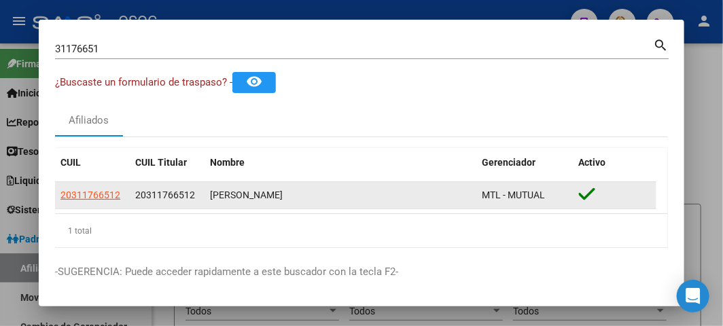
click at [71, 201] on app-link-go-to "20311766512" at bounding box center [90, 196] width 60 height 16
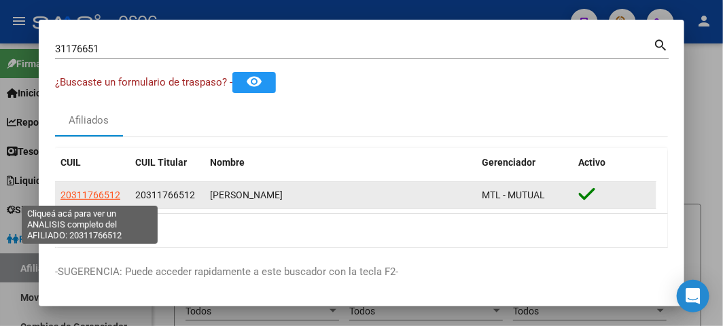
click at [70, 194] on span "20311766512" at bounding box center [90, 195] width 60 height 11
type textarea "20311766512"
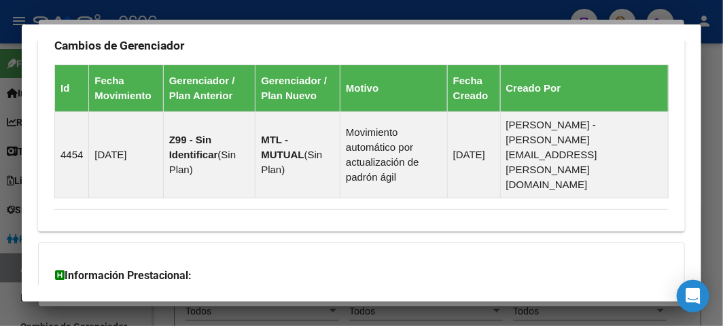
scroll to position [1120, 0]
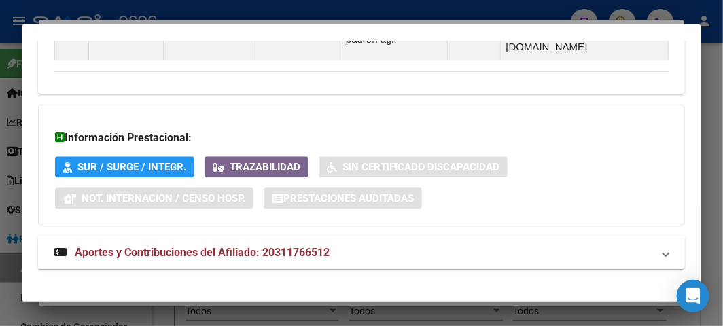
click at [160, 246] on span "Aportes y Contribuciones del Afiliado: 20311766512" at bounding box center [202, 252] width 255 height 13
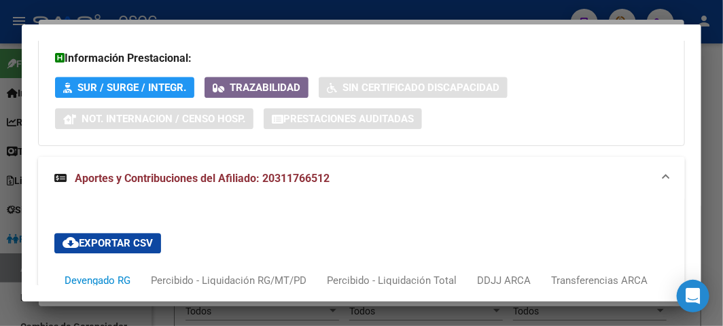
scroll to position [1489, 0]
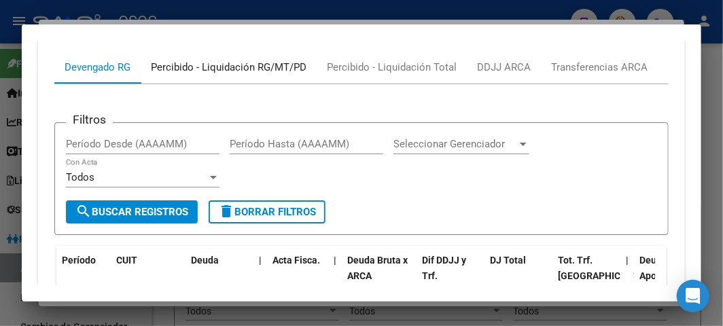
click at [213, 60] on div "Percibido - Liquidación RG/MT/PD" at bounding box center [229, 67] width 156 height 15
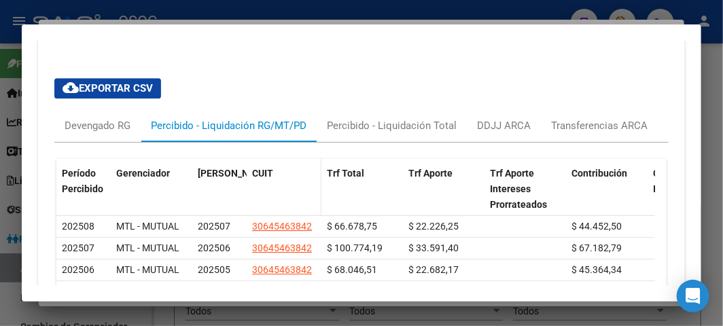
scroll to position [1413, 0]
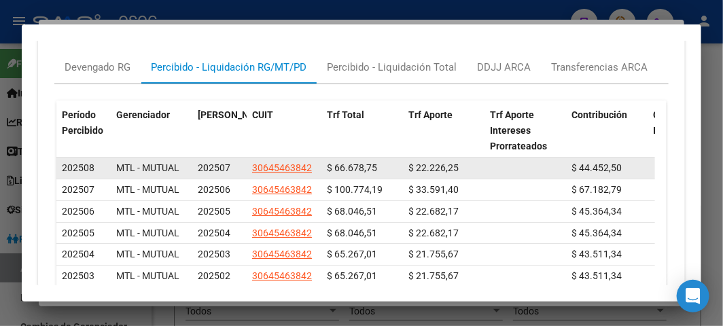
click at [436, 162] on span "$ 22.226,25" at bounding box center [434, 167] width 50 height 11
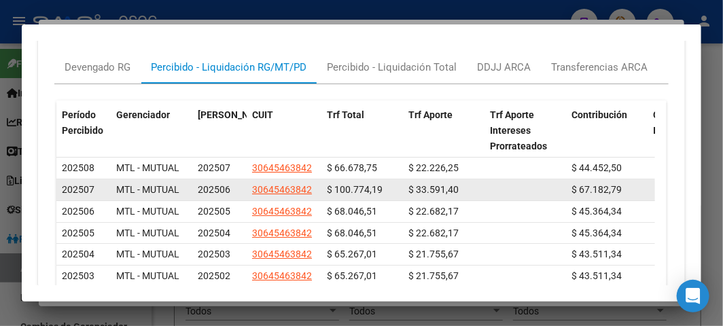
click at [433, 184] on span "$ 33.591,40" at bounding box center [434, 189] width 50 height 11
click at [352, 184] on span "$ 100.774,19" at bounding box center [355, 189] width 56 height 11
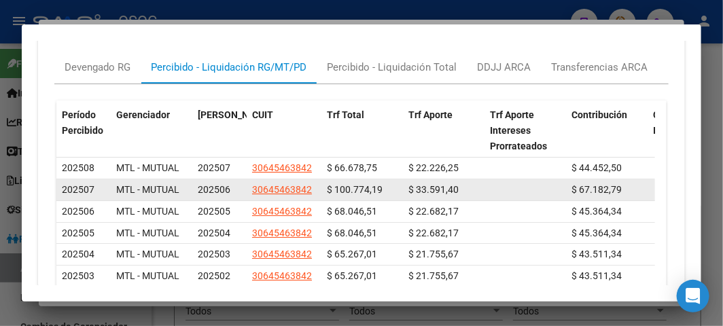
click at [352, 184] on span "$ 100.774,19" at bounding box center [355, 189] width 56 height 11
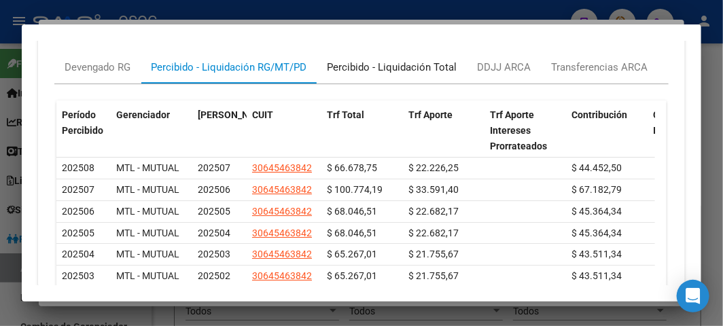
click at [424, 68] on div "Percibido - Liquidación Total" at bounding box center [392, 67] width 150 height 33
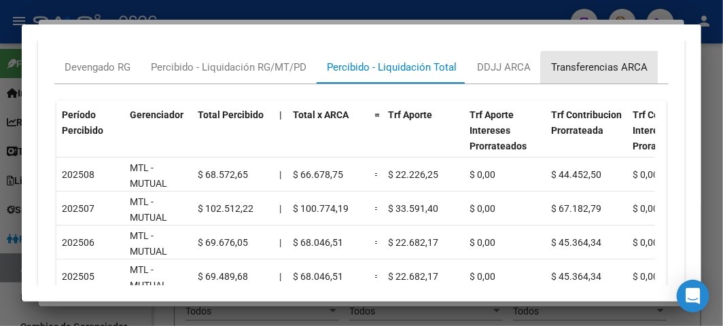
click at [608, 63] on div "Transferencias ARCA" at bounding box center [599, 67] width 117 height 33
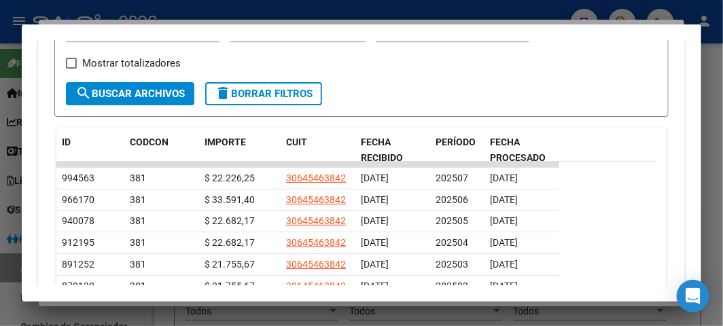
scroll to position [1564, 0]
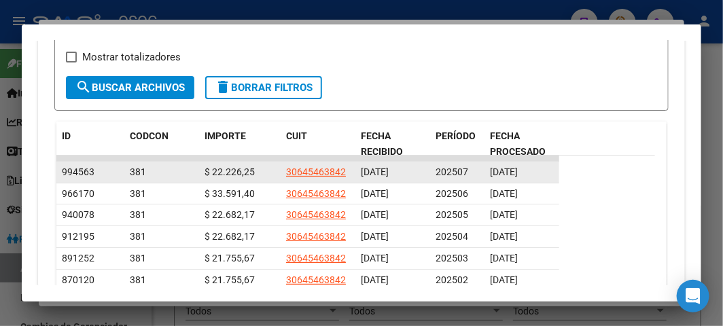
click at [518, 167] on span "[DATE]" at bounding box center [504, 172] width 28 height 11
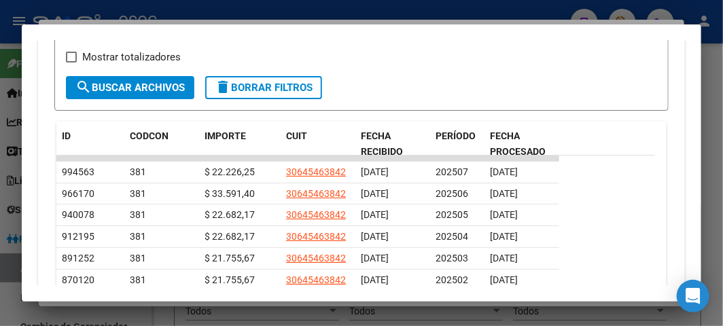
click at [582, 162] on datatable-row-wrapper "994563 381 $ 22.226,25 30645463842 [DATE] 202507 [DATE]" at bounding box center [355, 173] width 599 height 22
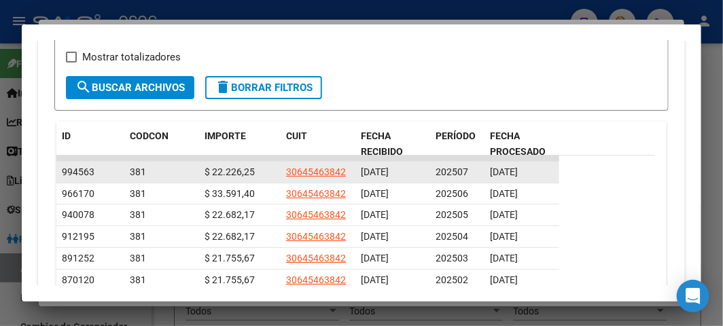
click at [510, 167] on span "[DATE]" at bounding box center [504, 172] width 28 height 11
click at [445, 167] on span "202507" at bounding box center [452, 172] width 33 height 11
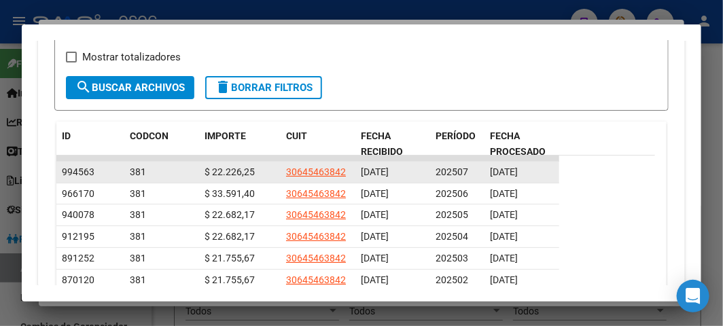
click at [445, 167] on span "202507" at bounding box center [452, 172] width 33 height 11
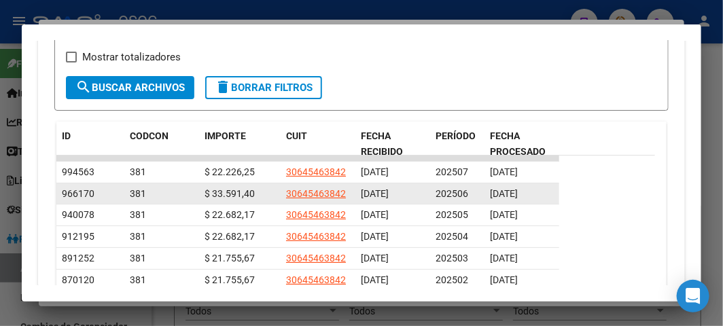
click at [449, 188] on span "202506" at bounding box center [452, 193] width 33 height 11
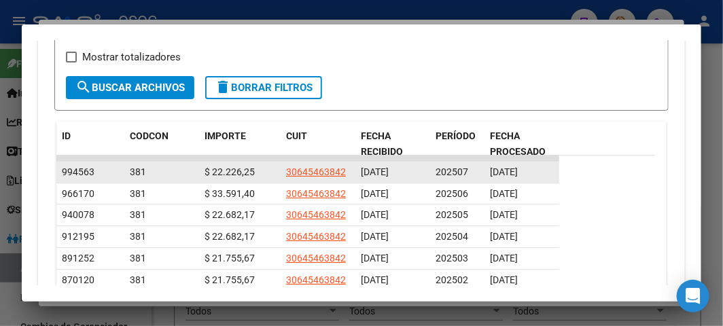
click at [501, 165] on datatable-body-cell "[DATE]" at bounding box center [522, 172] width 75 height 21
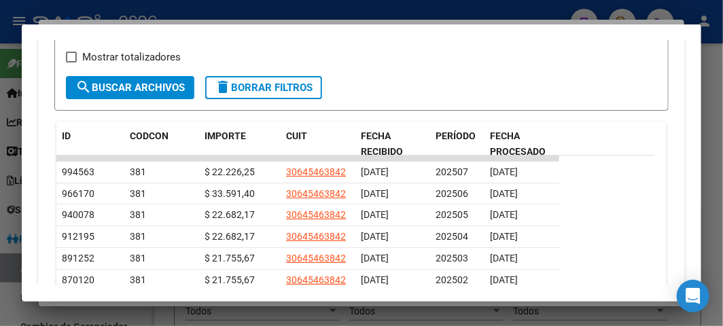
click at [101, 12] on div at bounding box center [361, 163] width 723 height 326
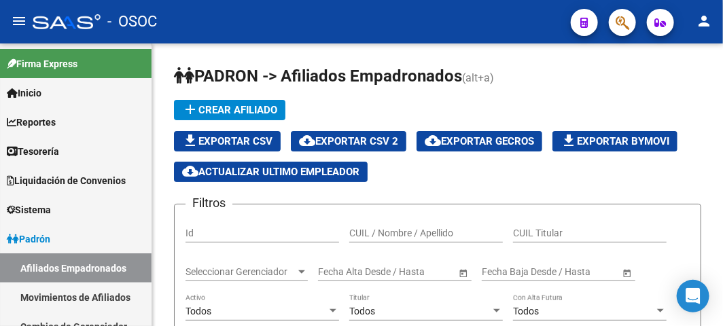
click at [269, 17] on div "- OSOC" at bounding box center [296, 22] width 527 height 30
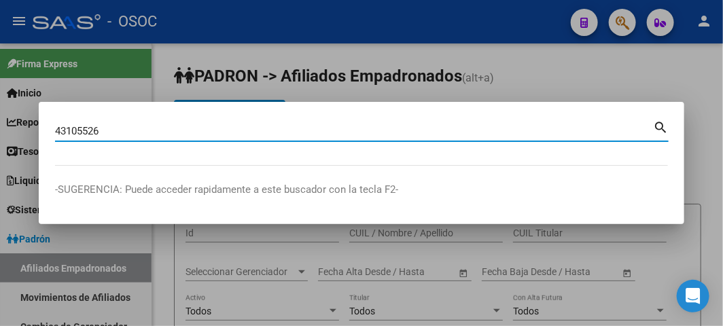
type input "43105526"
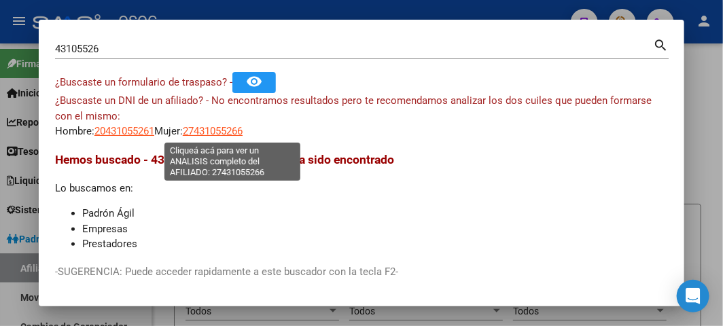
click at [232, 127] on span "27431055266" at bounding box center [213, 131] width 60 height 12
type textarea "27431055266"
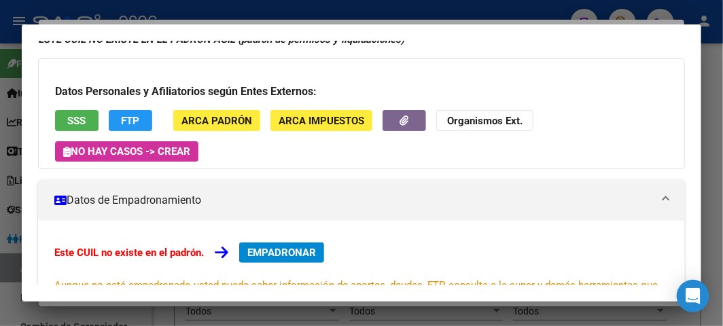
scroll to position [0, 0]
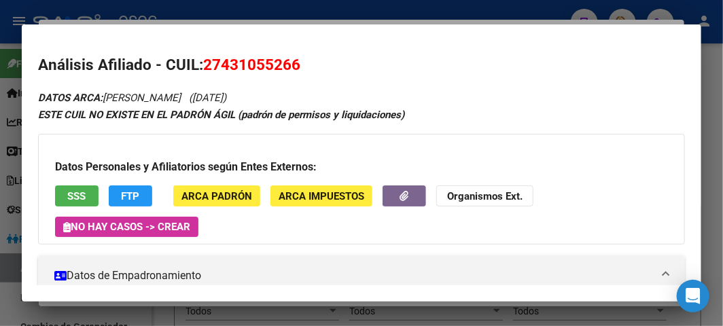
click at [259, 70] on span "27431055266" at bounding box center [251, 65] width 97 height 18
copy span "27431055266"
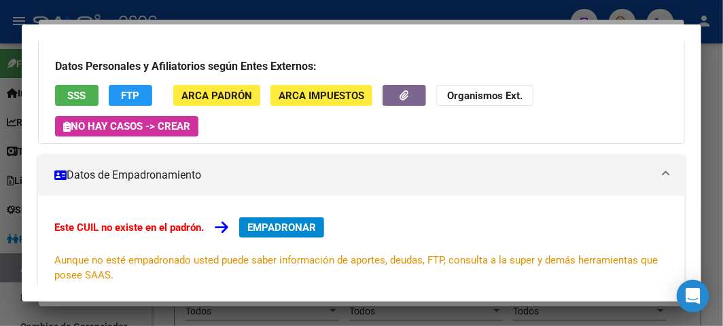
scroll to position [226, 0]
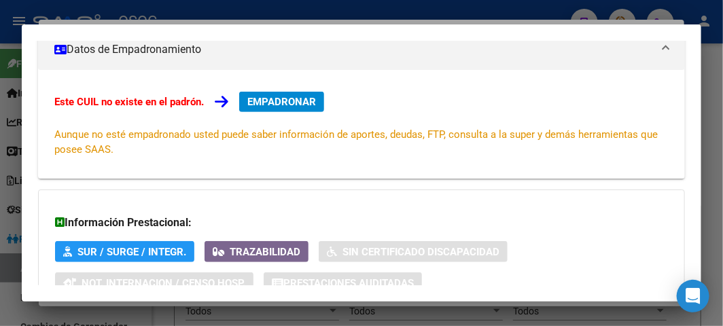
click at [274, 114] on div "Este CUIL no existe en el padrón. EMPADRONAR Aunque no esté empadronado usted p…" at bounding box center [361, 124] width 615 height 65
click at [272, 102] on span "EMPADRONAR" at bounding box center [281, 102] width 69 height 12
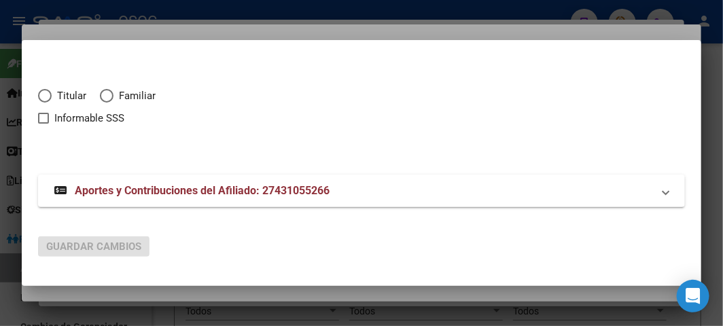
click at [202, 27] on div at bounding box center [361, 163] width 723 height 326
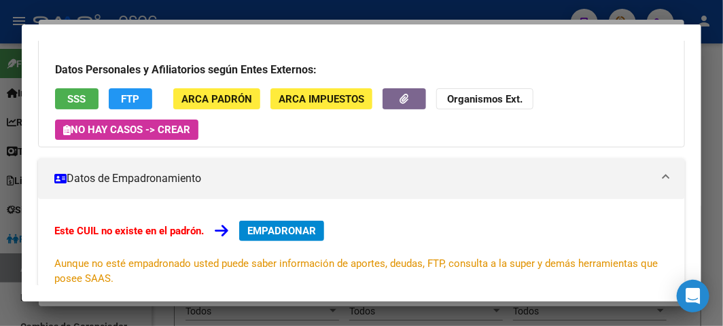
scroll to position [0, 0]
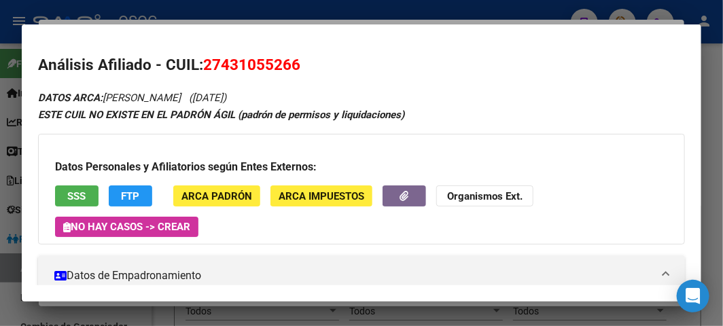
click at [227, 64] on span "27431055266" at bounding box center [251, 65] width 97 height 18
copy span "27431055266"
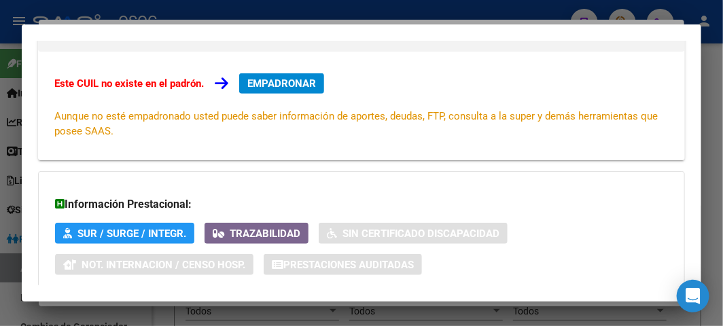
scroll to position [151, 0]
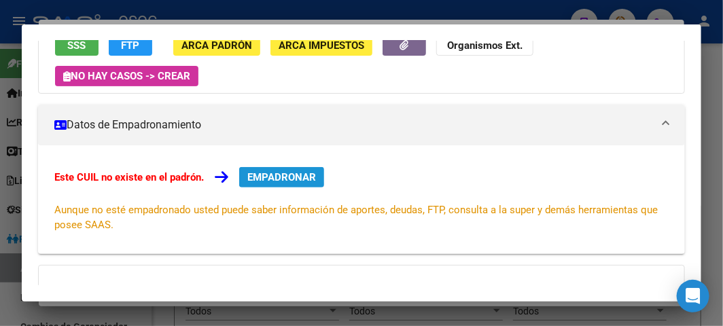
click at [256, 174] on span "EMPADRONAR" at bounding box center [281, 177] width 69 height 12
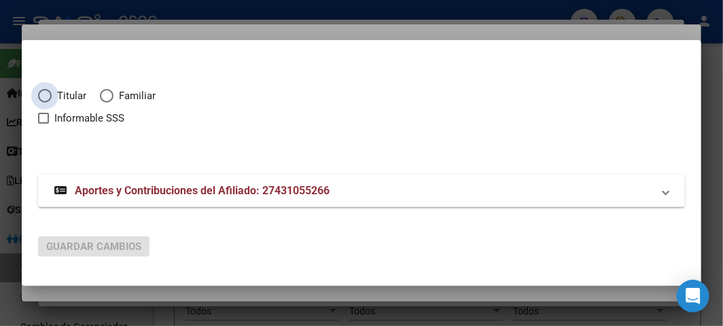
click at [76, 90] on span "Titular" at bounding box center [69, 96] width 35 height 16
click at [52, 90] on input "Titular" at bounding box center [45, 96] width 14 height 14
radio input "true"
checkbox input "true"
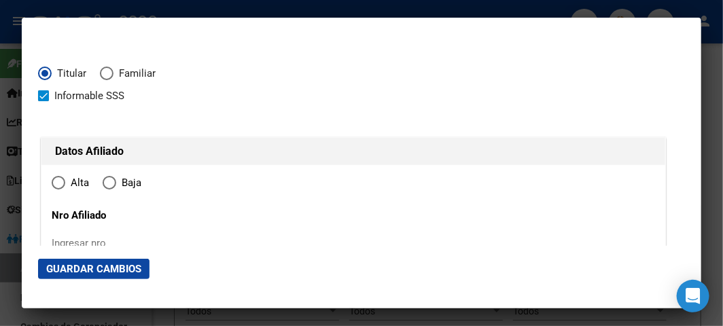
type input "27-43105526-6"
click at [71, 182] on span "Alta" at bounding box center [77, 183] width 24 height 16
click at [65, 182] on input "Alta" at bounding box center [59, 183] width 14 height 14
radio input "true"
type input "43105526"
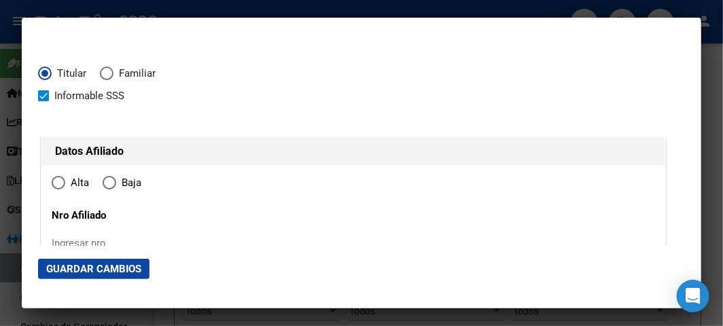
type input "[DATE]"
type input "1878"
type input "[PERSON_NAME] [PERSON_NAME]"
type input "[PERSON_NAME]"
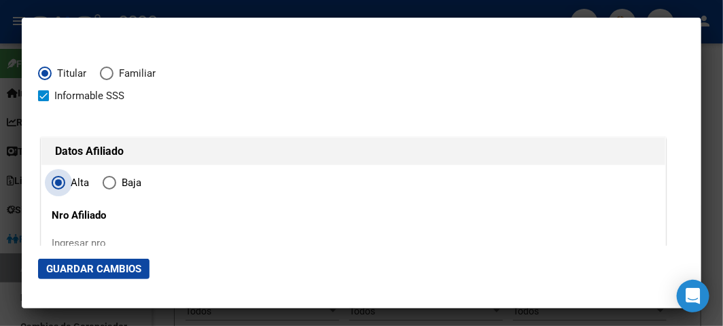
type input "2471"
type input "QUILMES"
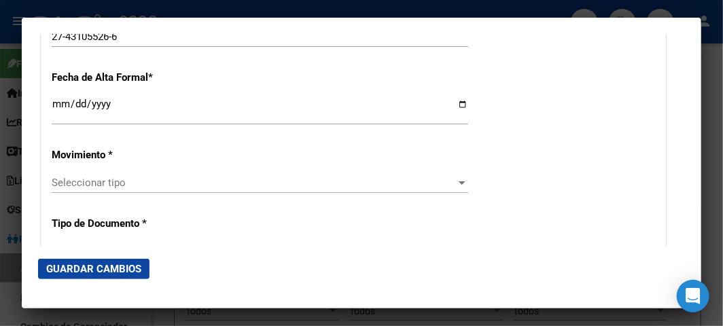
scroll to position [302, 0]
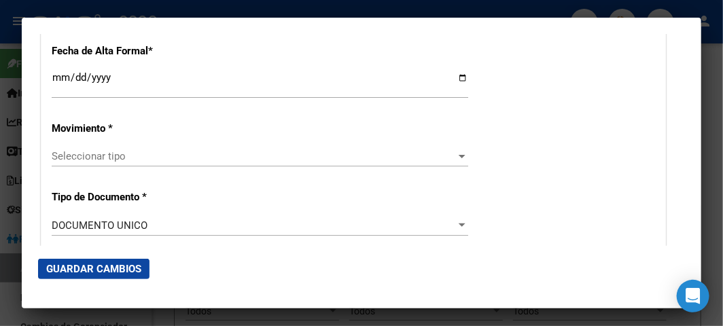
click at [57, 77] on input "Ingresar fecha" at bounding box center [260, 83] width 417 height 22
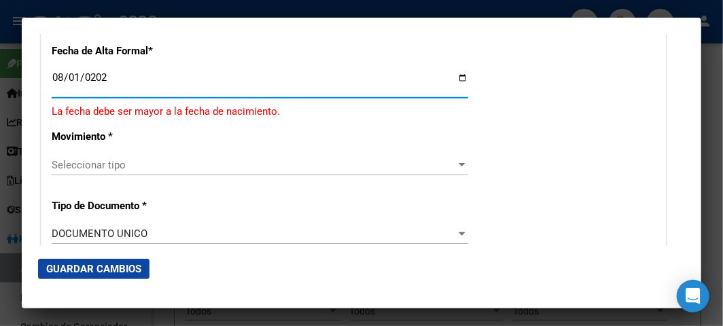
type input "[DATE]"
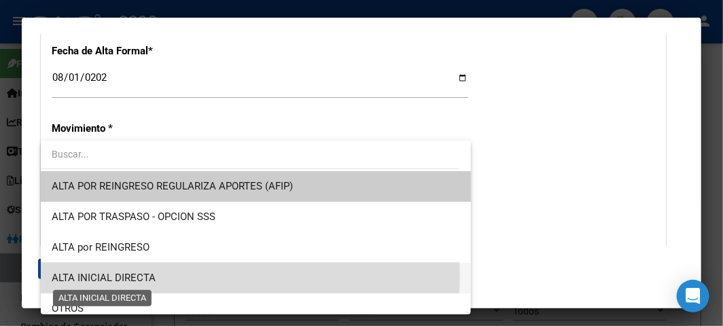
click at [125, 275] on span "ALTA INICIAL DIRECTA" at bounding box center [104, 278] width 104 height 12
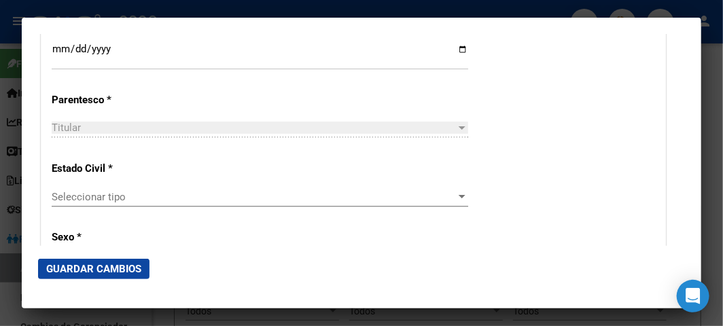
scroll to position [755, 0]
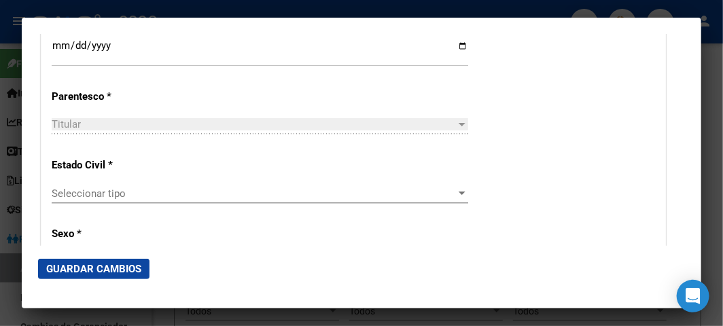
click at [106, 191] on span "Seleccionar tipo" at bounding box center [254, 194] width 404 height 12
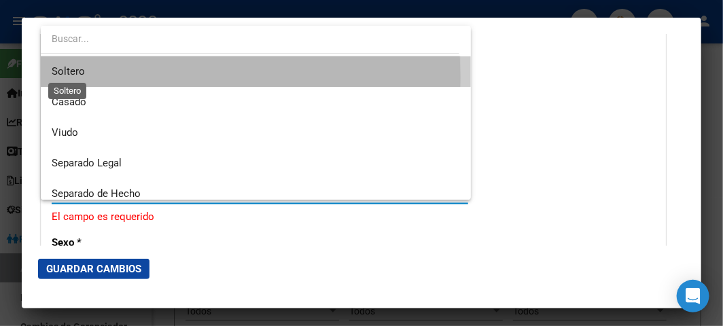
click at [78, 77] on span "Soltero" at bounding box center [68, 71] width 33 height 12
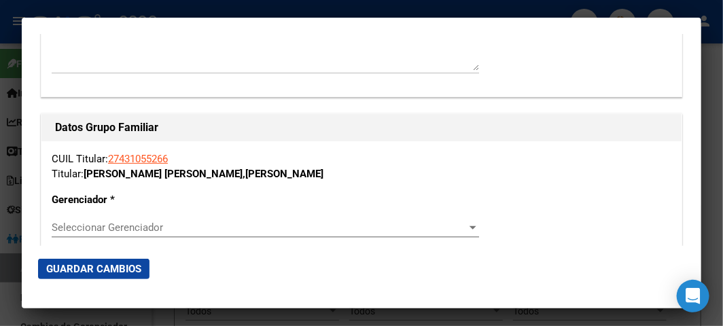
scroll to position [2341, 0]
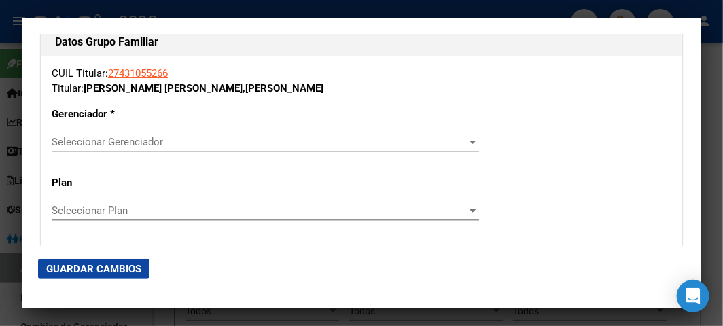
click at [177, 152] on div "Seleccionar Gerenciador Seleccionar Gerenciador" at bounding box center [266, 142] width 428 height 20
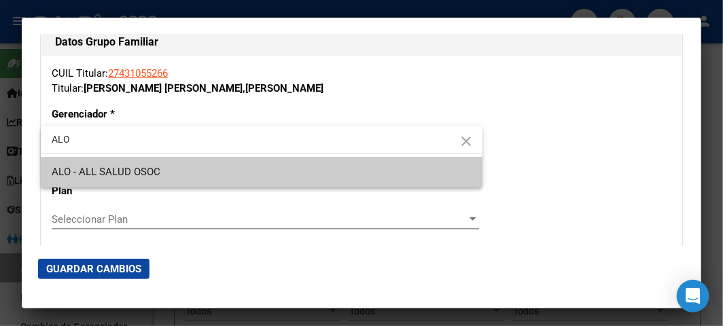
type input "ALO"
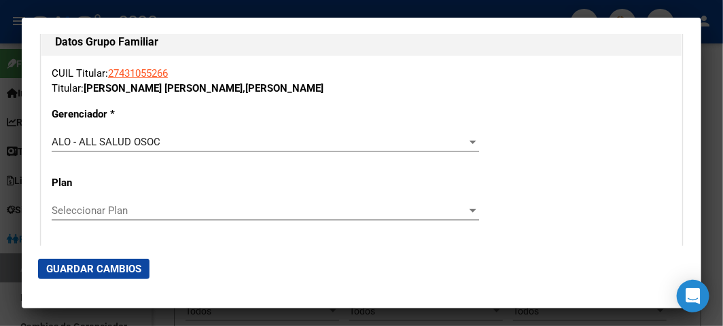
scroll to position [2481, 0]
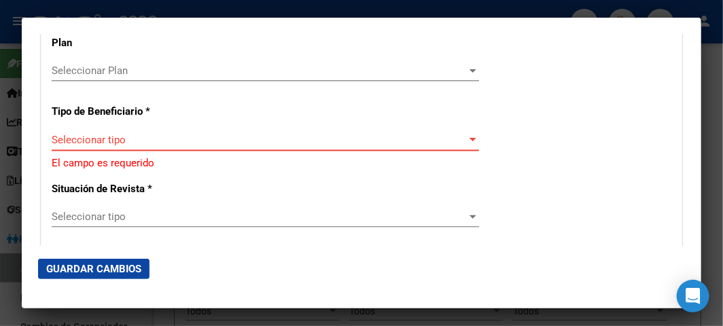
click at [178, 148] on div "Seleccionar tipo Seleccionar tipo" at bounding box center [266, 140] width 428 height 20
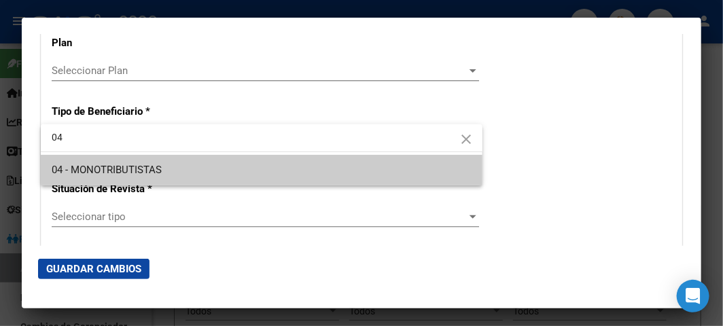
type input "04"
type input "27-43105526-6"
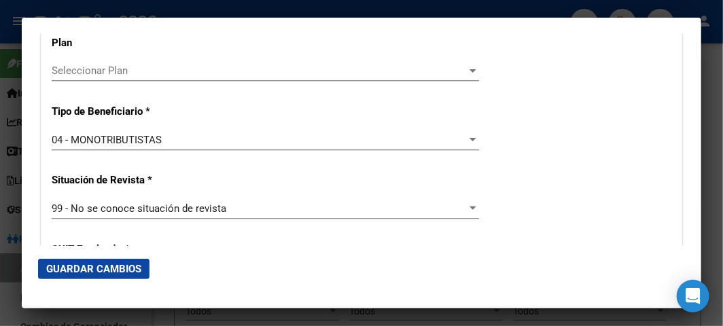
click at [120, 271] on span "Guardar Cambios" at bounding box center [93, 269] width 95 height 12
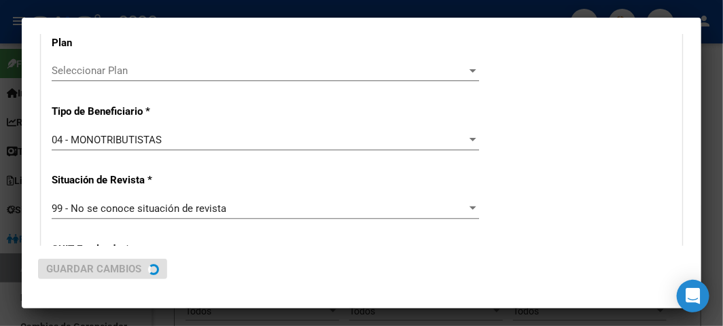
scroll to position [0, 0]
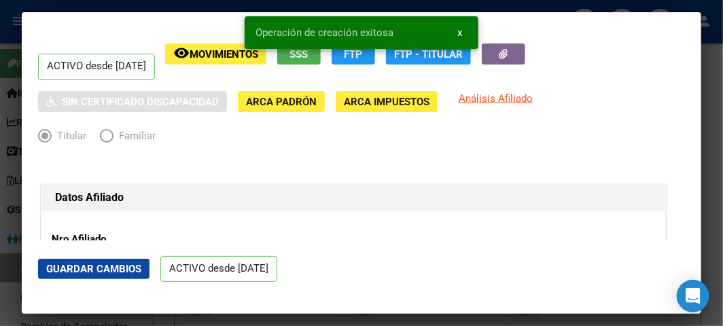
click at [11, 26] on div at bounding box center [361, 163] width 723 height 326
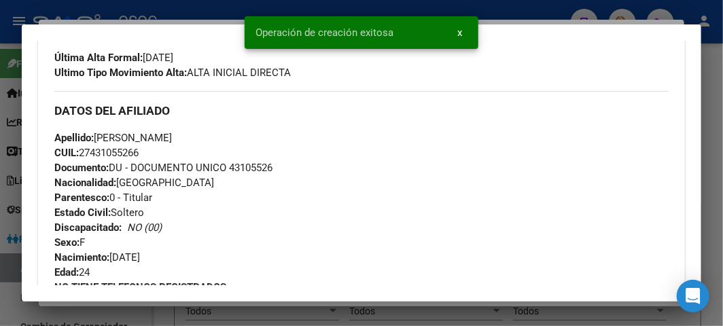
scroll to position [377, 0]
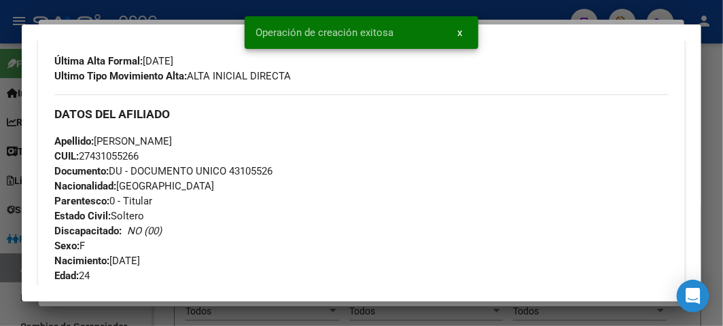
click at [247, 172] on span "Documento: DU - DOCUMENTO UNICO 43105526" at bounding box center [163, 171] width 218 height 12
copy span "43105526"
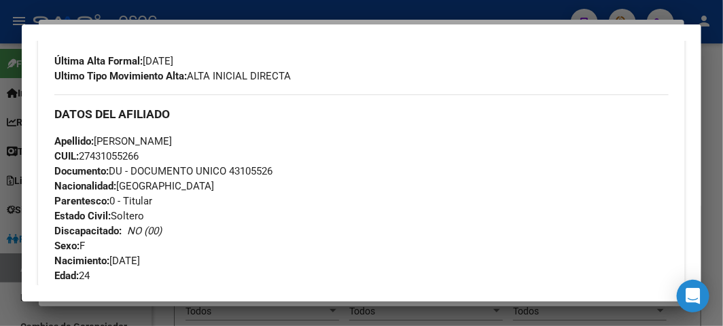
click at [110, 156] on span "CUIL: 27431055266" at bounding box center [96, 156] width 84 height 12
copy span "27431055266"
click at [172, 137] on span "Apellido: [PERSON_NAME]" at bounding box center [113, 141] width 118 height 12
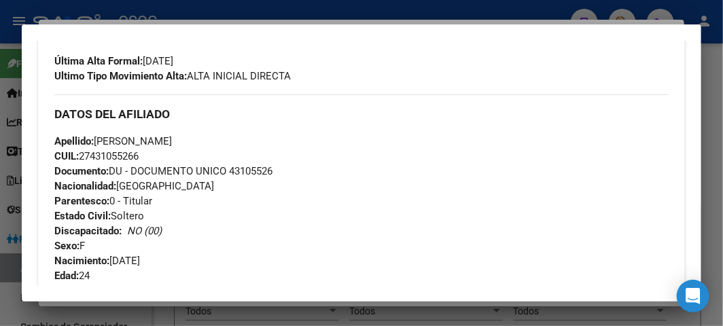
copy span "[PERSON_NAME]"
drag, startPoint x: 98, startPoint y: 137, endPoint x: 148, endPoint y: 137, distance: 49.6
click at [151, 137] on span "Apellido: [PERSON_NAME]" at bounding box center [113, 141] width 118 height 12
copy span "[PERSON_NAME]"
click at [172, 135] on span "Apellido: [PERSON_NAME]" at bounding box center [113, 141] width 118 height 12
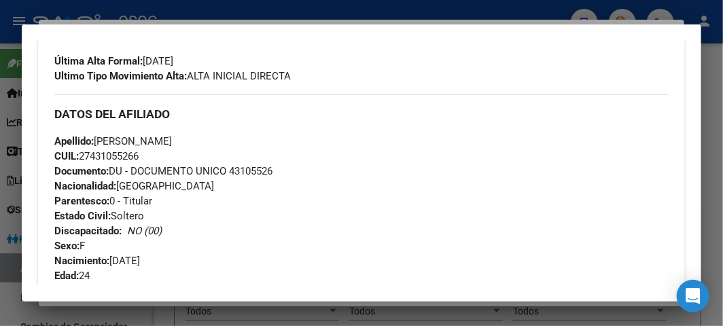
click at [172, 135] on span "Apellido: [PERSON_NAME]" at bounding box center [113, 141] width 118 height 12
copy span "[PERSON_NAME]"
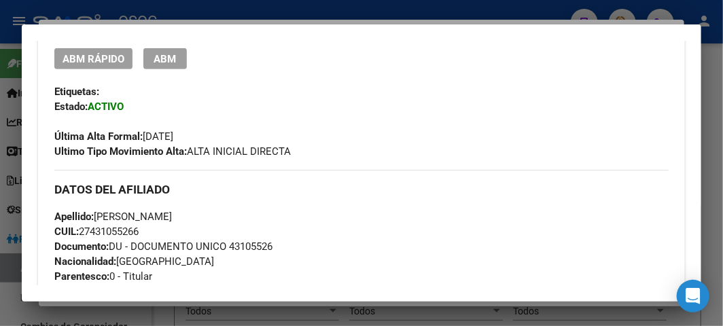
scroll to position [453, 0]
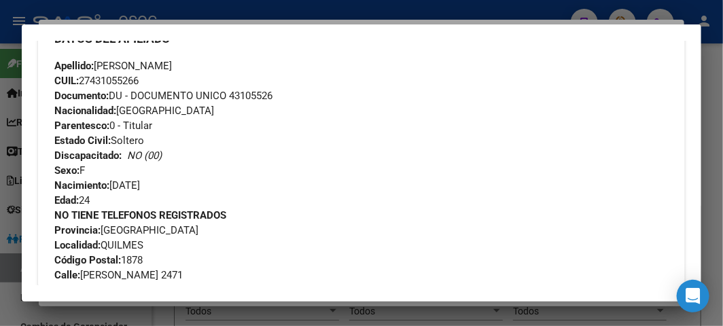
click at [254, 103] on div "Apellido: [PERSON_NAME]: 27431055266 Documento: DU - DOCUMENTO UNICO 43105526 N…" at bounding box center [361, 133] width 615 height 150
click at [232, 98] on span "Documento: DU - DOCUMENTO UNICO 43105526" at bounding box center [163, 96] width 218 height 12
copy span "43105526"
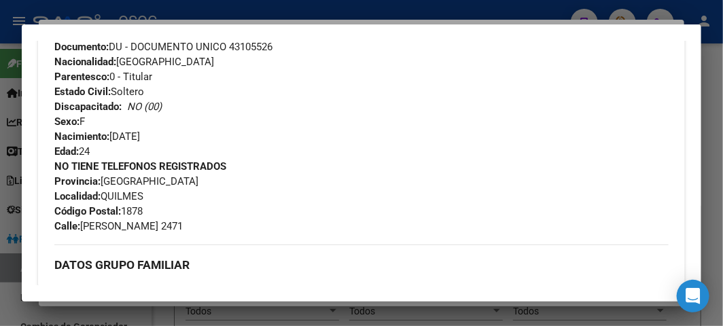
scroll to position [528, 0]
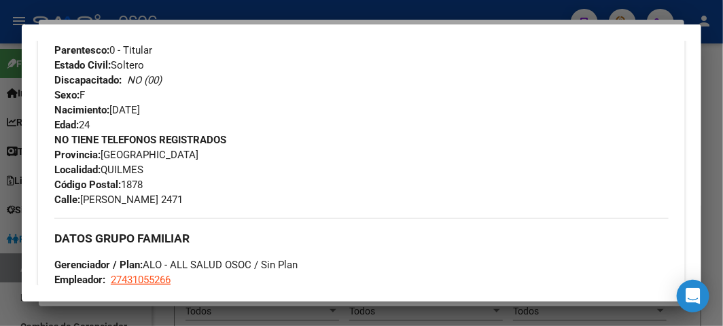
drag, startPoint x: 82, startPoint y: 197, endPoint x: 168, endPoint y: 201, distance: 85.7
click at [168, 201] on span "Calle: [PERSON_NAME] 2471" at bounding box center [118, 200] width 128 height 12
copy span "[PERSON_NAME]"
click at [183, 201] on span "Calle: [PERSON_NAME] 2471" at bounding box center [118, 200] width 128 height 12
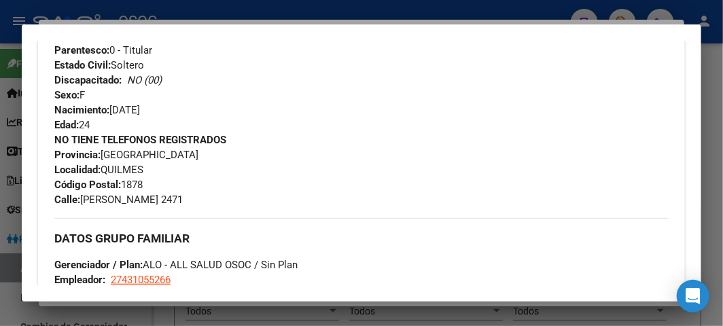
click at [126, 14] on div at bounding box center [361, 163] width 723 height 326
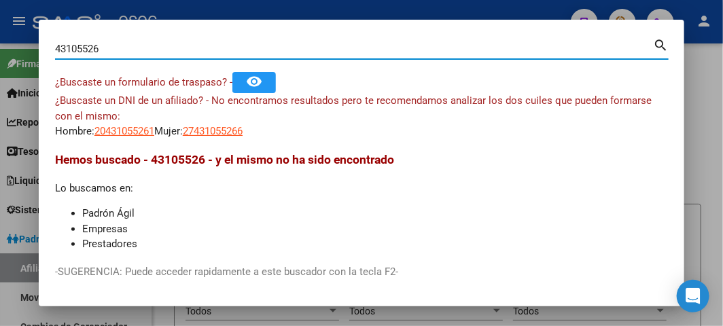
click at [63, 45] on input "43105526" at bounding box center [354, 49] width 598 height 12
type input "50065780"
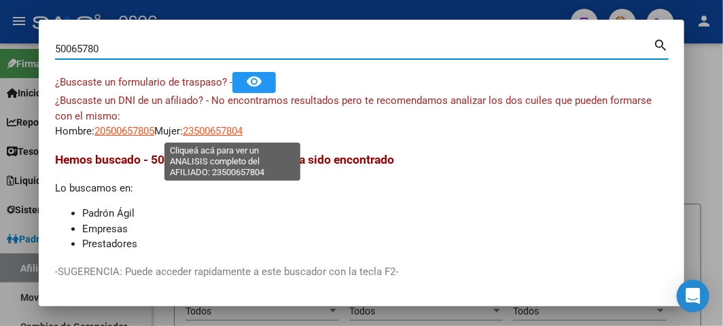
click at [226, 130] on span "23500657804" at bounding box center [213, 131] width 60 height 12
type textarea "23500657804"
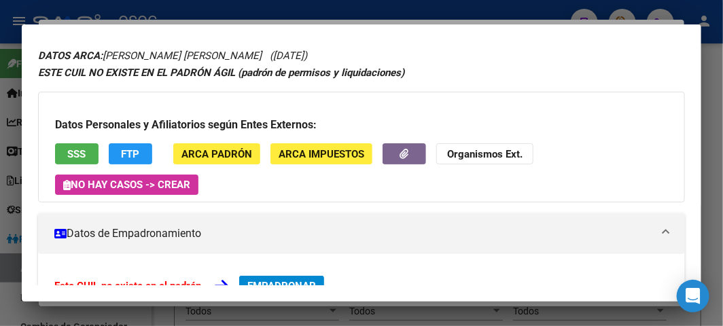
scroll to position [75, 0]
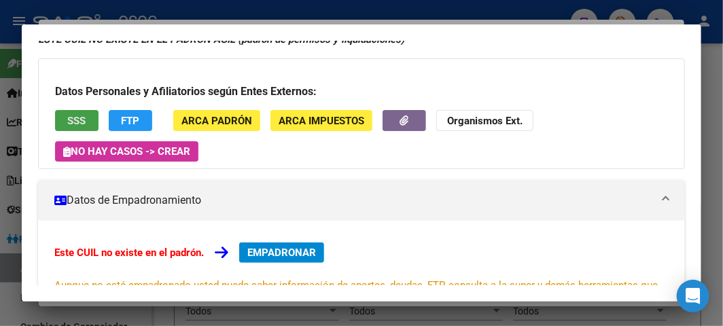
click at [84, 125] on span "SSS" at bounding box center [77, 121] width 18 height 12
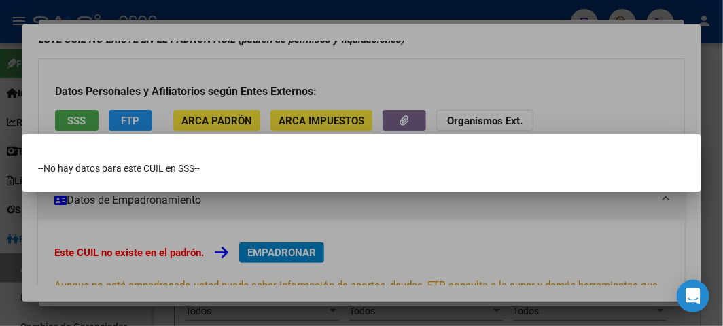
click at [362, 71] on div at bounding box center [361, 163] width 723 height 326
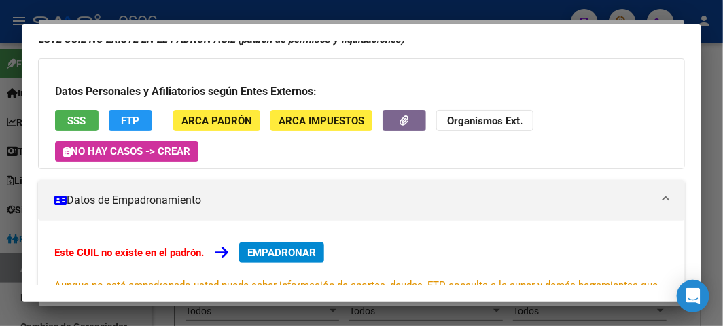
scroll to position [0, 0]
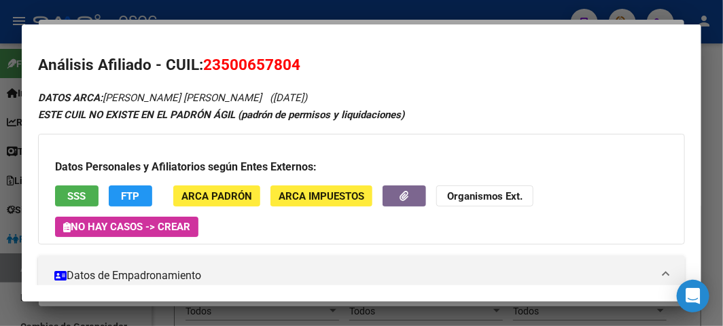
click at [262, 56] on span "23500657804" at bounding box center [251, 65] width 97 height 18
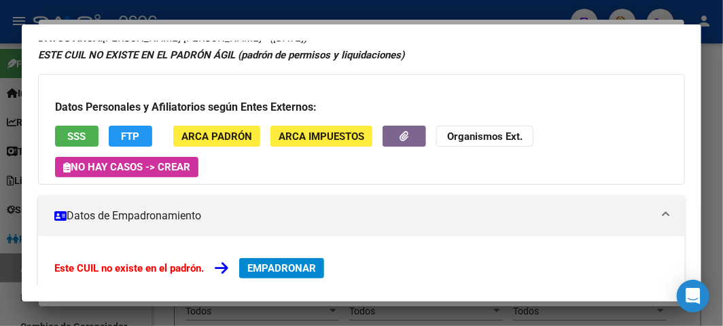
scroll to position [226, 0]
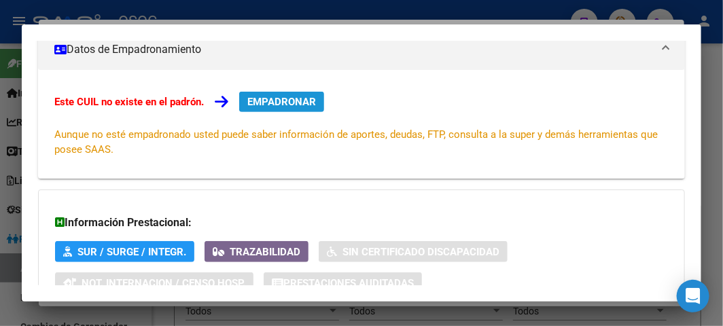
click at [276, 94] on button "EMPADRONAR" at bounding box center [281, 102] width 85 height 20
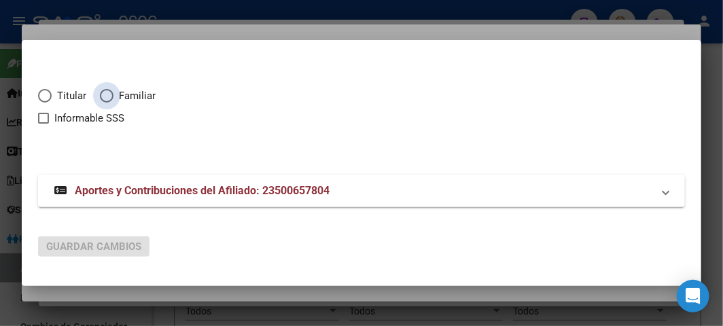
click at [126, 99] on span "Familiar" at bounding box center [135, 96] width 42 height 16
click at [114, 99] on input "Familiar" at bounding box center [107, 96] width 14 height 14
radio input "true"
checkbox input "true"
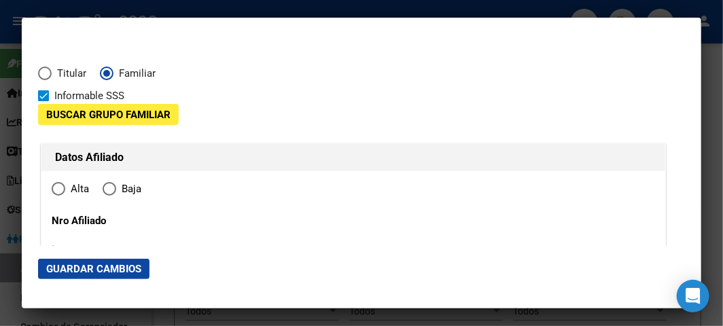
type input "23-50065780-4"
click at [116, 118] on span "Buscar Grupo Familiar" at bounding box center [108, 115] width 124 height 12
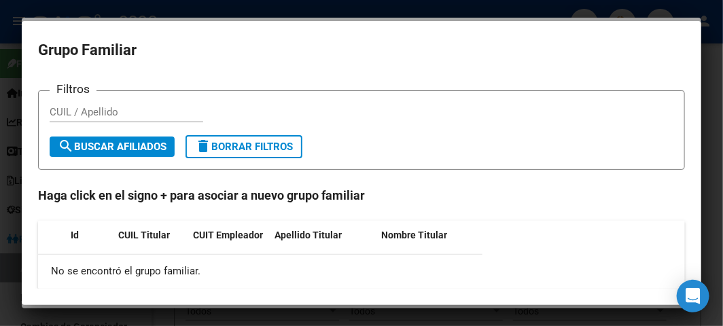
type input "50065780"
type input "[PERSON_NAME] [PERSON_NAME]"
type input "[DATE]"
type input "MAQUINISTA F SA"
type input "1619"
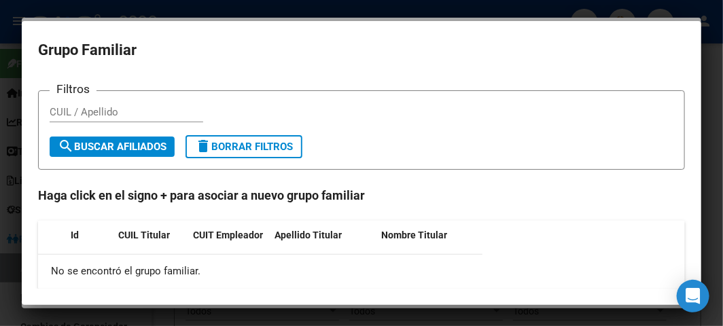
type input "EL PICAFLOR"
type input "2059"
radio input "true"
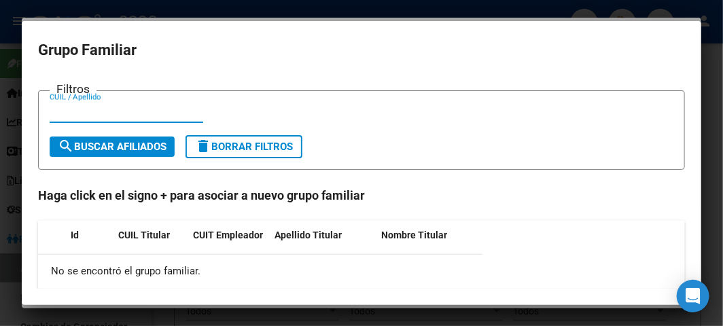
type input "MAQUINISTA F SA"
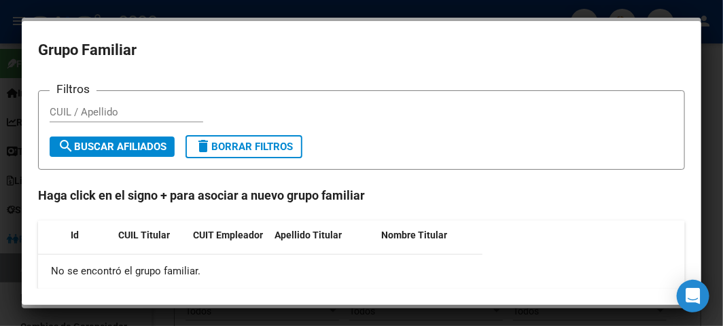
click at [106, 106] on input "CUIL / Apellido" at bounding box center [127, 112] width 154 height 12
paste input "27343068714"
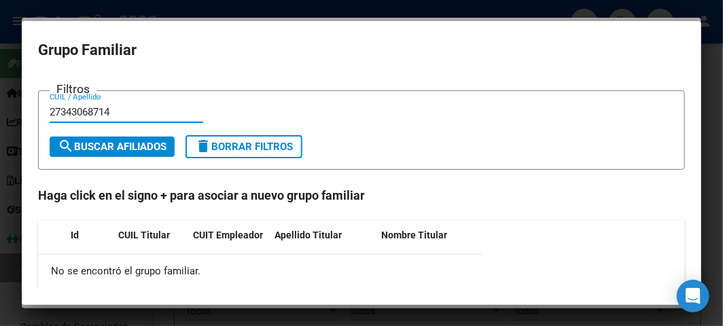
type input "27343068714"
click at [105, 144] on span "search Buscar Afiliados" at bounding box center [112, 147] width 109 height 12
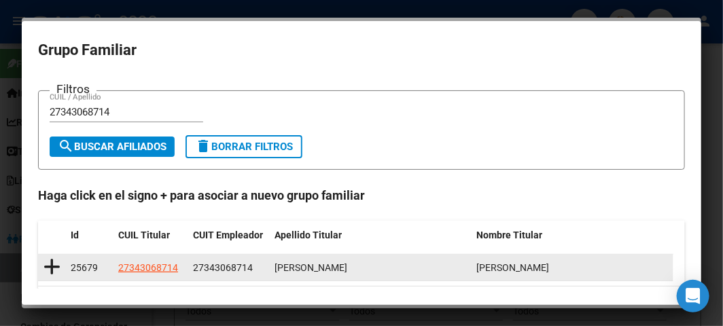
click at [54, 262] on icon at bounding box center [52, 267] width 17 height 19
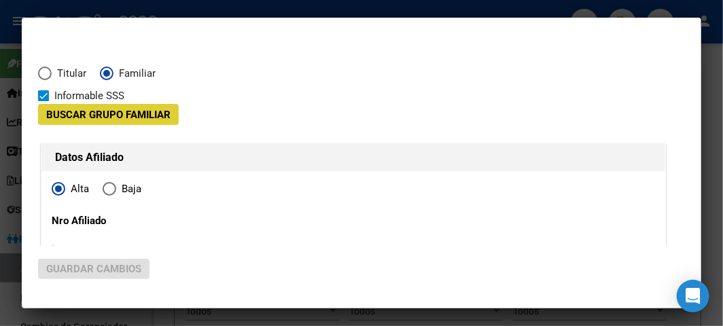
type input "27-34306871-4"
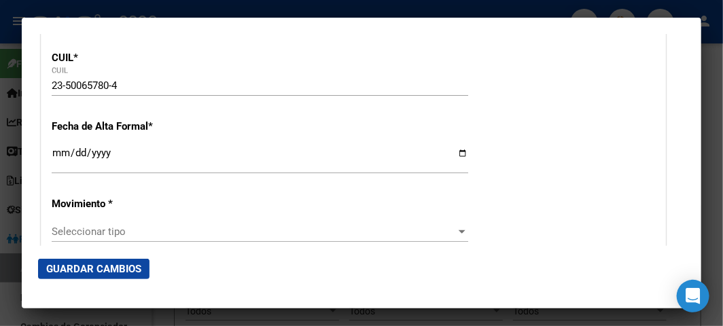
click at [56, 154] on input "Ingresar fecha" at bounding box center [260, 159] width 417 height 22
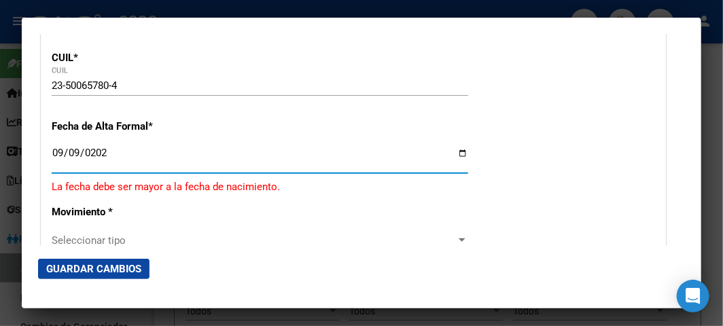
type input "[DATE]"
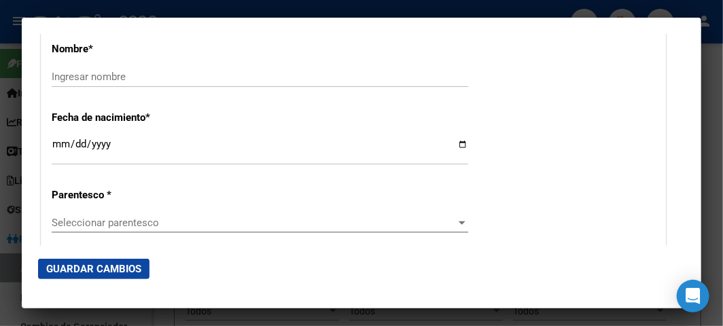
scroll to position [528, 0]
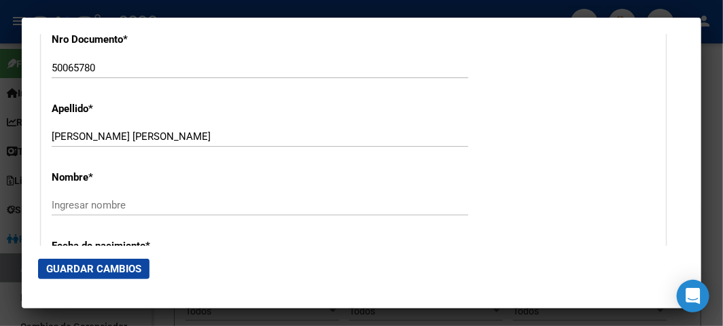
click at [137, 131] on input "[PERSON_NAME] [PERSON_NAME]" at bounding box center [260, 137] width 417 height 12
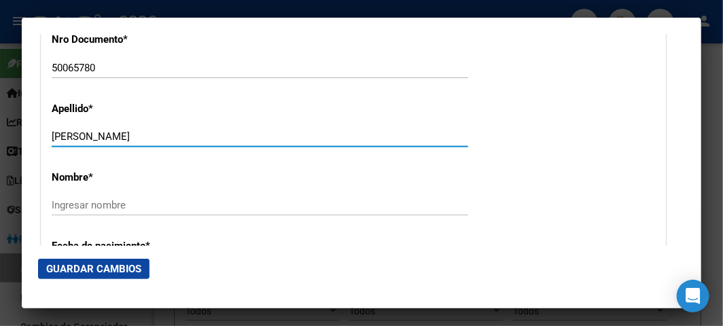
type input "[PERSON_NAME]"
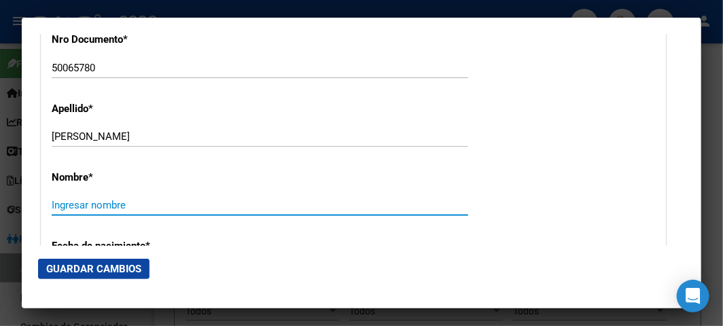
paste input "[PERSON_NAME]"
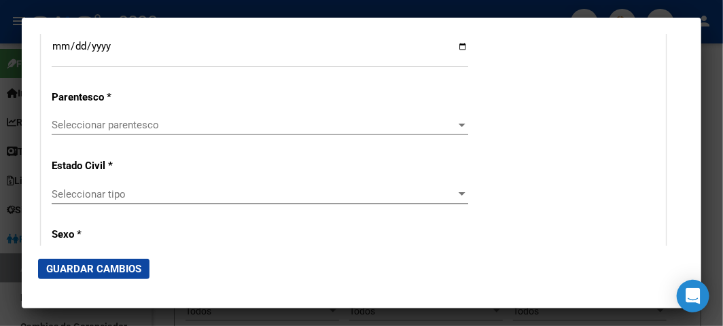
scroll to position [755, 0]
type input "[PERSON_NAME]"
click at [136, 132] on div "Seleccionar parentesco Seleccionar parentesco" at bounding box center [260, 124] width 417 height 20
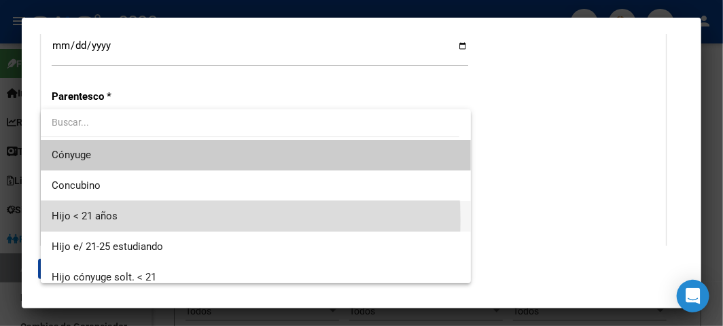
click at [132, 220] on span "Hijo < 21 años" at bounding box center [256, 216] width 409 height 31
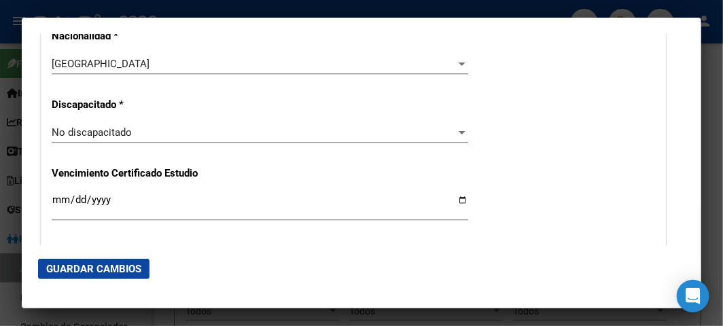
scroll to position [1057, 0]
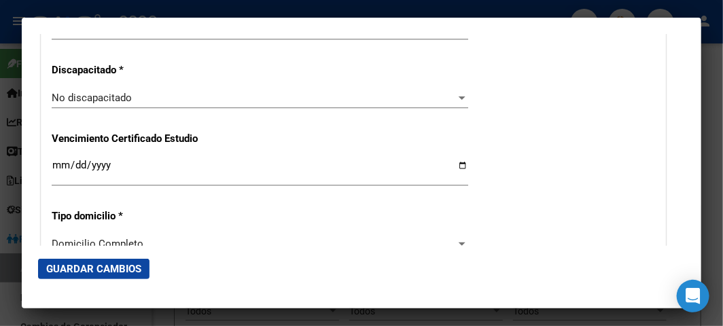
click at [64, 263] on span "Guardar Cambios" at bounding box center [93, 269] width 95 height 12
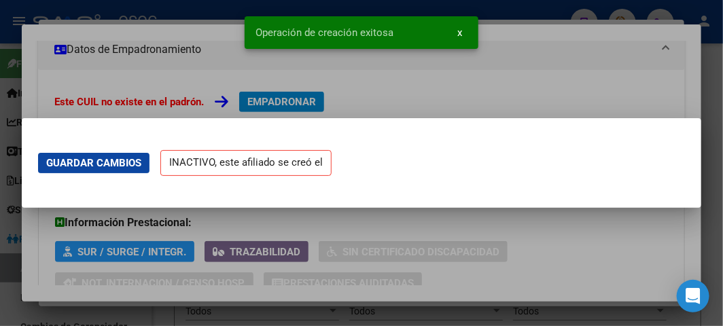
scroll to position [0, 0]
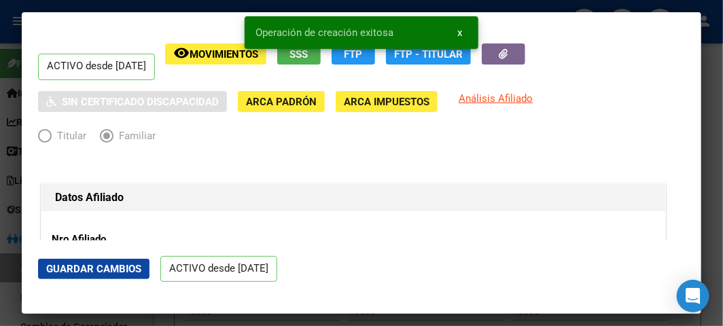
click at [18, 100] on div at bounding box center [361, 163] width 723 height 326
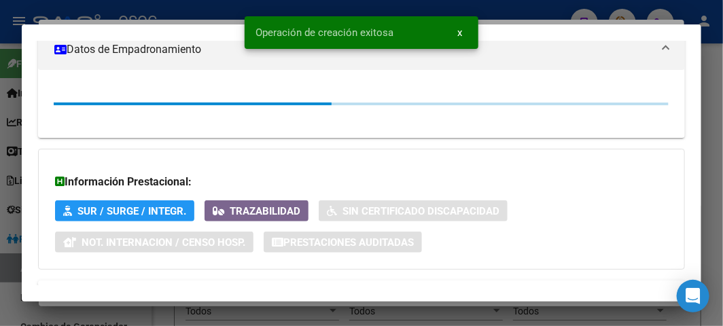
click at [18, 100] on div at bounding box center [361, 163] width 723 height 326
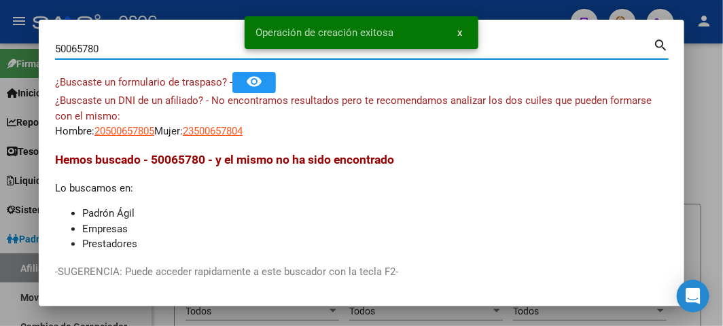
click at [95, 51] on input "50065780" at bounding box center [354, 49] width 598 height 12
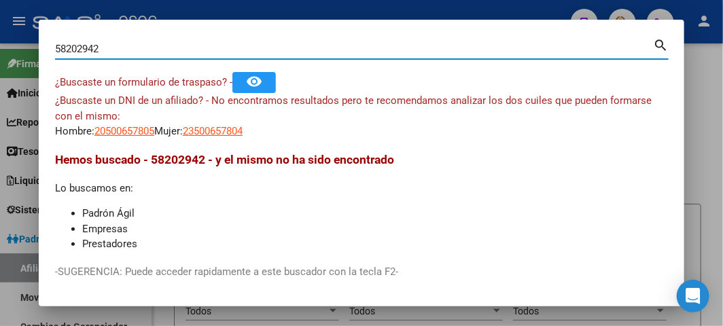
type input "58202942"
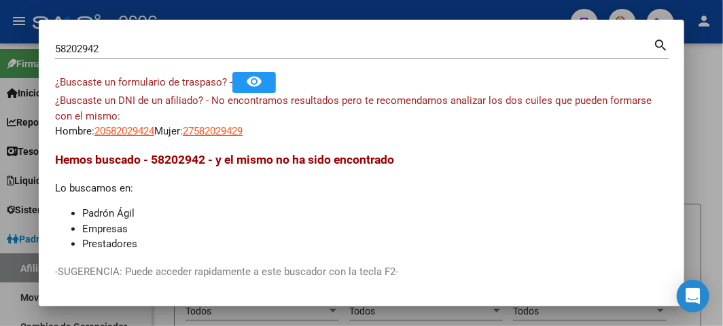
click at [207, 11] on div at bounding box center [361, 163] width 723 height 326
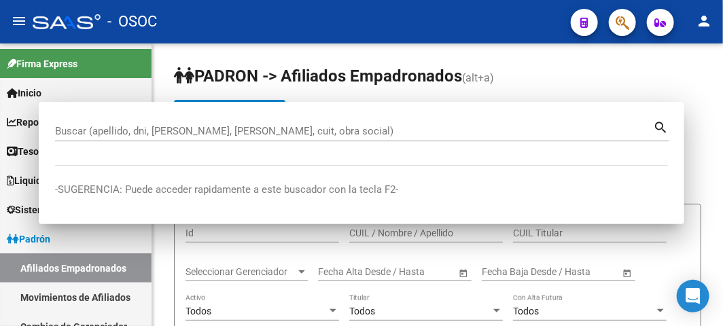
click at [207, 11] on div "- OSOC" at bounding box center [296, 22] width 527 height 30
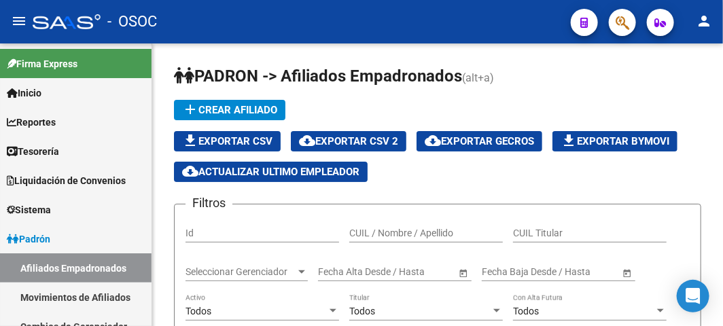
click at [296, 27] on div "- OSOC" at bounding box center [296, 22] width 527 height 30
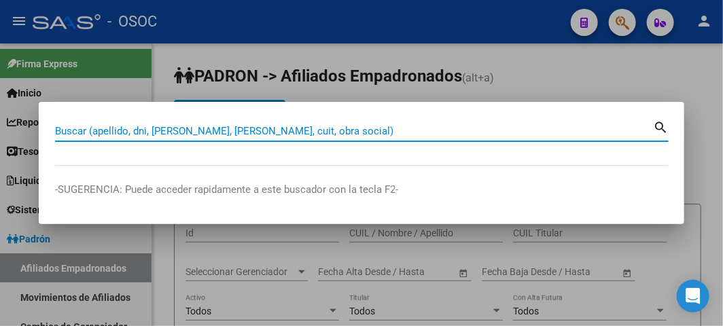
paste input "41912889"
type input "41912889"
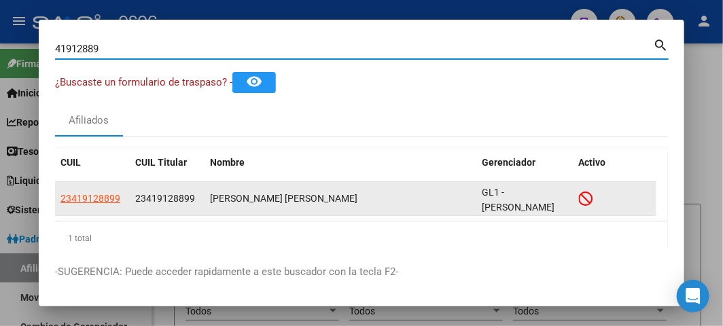
click at [79, 205] on app-link-go-to "23419128899" at bounding box center [90, 199] width 60 height 16
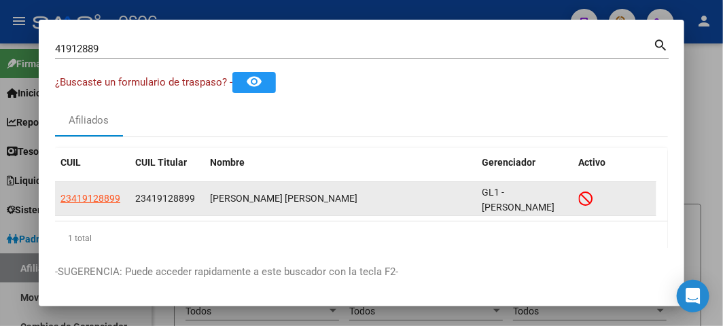
click at [79, 204] on app-link-go-to "23419128899" at bounding box center [90, 199] width 60 height 16
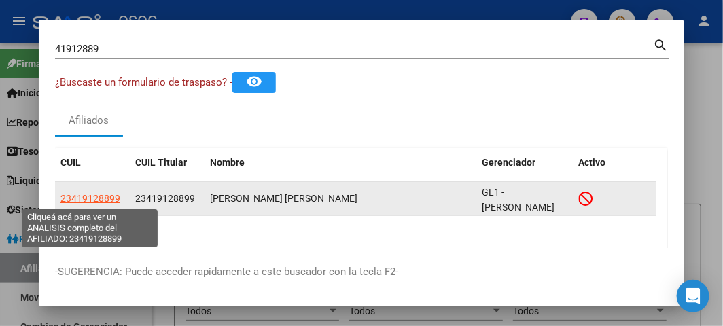
click at [79, 203] on span "23419128899" at bounding box center [90, 198] width 60 height 11
type textarea "23419128899"
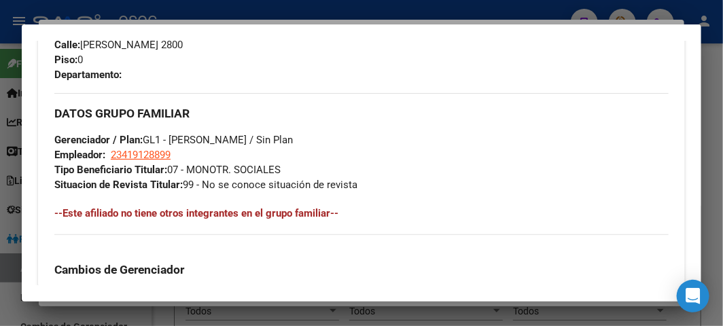
scroll to position [1149, 0]
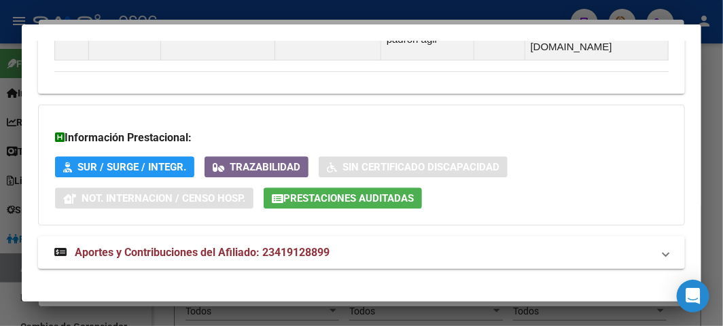
click at [260, 249] on mat-expansion-panel-header "Aportes y Contribuciones del Afiliado: 23419128899" at bounding box center [361, 253] width 647 height 33
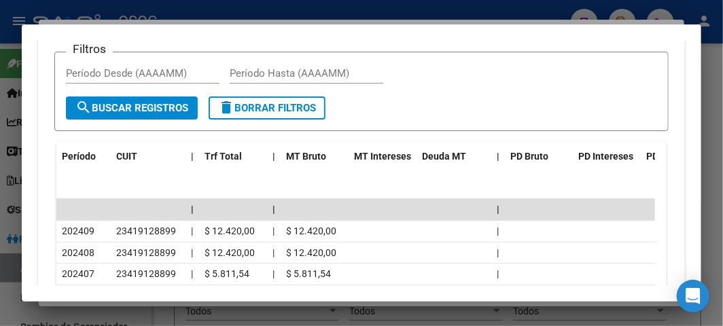
scroll to position [1664, 0]
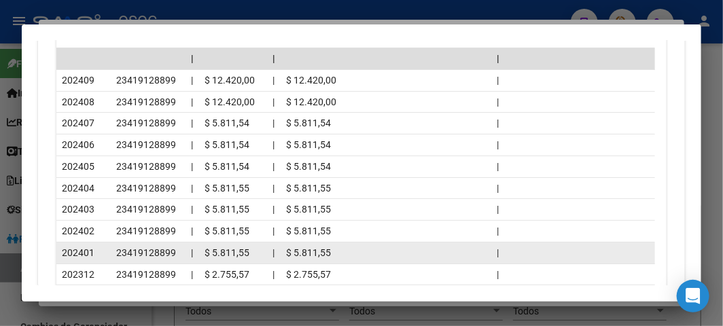
click at [114, 243] on datatable-body-cell "23419128899" at bounding box center [148, 253] width 75 height 21
click at [111, 243] on datatable-body-cell "23419128899" at bounding box center [148, 253] width 75 height 21
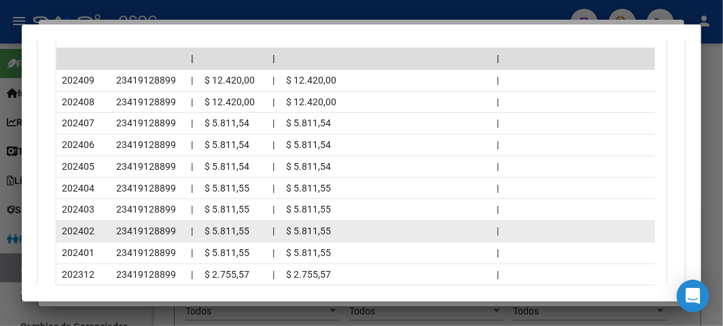
click at [109, 224] on datatable-body-cell "202402" at bounding box center [83, 231] width 54 height 21
click at [106, 221] on datatable-body-cell "202402" at bounding box center [83, 231] width 54 height 21
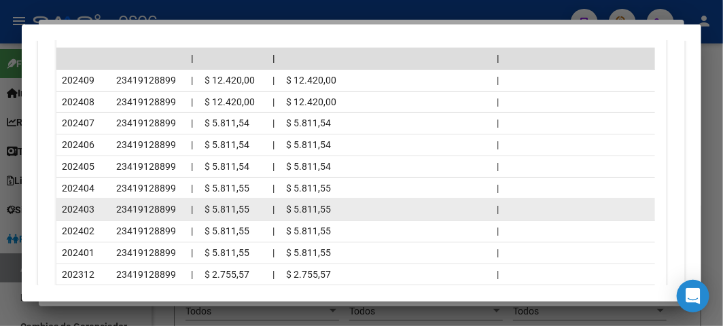
click at [105, 202] on div "202403" at bounding box center [84, 210] width 44 height 16
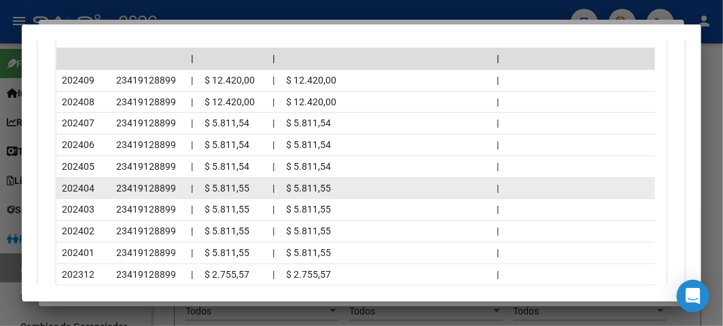
click at [102, 181] on div "202404" at bounding box center [84, 189] width 44 height 16
click at [111, 178] on datatable-body-cell "23419128899" at bounding box center [148, 188] width 75 height 21
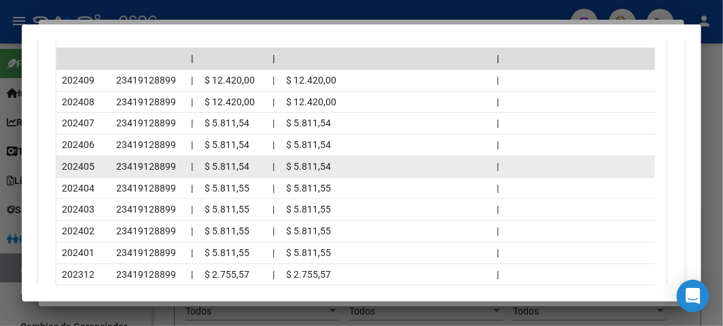
click at [111, 156] on datatable-body-cell "23419128899" at bounding box center [148, 166] width 75 height 21
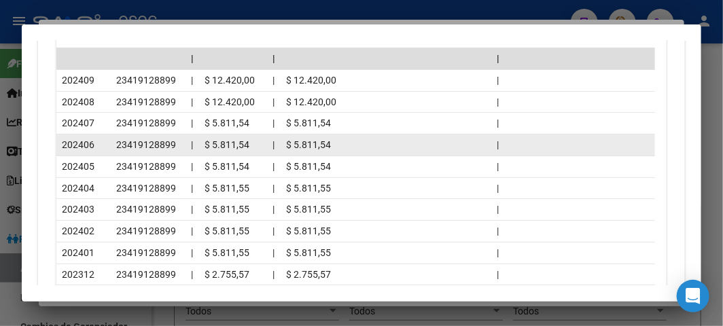
click at [116, 135] on datatable-body-cell "23419128899" at bounding box center [148, 145] width 75 height 21
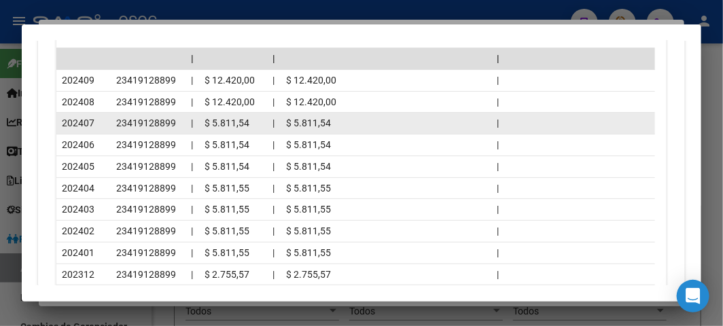
click at [120, 118] on span "23419128899" at bounding box center [146, 123] width 60 height 11
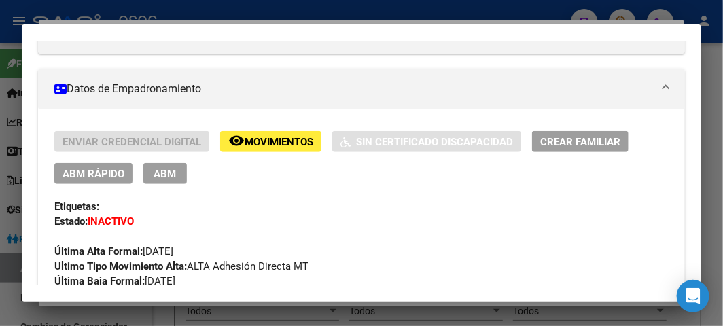
scroll to position [229, 0]
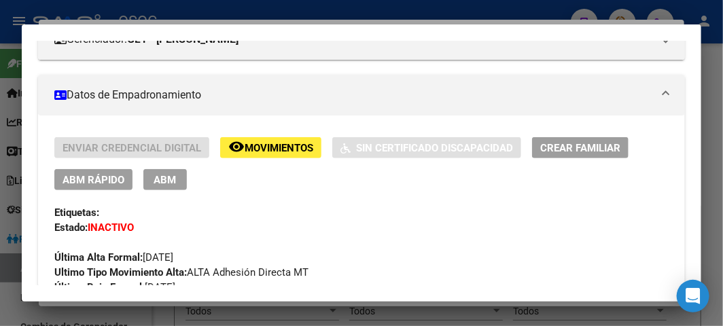
click at [110, 175] on span "ABM Rápido" at bounding box center [94, 180] width 62 height 12
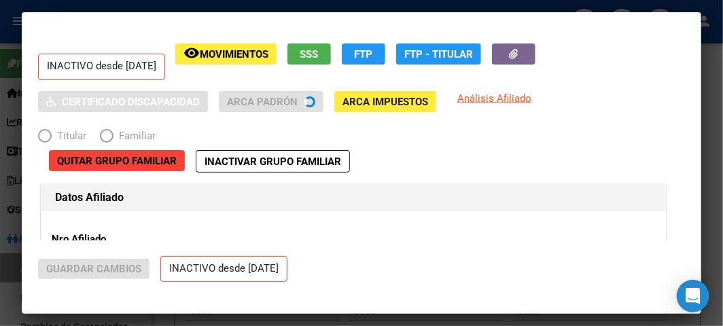
radio input "true"
type input "23-41912889-9"
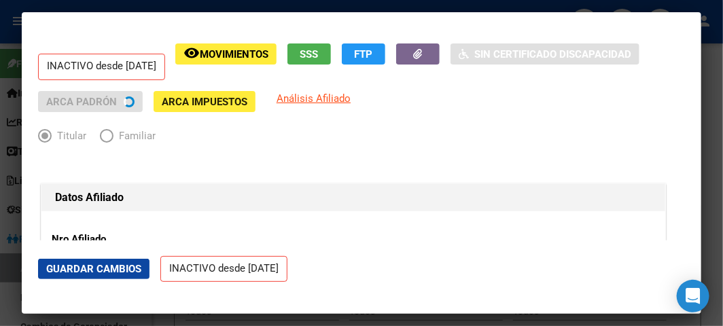
click at [265, 3] on div at bounding box center [361, 163] width 723 height 326
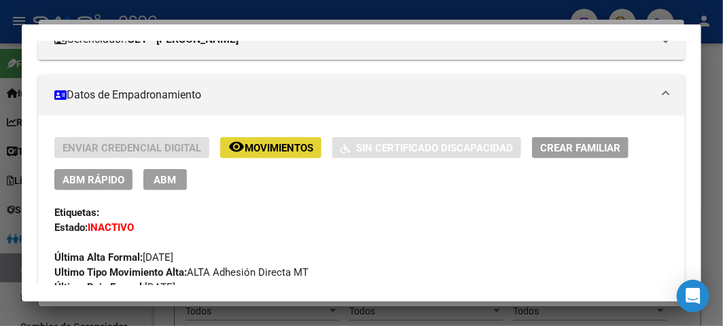
click at [239, 138] on button "remove_red_eye Movimientos" at bounding box center [270, 147] width 101 height 21
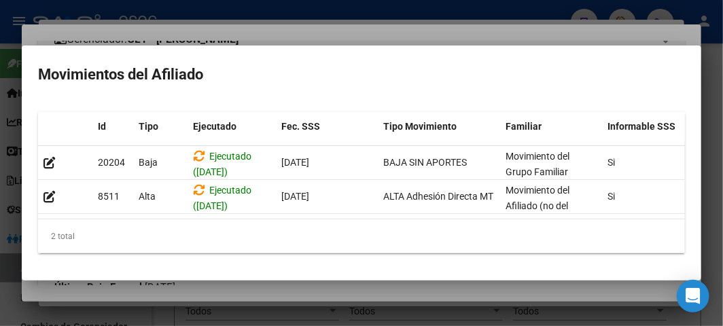
click at [269, 27] on div at bounding box center [361, 163] width 723 height 326
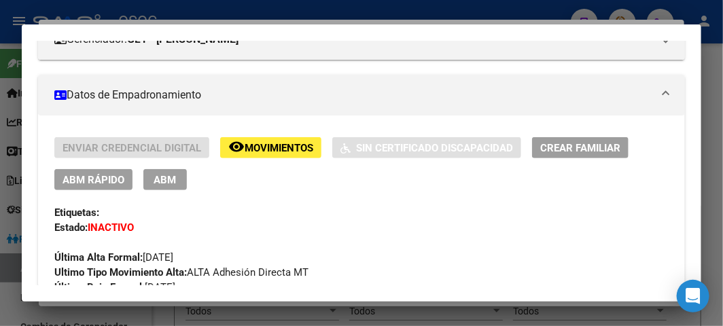
click at [213, 24] on mat-dialog-container "Análisis Afiliado - CUIL: 23419128899 DATOS PADRÓN ÁGIL: [PERSON_NAME] [PERSON_…" at bounding box center [362, 162] width 680 height 277
click at [207, 16] on div at bounding box center [361, 163] width 723 height 326
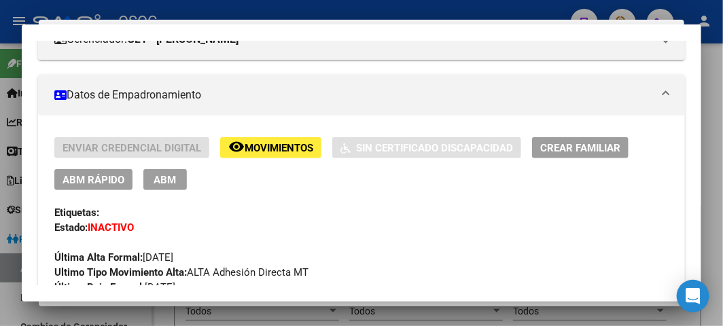
click at [207, 16] on div at bounding box center [361, 163] width 723 height 326
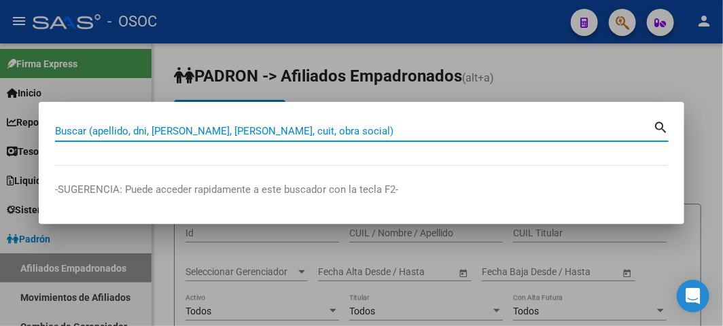
paste input "28994409"
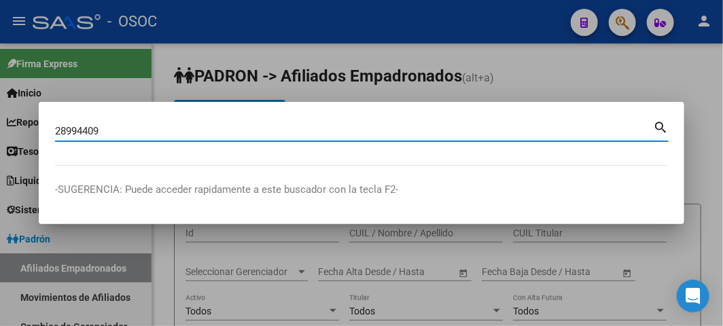
type input "28994409"
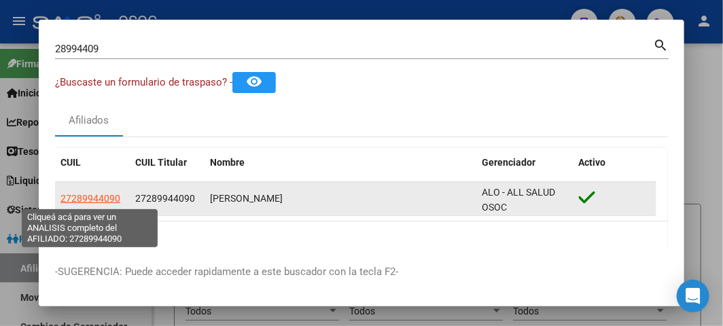
click at [80, 193] on span "27289944090" at bounding box center [90, 198] width 60 height 11
type textarea "27289944090"
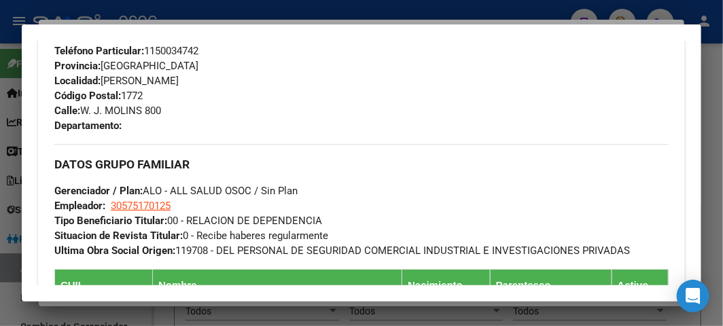
scroll to position [700, 0]
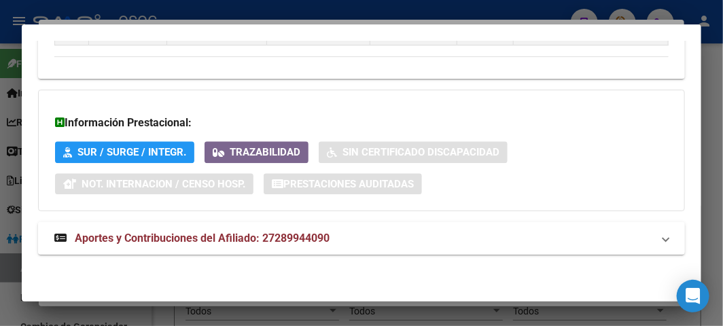
drag, startPoint x: 171, startPoint y: 236, endPoint x: 170, endPoint y: 226, distance: 9.5
click at [170, 236] on span "Aportes y Contribuciones del Afiliado: 27289944090" at bounding box center [202, 238] width 255 height 13
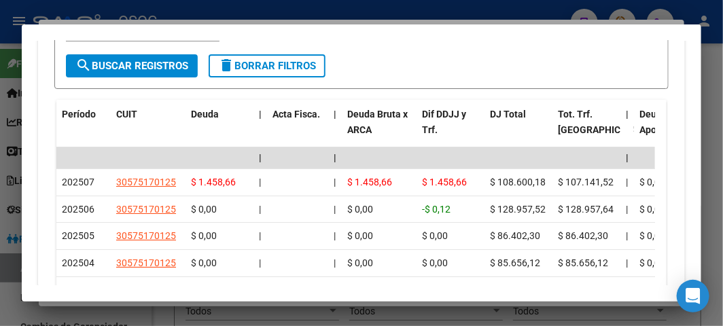
scroll to position [1608, 0]
